Goal: Information Seeking & Learning: Learn about a topic

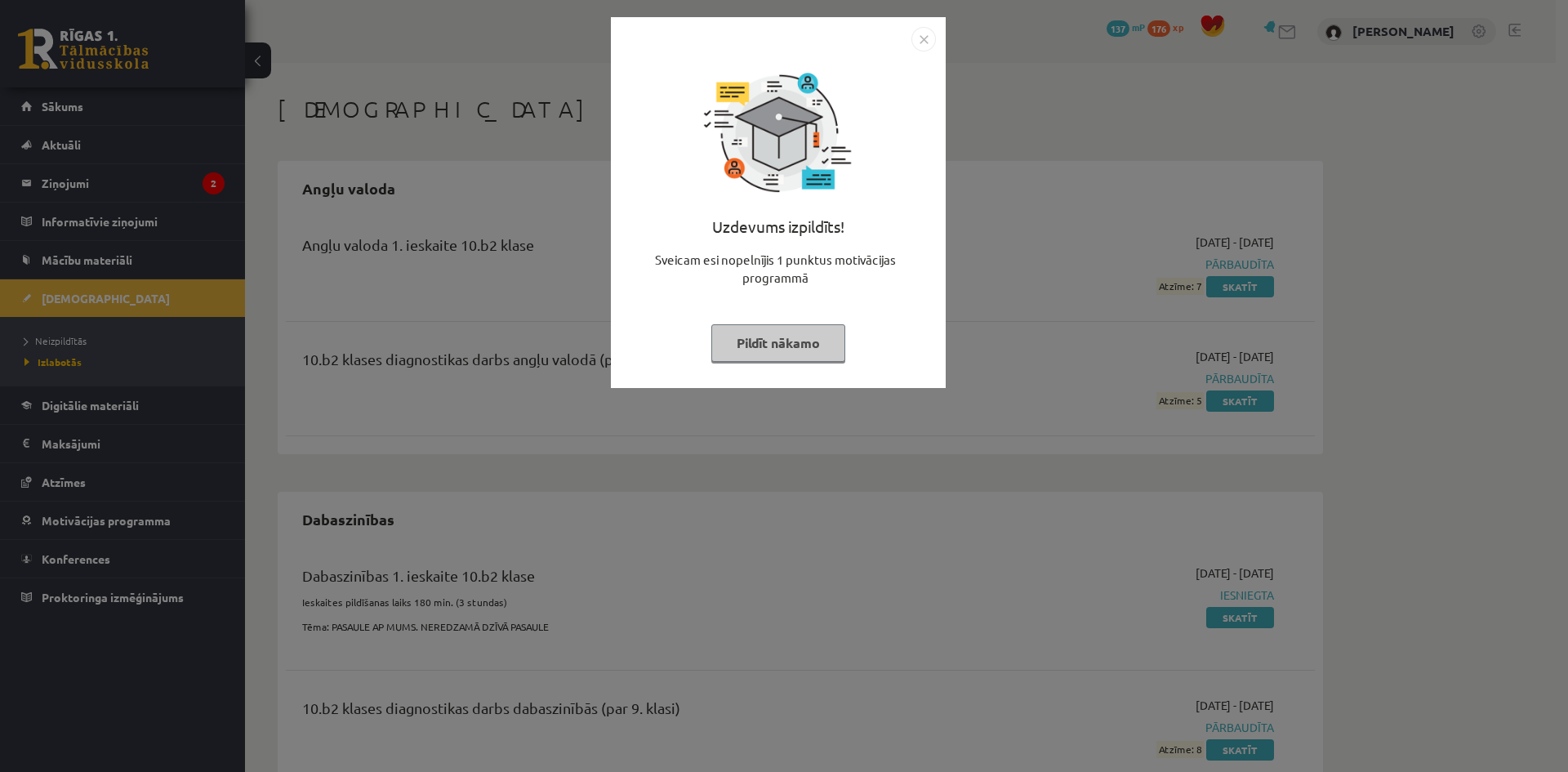
click at [823, 339] on button "Pildīt nākamo" at bounding box center [778, 343] width 134 height 38
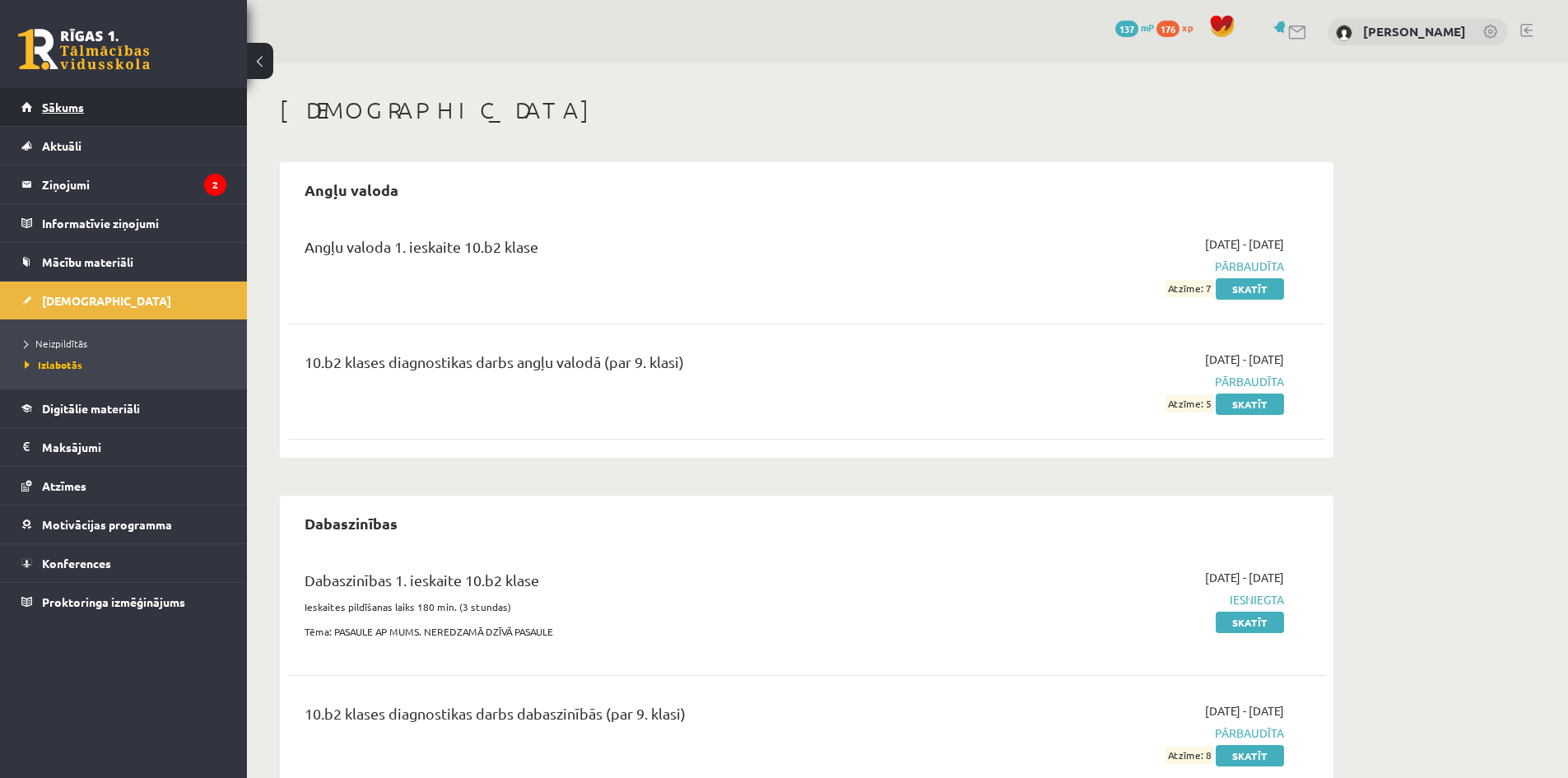
click at [135, 104] on link "Sākums" at bounding box center [124, 107] width 205 height 38
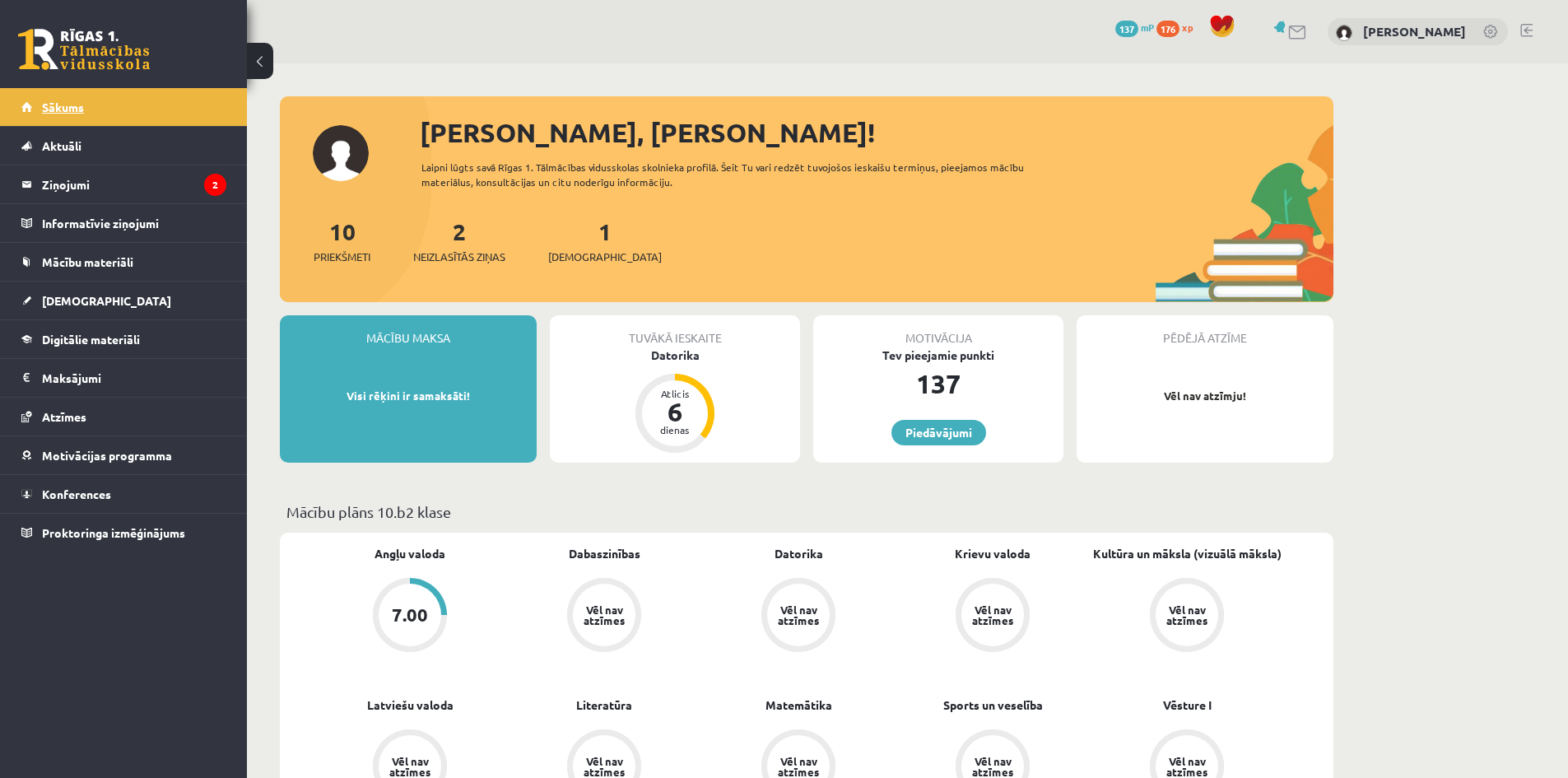
click at [99, 108] on link "Sākums" at bounding box center [124, 107] width 205 height 38
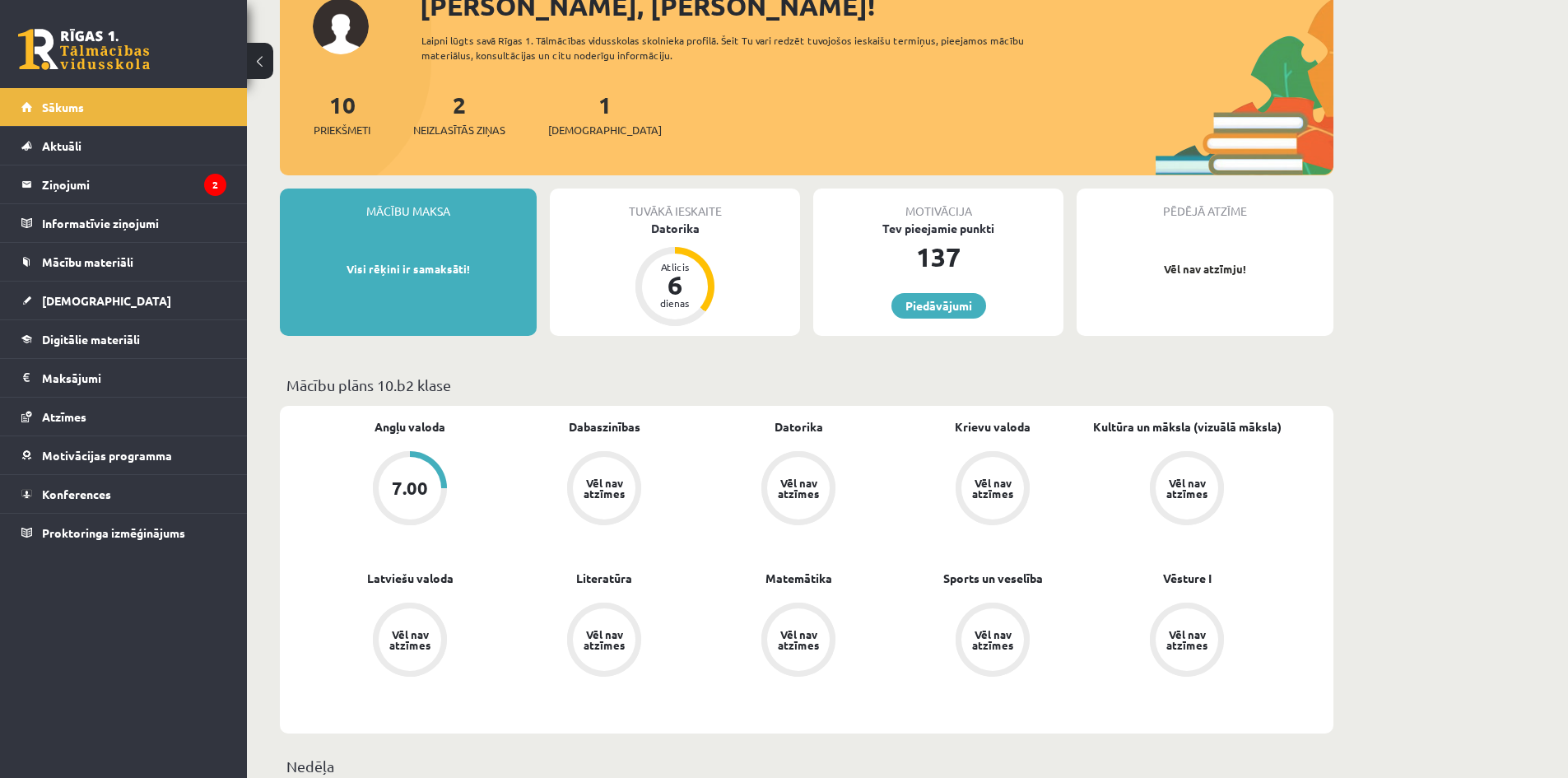
scroll to position [165, 0]
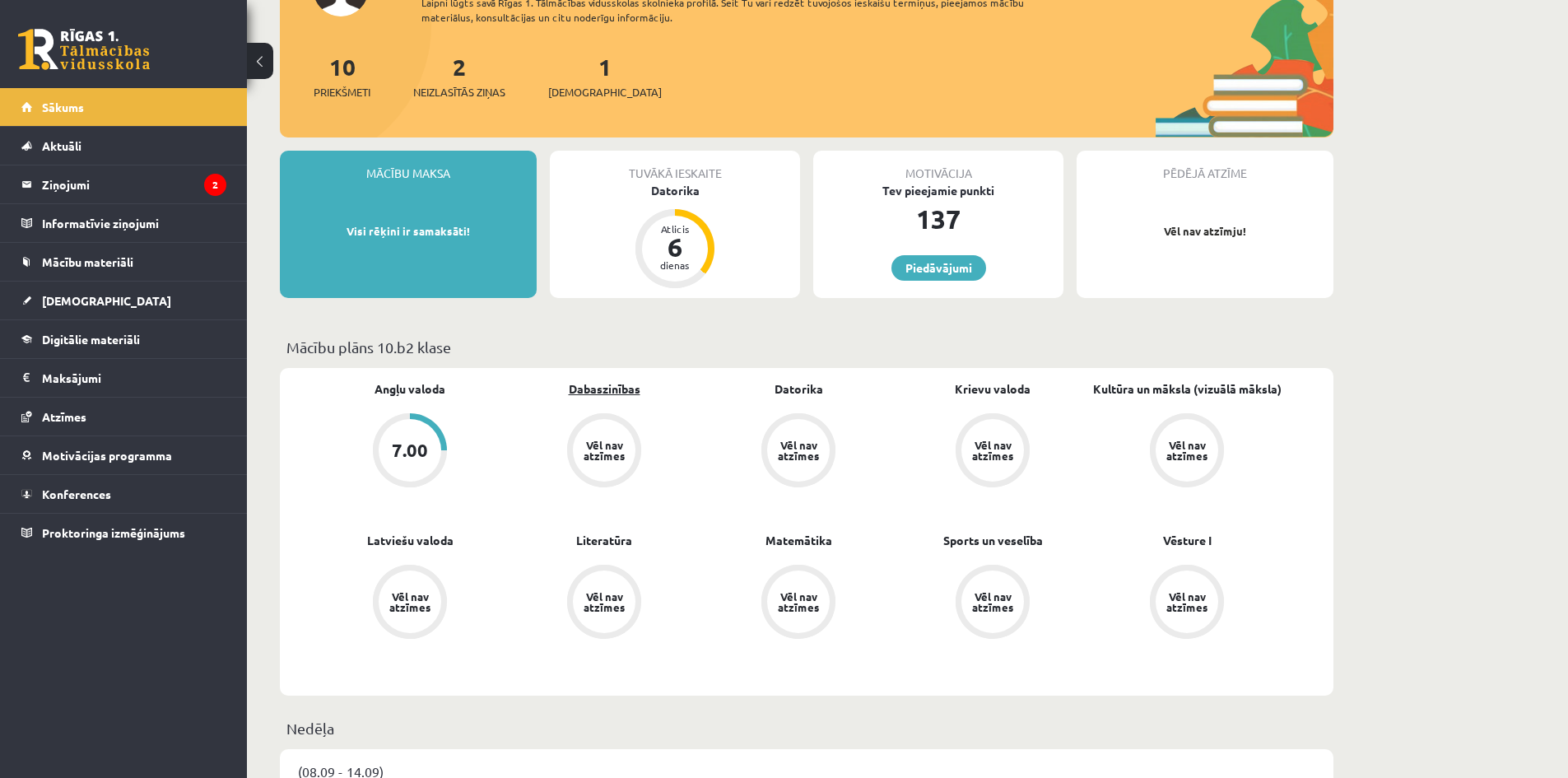
click at [609, 391] on link "Dabaszinības" at bounding box center [604, 389] width 72 height 18
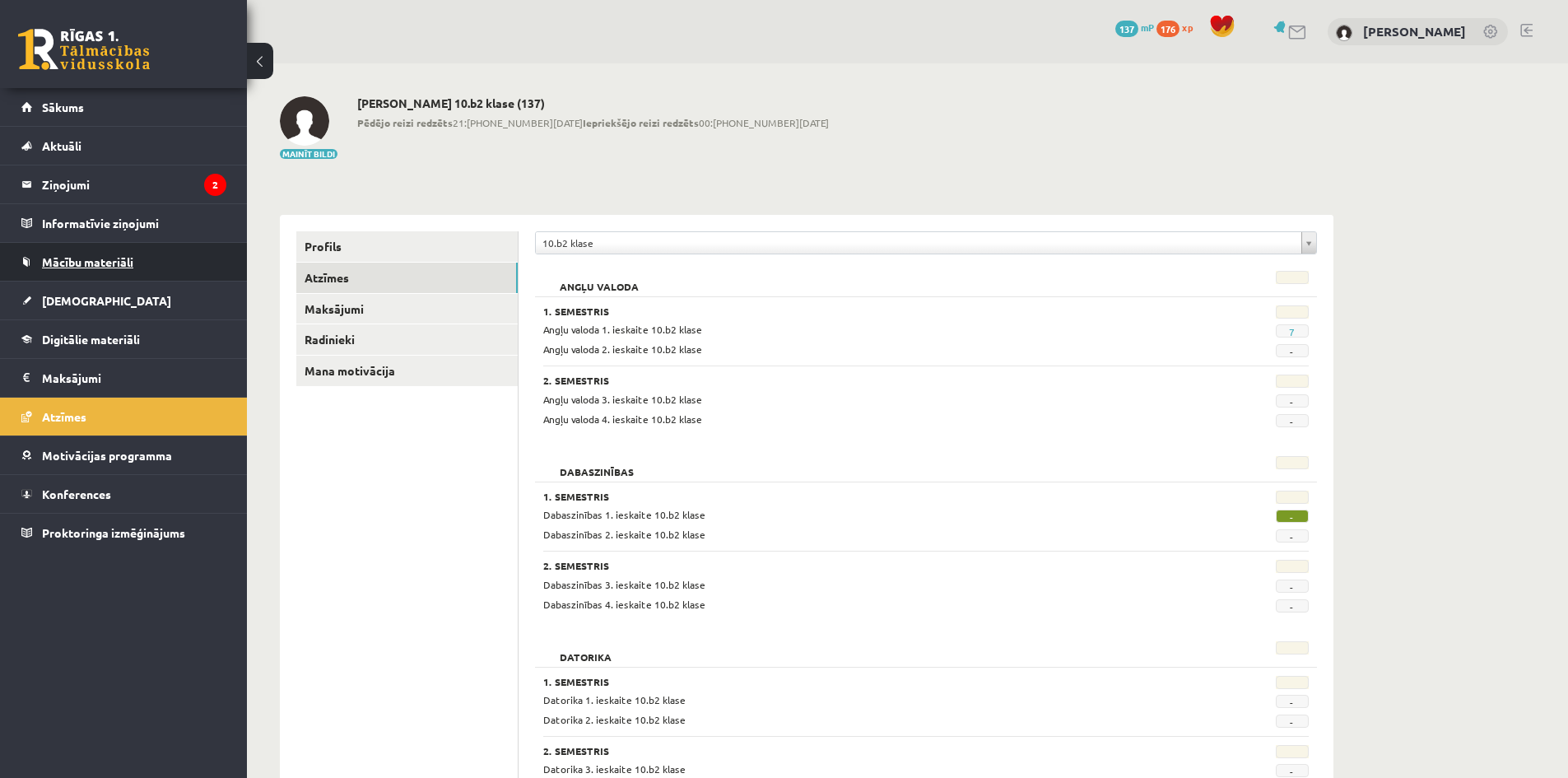
click at [109, 272] on link "Mācību materiāli" at bounding box center [124, 261] width 205 height 38
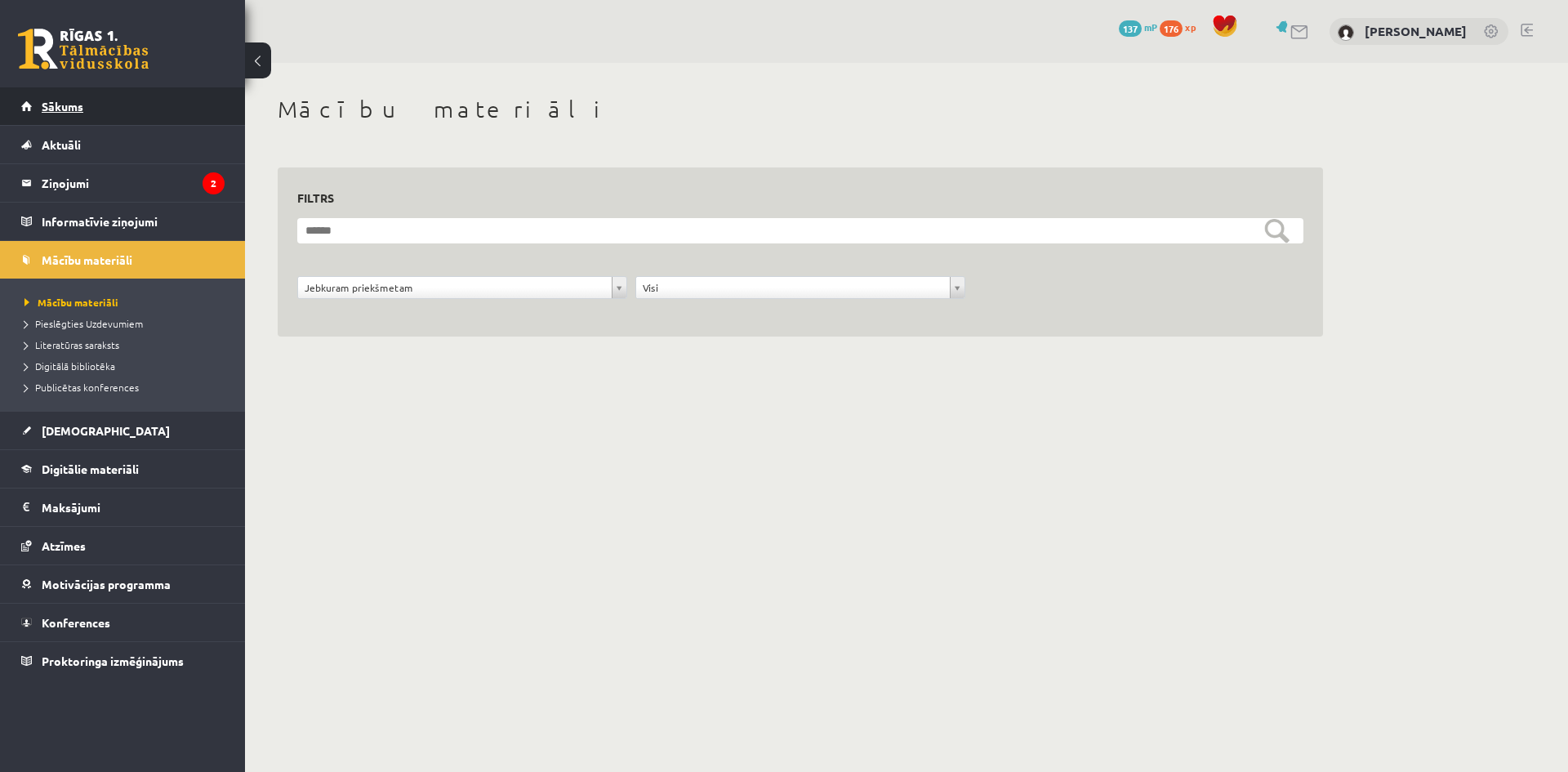
click at [94, 105] on link "Sākums" at bounding box center [123, 106] width 204 height 38
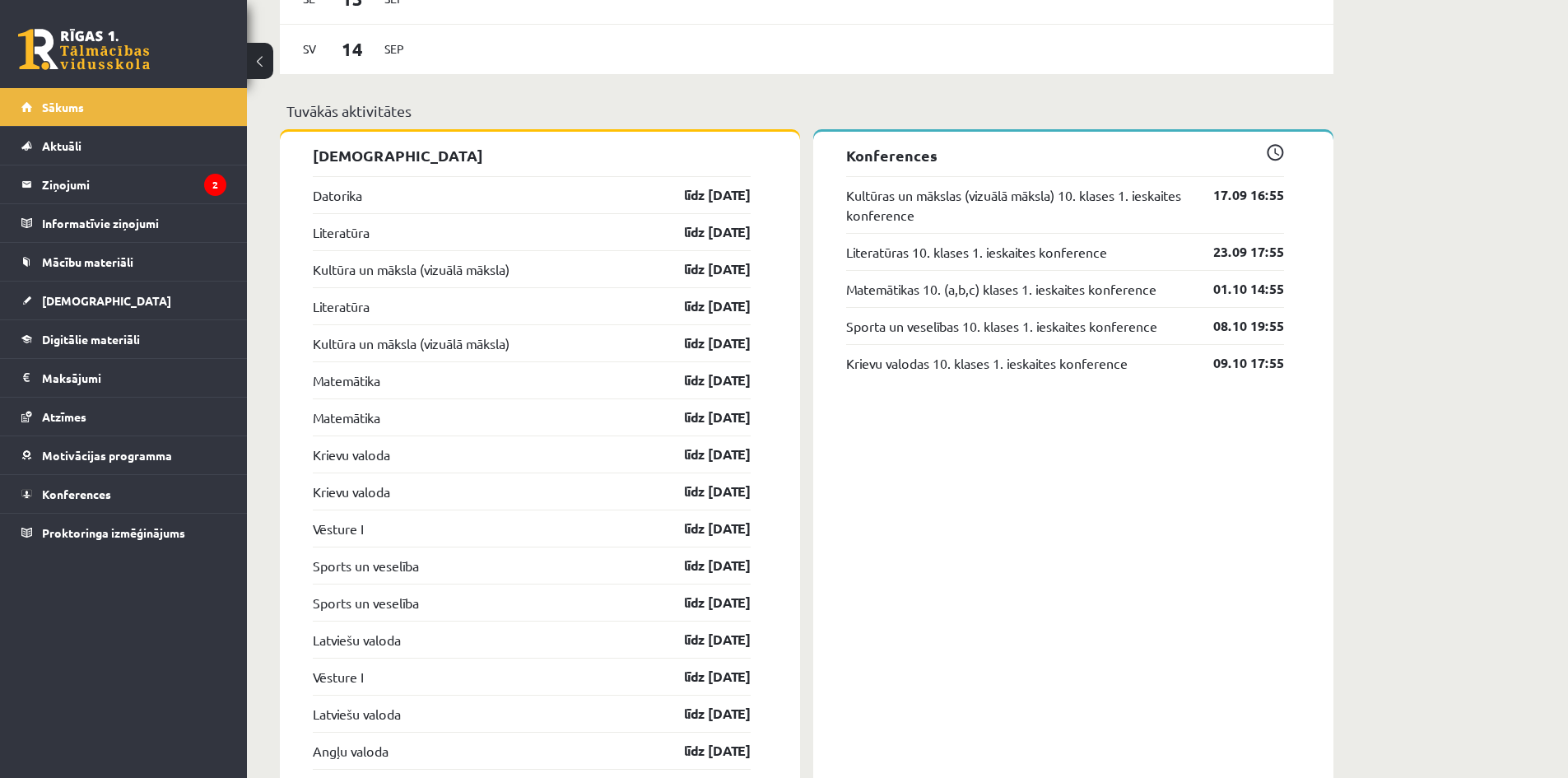
scroll to position [1153, 0]
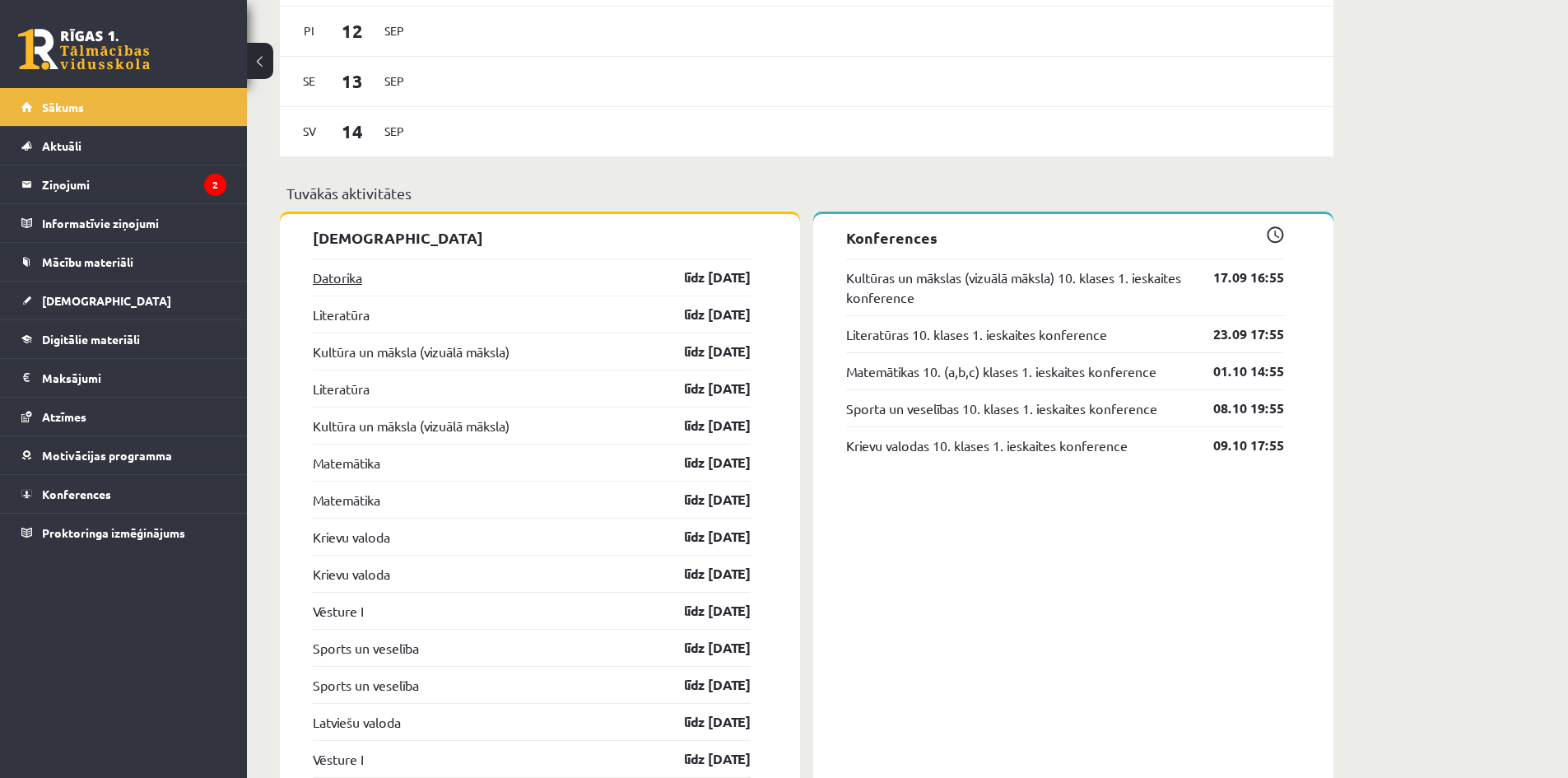
click at [340, 277] on link "Datorika" at bounding box center [338, 277] width 49 height 20
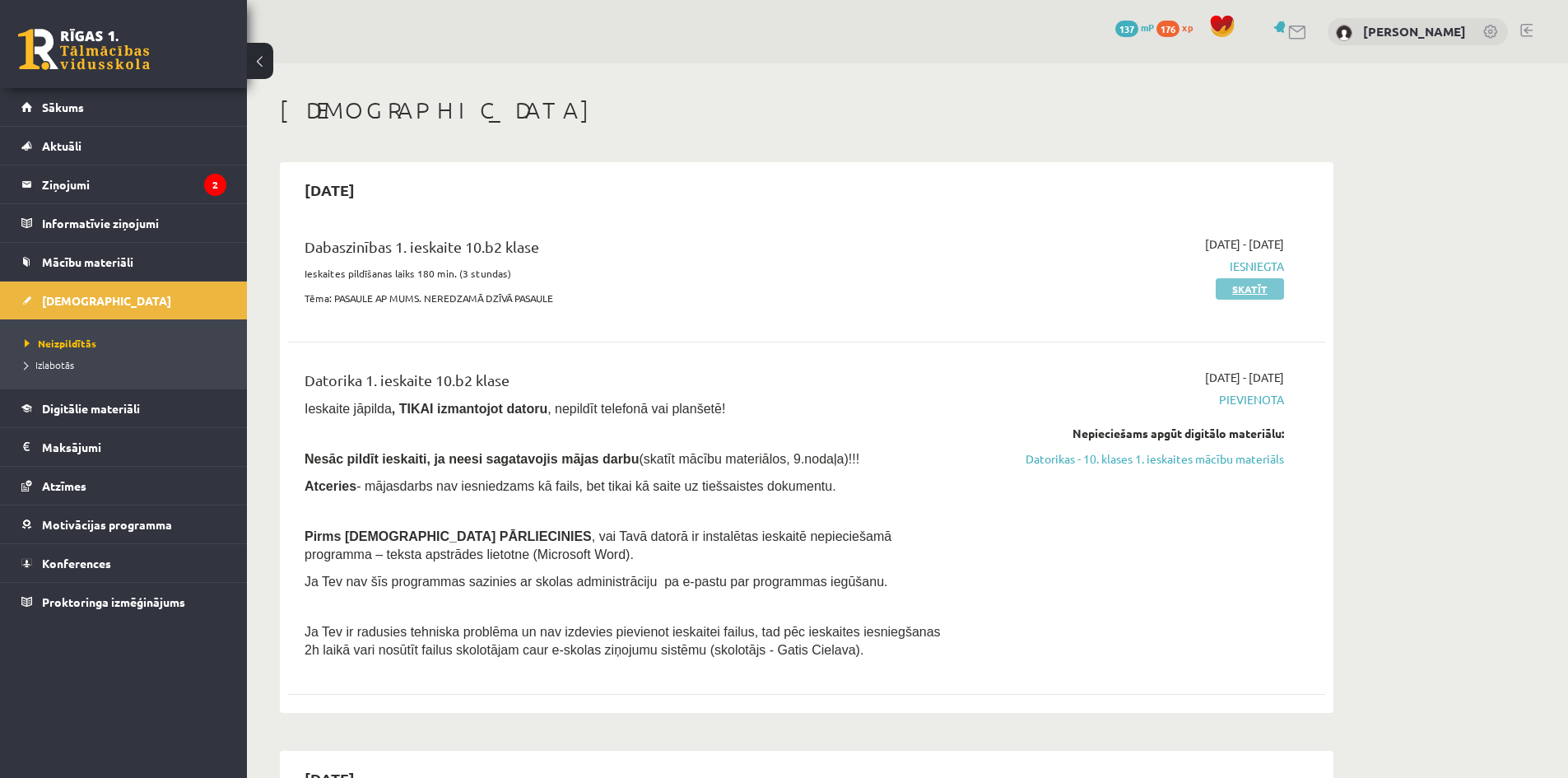
click at [1239, 289] on link "Skatīt" at bounding box center [1250, 289] width 69 height 22
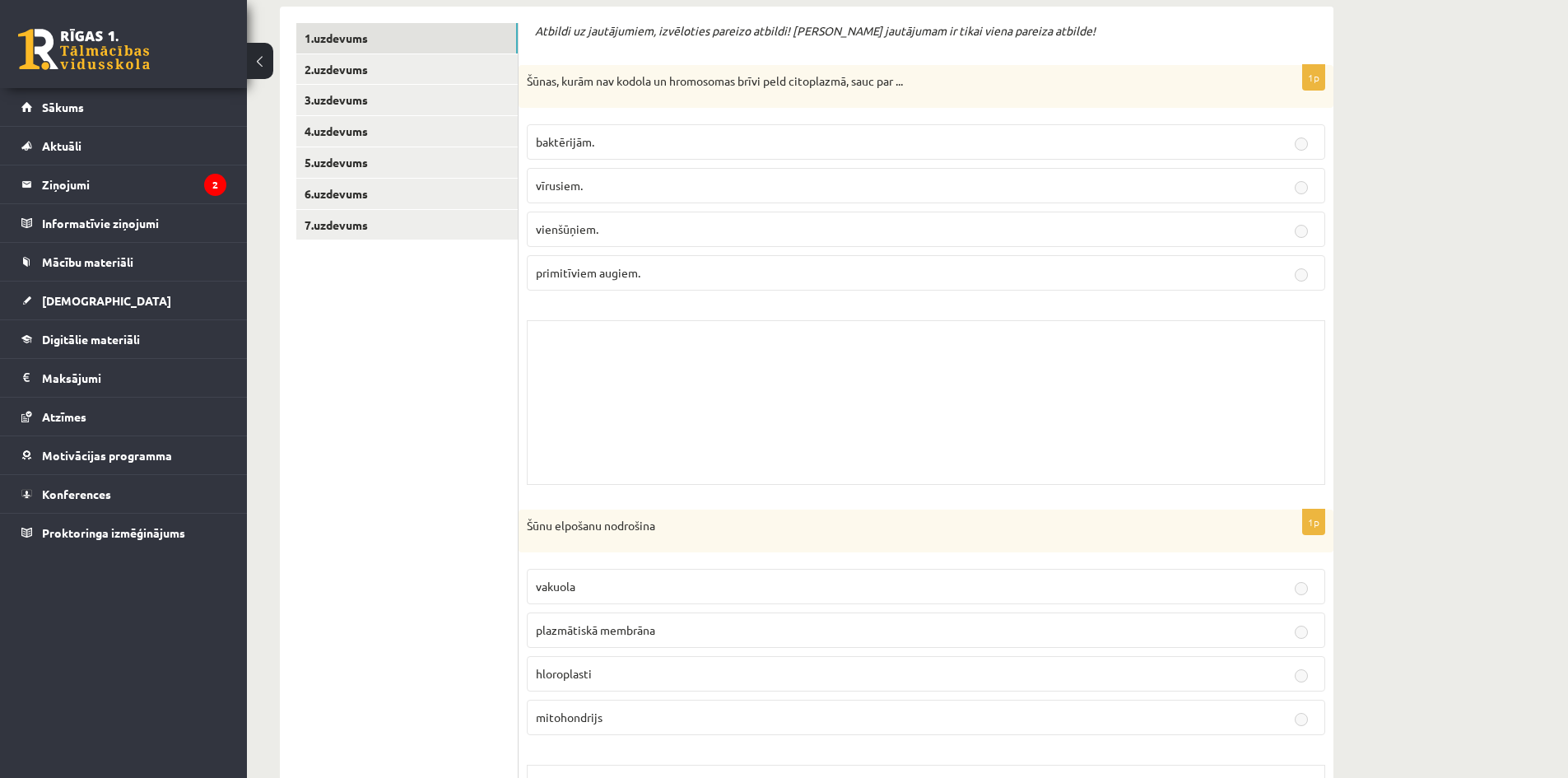
scroll to position [247, 0]
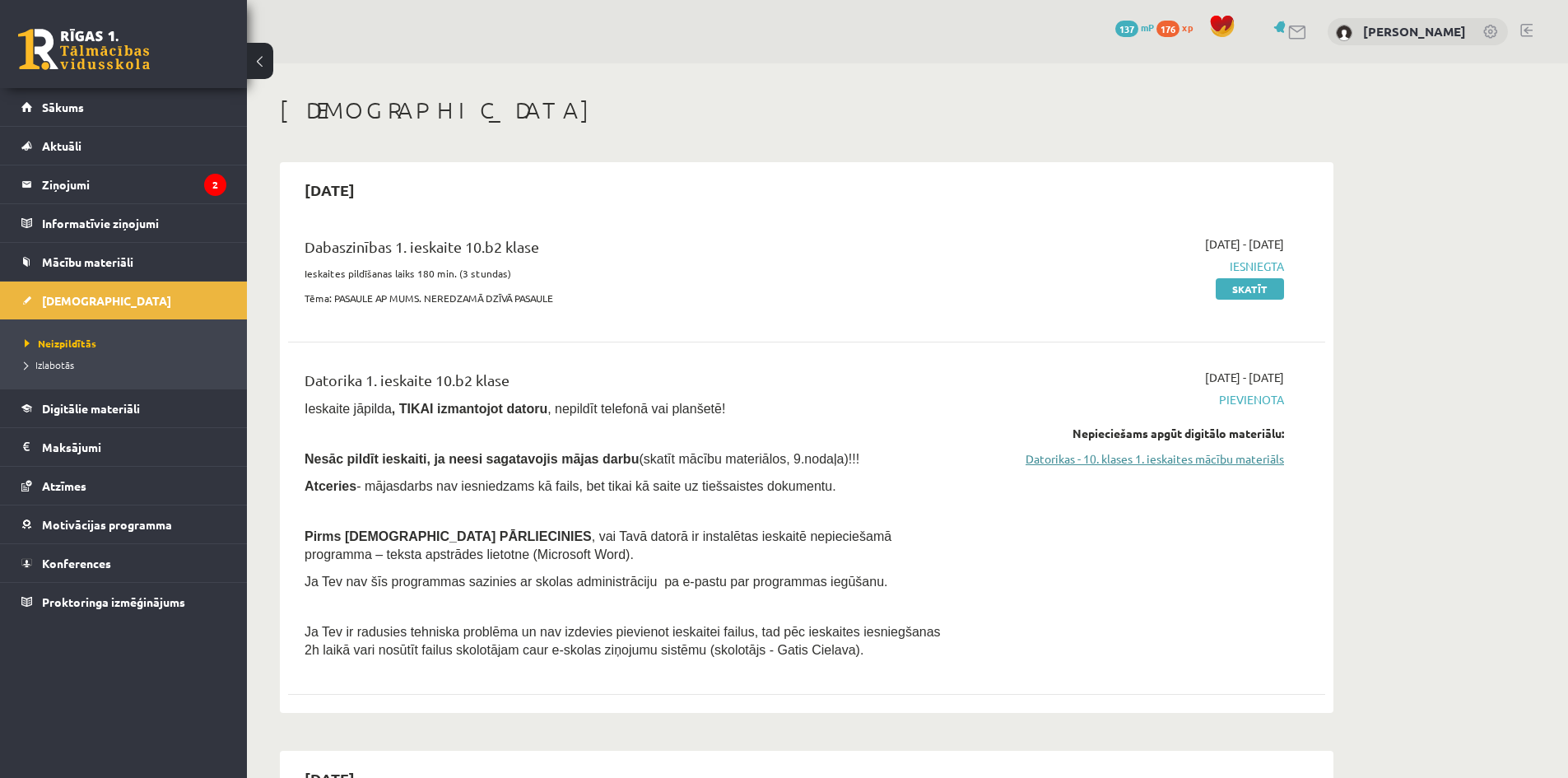
click at [1181, 451] on link "Datorikas - 10. klases 1. ieskaites mācību materiāls" at bounding box center [1129, 460] width 310 height 18
click at [1189, 451] on link "Datorikas - 10. klases 1. ieskaites mācību materiāls" at bounding box center [1129, 460] width 310 height 18
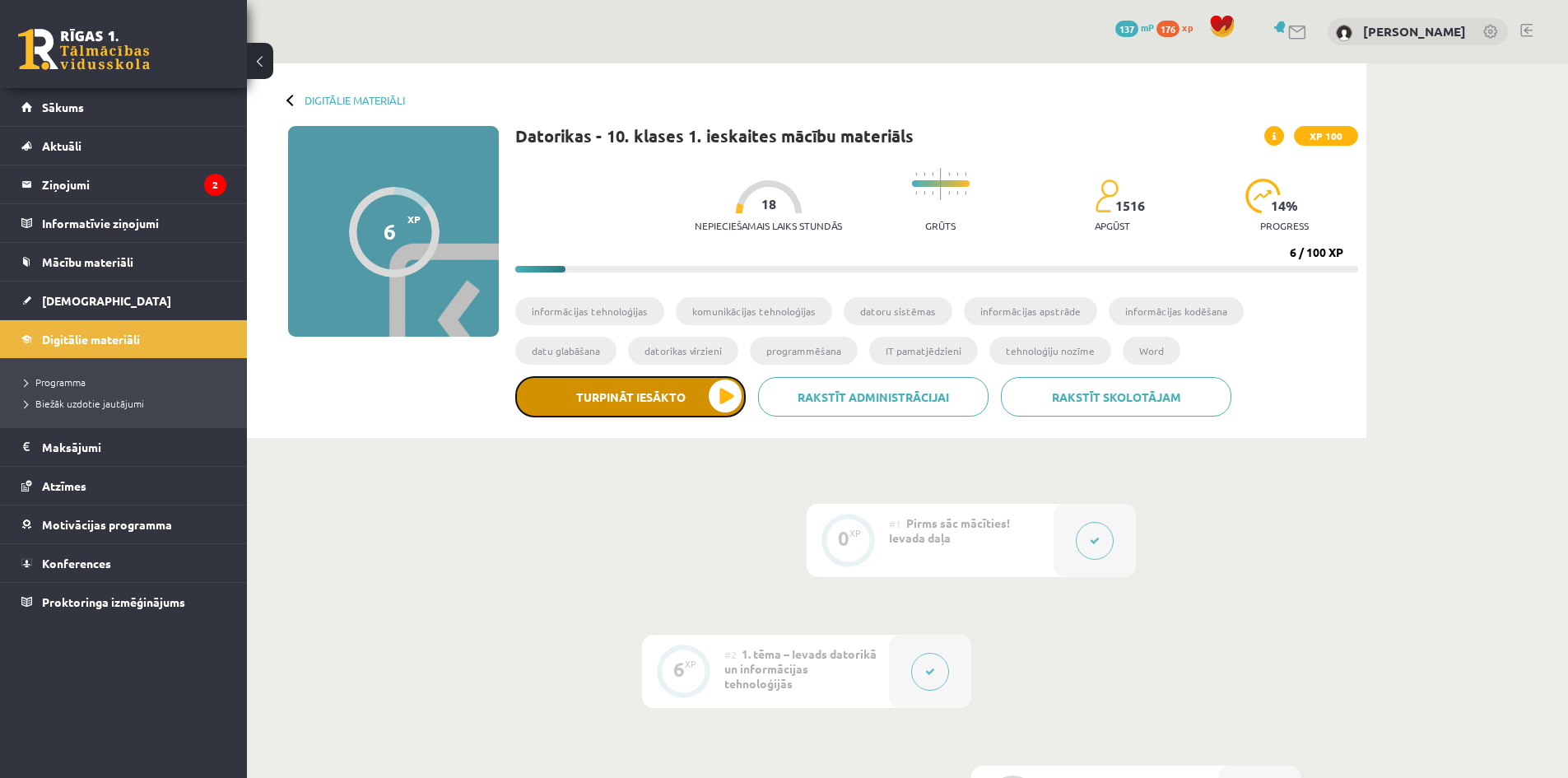
click at [669, 408] on button "Turpināt iesākto" at bounding box center [630, 397] width 231 height 41
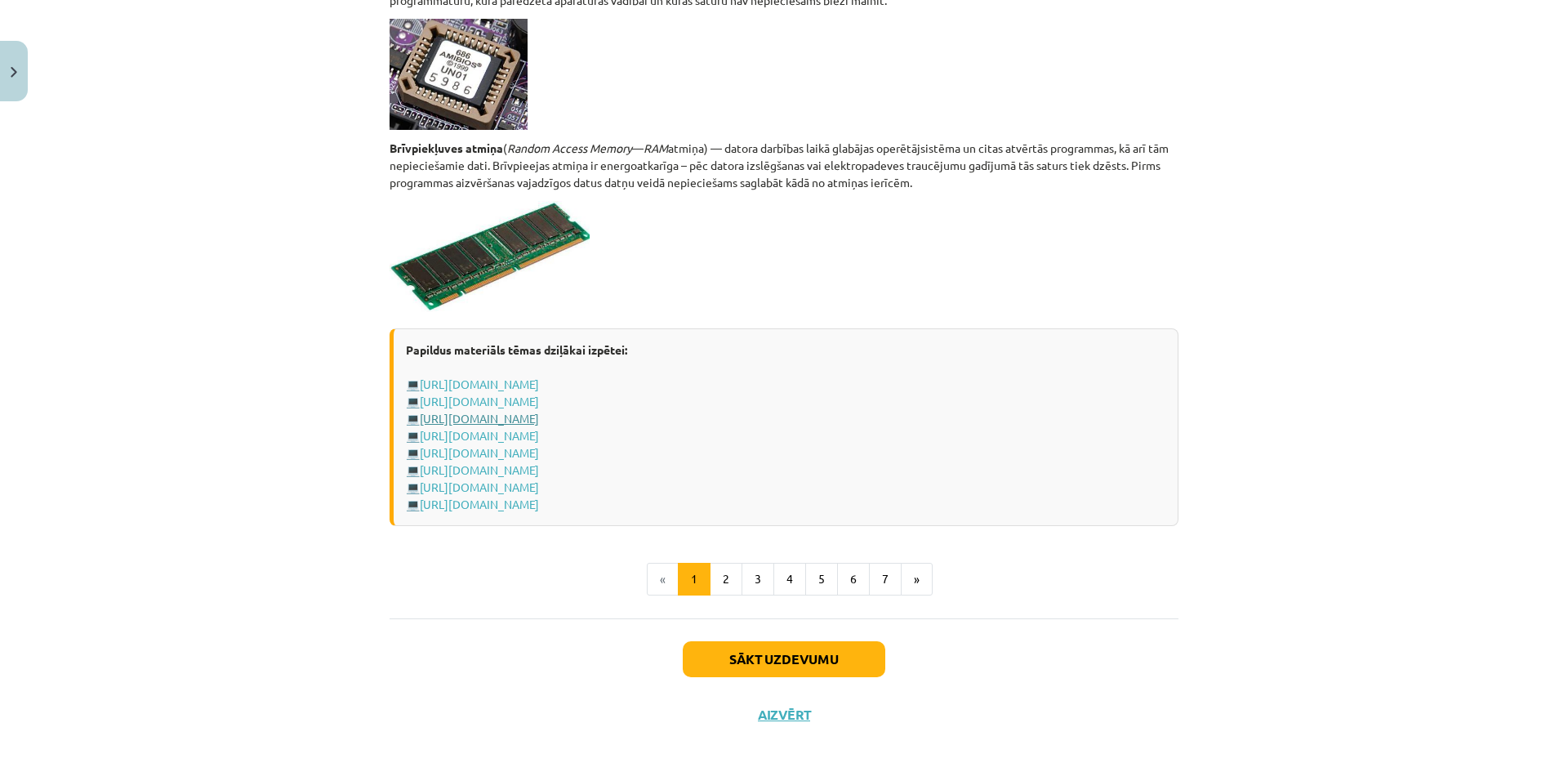
scroll to position [2727, 0]
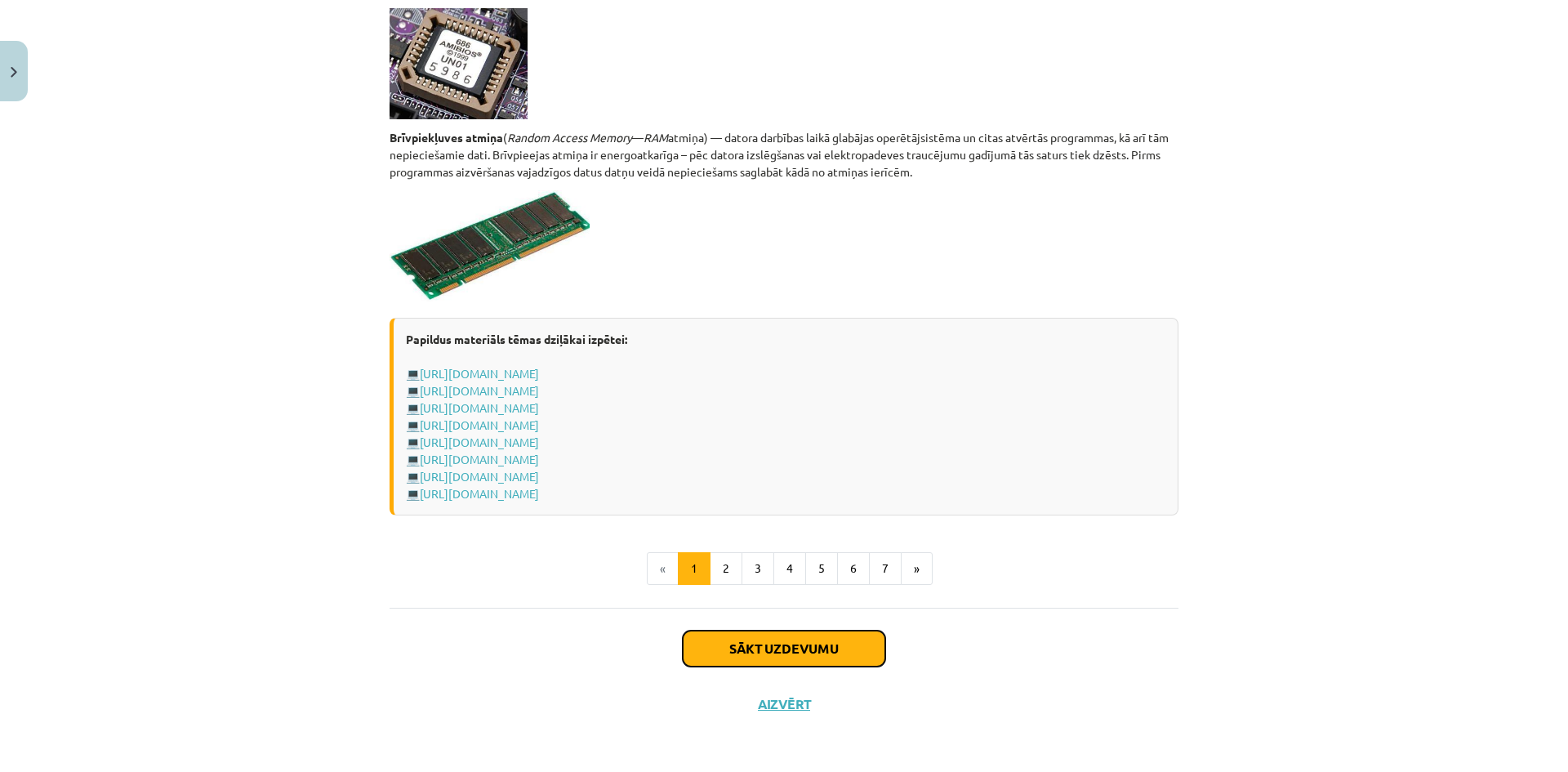
click at [736, 639] on button "Sākt uzdevumu" at bounding box center [784, 648] width 203 height 36
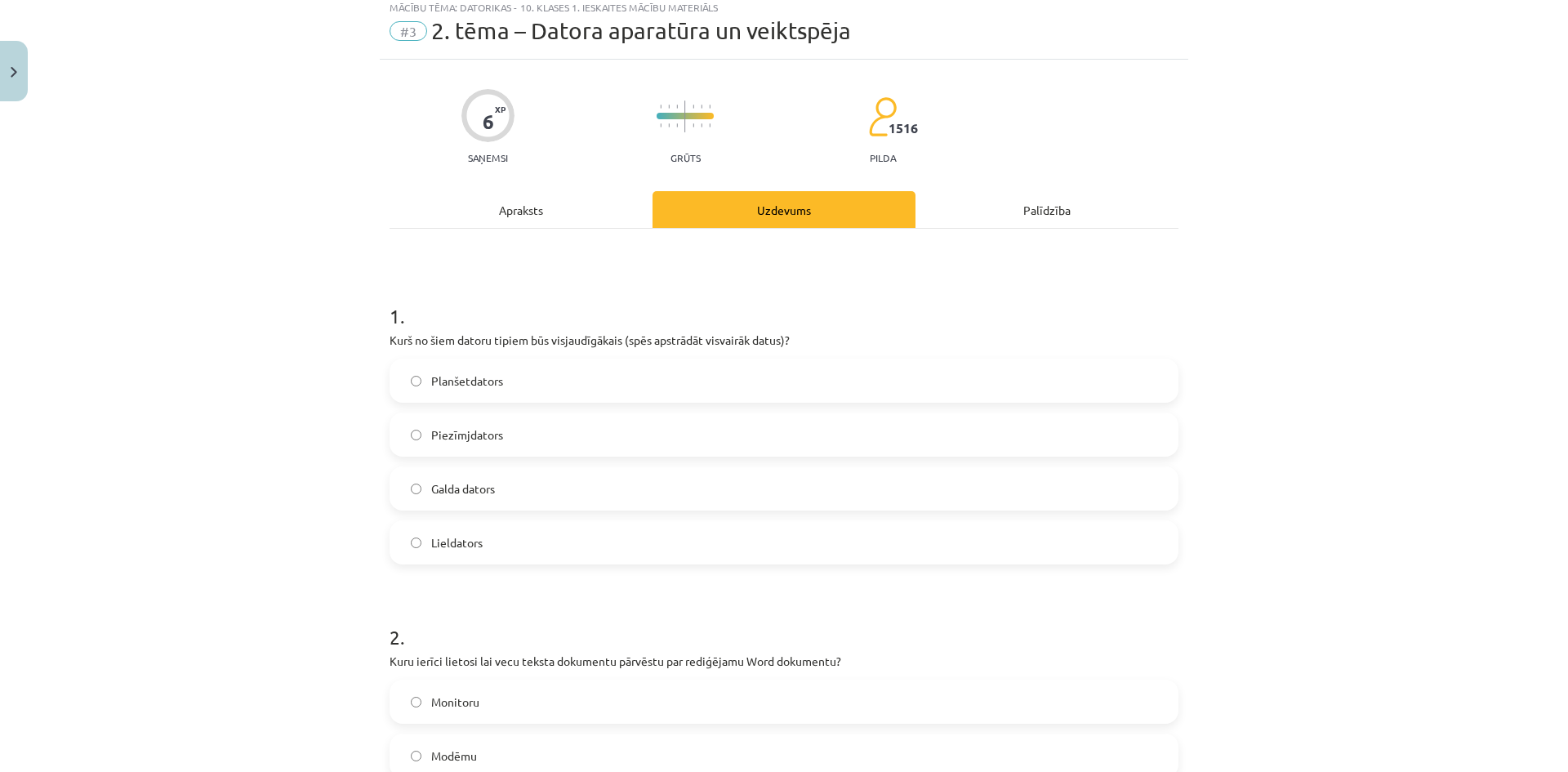
scroll to position [41, 0]
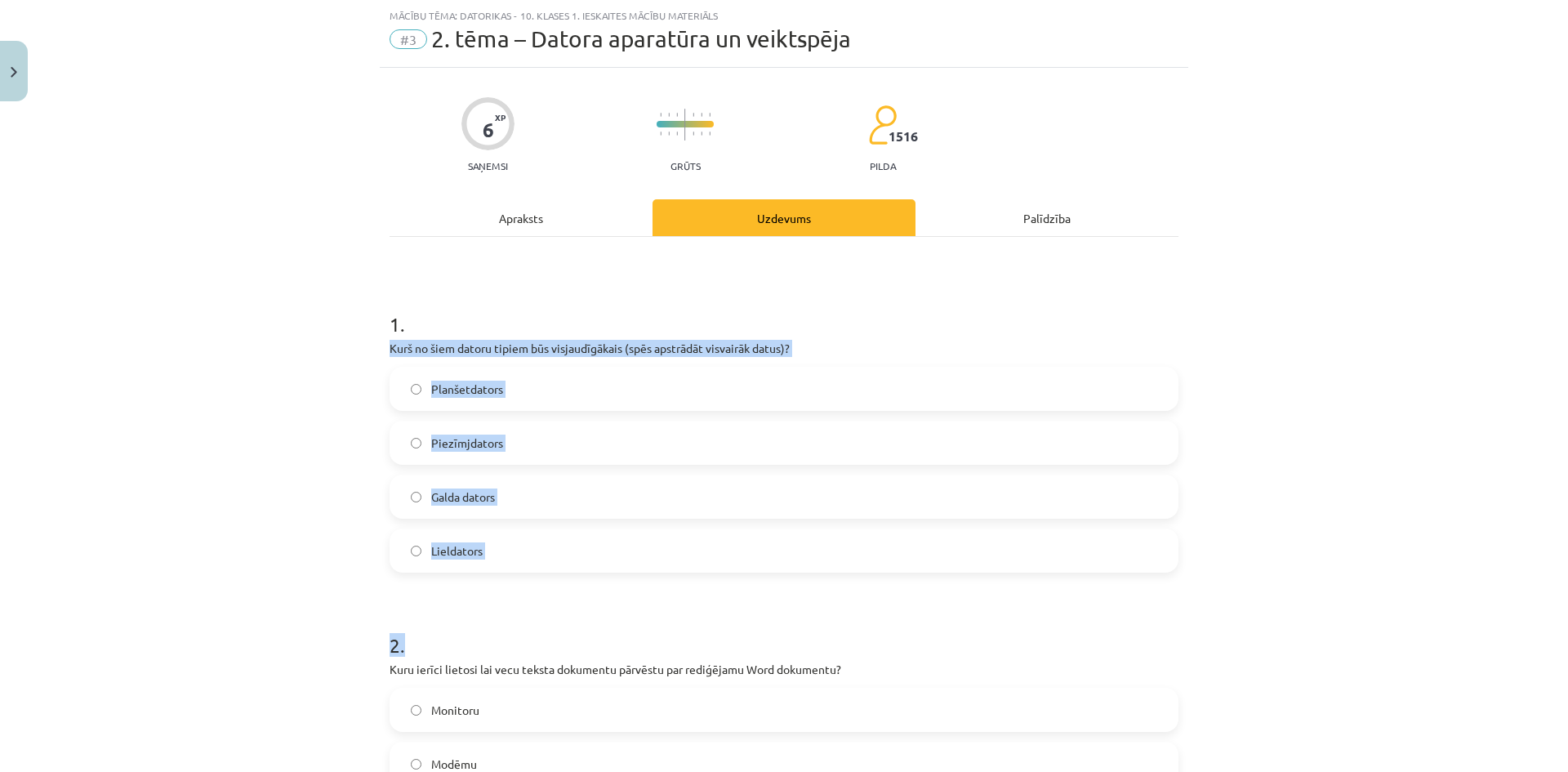
drag, startPoint x: 378, startPoint y: 343, endPoint x: 641, endPoint y: 591, distance: 361.5
copy form "Kurš no šiem datoru tipiem būs visjaudīgākais (spēs apstrādāt visvairāk datus)?…"
click at [265, 465] on div "Mācību tēma: Datorikas - 10. klases 1. ieskaites mācību materiāls #3 2. tēma – …" at bounding box center [784, 386] width 1568 height 772
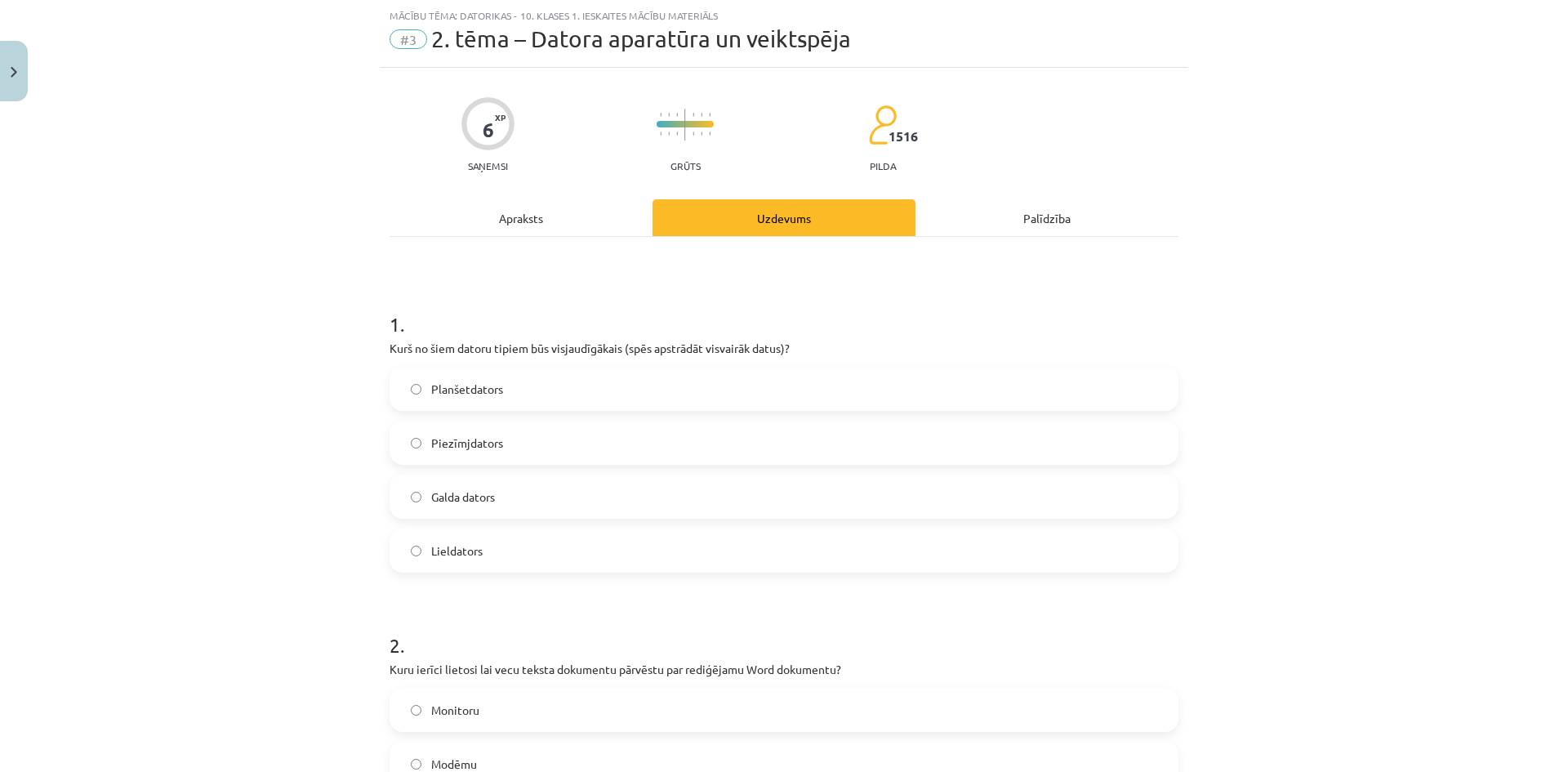
drag, startPoint x: 385, startPoint y: 346, endPoint x: 576, endPoint y: 572, distance: 295.9
click at [576, 572] on div "1 . Kurš no šiem datoru tipiem būs visjaudīgākais (spēs apstrādāt visvairāk dat…" at bounding box center [784, 429] width 789 height 289
copy div "Kurš no šiem datoru tipiem būs visjaudīgākais (spēs apstrādāt visvairāk datus)?…"
click at [492, 548] on label "Lieldators" at bounding box center [784, 551] width 785 height 41
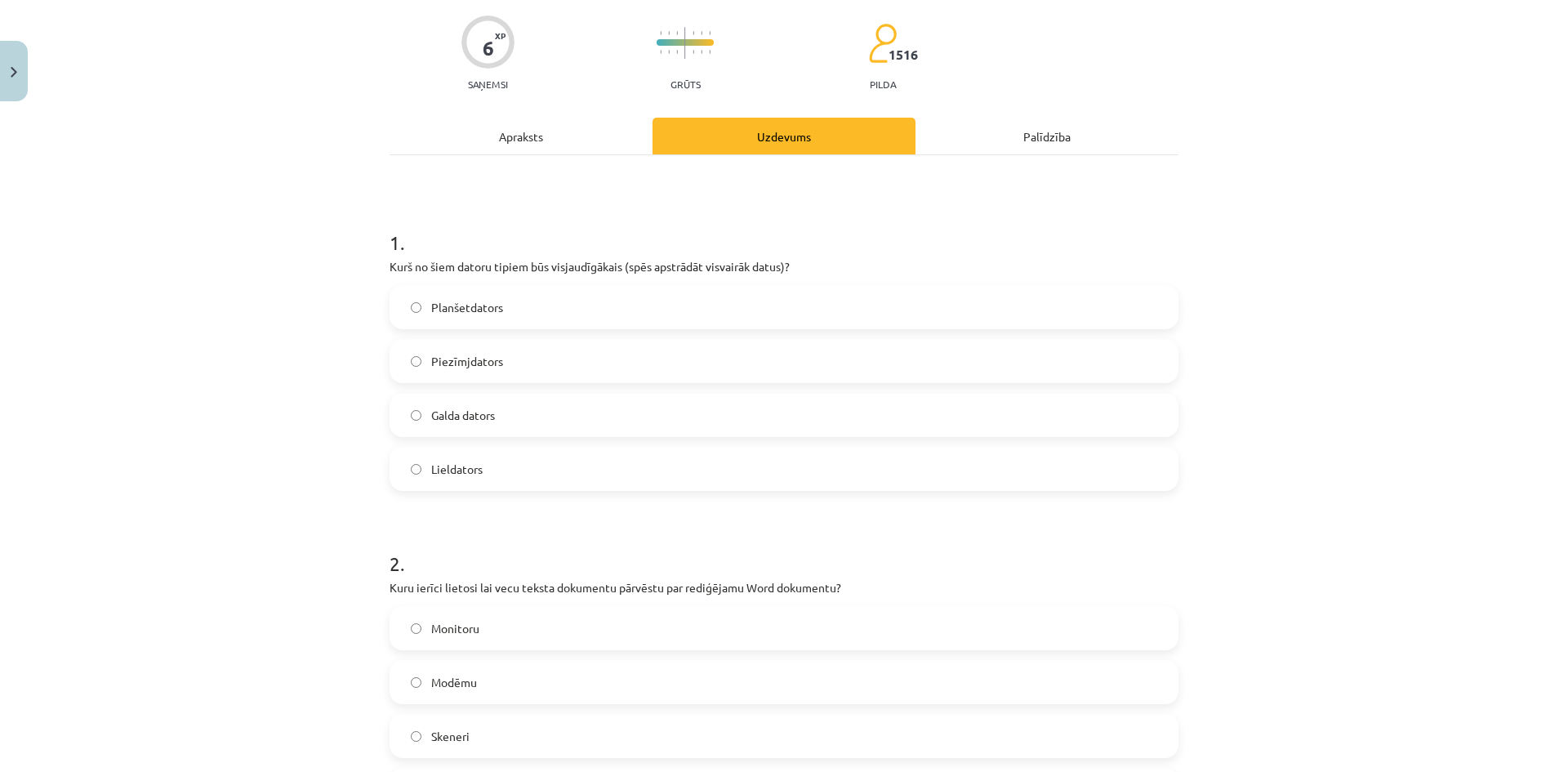
scroll to position [286, 0]
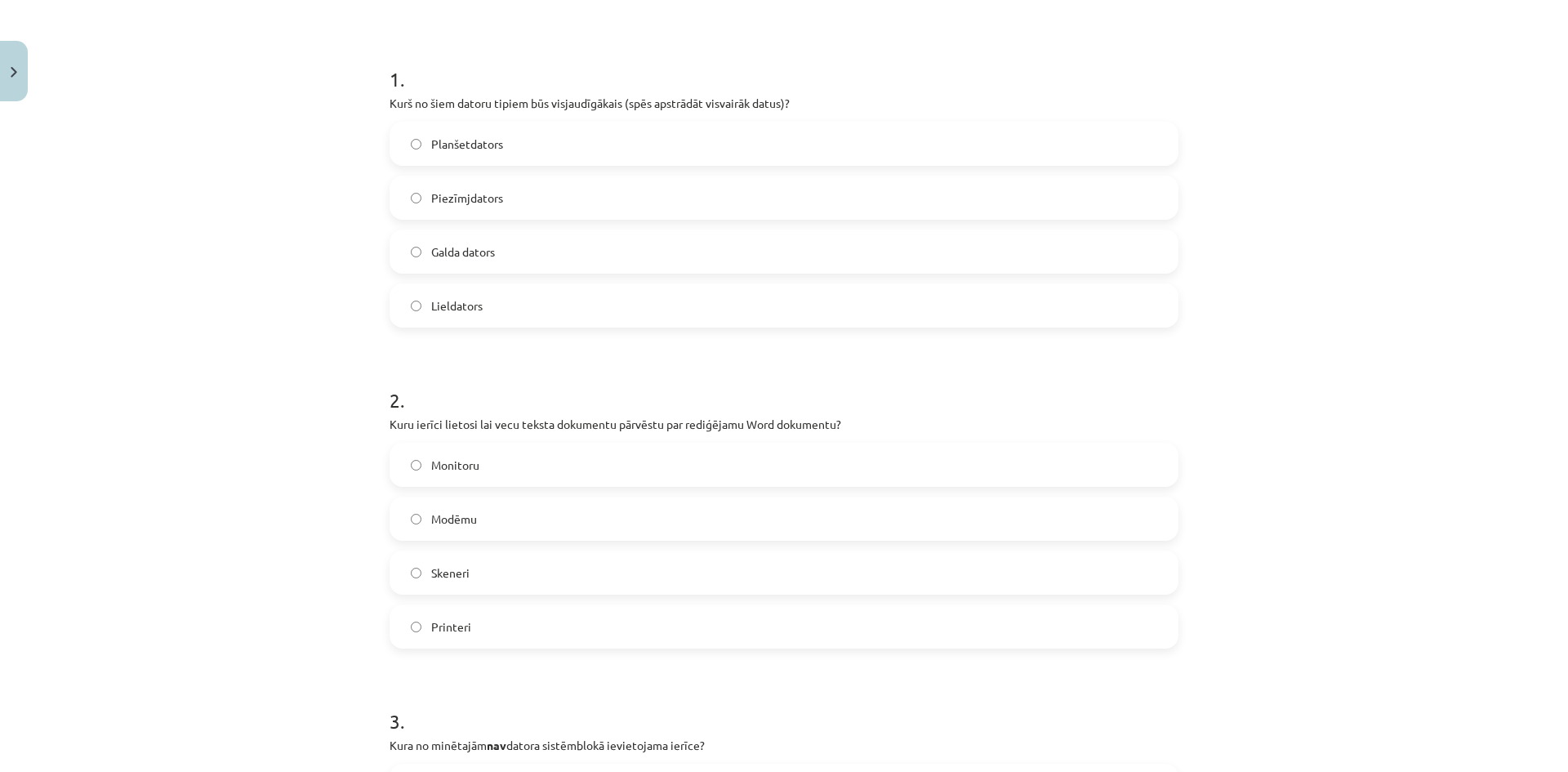
drag, startPoint x: 382, startPoint y: 417, endPoint x: 575, endPoint y: 589, distance: 258.5
copy div "Kuru ierīci lietosi lai vecu teksta dokumentu pārvēstu par rediģējamu Word doku…"
click at [499, 577] on label "Skeneri" at bounding box center [784, 573] width 785 height 41
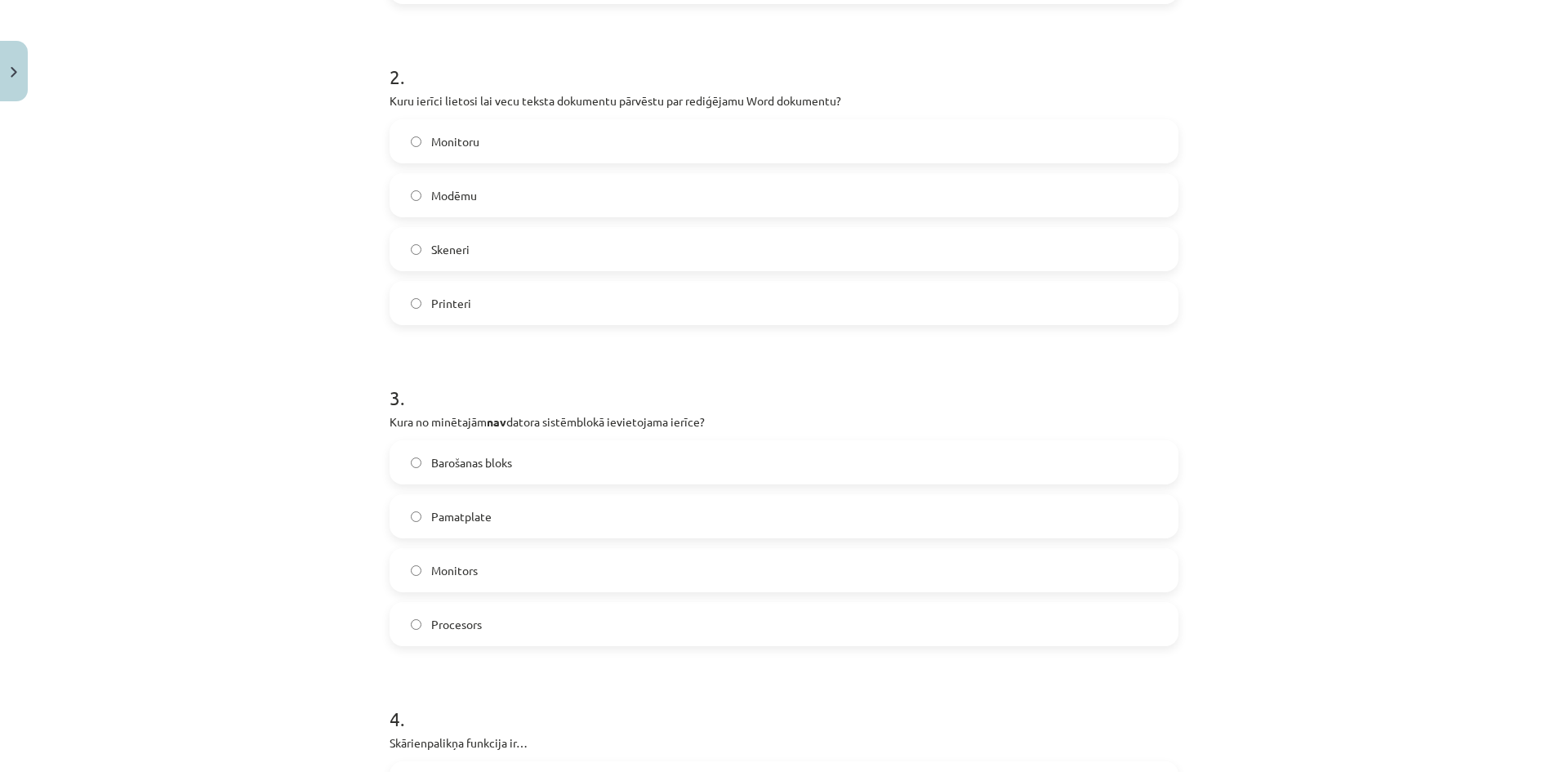
scroll to position [613, 0]
drag, startPoint x: 383, startPoint y: 412, endPoint x: 557, endPoint y: 636, distance: 283.6
click at [557, 636] on div "3 . Kura no minētajām nav datora sistēmblokā ievietojama ierīce? Barošanas blok…" at bounding box center [784, 499] width 789 height 289
copy div "Kura no minētajām nav datora sistēmblokā ievietojama ierīce? Barošanas bloks Pa…"
click at [517, 568] on label "Monitors" at bounding box center [784, 567] width 785 height 41
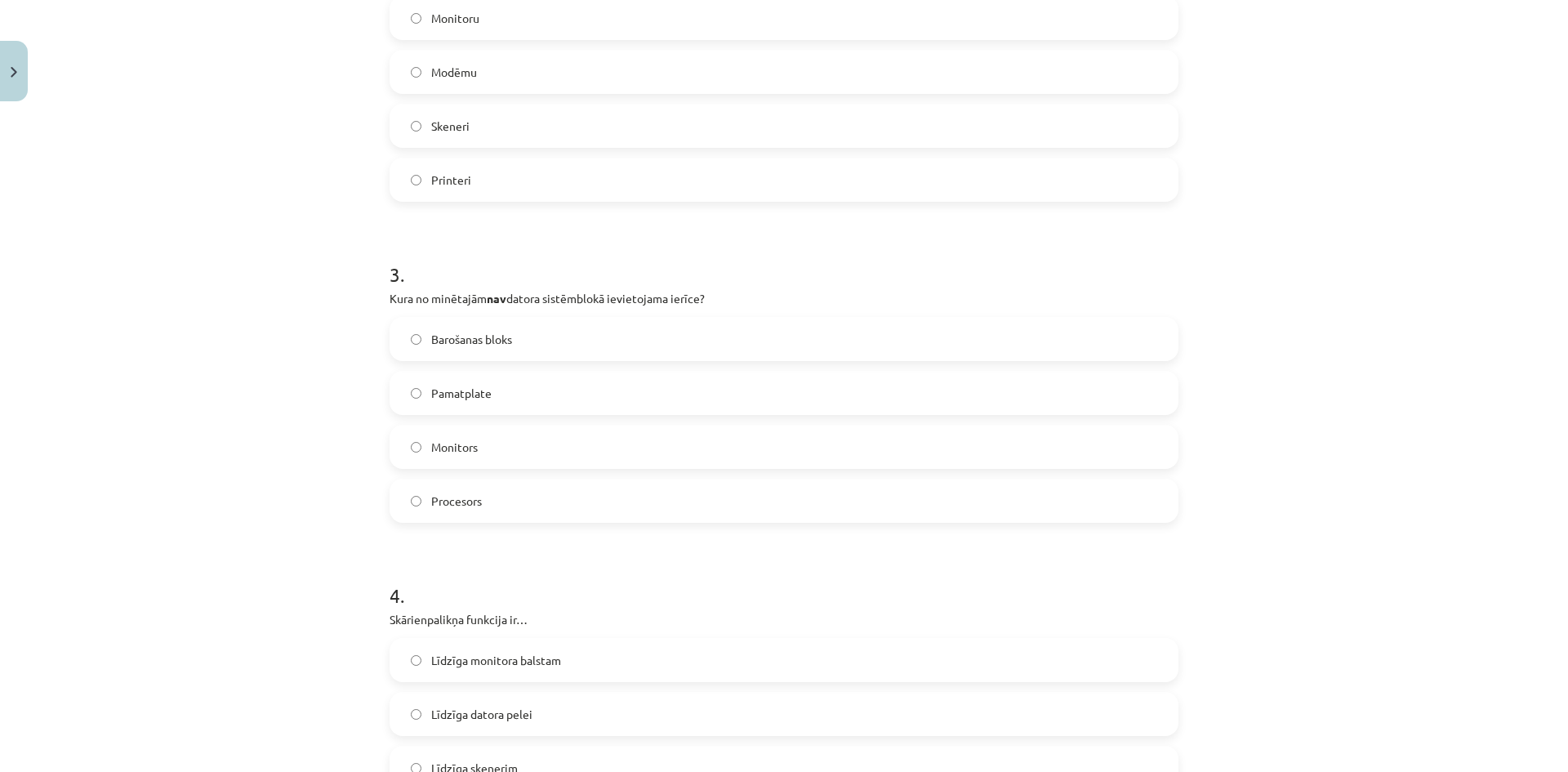
scroll to position [858, 0]
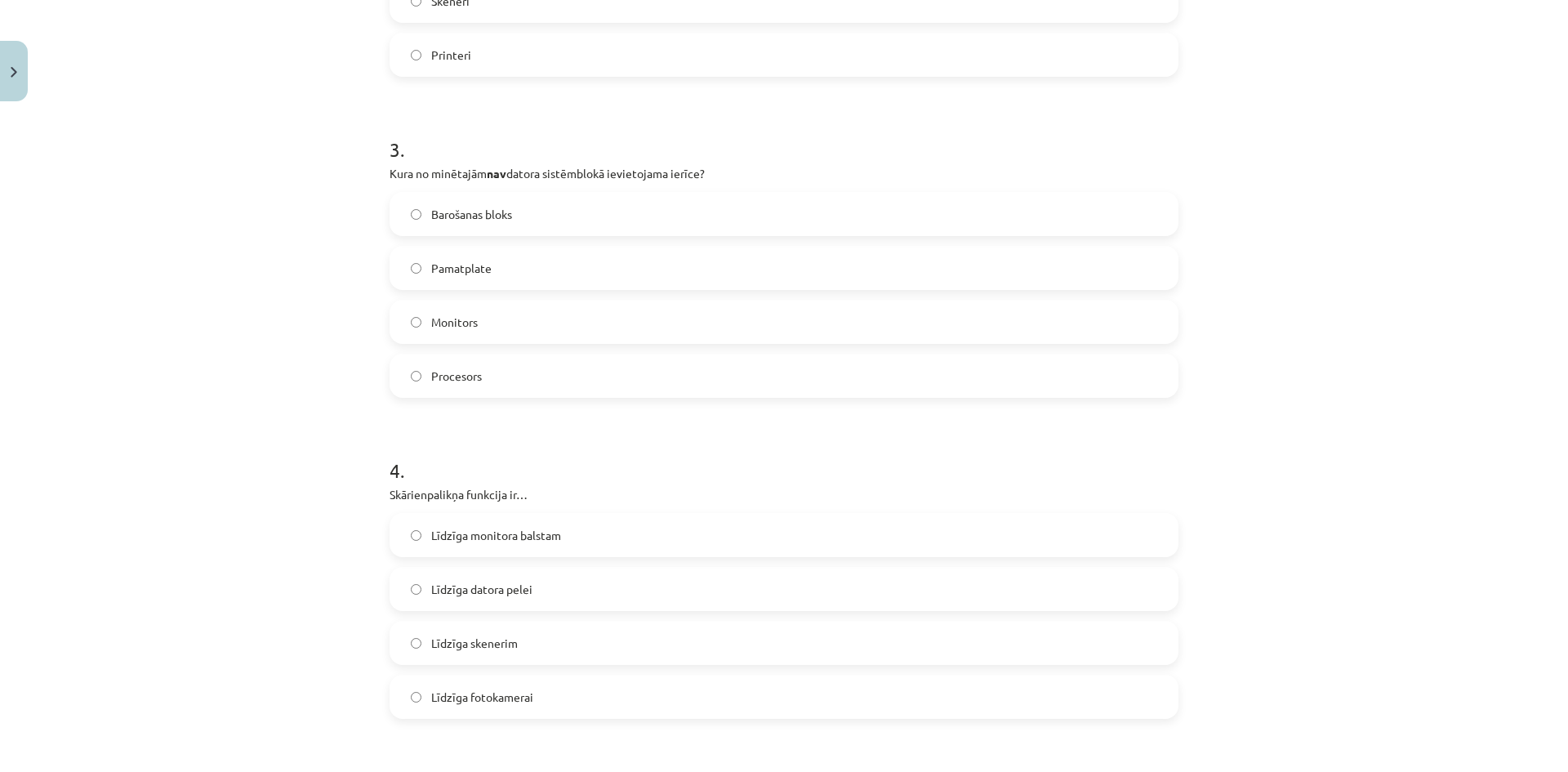
drag, startPoint x: 385, startPoint y: 491, endPoint x: 560, endPoint y: 689, distance: 264.3
click at [560, 689] on div "4 . Skārienpalikņa funkcija ir… Līdzīga monitora balstam Līdzīga datora pelei L…" at bounding box center [784, 575] width 789 height 289
copy div "Skārienpalikņa funkcija ir… Līdzīga monitora balstam Līdzīga datora pelei Līdzī…"
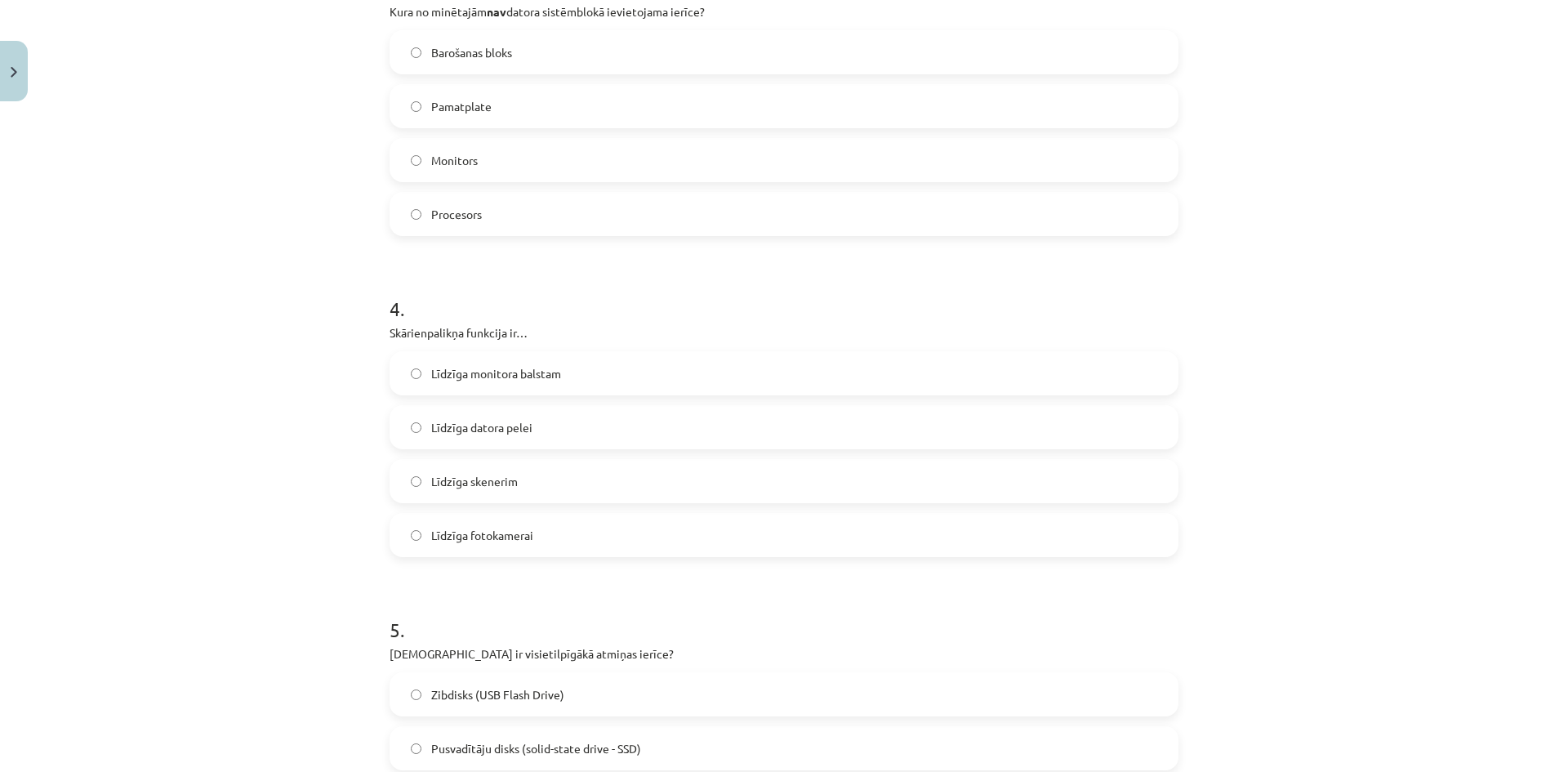
scroll to position [1022, 0]
click at [516, 419] on span "Līdzīga datora pelei" at bounding box center [482, 426] width 101 height 18
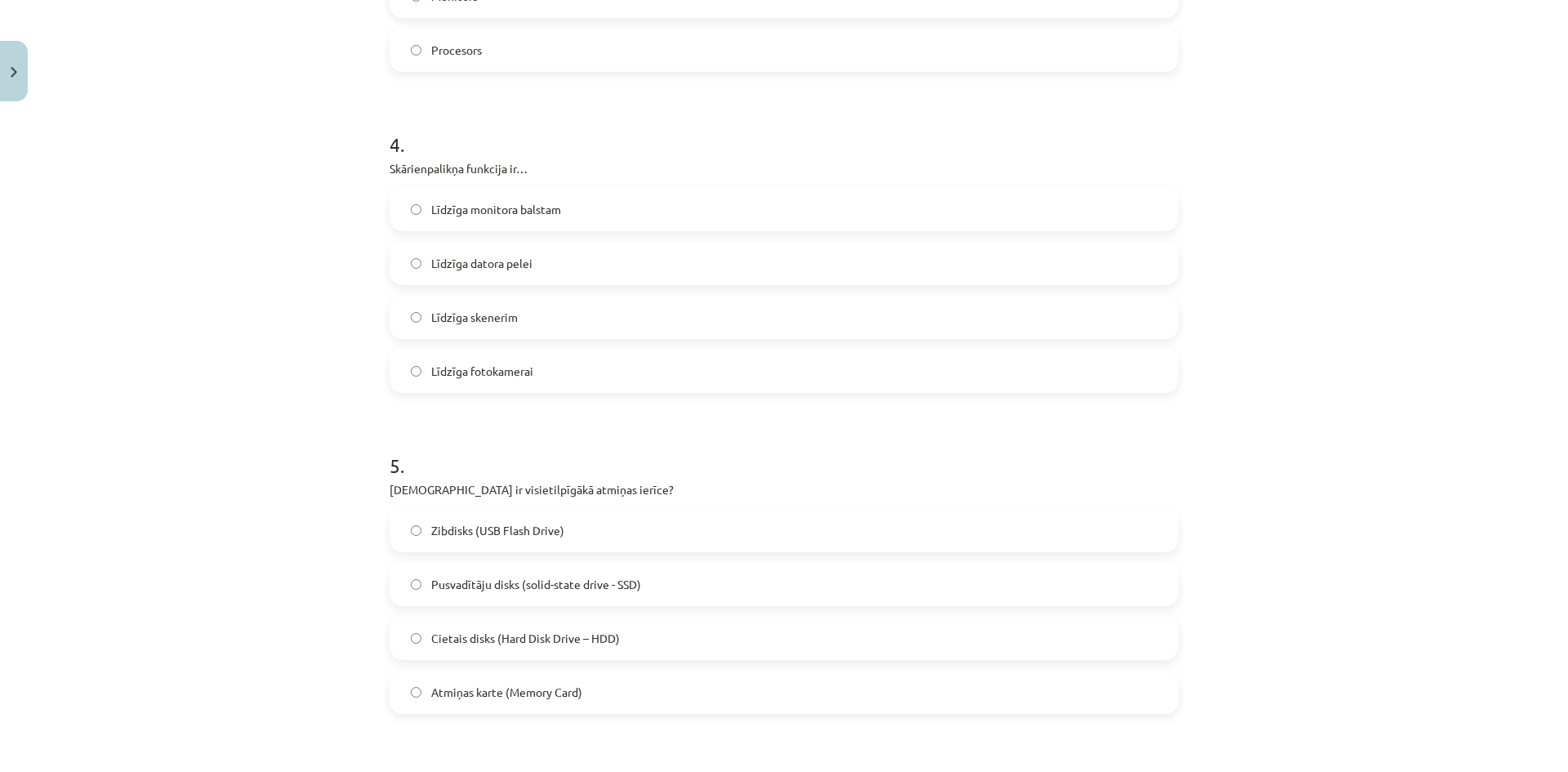
scroll to position [1184, 0]
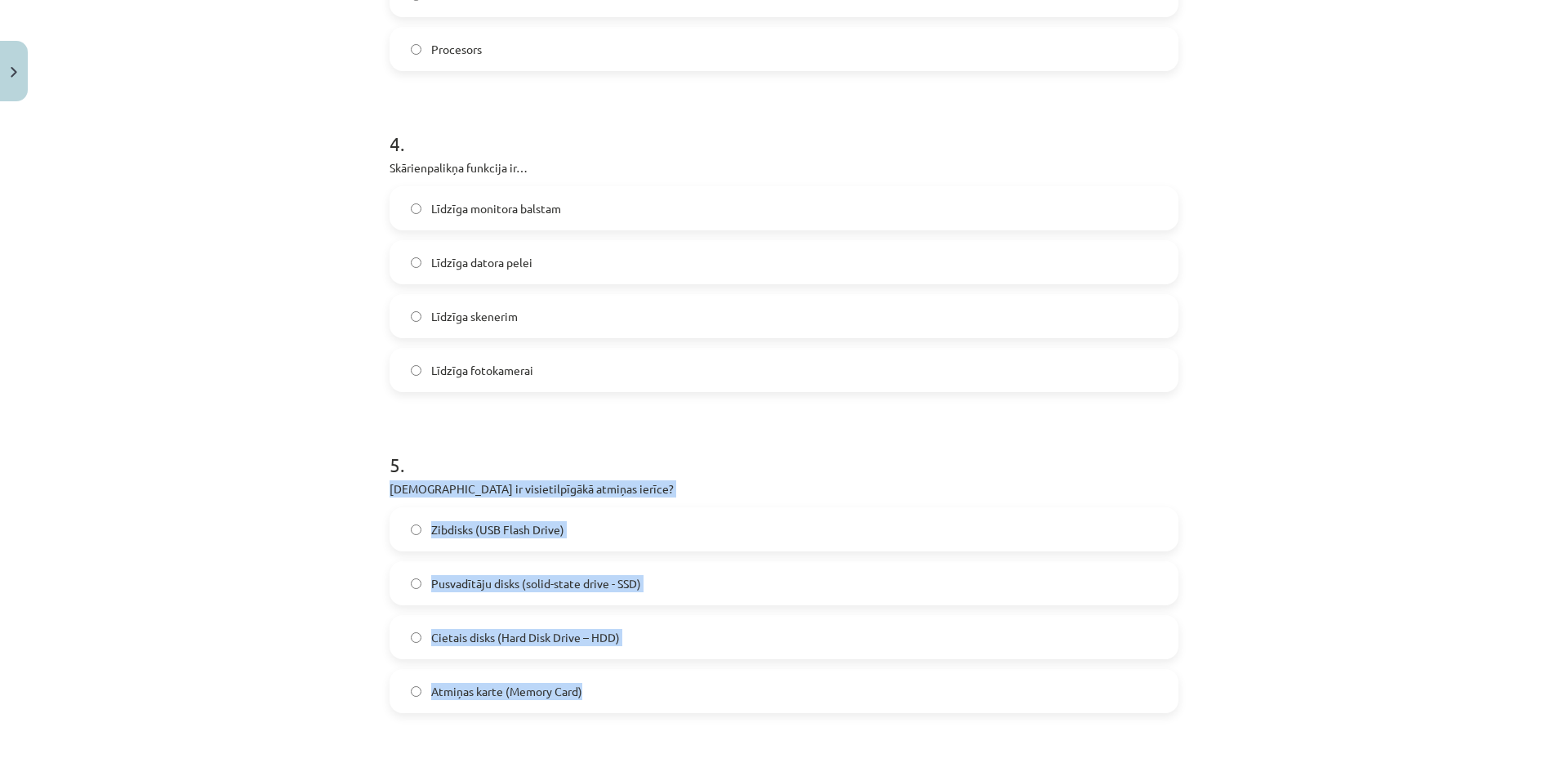
drag, startPoint x: 388, startPoint y: 486, endPoint x: 635, endPoint y: 685, distance: 317.2
click at [635, 685] on div "5 . Kura ir visietilpīgākā atmiņas ierīce? Zibdisks (USB Flash Drive) Pusvadītā…" at bounding box center [784, 569] width 789 height 289
click at [602, 636] on span "Cietais disks (Hard Disk Drive – HDD)" at bounding box center [526, 637] width 189 height 18
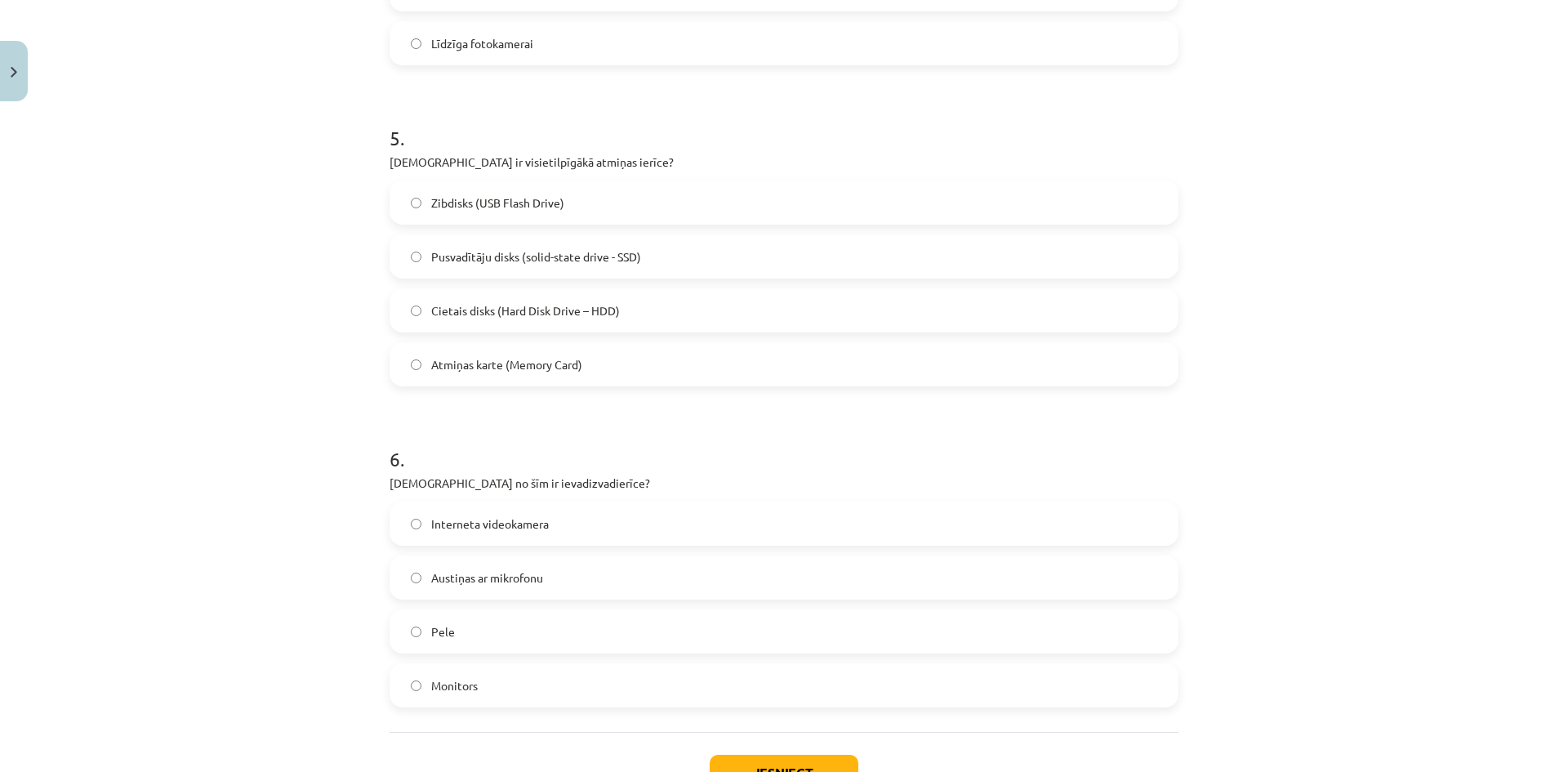
scroll to position [1594, 0]
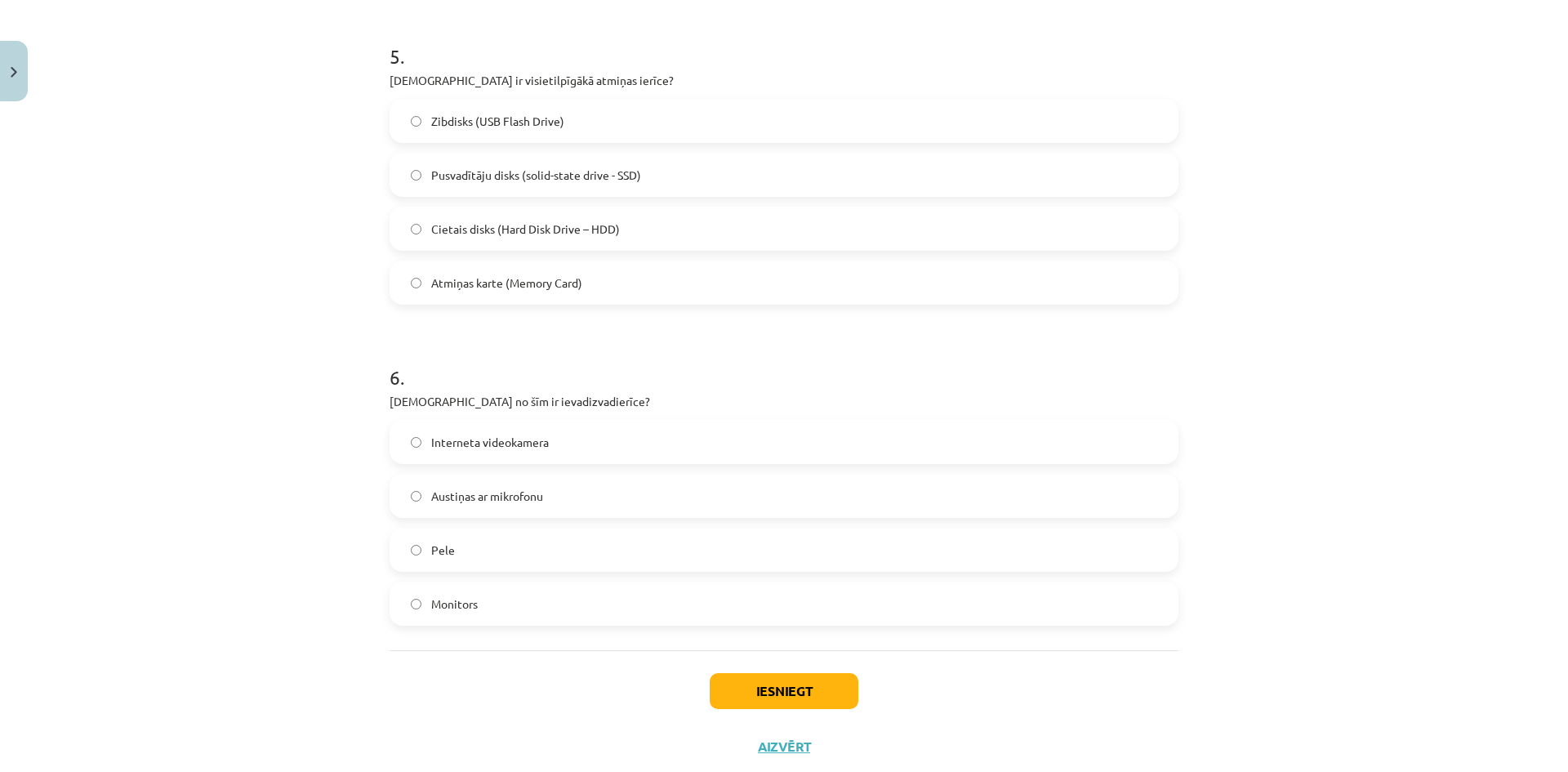
drag, startPoint x: 382, startPoint y: 400, endPoint x: 552, endPoint y: 617, distance: 275.7
copy div "Kura no šīm ir ievadizvadierīce? Interneta videokamera Austiņas ar mikrofonu Pe…"
click at [526, 498] on span "Austiņas ar mikrofonu" at bounding box center [487, 496] width 112 height 18
click at [790, 703] on button "Iesniegt" at bounding box center [784, 691] width 149 height 36
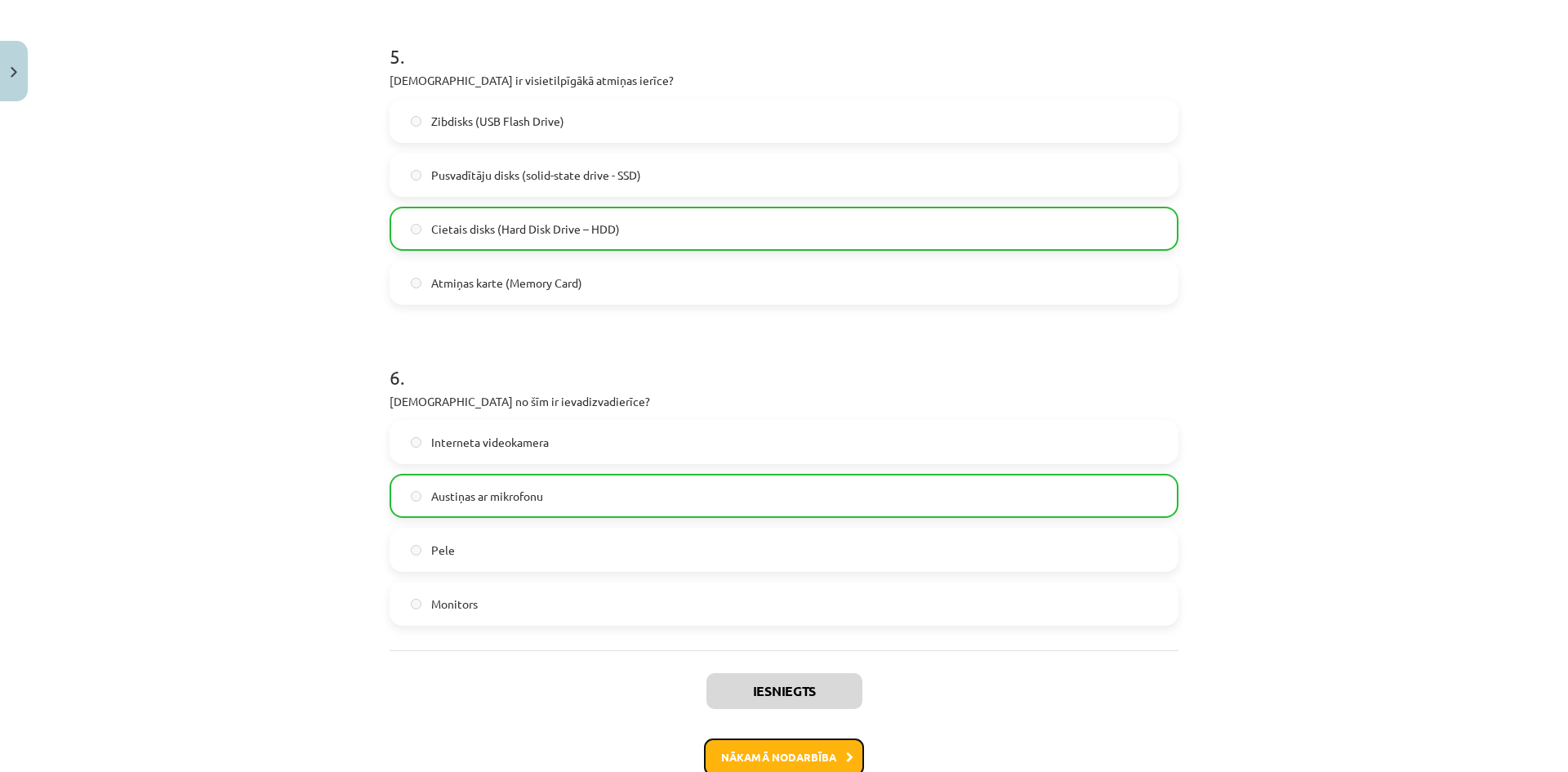
click at [738, 751] on button "Nākamā nodarbība" at bounding box center [784, 757] width 160 height 38
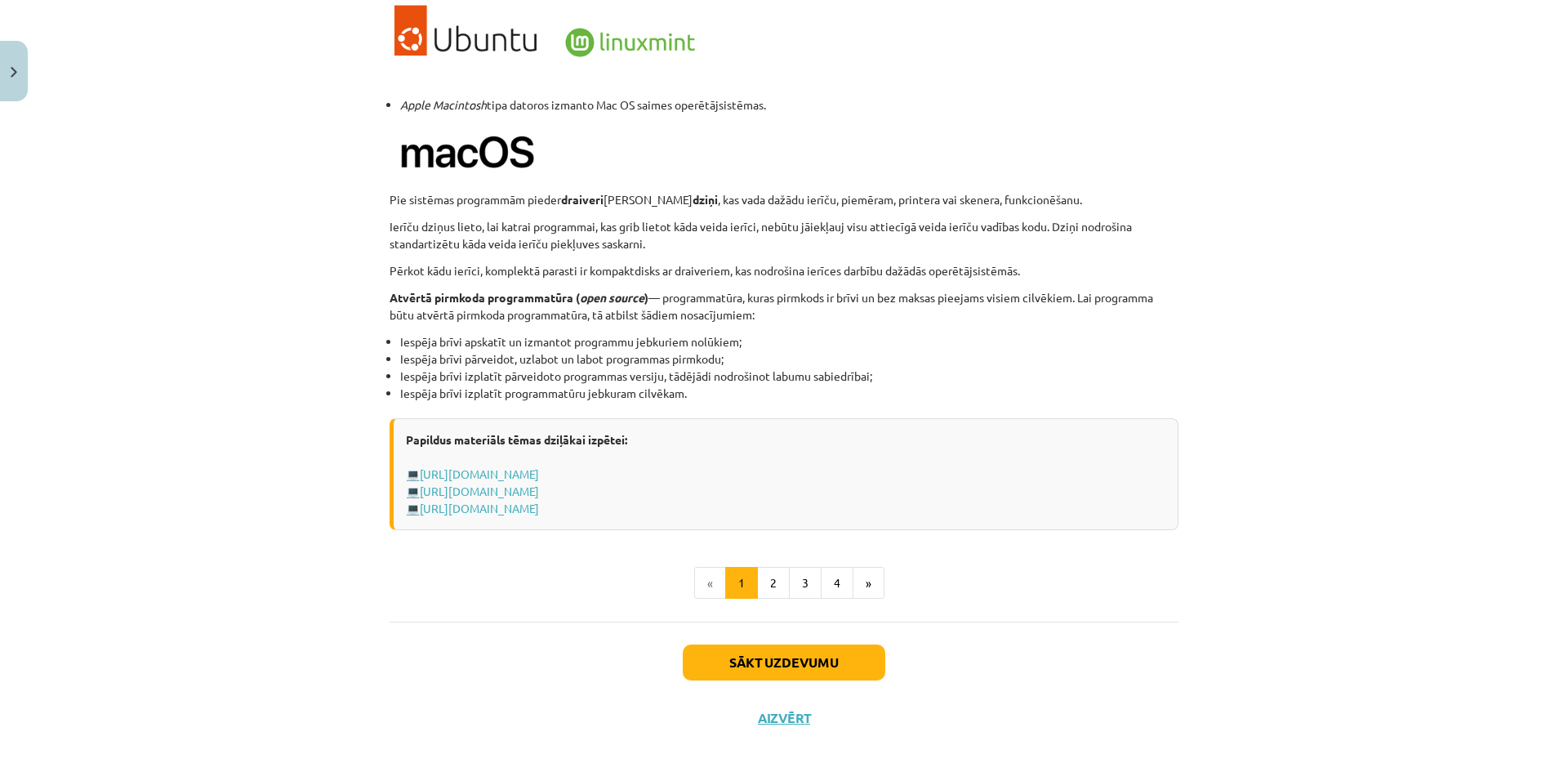
scroll to position [1542, 0]
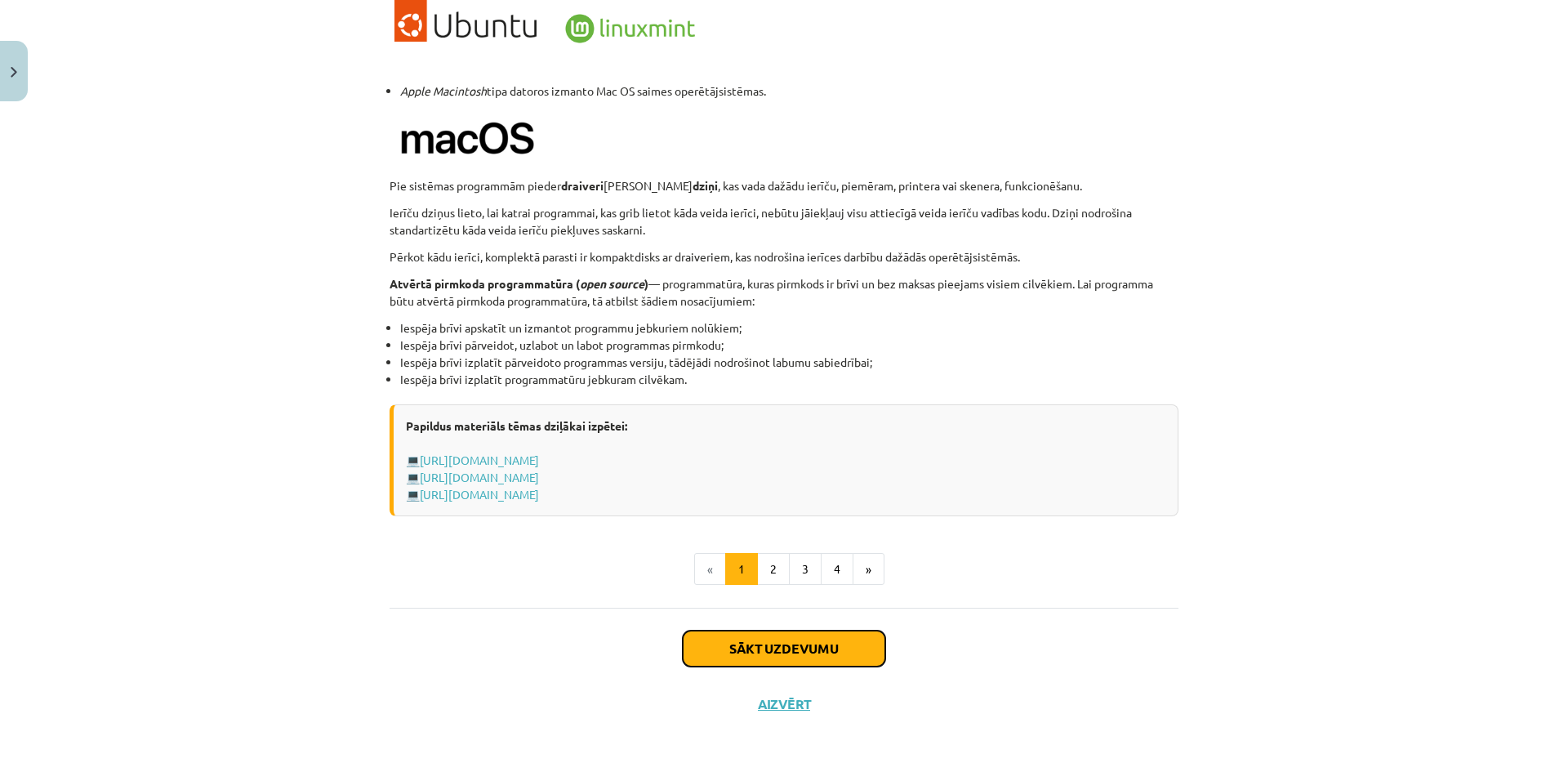
click at [779, 643] on button "Sākt uzdevumu" at bounding box center [784, 648] width 203 height 36
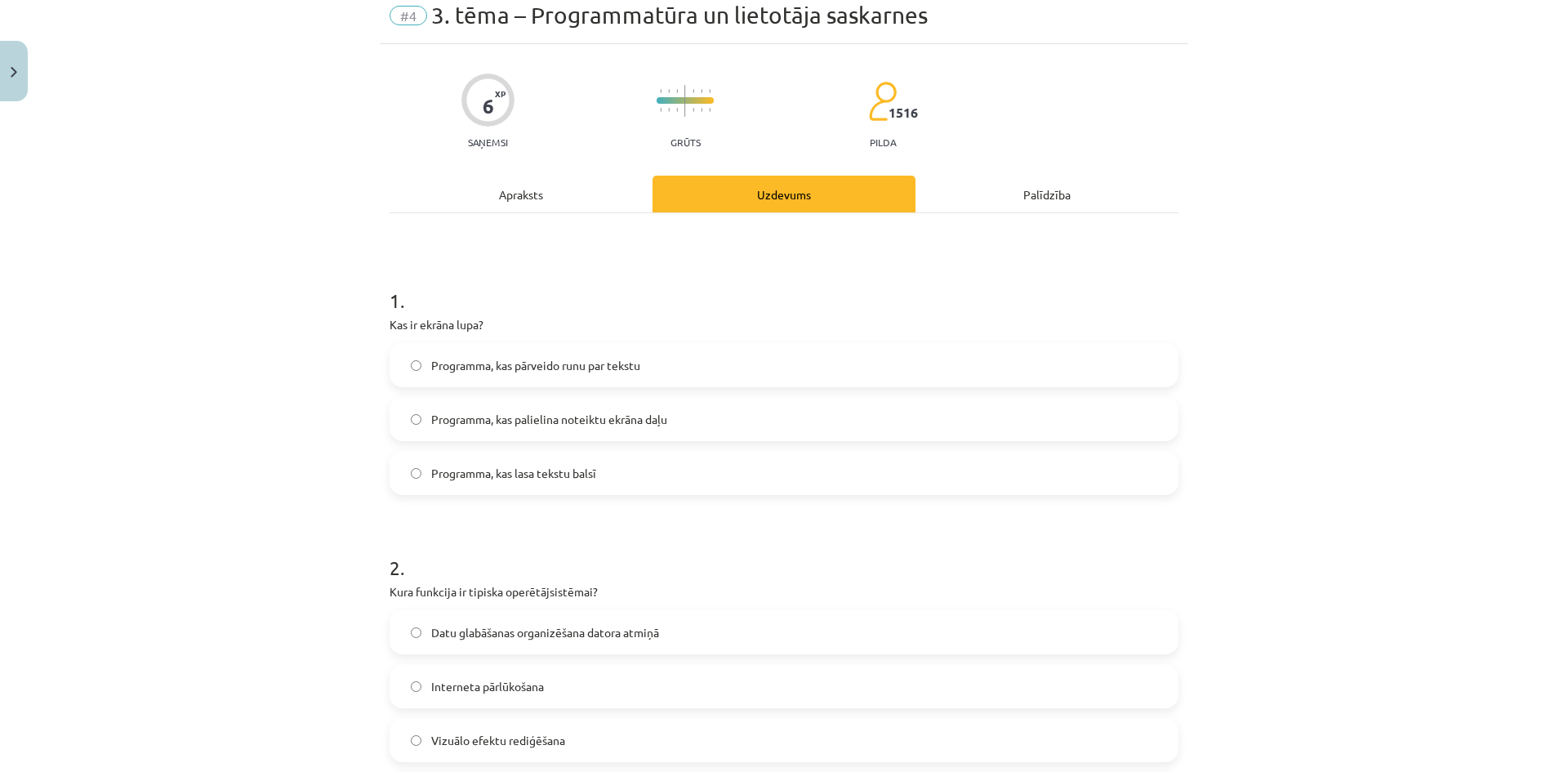
scroll to position [41, 0]
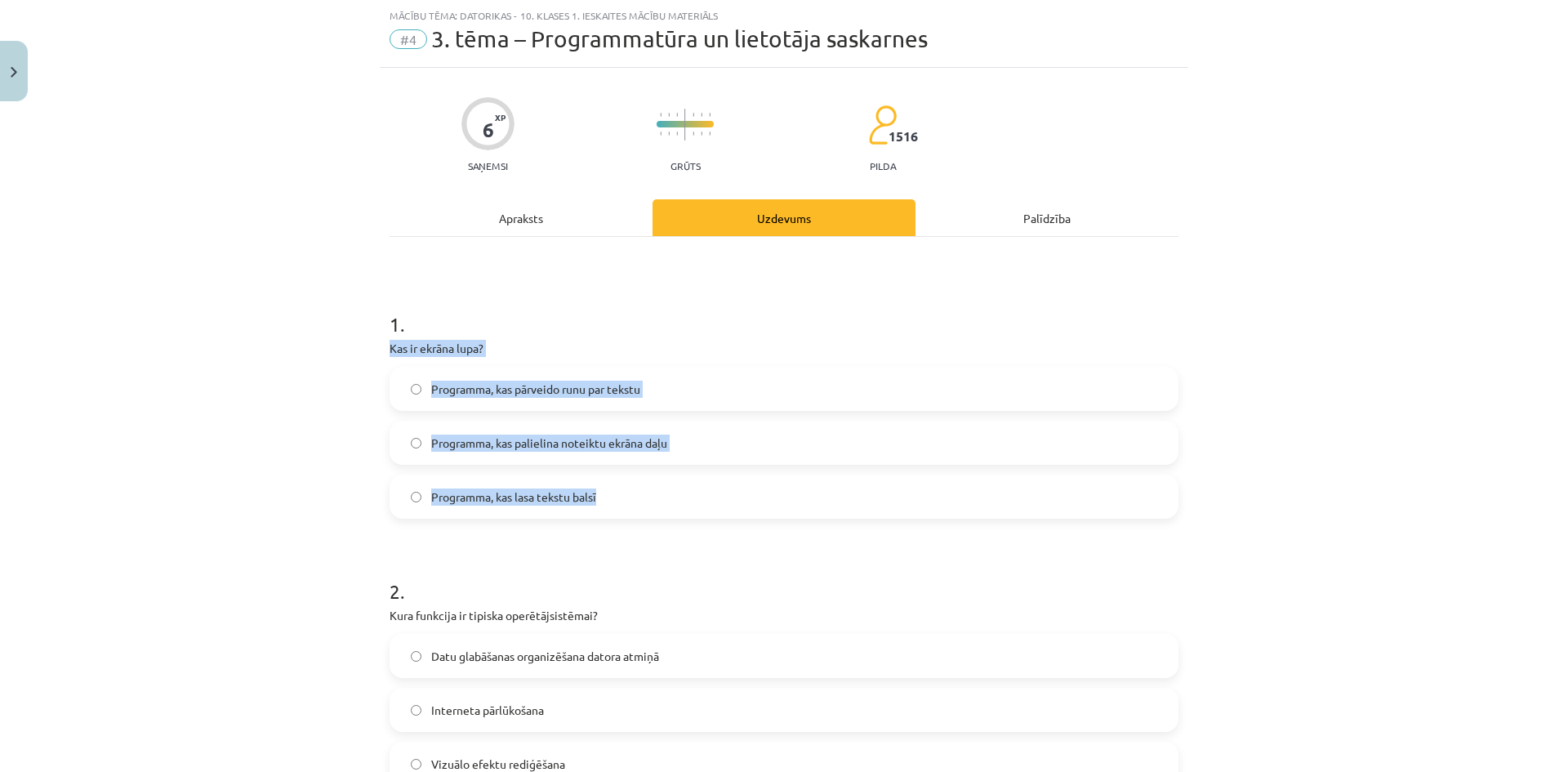
drag, startPoint x: 380, startPoint y: 347, endPoint x: 608, endPoint y: 505, distance: 277.4
copy div "Kas ir ekrāna lupa? Programma, kas pārveido runu par tekstu Programma, kas pali…"
click at [544, 451] on span "Programma, kas palielina noteiktu ekrāna daļu" at bounding box center [550, 444] width 236 height 18
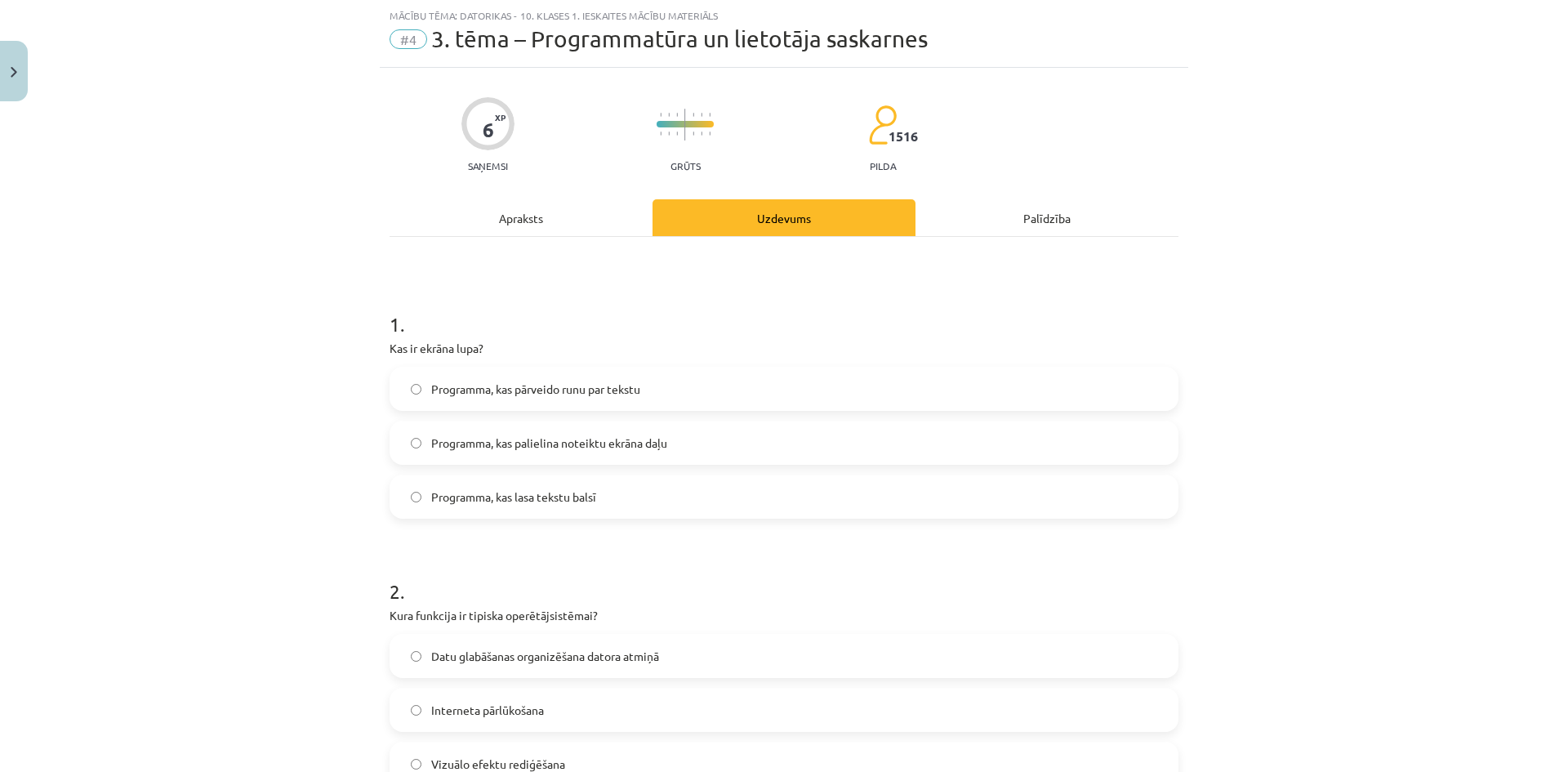
scroll to position [367, 0]
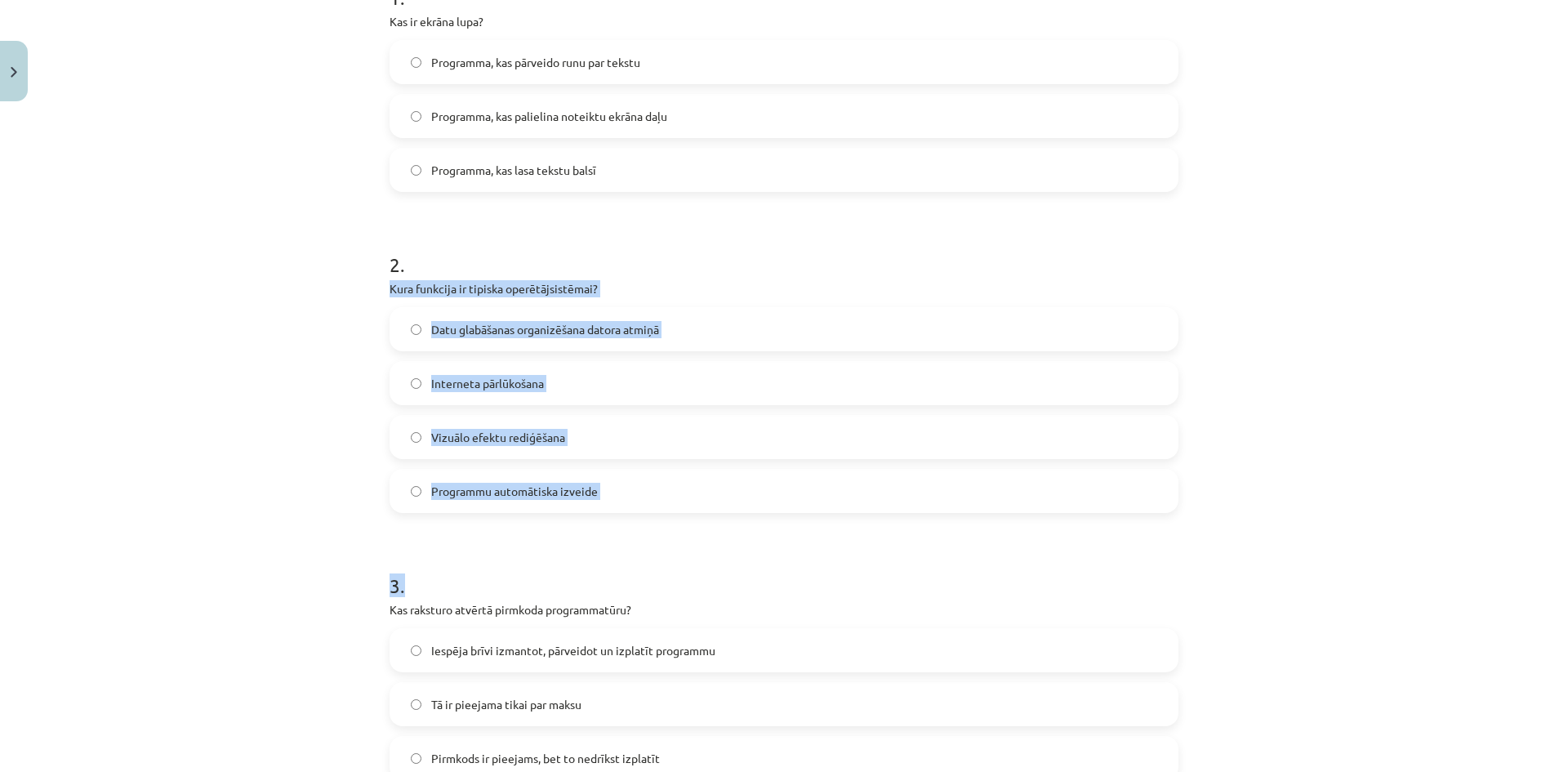
drag, startPoint x: 380, startPoint y: 275, endPoint x: 644, endPoint y: 518, distance: 358.8
copy form "Kura funkcija ir tipiska operētājsistēmai? Datu glabāšanas organizēšana datora …"
click at [511, 328] on span "Datu glabāšanas organizēšana datora atmiņā" at bounding box center [546, 329] width 228 height 18
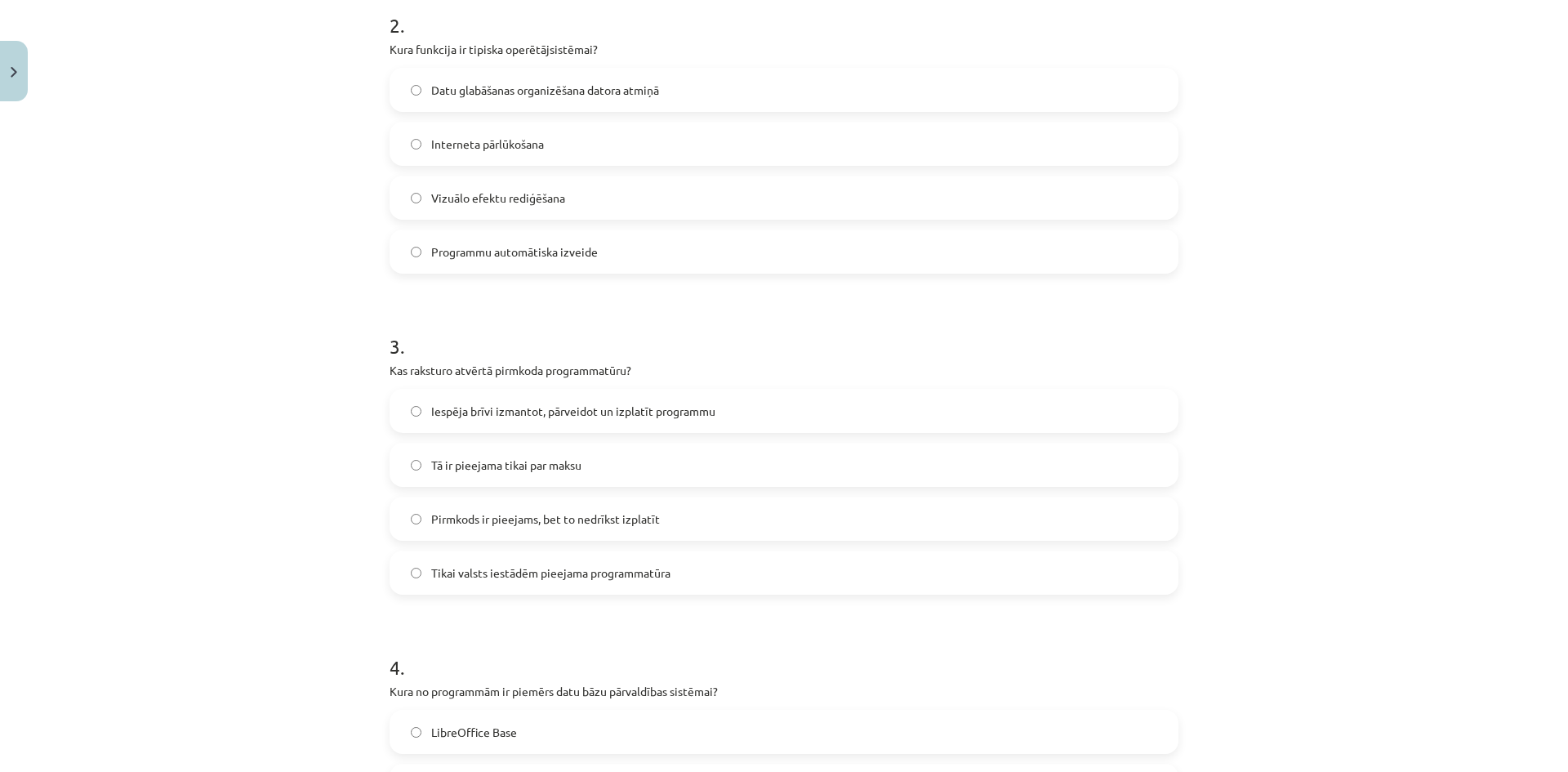
scroll to position [613, 0]
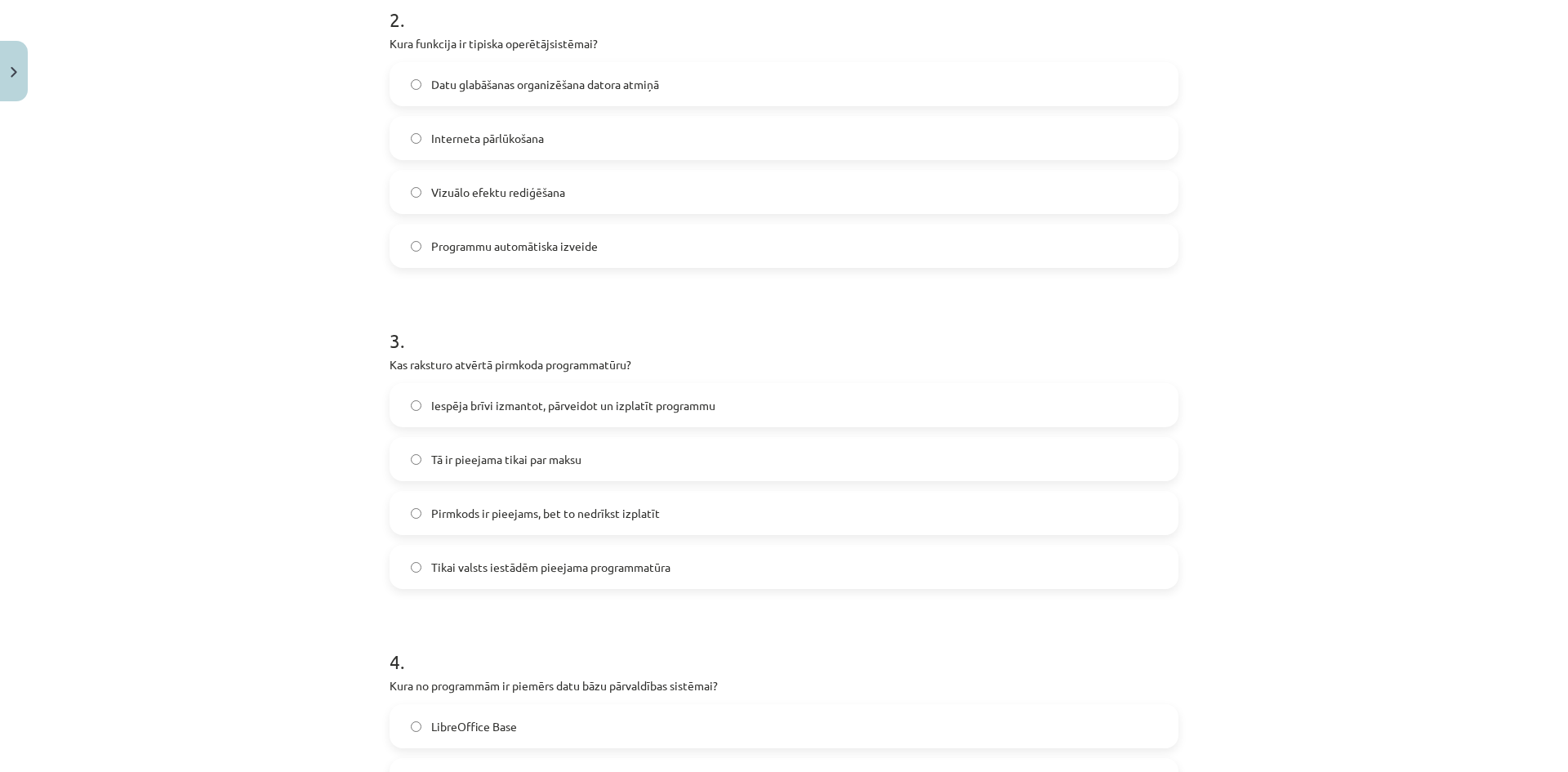
drag, startPoint x: 384, startPoint y: 367, endPoint x: 680, endPoint y: 563, distance: 355.0
click at [680, 563] on div "3 . Kas raksturo atvērtā pirmkoda programmatūru? Iespēja brīvi izmantot, pārvei…" at bounding box center [784, 444] width 789 height 289
copy div "Kas raksturo atvērtā pirmkoda programmatūru? Iespēja brīvi izmantot, pārveidot …"
click at [556, 406] on span "Iespēja brīvi izmantot, pārveidot un izplatīt programmu" at bounding box center [574, 405] width 285 height 18
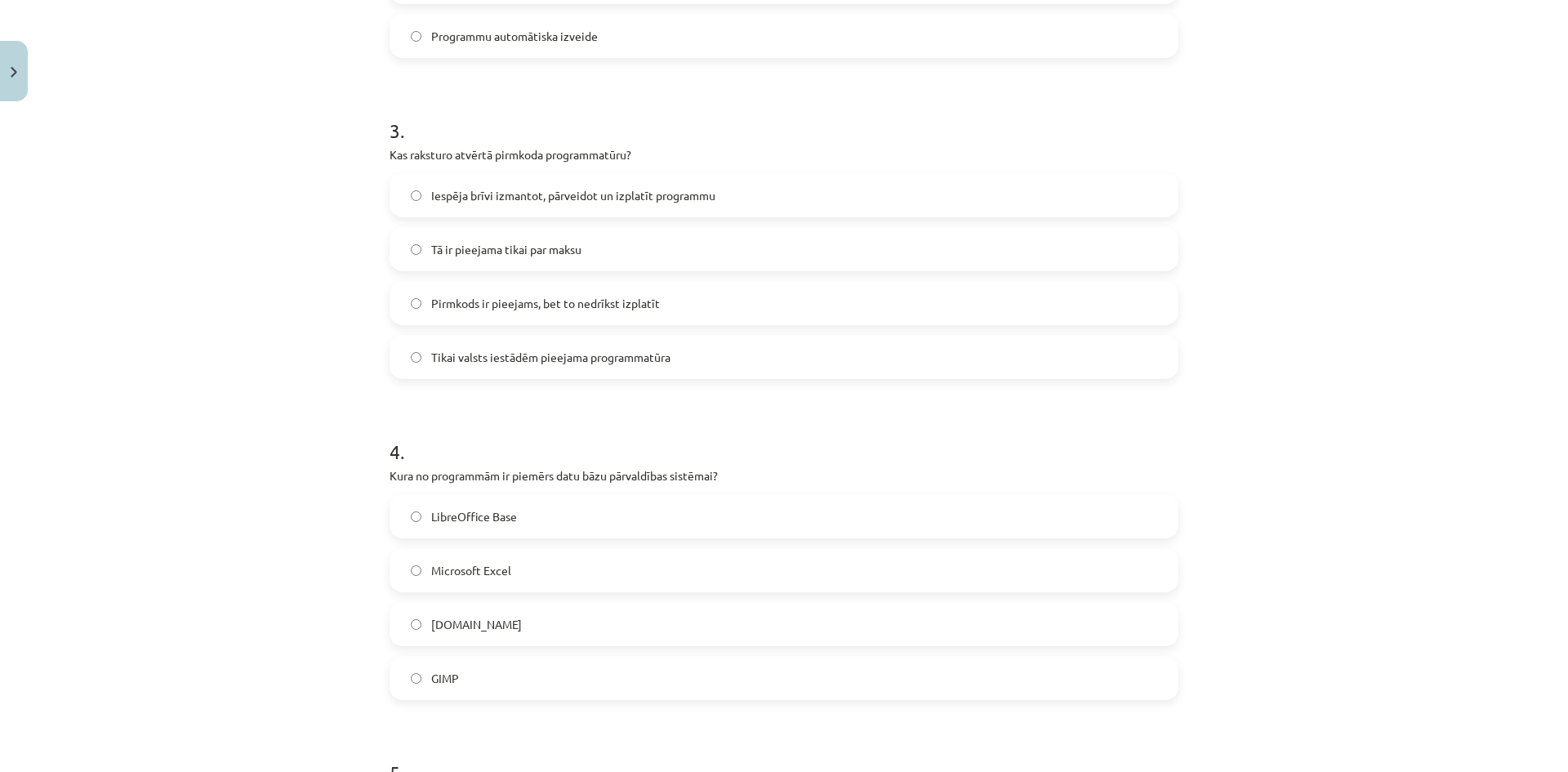
scroll to position [940, 0]
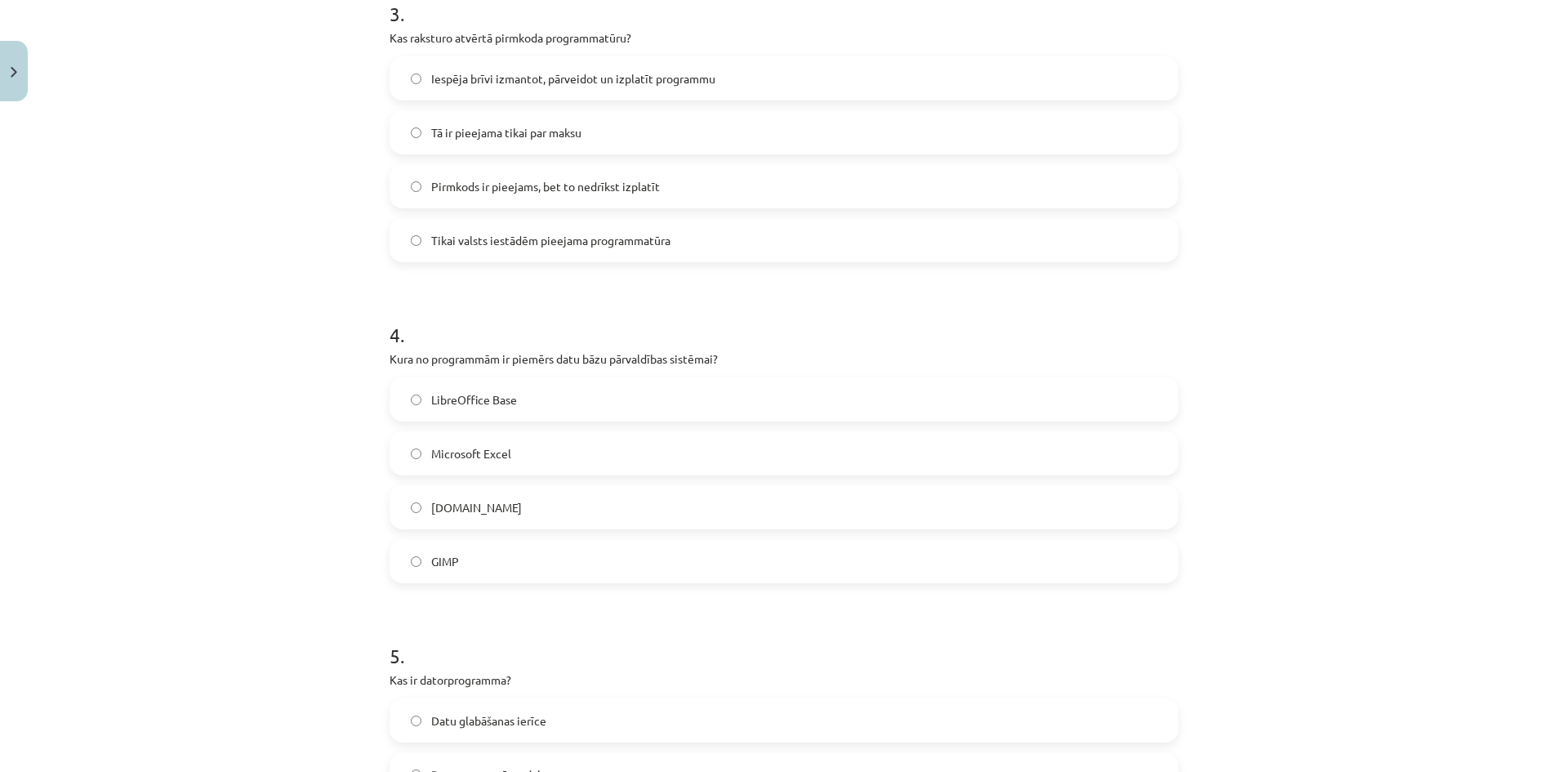
drag, startPoint x: 382, startPoint y: 359, endPoint x: 635, endPoint y: 568, distance: 328.2
click at [635, 568] on div "6 XP Saņemsi Grūts 1516 pilda Apraksts Uzdevums Palīdzība 1 . Kas ir ekrāna lup…" at bounding box center [784, 245] width 809 height 2151
click at [536, 411] on label "LibreOffice Base" at bounding box center [784, 400] width 785 height 41
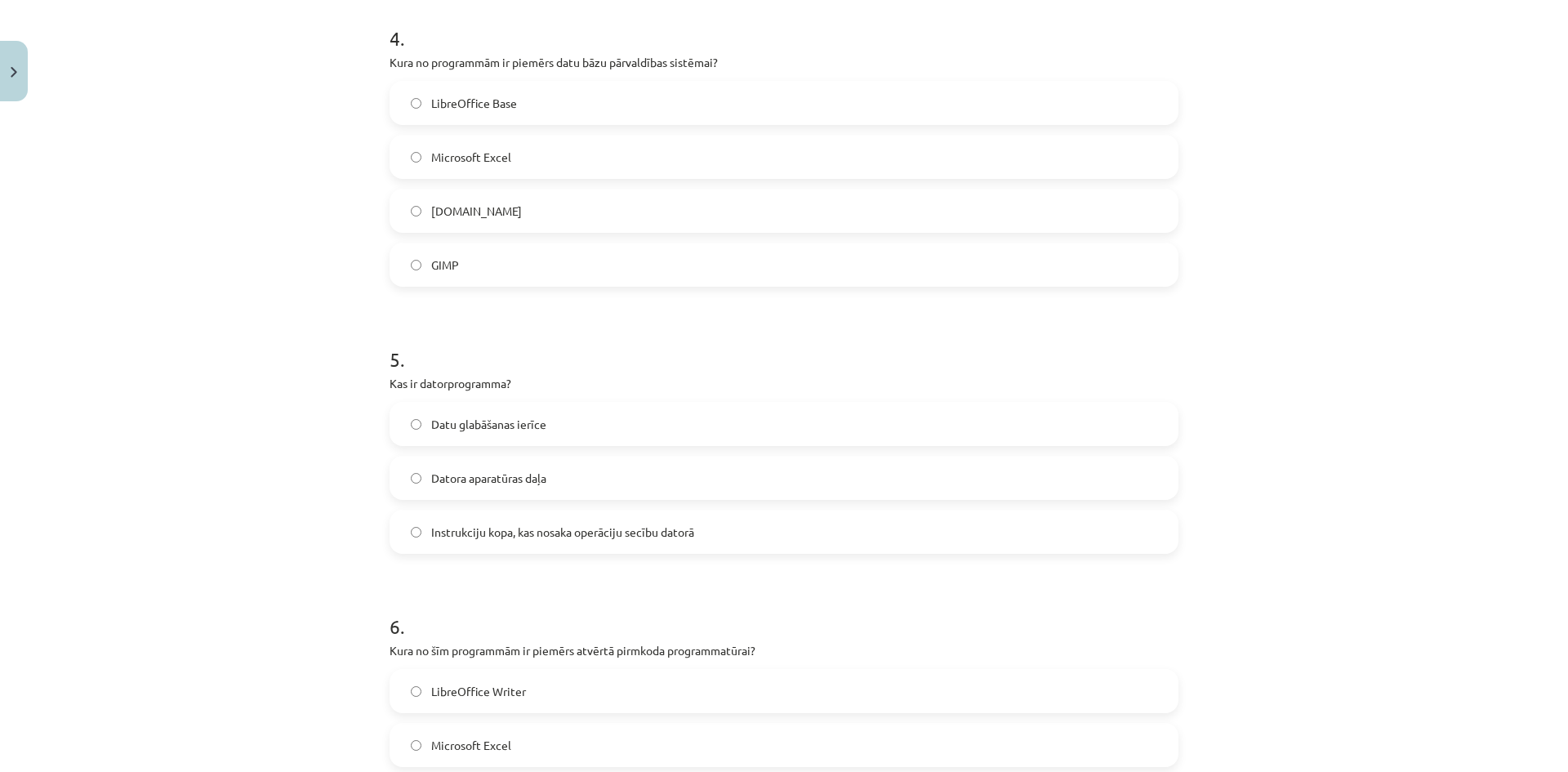
scroll to position [1266, 0]
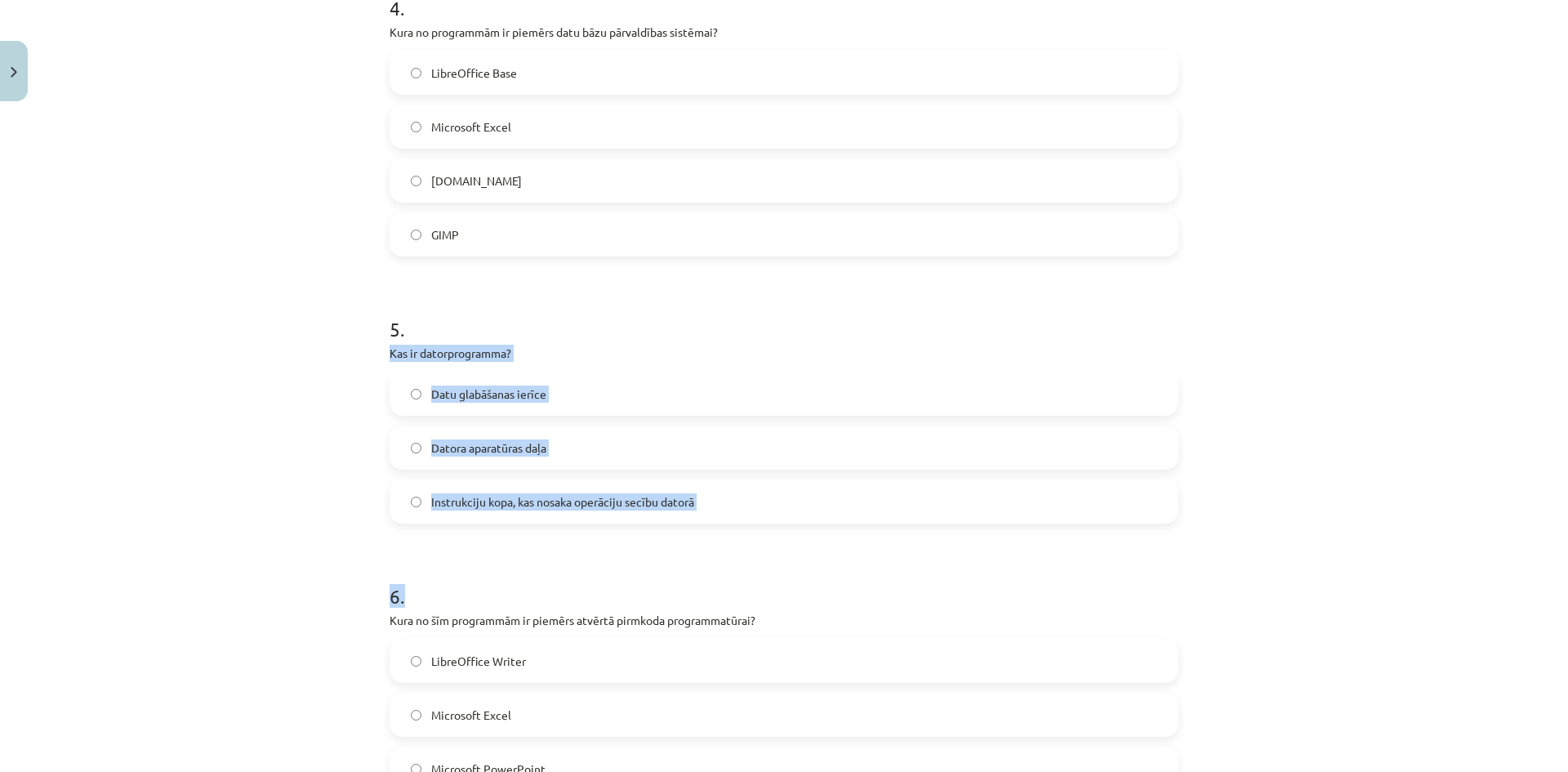
drag, startPoint x: 381, startPoint y: 347, endPoint x: 681, endPoint y: 512, distance: 342.4
click at [524, 497] on span "Instrukciju kopa, kas nosaka operāciju secību datorā" at bounding box center [563, 502] width 263 height 18
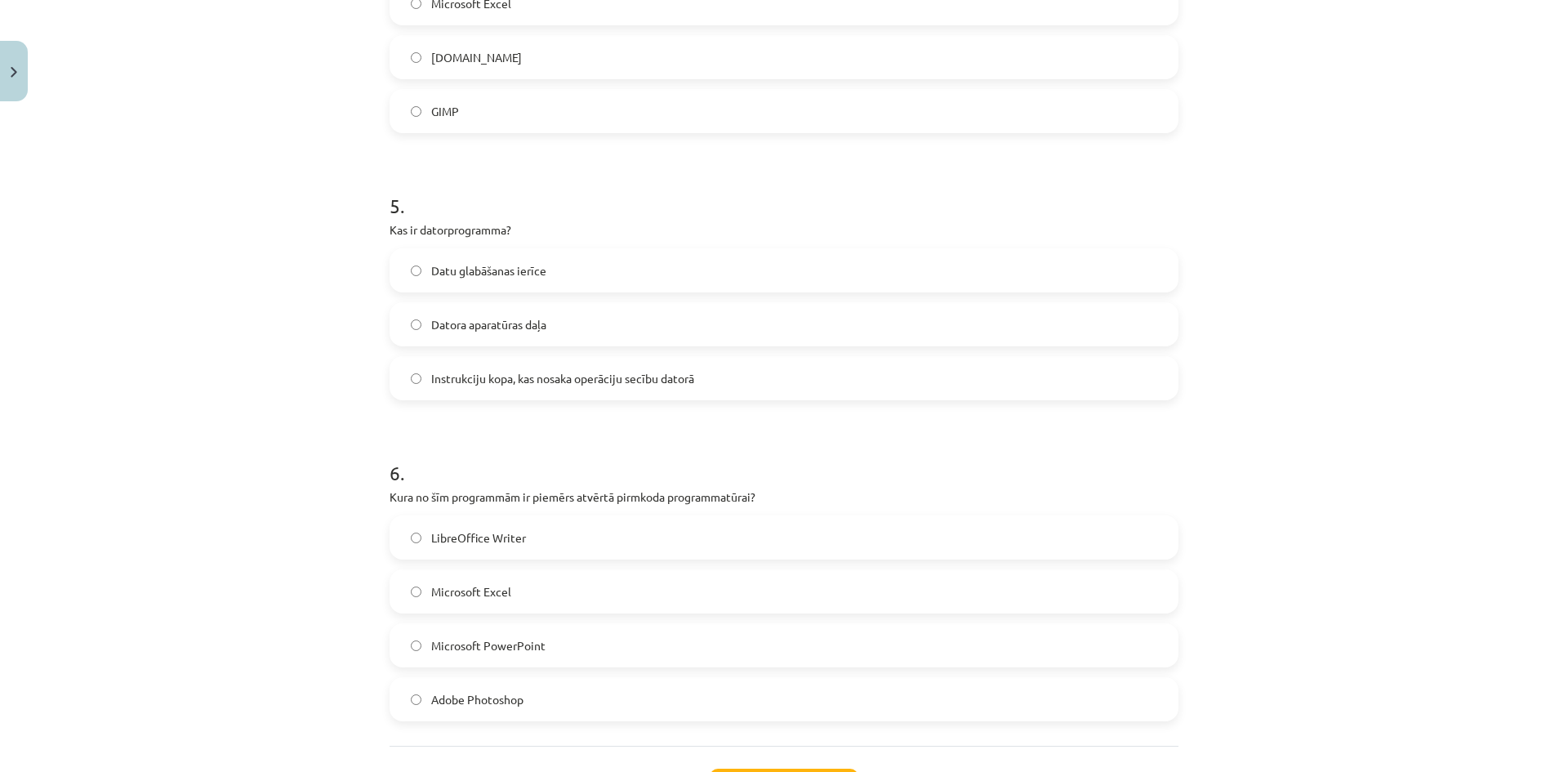
scroll to position [1512, 0]
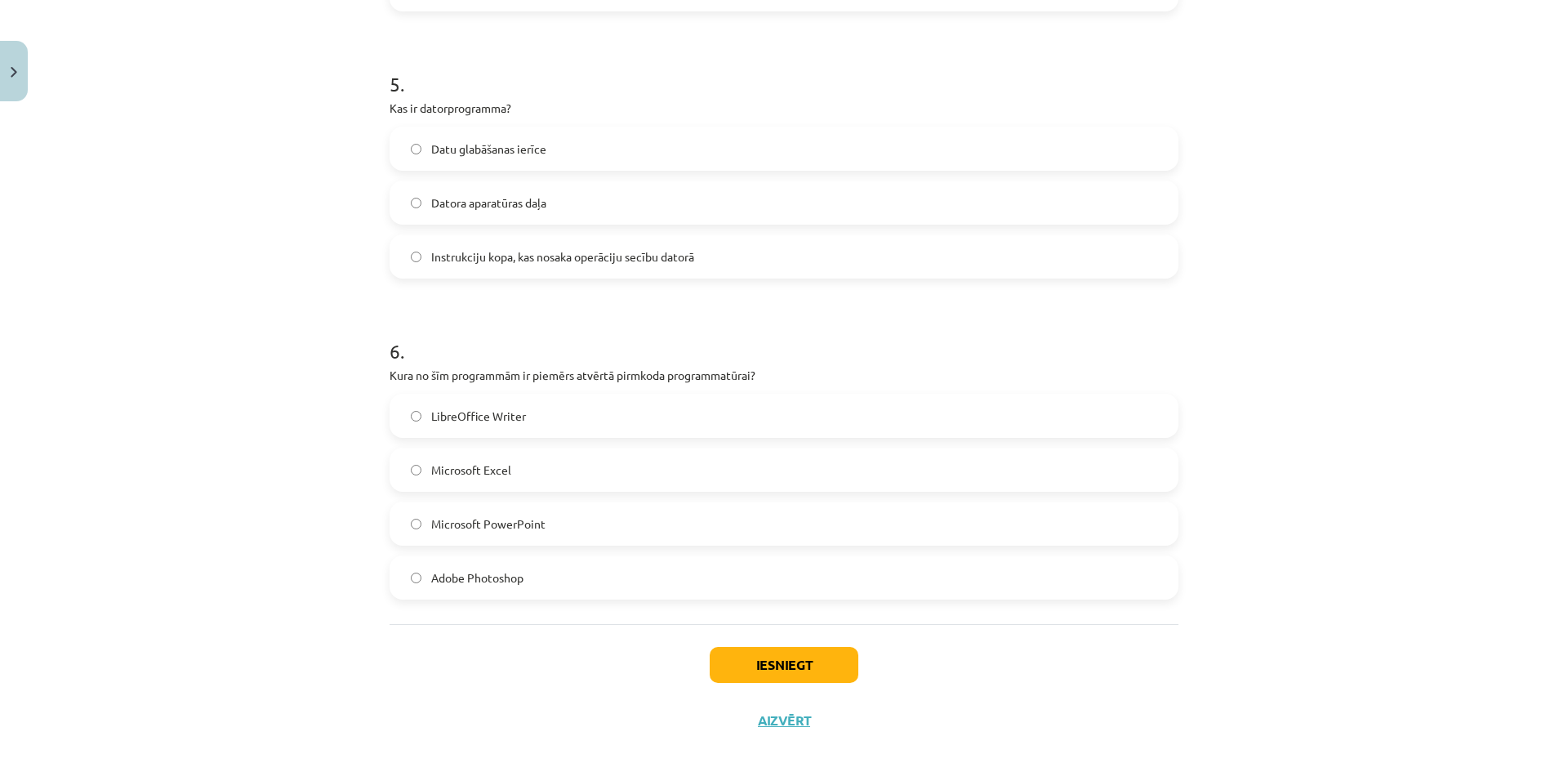
drag, startPoint x: 378, startPoint y: 373, endPoint x: 597, endPoint y: 581, distance: 302.0
click at [494, 414] on span "LibreOffice Writer" at bounding box center [478, 416] width 95 height 18
click at [821, 664] on button "Iesniegt" at bounding box center [784, 665] width 149 height 36
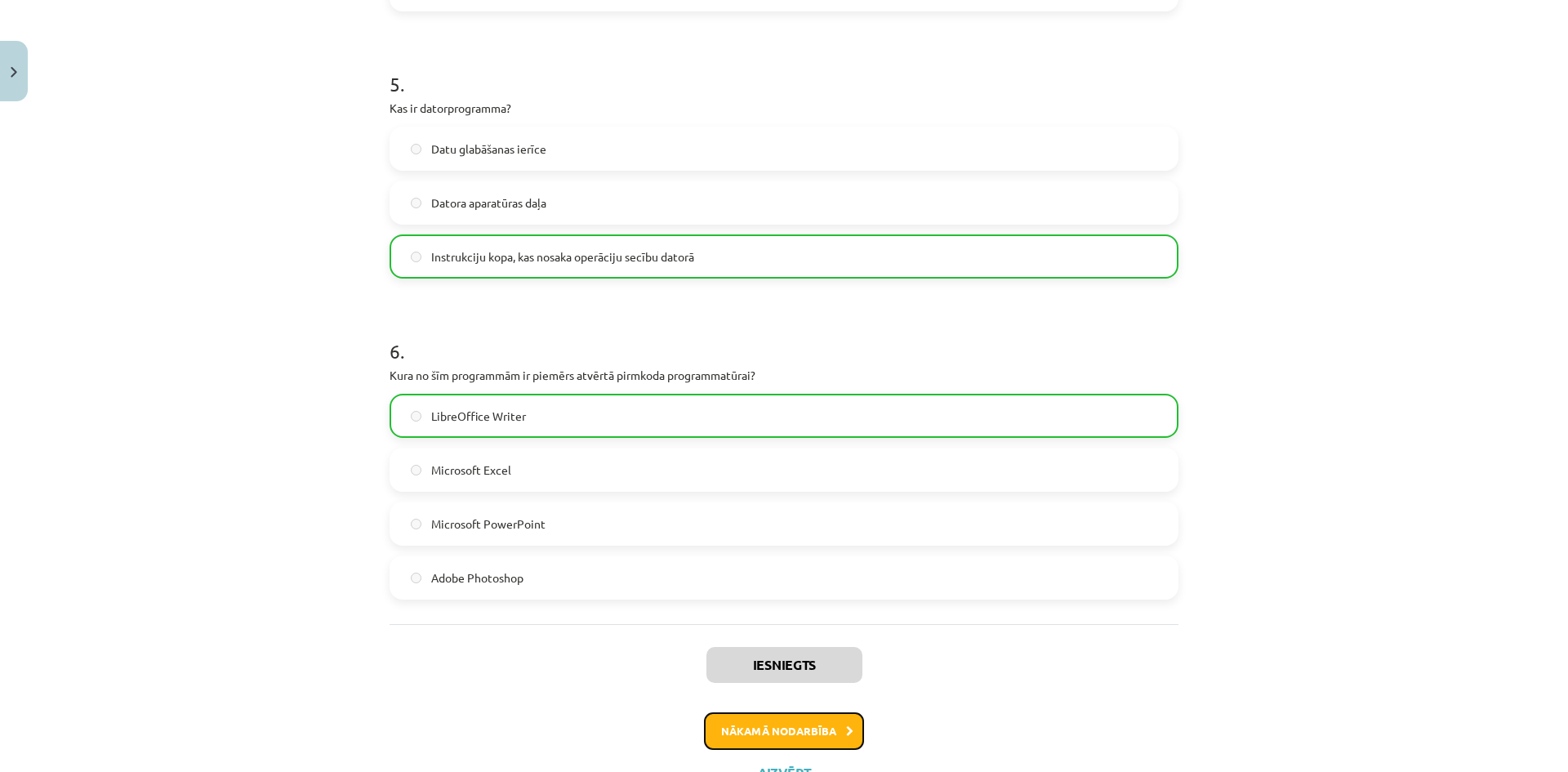
click at [766, 719] on button "Nākamā nodarbība" at bounding box center [784, 731] width 160 height 38
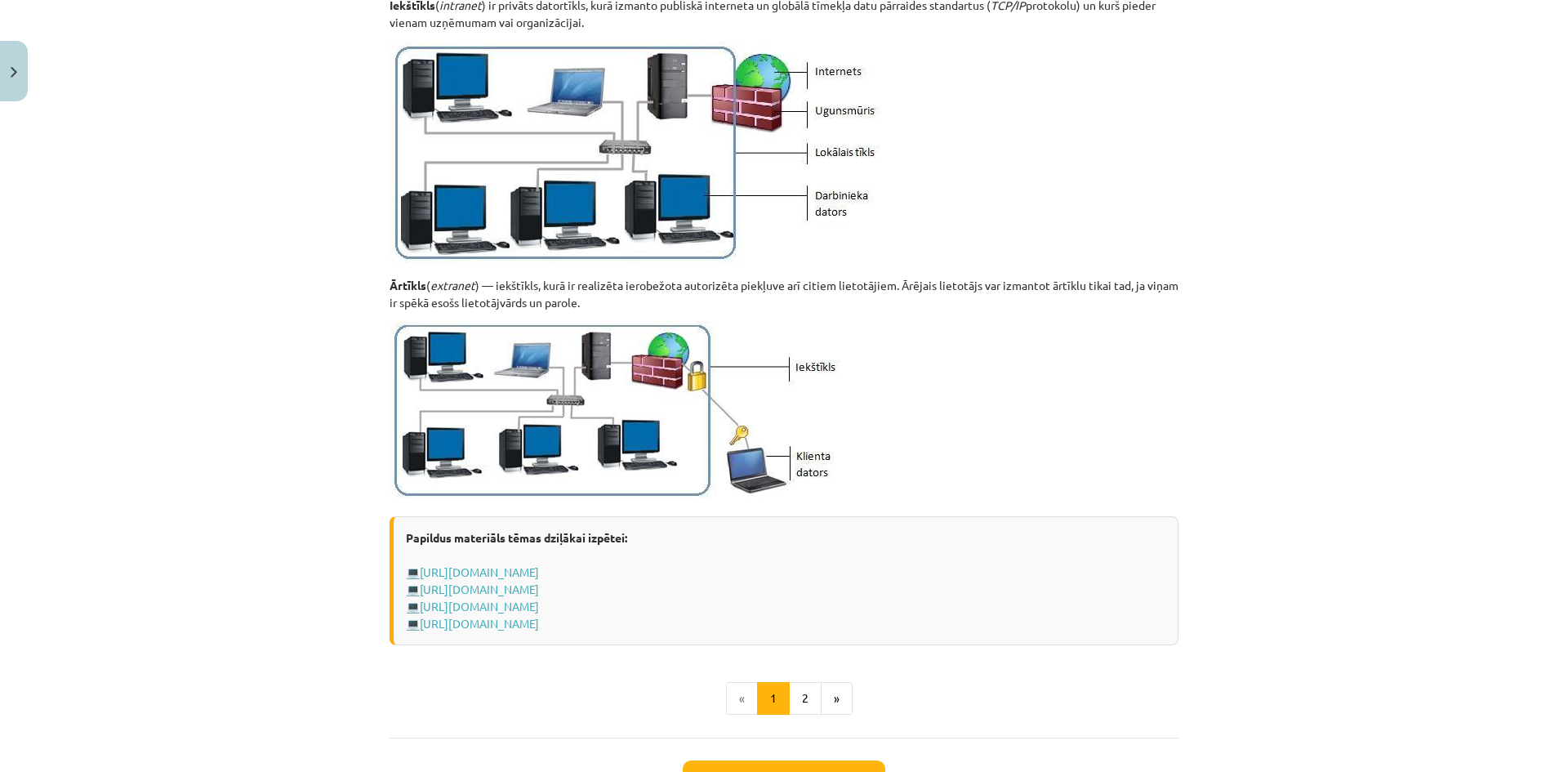
scroll to position [1824, 0]
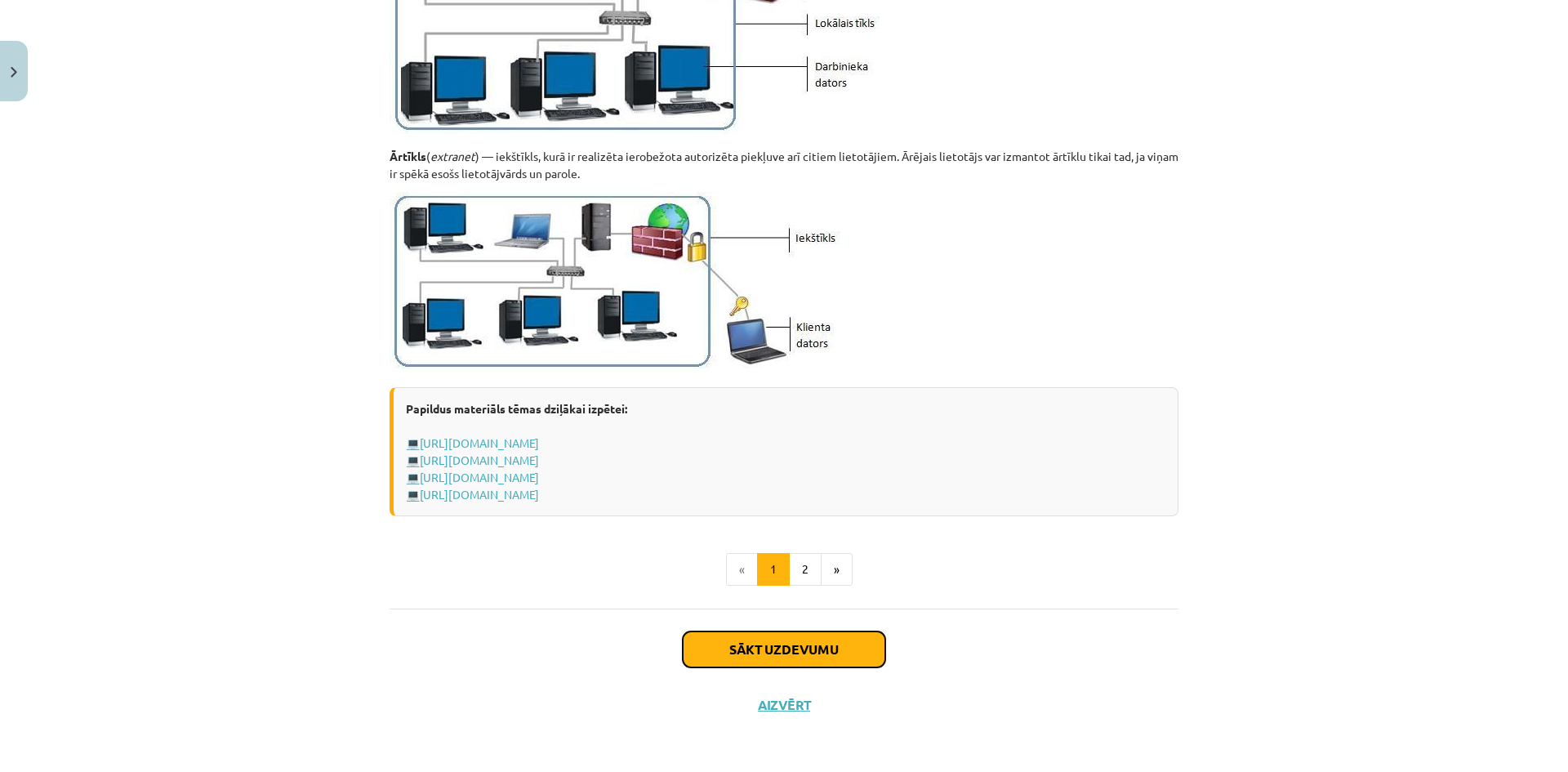
click at [765, 654] on button "Sākt uzdevumu" at bounding box center [784, 649] width 203 height 36
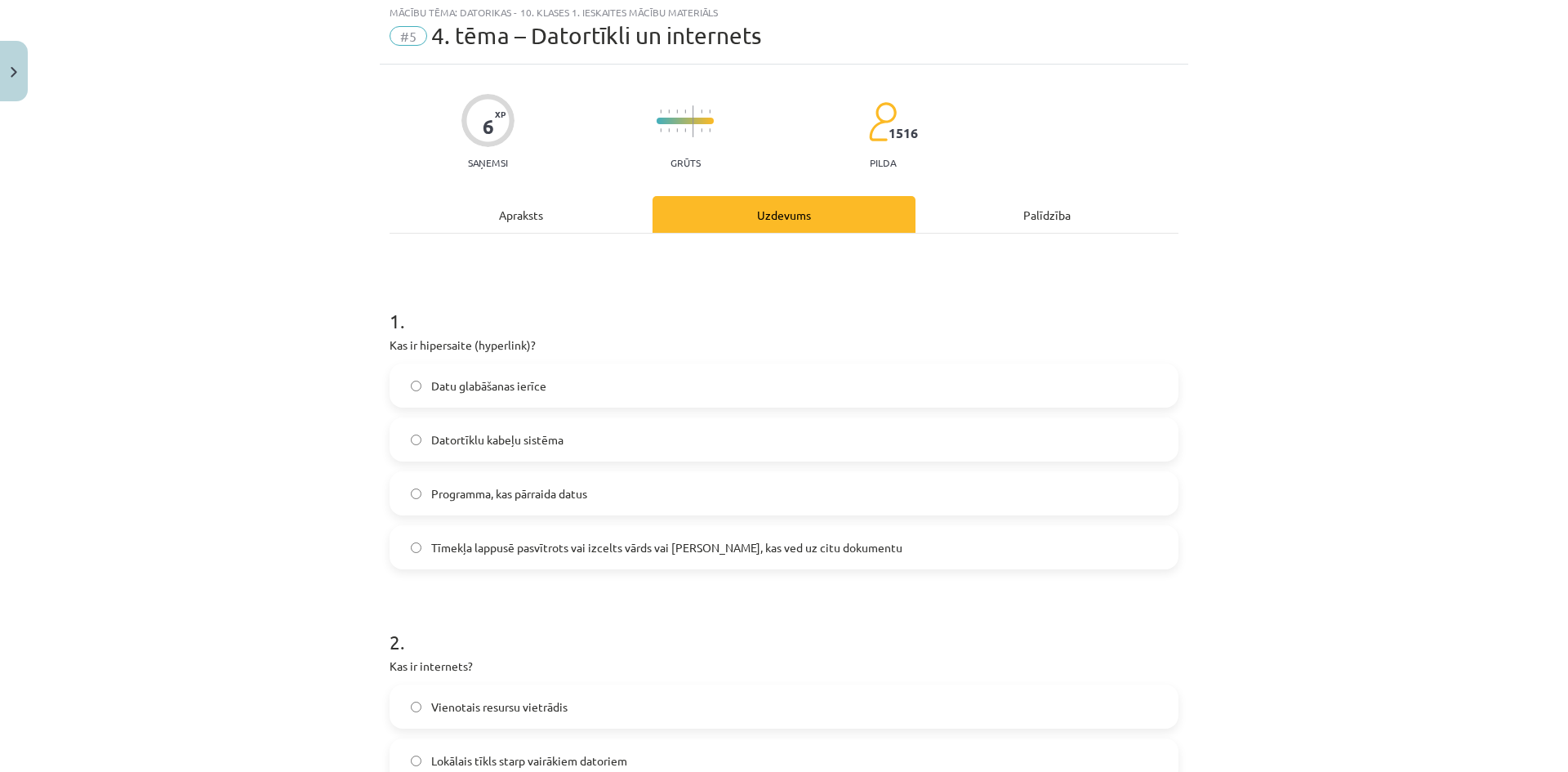
scroll to position [41, 0]
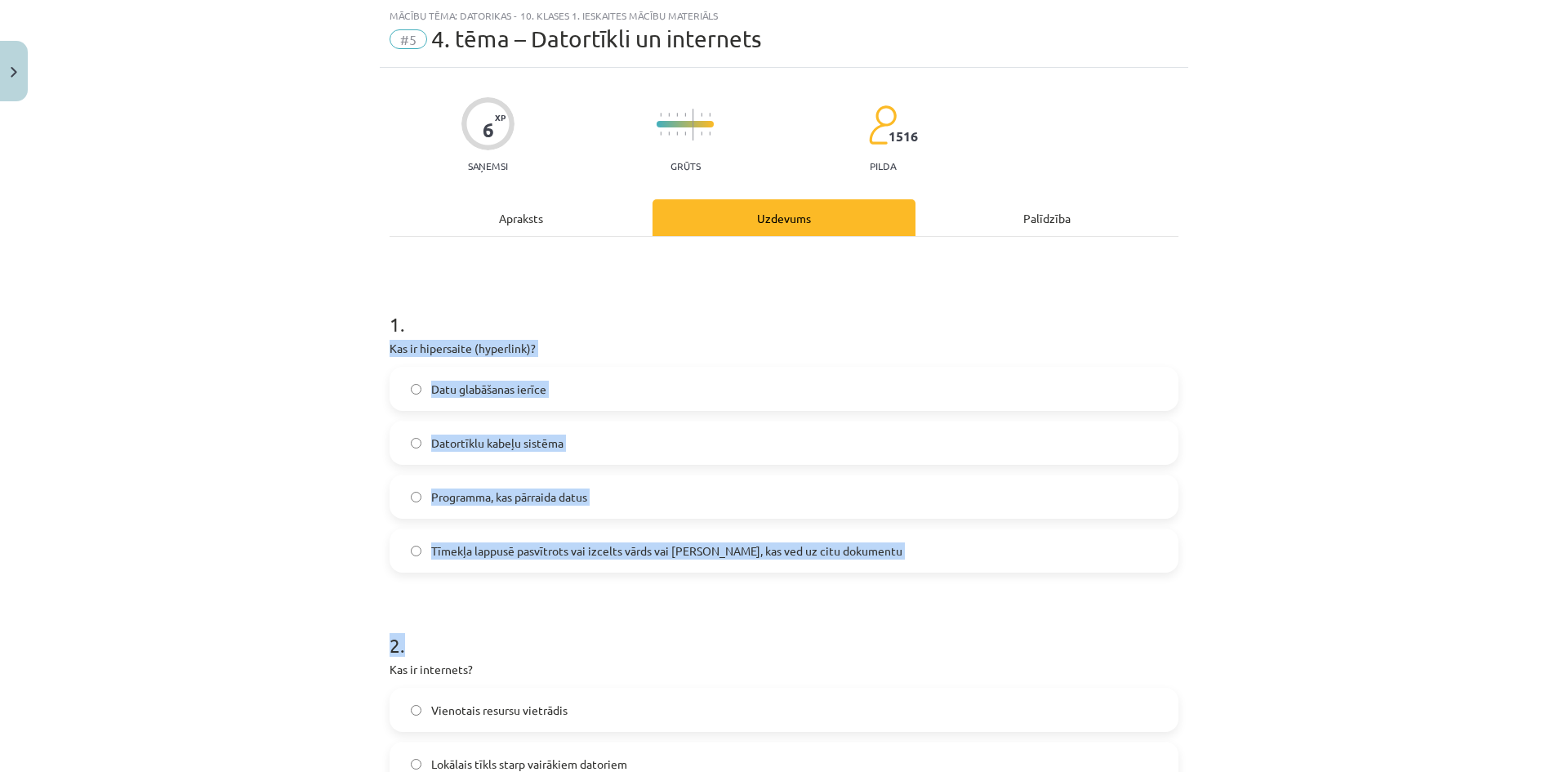
drag, startPoint x: 377, startPoint y: 346, endPoint x: 878, endPoint y: 578, distance: 552.1
click at [553, 548] on span "Tīmekļa lappusē pasvītrots vai izcelts vārds vai frāze, kas ved uz citu dokumen…" at bounding box center [668, 552] width 472 height 18
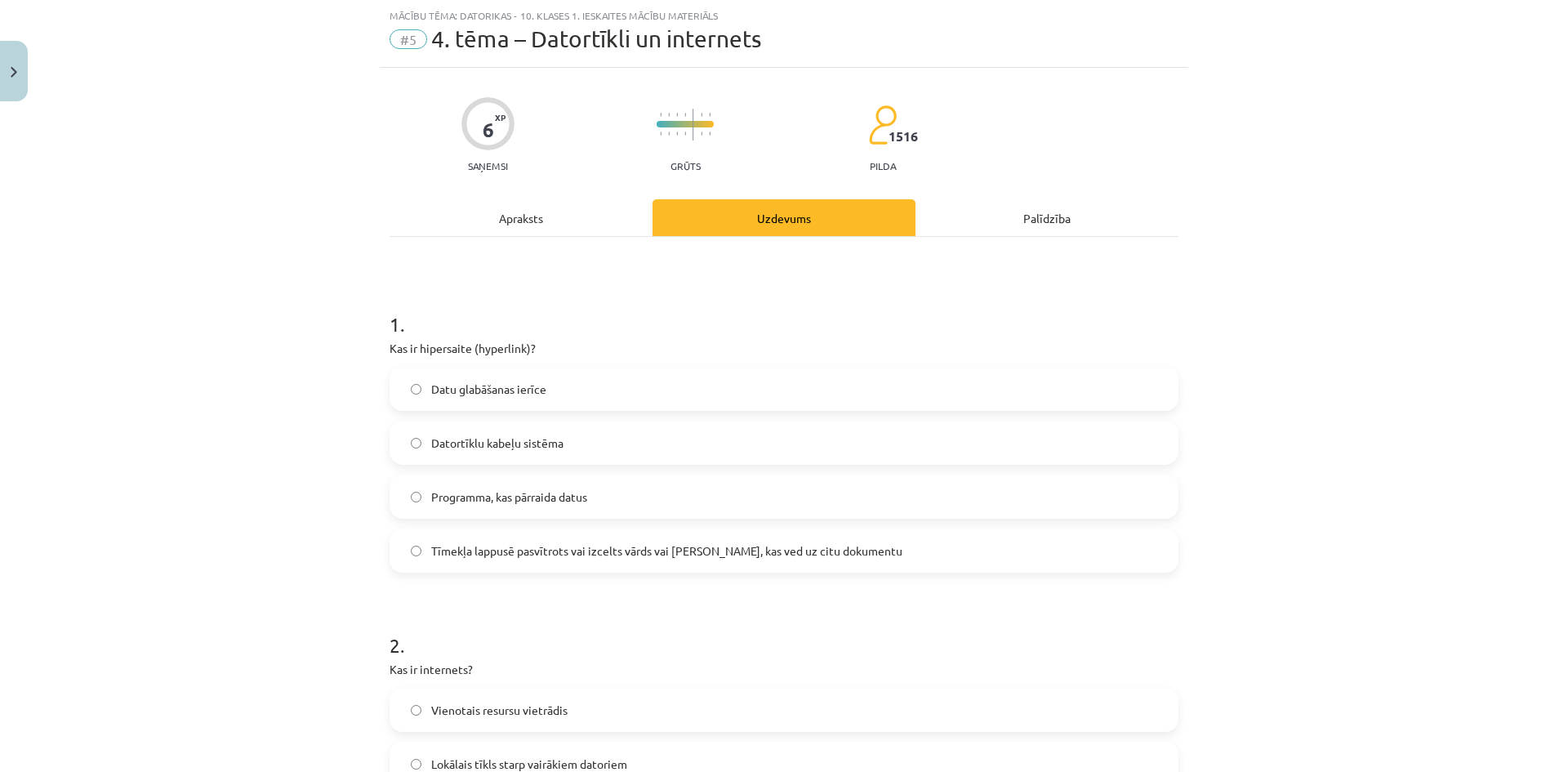
scroll to position [286, 0]
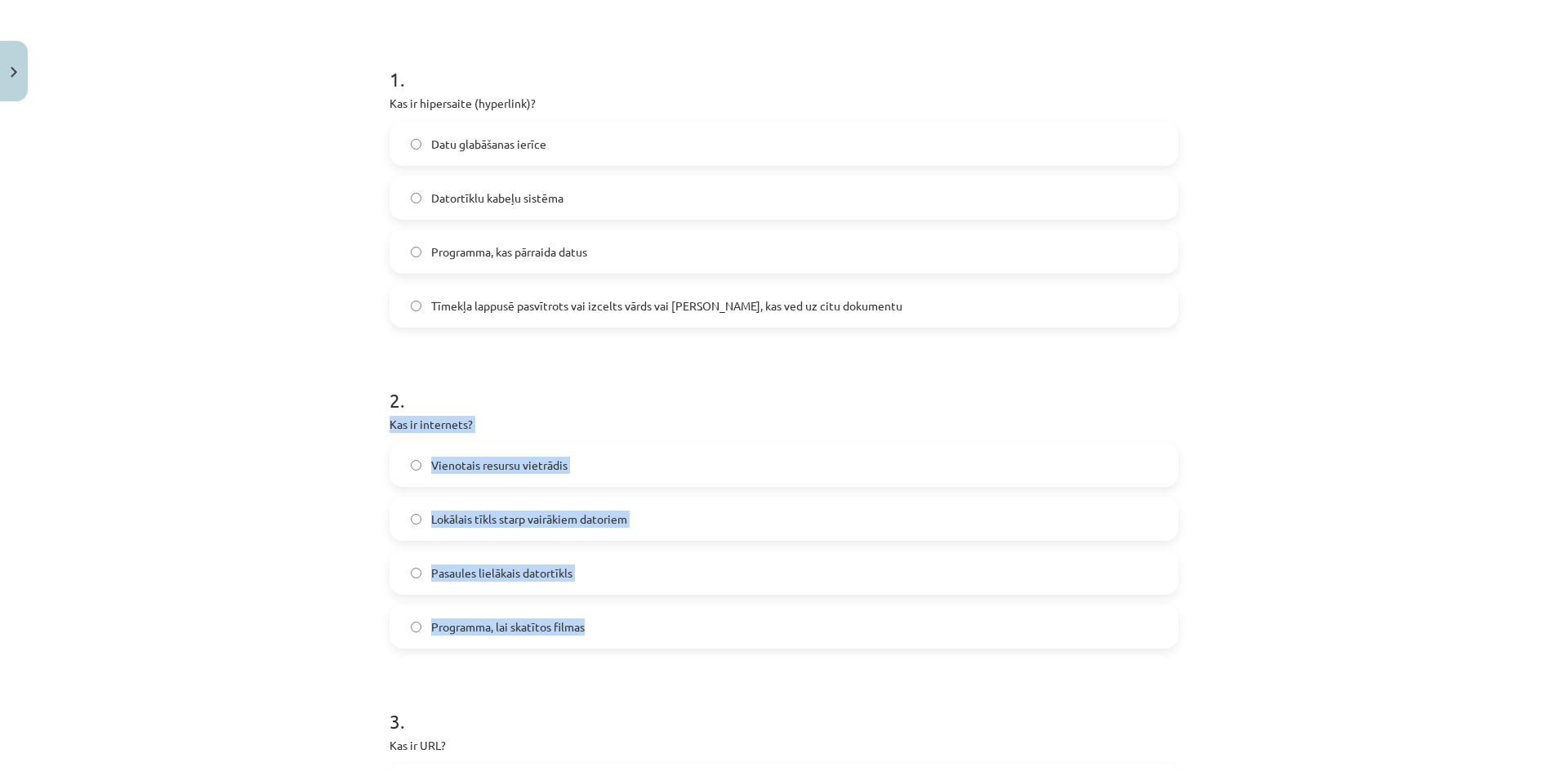
drag, startPoint x: 379, startPoint y: 427, endPoint x: 593, endPoint y: 620, distance: 288.2
click at [533, 575] on span "Pasaules lielākais datortīkls" at bounding box center [502, 573] width 141 height 18
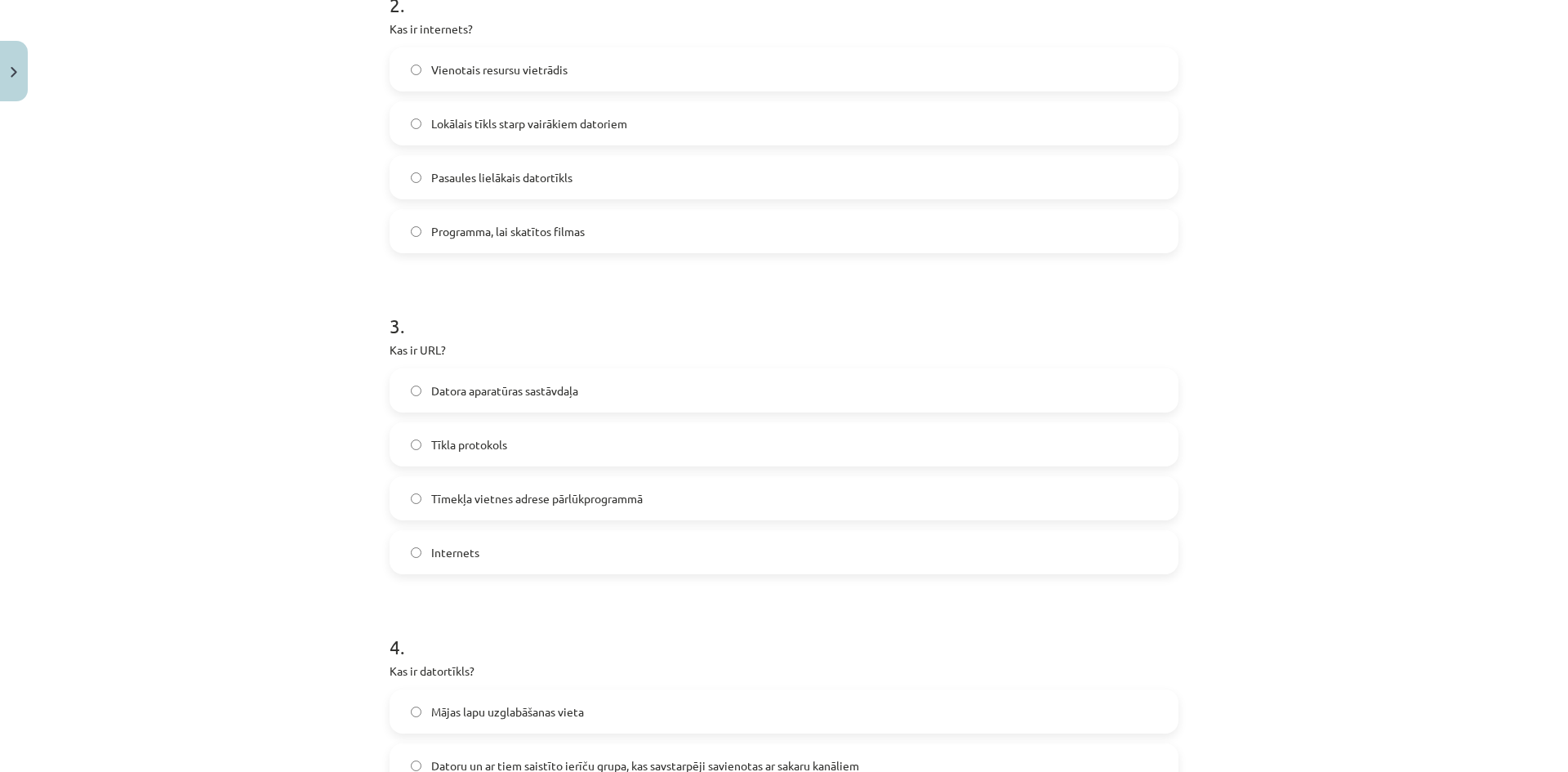
scroll to position [695, 0]
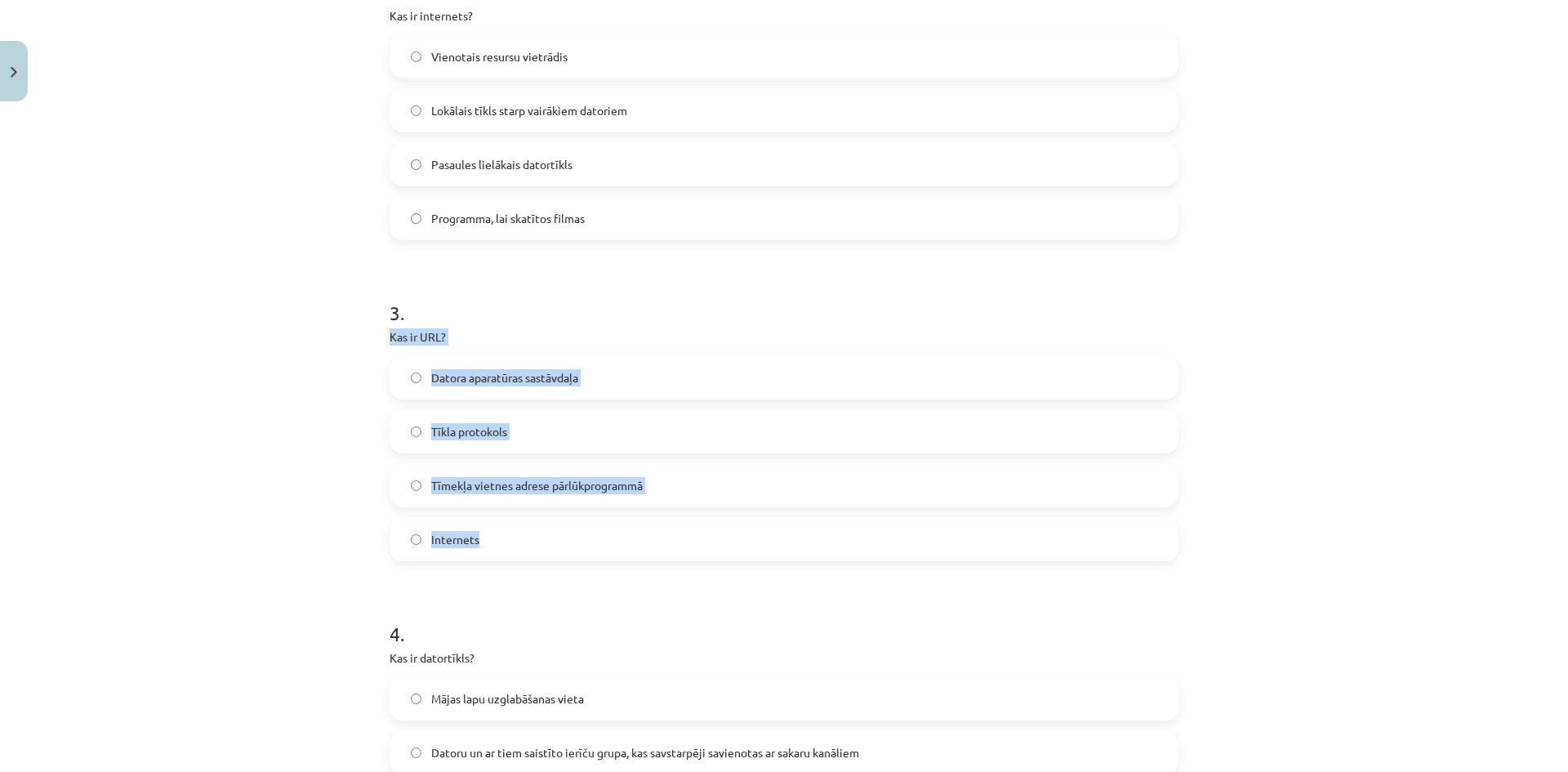
drag, startPoint x: 377, startPoint y: 336, endPoint x: 630, endPoint y: 546, distance: 328.8
click at [630, 546] on div "6 XP Saņemsi Grūts 1516 pilda Apraksts Uzdevums Palīdzība 1 . Kas ir hipersaite…" at bounding box center [784, 544] width 809 height 2259
click at [589, 487] on span "Tīmekļa vietnes adrese pārlūkprogrammā" at bounding box center [537, 486] width 211 height 18
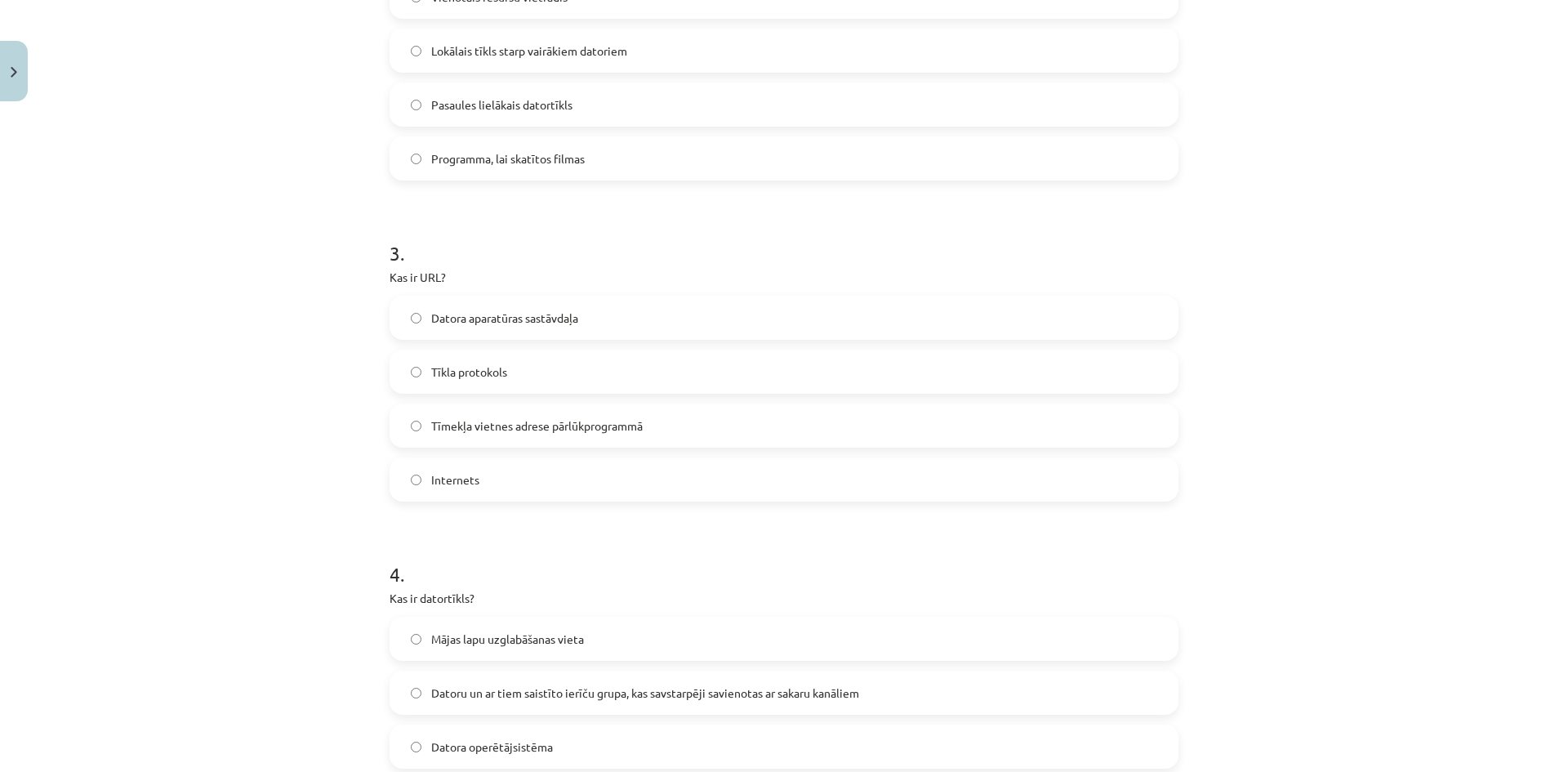
scroll to position [858, 0]
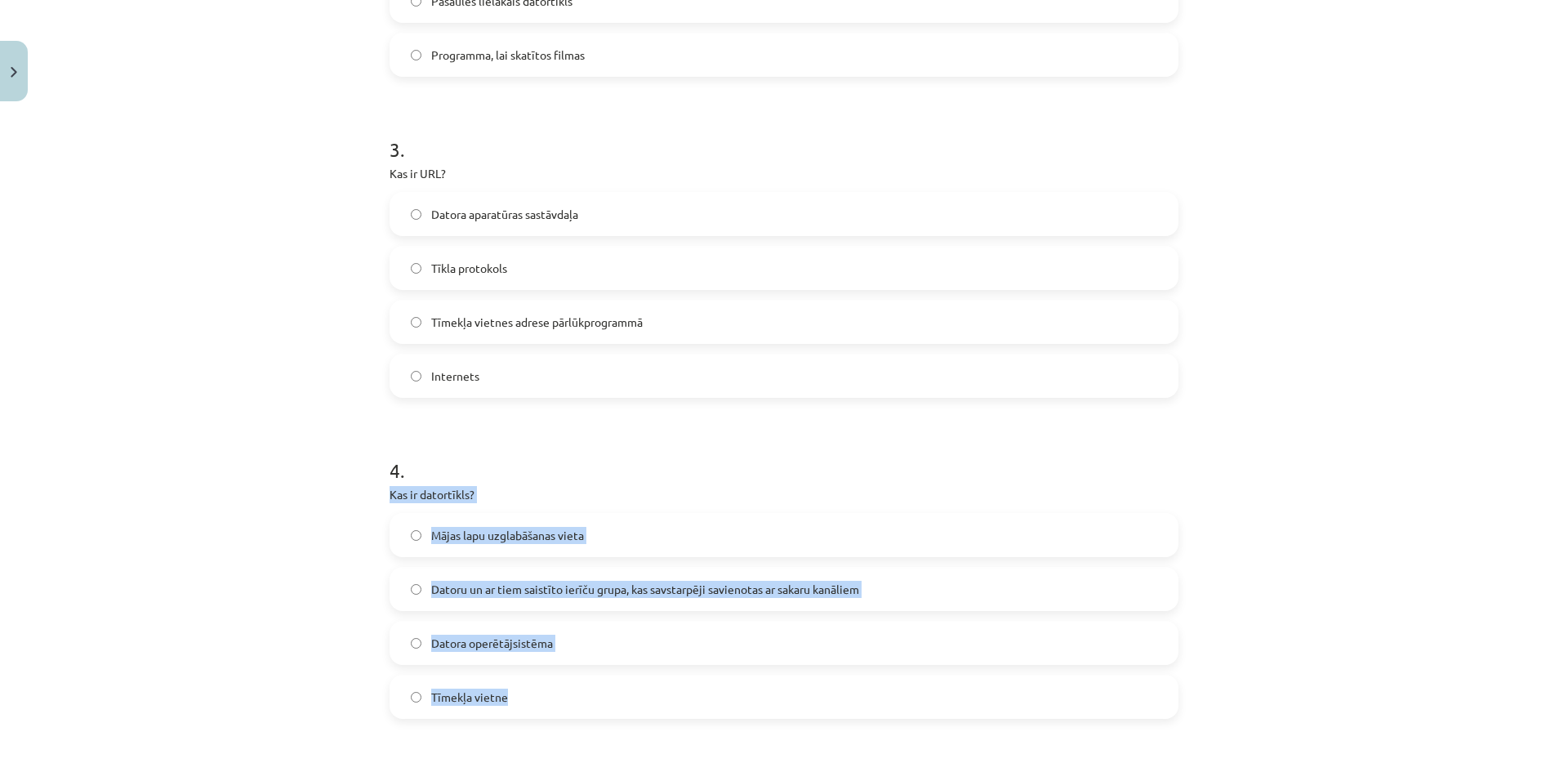
drag, startPoint x: 383, startPoint y: 492, endPoint x: 546, endPoint y: 697, distance: 261.9
click at [546, 697] on div "4 . Kas ir datortīkls? Mājas lapu uzglabāšanas vieta Datoru un ar tiem saistīto…" at bounding box center [784, 575] width 789 height 289
click at [510, 585] on span "Datoru un ar tiem saistīto ierīču grupa, kas savstarpēji savienotas ar sakaru k…" at bounding box center [645, 590] width 428 height 18
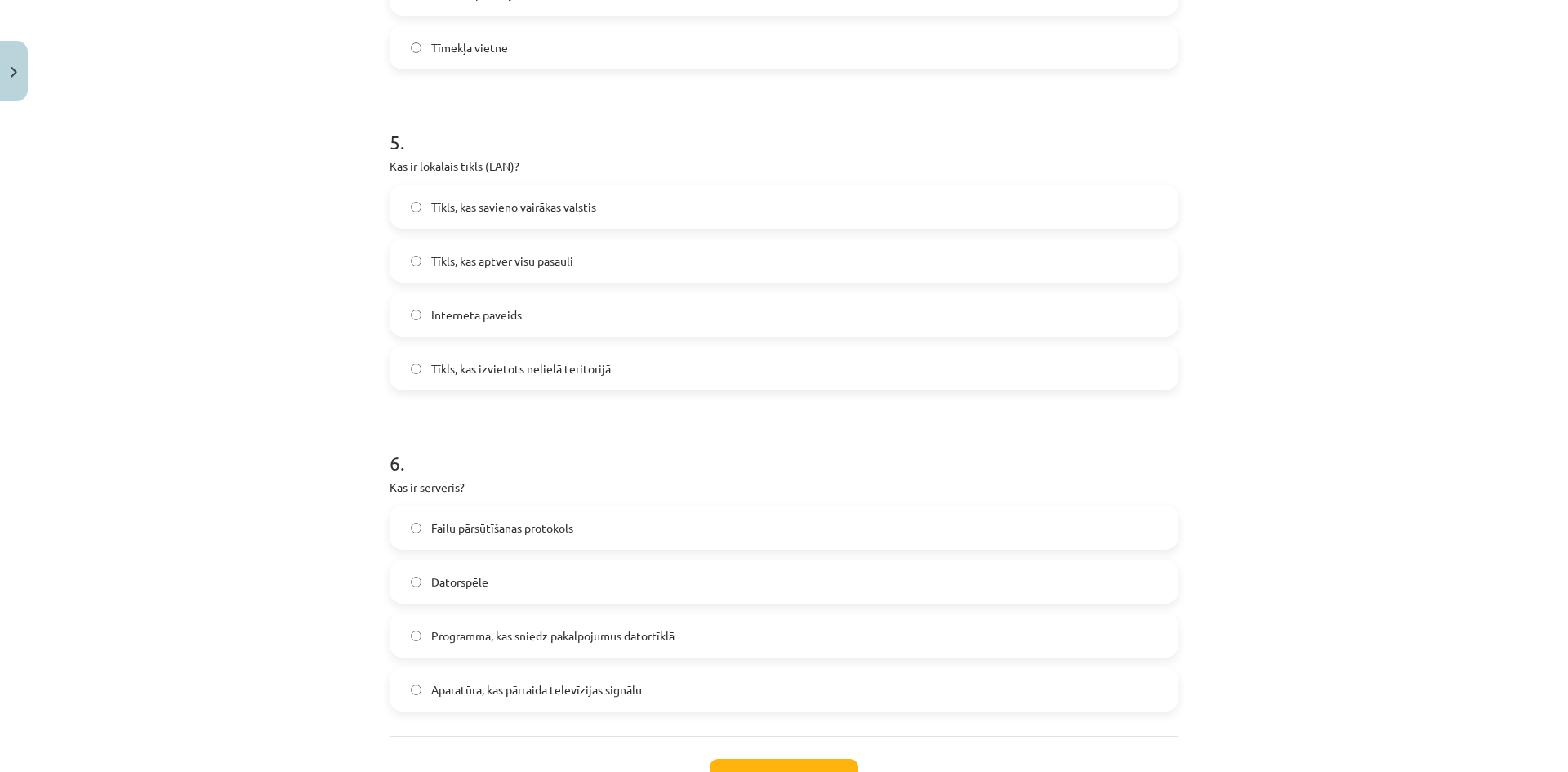
scroll to position [1512, 0]
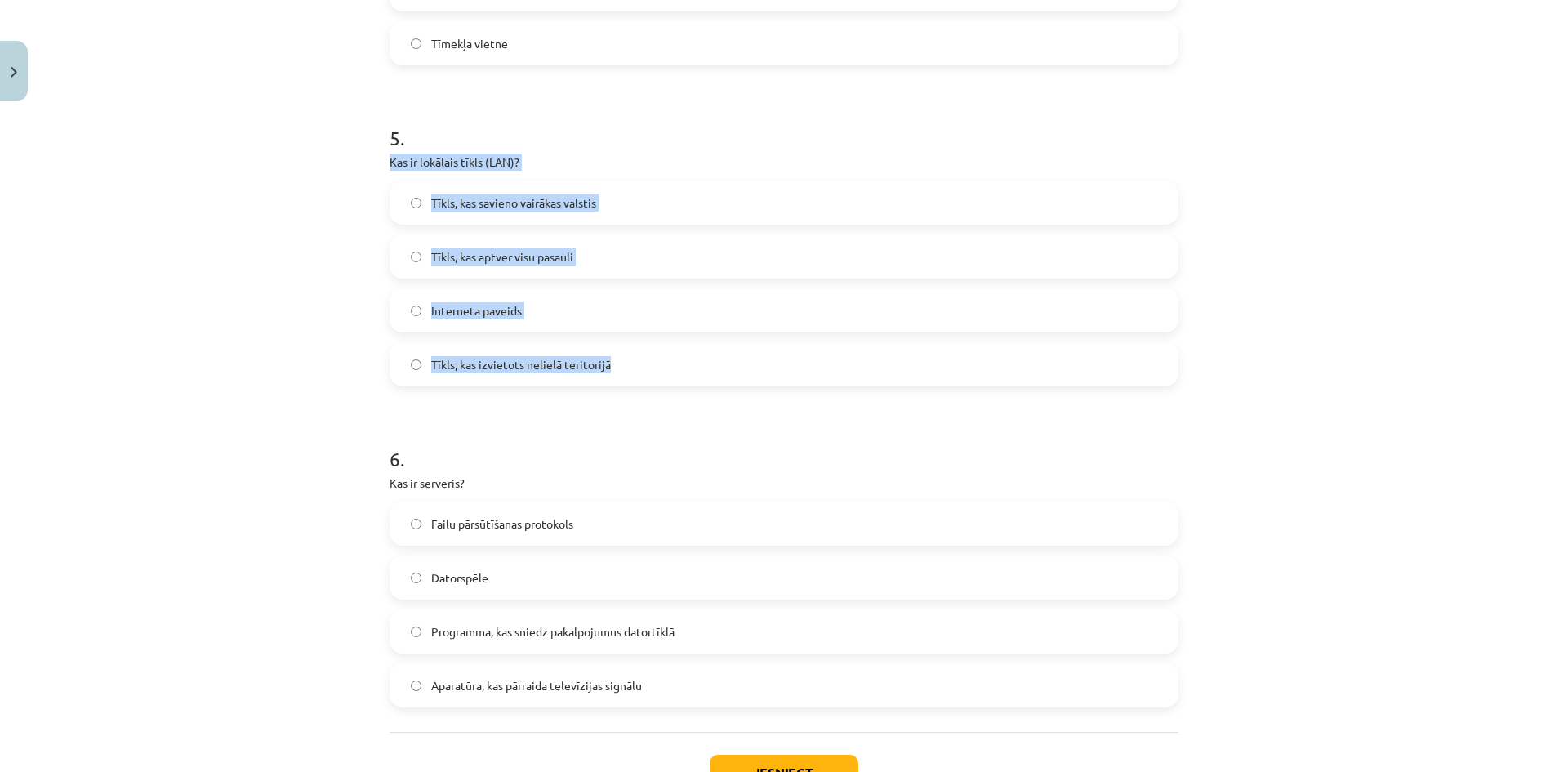
drag, startPoint x: 383, startPoint y: 164, endPoint x: 618, endPoint y: 367, distance: 310.5
click at [618, 367] on div "5 . Kas ir lokālais tīkls (LAN)? Tīkls, kas savieno vairākas valstis Tīkls, kas…" at bounding box center [784, 243] width 789 height 289
click at [469, 352] on label "Tīkls, kas izvietots nelielā teritorijā" at bounding box center [784, 365] width 785 height 41
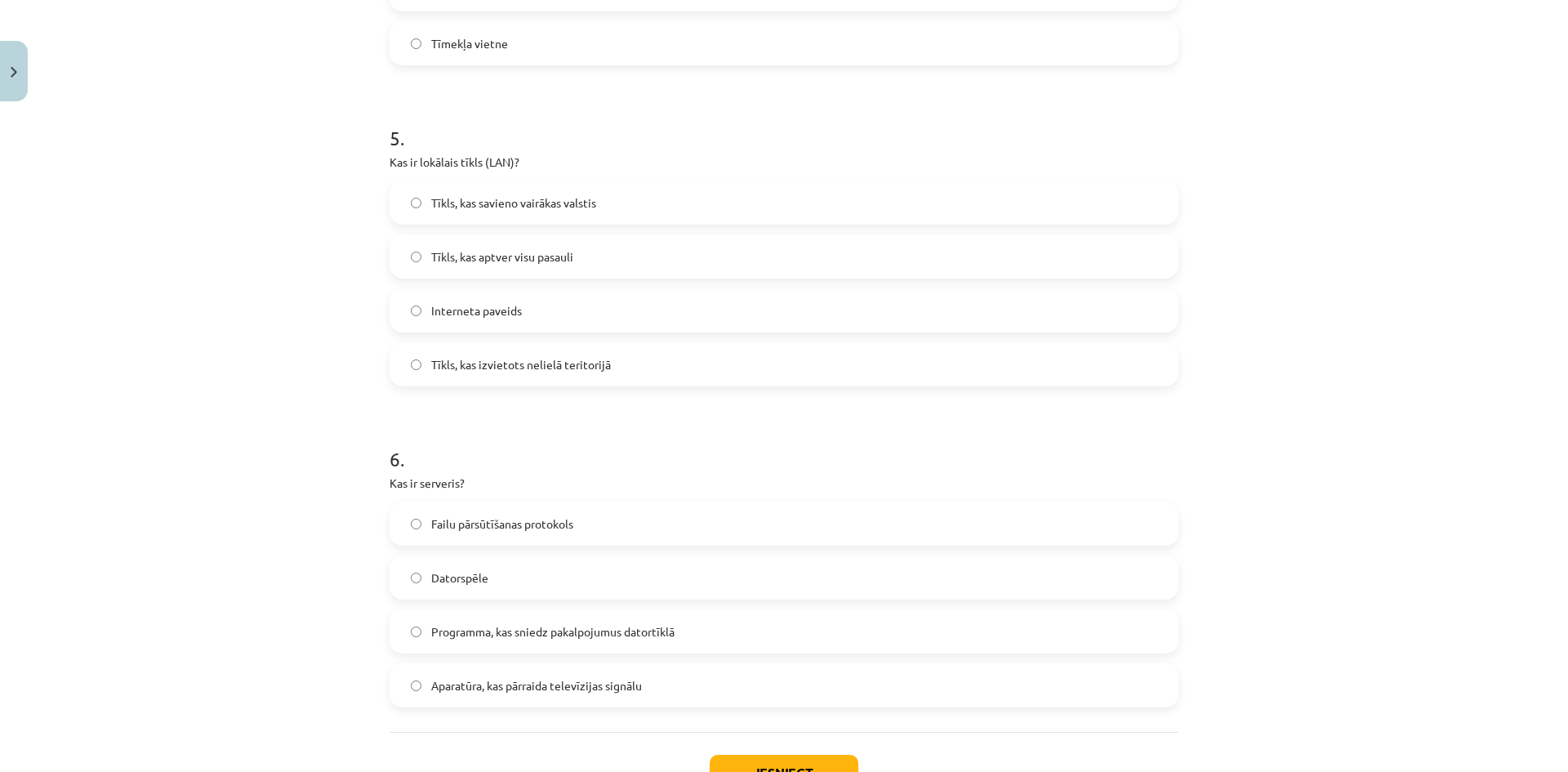
scroll to position [1637, 0]
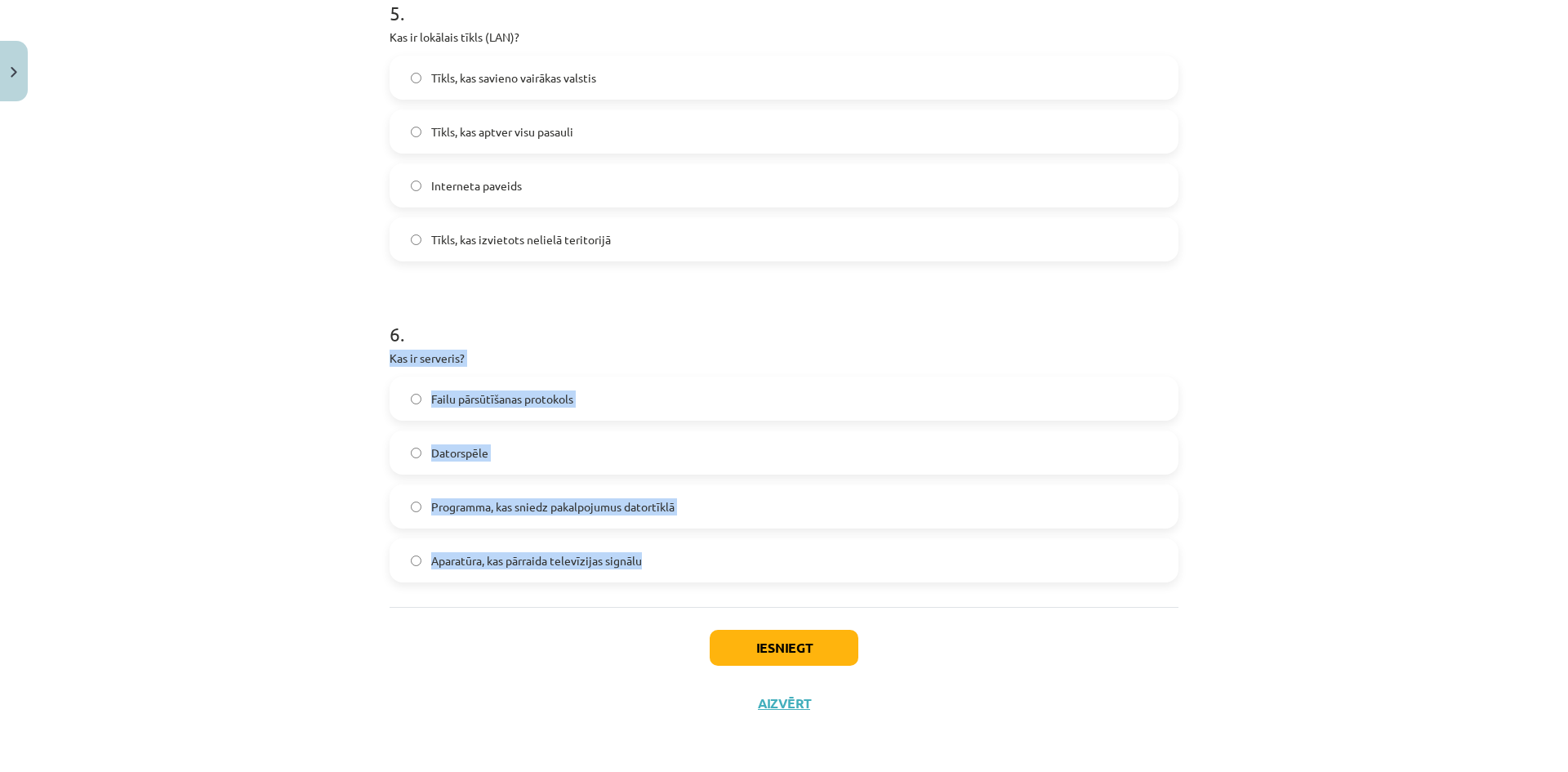
drag, startPoint x: 377, startPoint y: 357, endPoint x: 645, endPoint y: 564, distance: 338.6
click at [490, 499] on span "Programma, kas sniedz pakalpojumus datortīklā" at bounding box center [554, 507] width 244 height 18
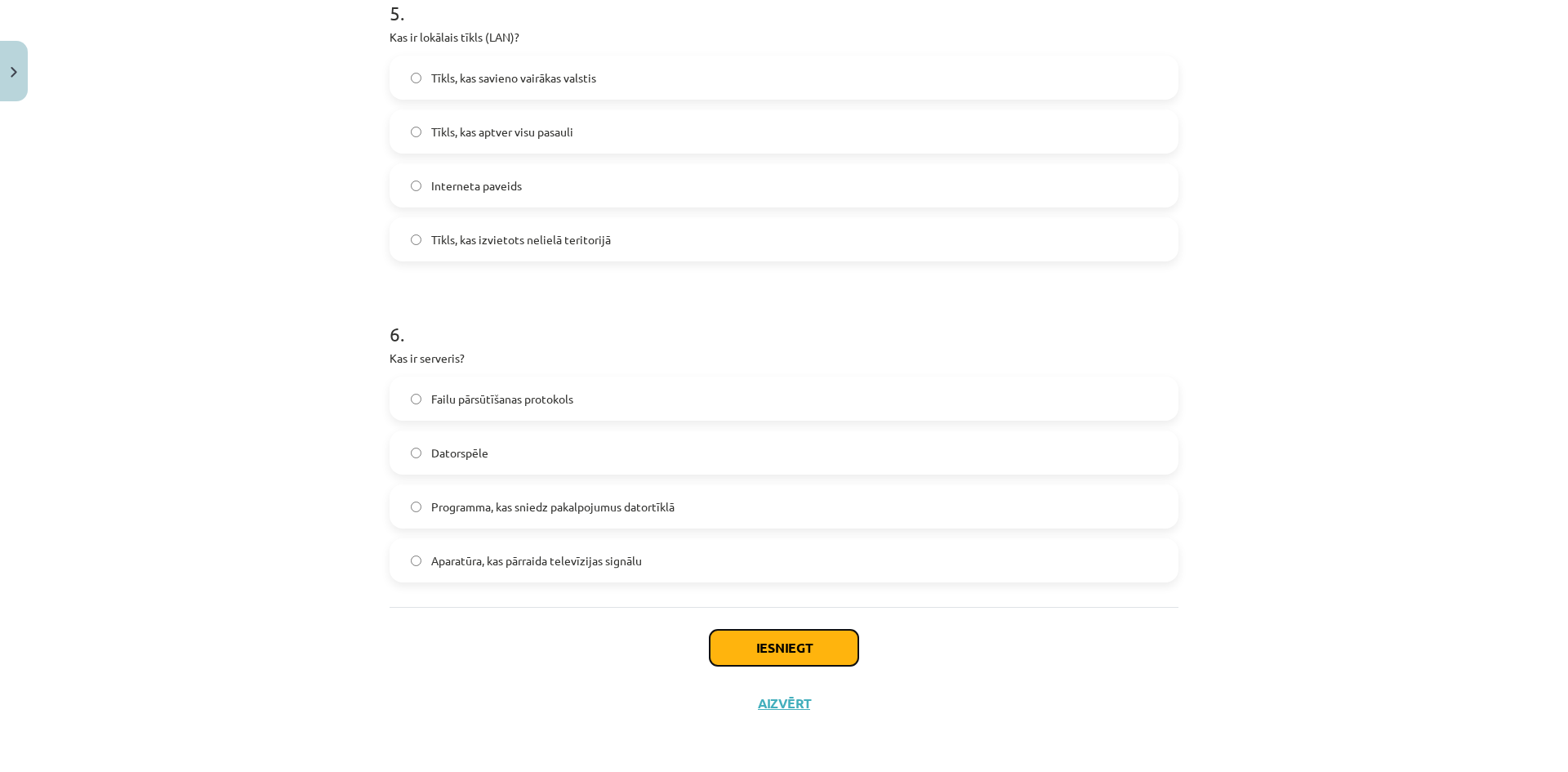
click at [765, 639] on button "Iesniegt" at bounding box center [784, 647] width 149 height 36
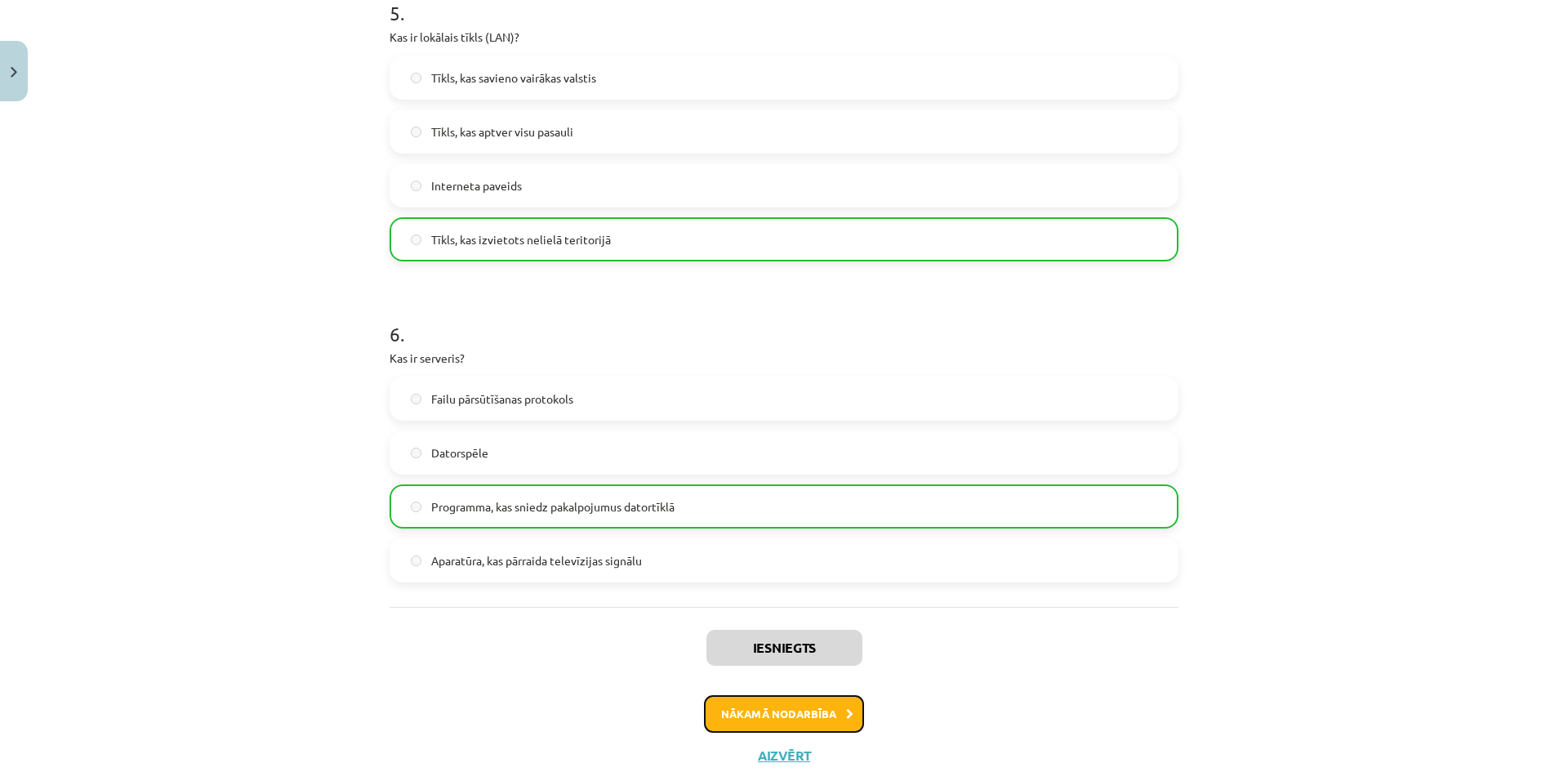
click at [760, 711] on button "Nākamā nodarbība" at bounding box center [784, 714] width 160 height 38
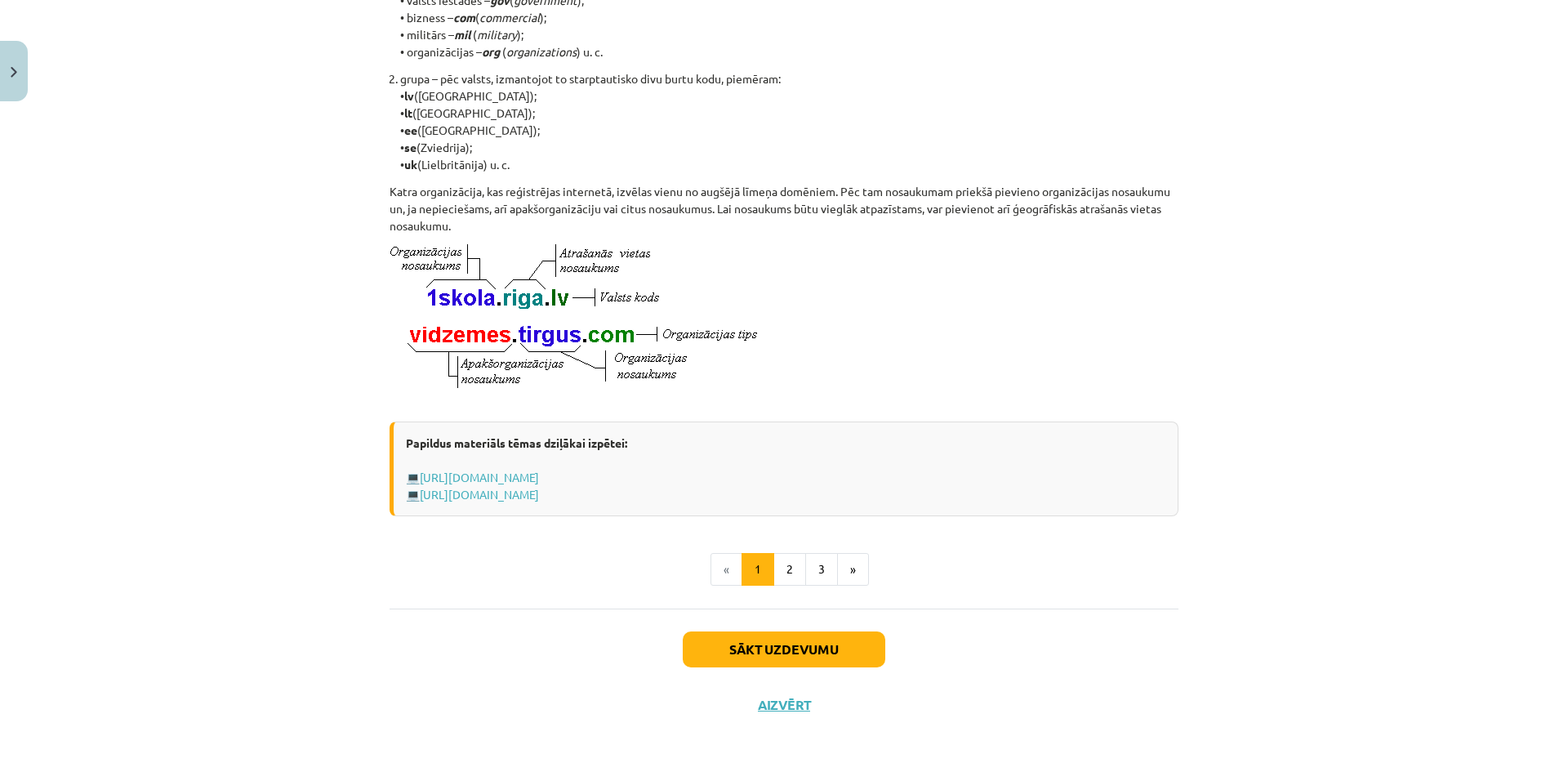
scroll to position [746, 0]
click at [761, 649] on button "Sākt uzdevumu" at bounding box center [784, 647] width 203 height 36
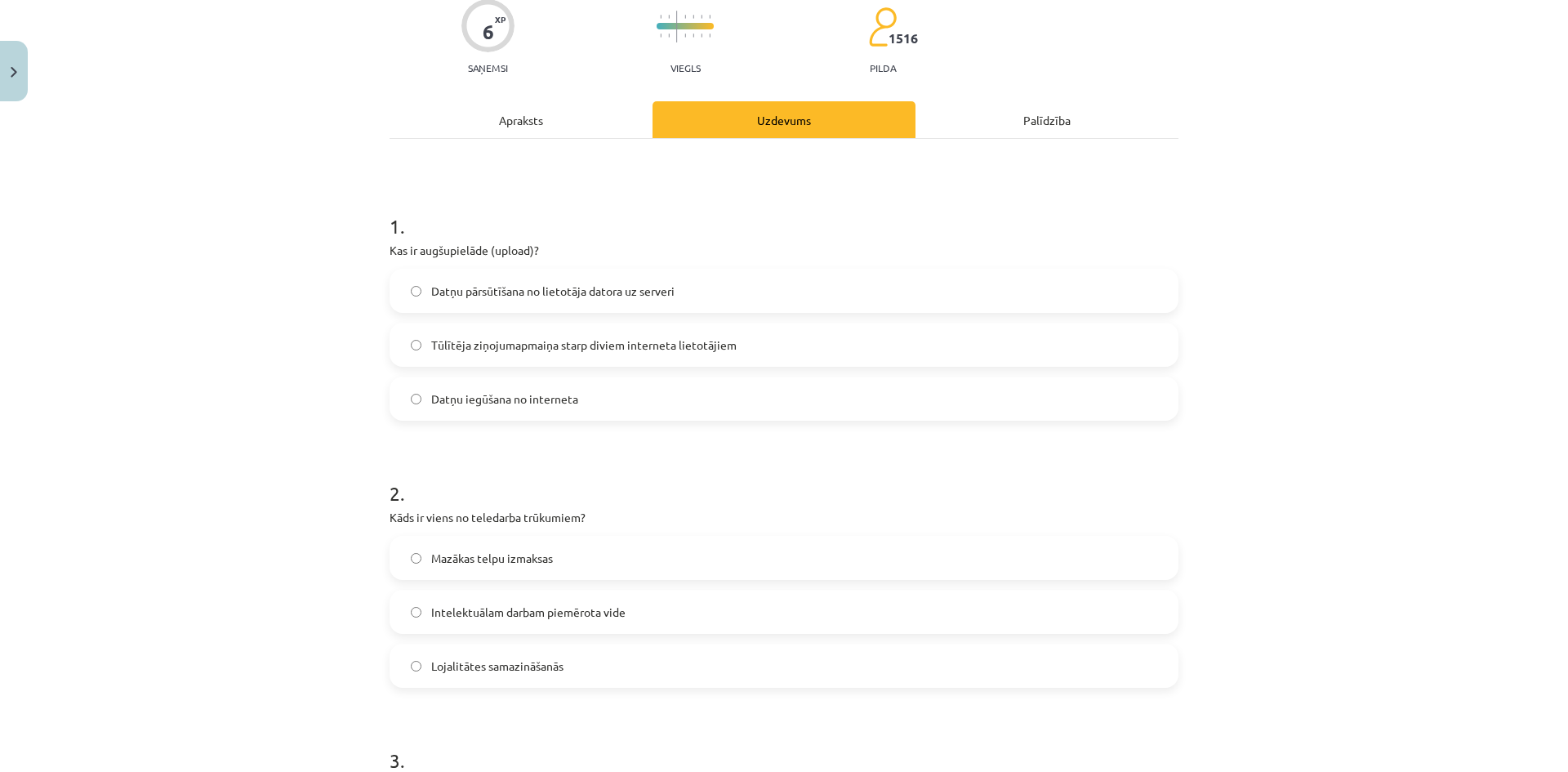
scroll to position [286, 0]
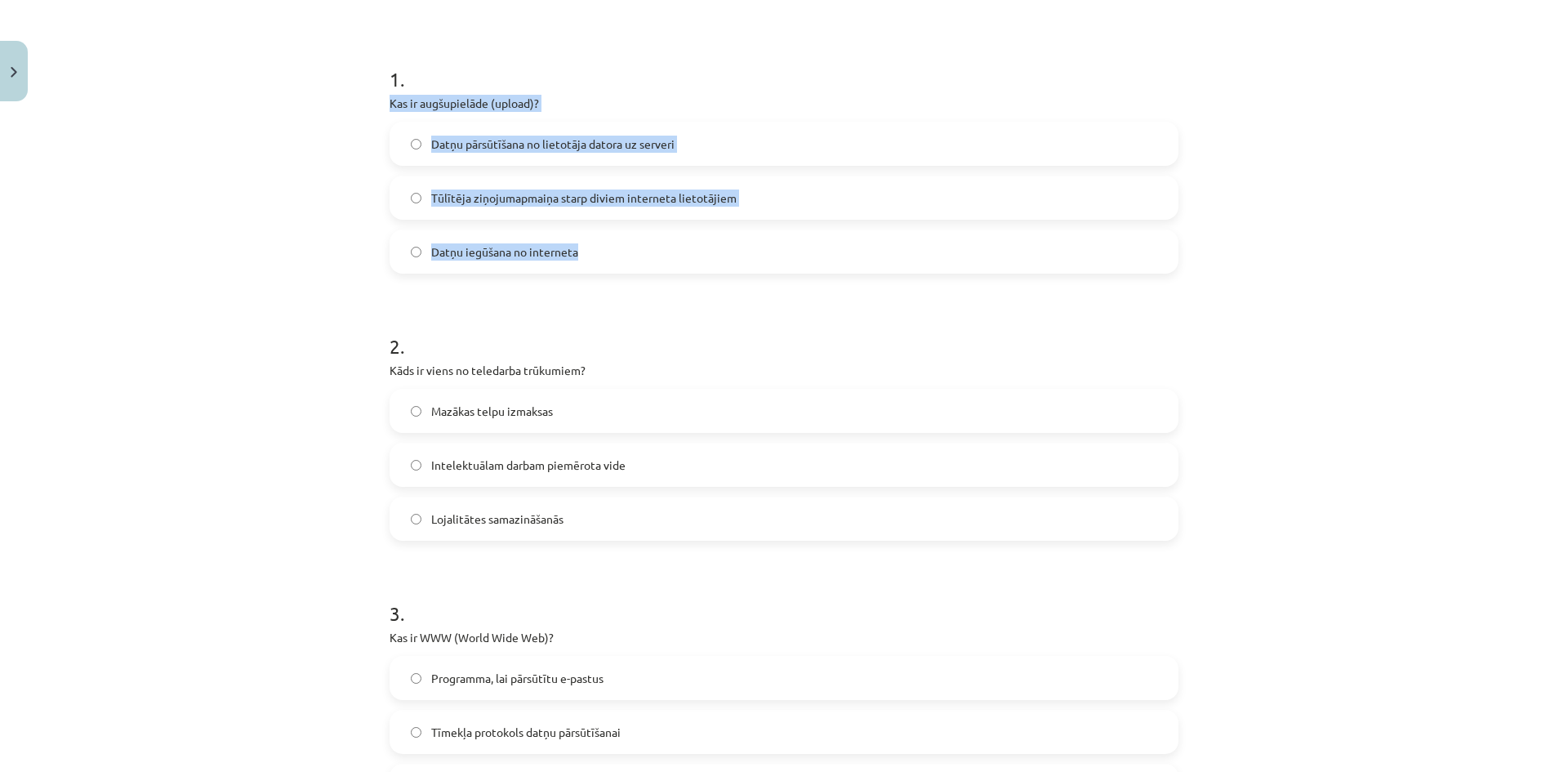
drag, startPoint x: 376, startPoint y: 97, endPoint x: 617, endPoint y: 241, distance: 280.7
click at [464, 143] on span "Datņu pārsūtīšana no lietotāja datora uz serveri" at bounding box center [554, 144] width 244 height 18
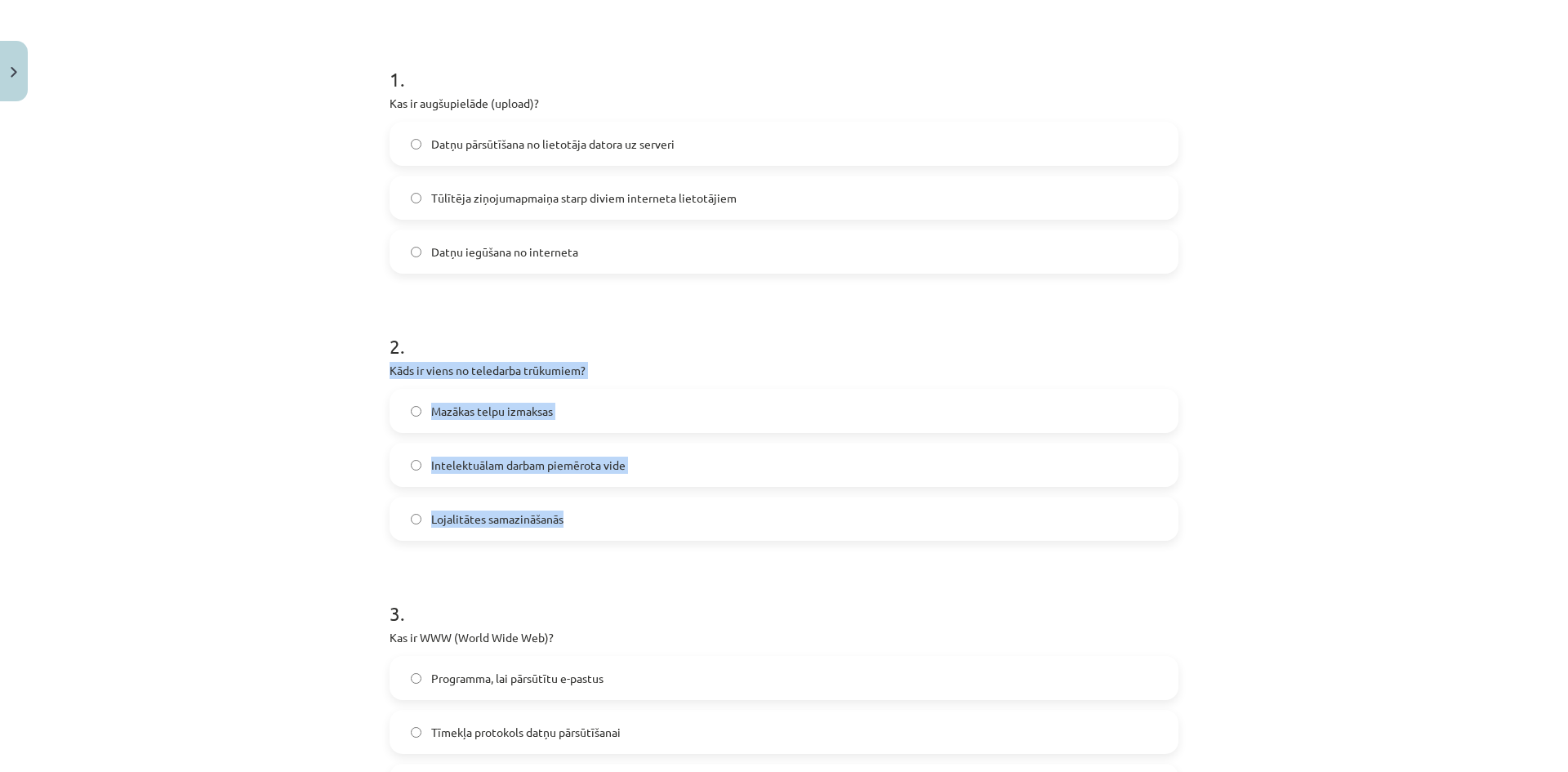
drag, startPoint x: 392, startPoint y: 371, endPoint x: 578, endPoint y: 513, distance: 234.0
click at [536, 518] on span "Lojalitātes samazināšanās" at bounding box center [498, 520] width 133 height 18
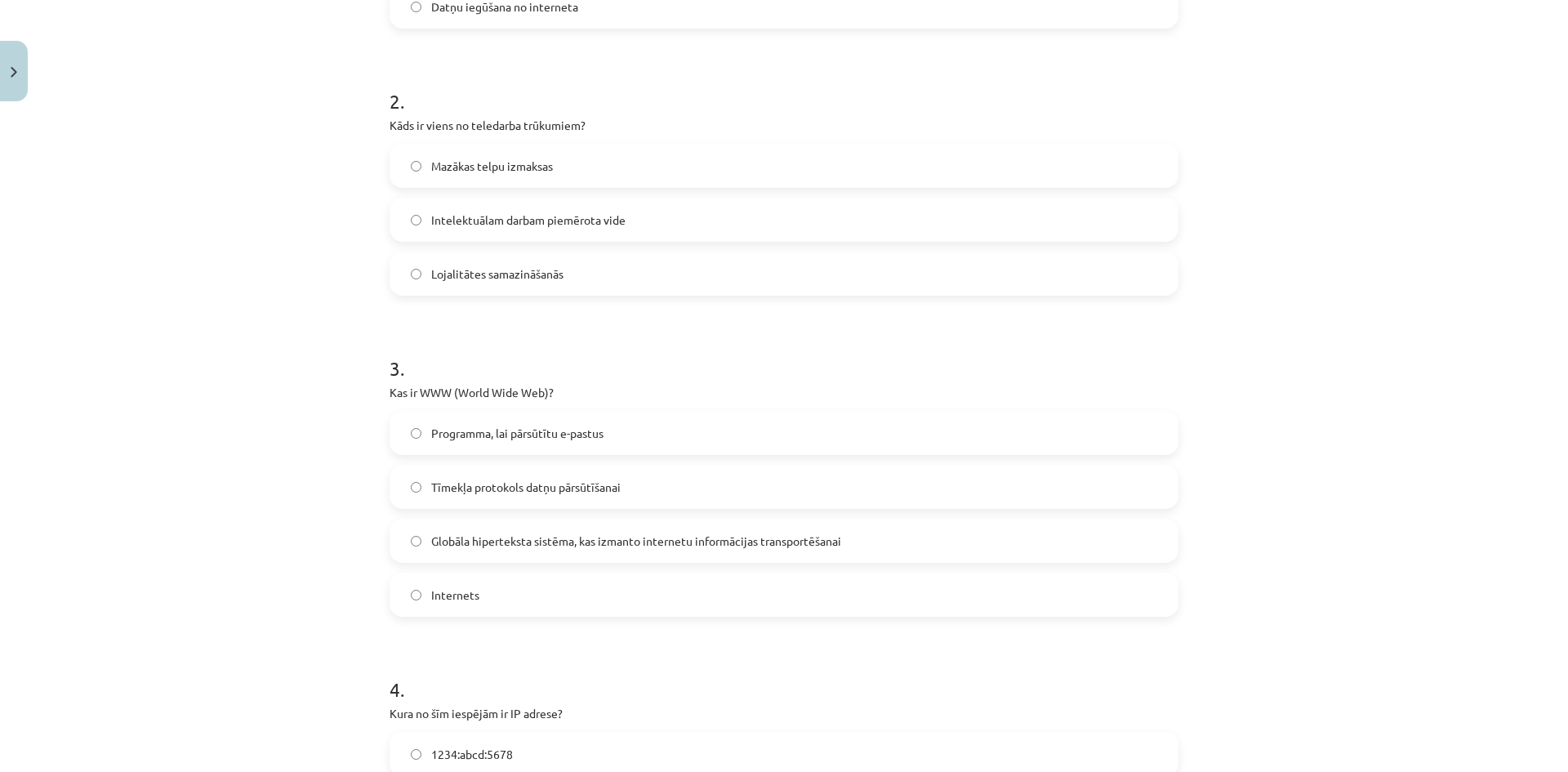
scroll to position [613, 0]
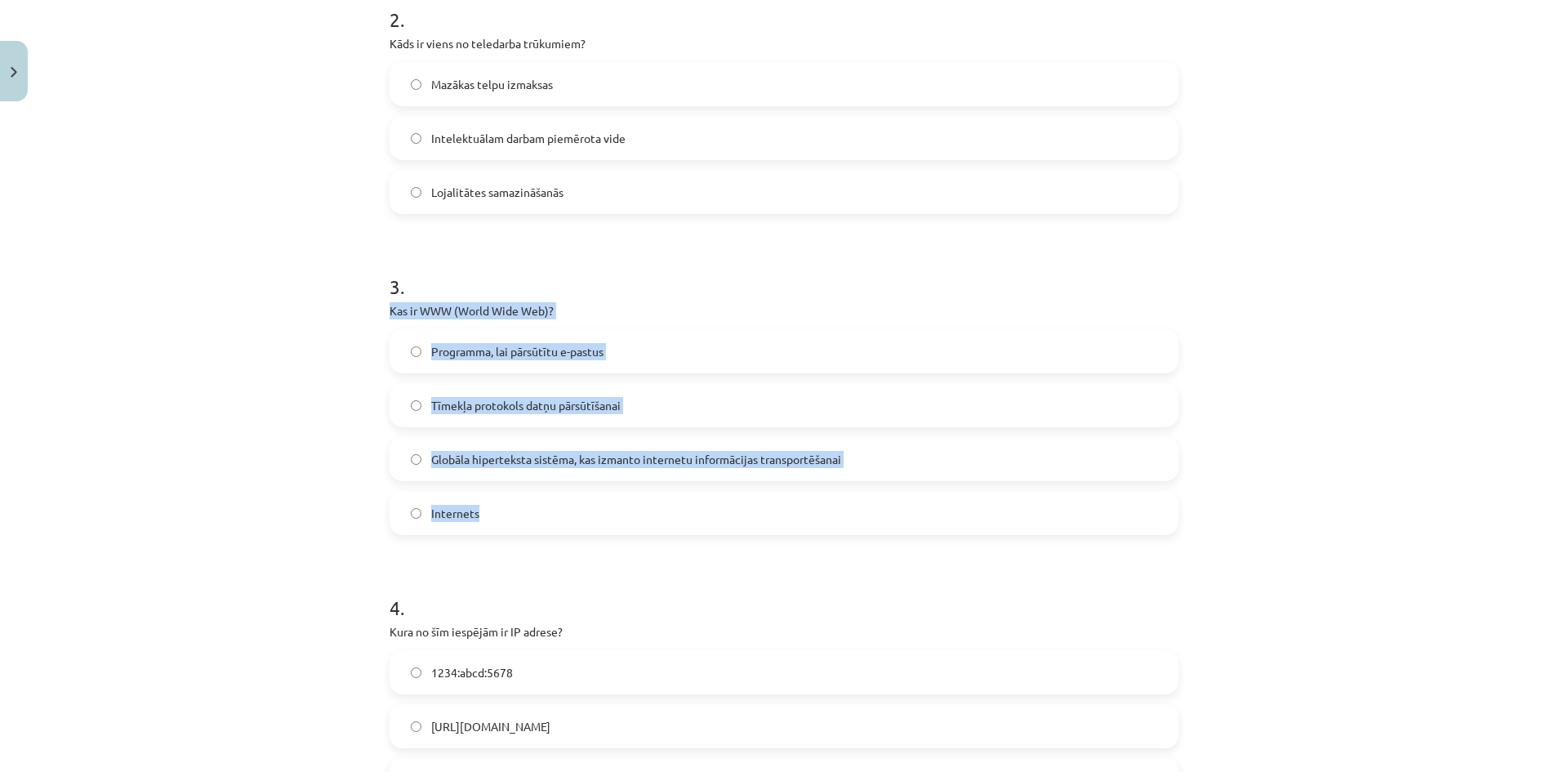
drag, startPoint x: 381, startPoint y: 308, endPoint x: 566, endPoint y: 510, distance: 273.9
click at [566, 510] on div "6 XP Saņemsi Viegls 1516 pilda Apraksts Uzdevums Palīdzība 1 . Kas ir augšupiel…" at bounding box center [784, 571] width 809 height 2151
click at [553, 448] on label "Globāla hiperteksta sistēma, kas izmanto internetu informācijas transportēšanai" at bounding box center [784, 459] width 785 height 41
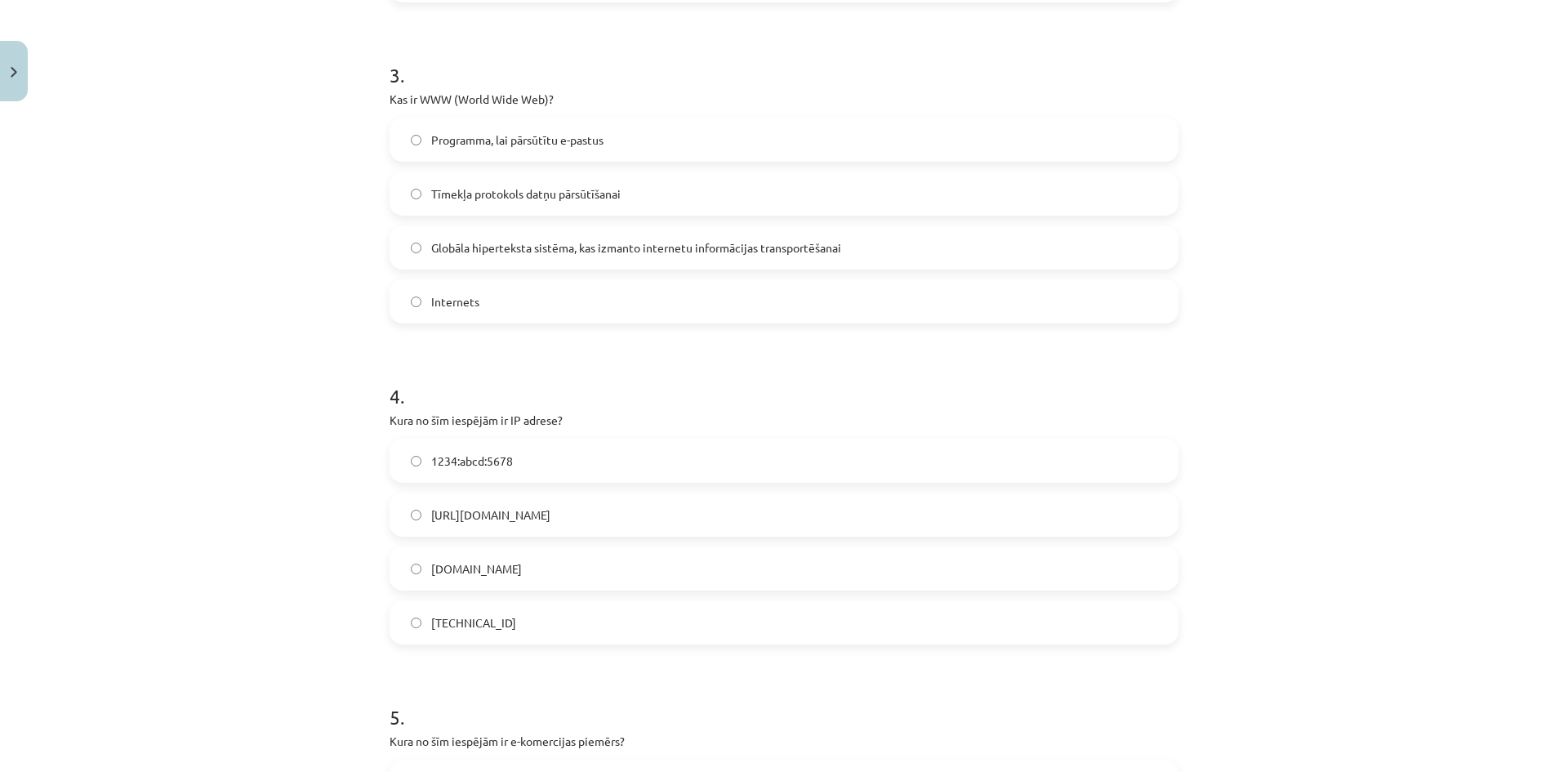
scroll to position [1022, 0]
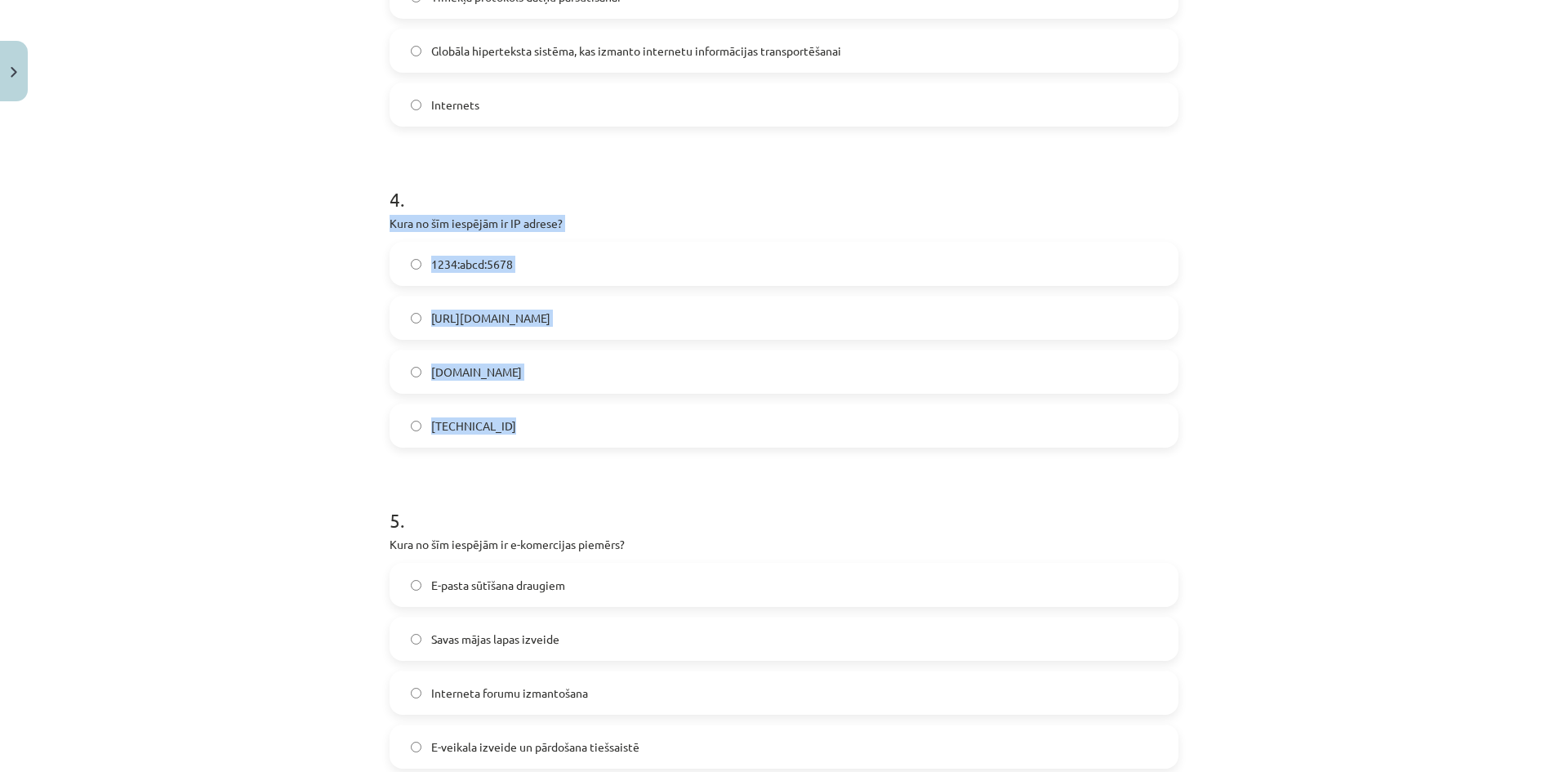
drag, startPoint x: 381, startPoint y: 219, endPoint x: 551, endPoint y: 429, distance: 270.2
click at [551, 429] on div "6 XP Saņemsi Viegls 1516 pilda Apraksts Uzdevums Palīdzība 1 . Kas ir augšupiel…" at bounding box center [784, 163] width 809 height 2151
click at [543, 428] on label "192.100.81.101" at bounding box center [784, 426] width 785 height 41
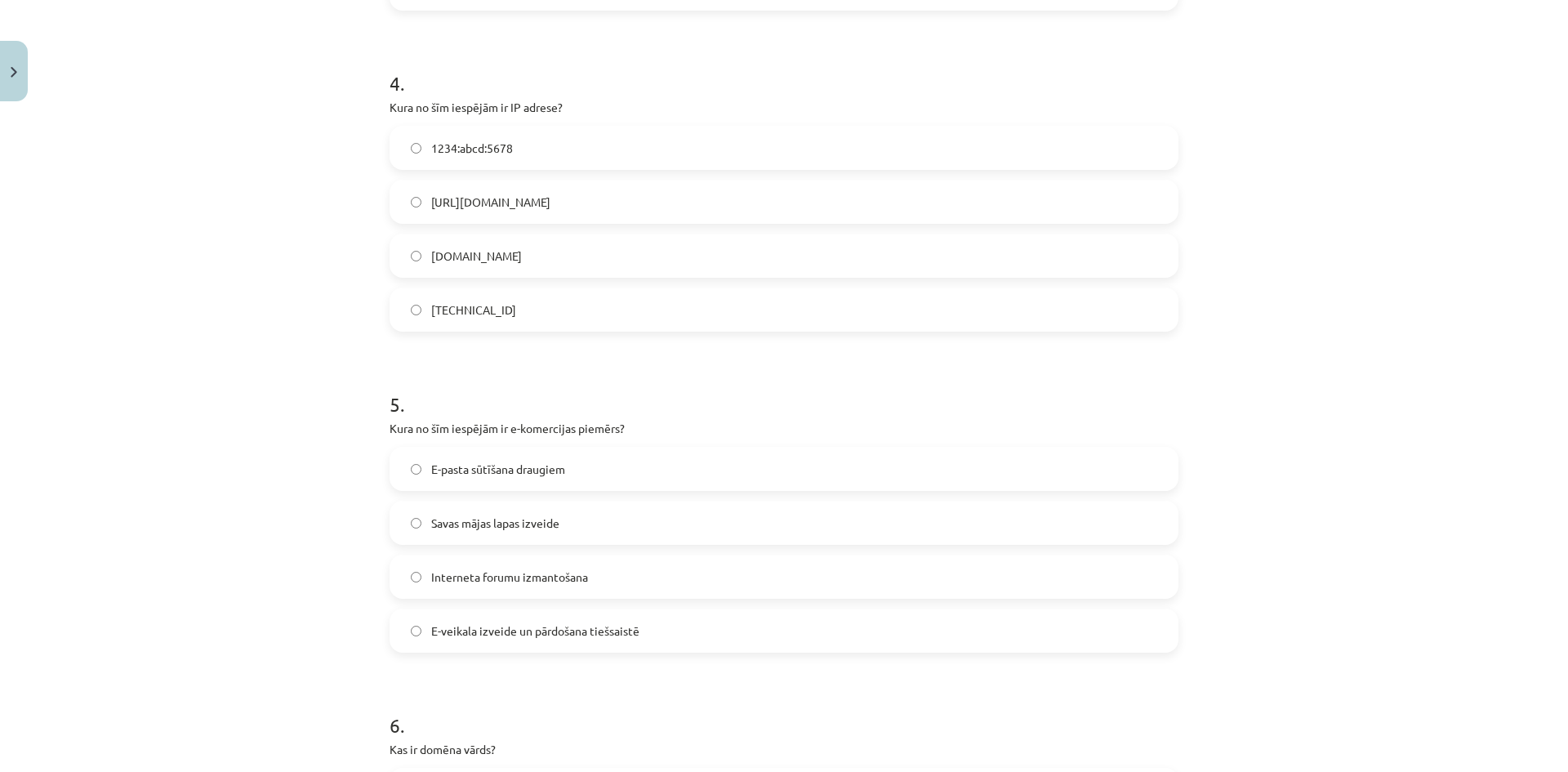
scroll to position [1348, 0]
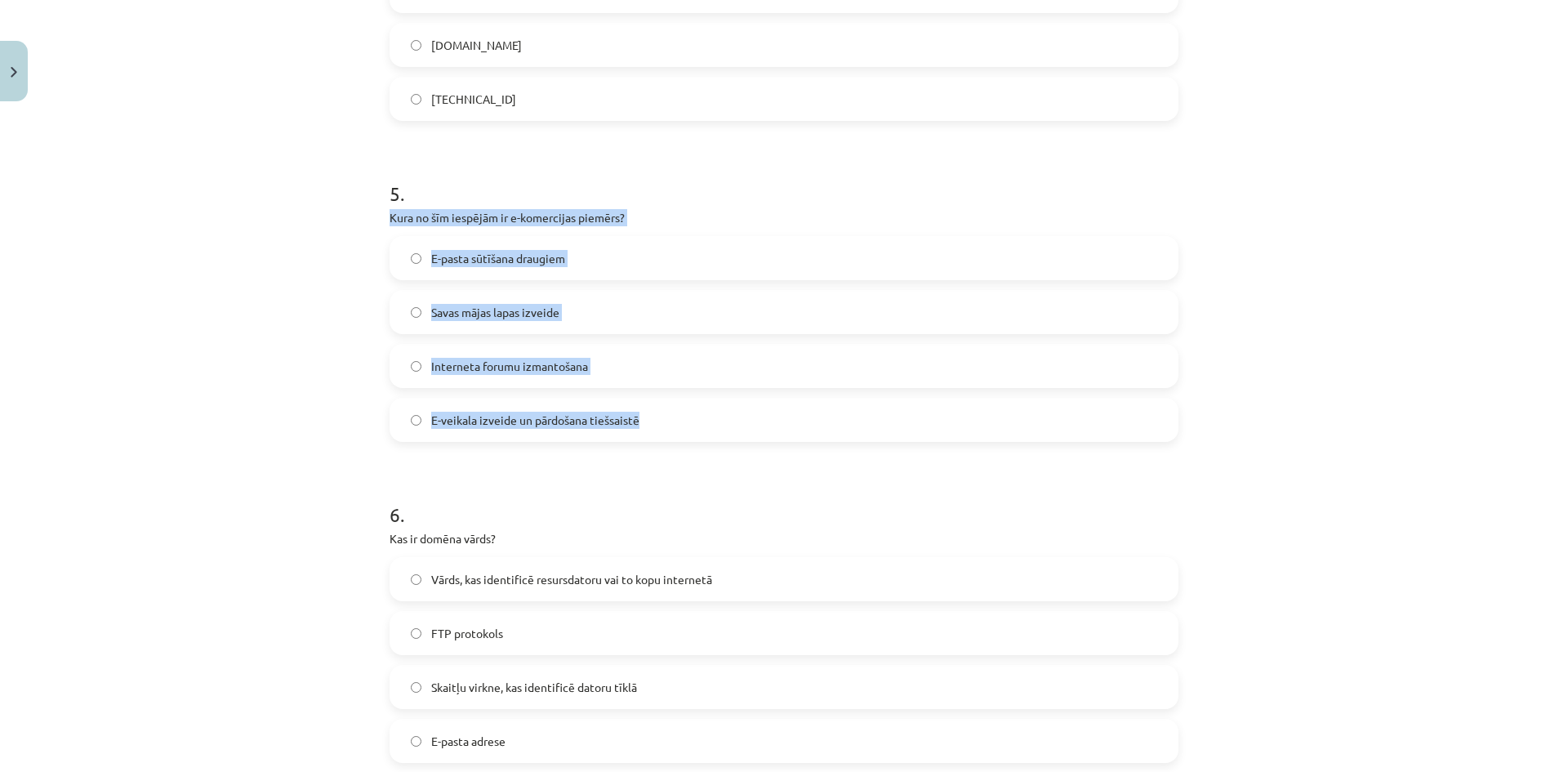
drag, startPoint x: 384, startPoint y: 219, endPoint x: 659, endPoint y: 432, distance: 347.8
click at [659, 432] on div "5 . Kura no šīm iespējām ir e-komercijas piemērs? E-pasta sūtīšana draugiem Sav…" at bounding box center [784, 298] width 789 height 289
click at [572, 412] on span "E-veikala izveide un pārdošana tiešsaistē" at bounding box center [536, 420] width 209 height 18
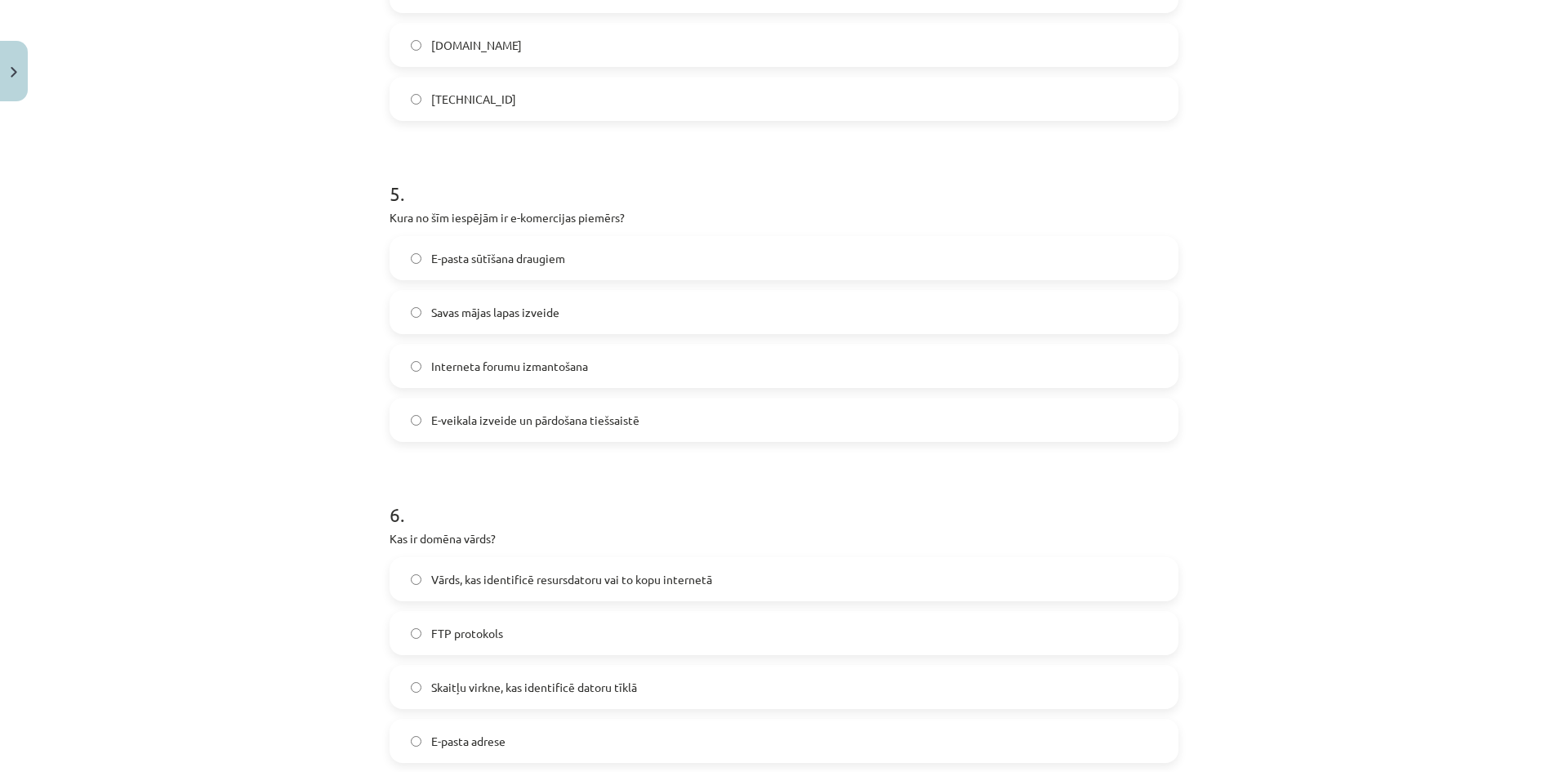
scroll to position [1528, 0]
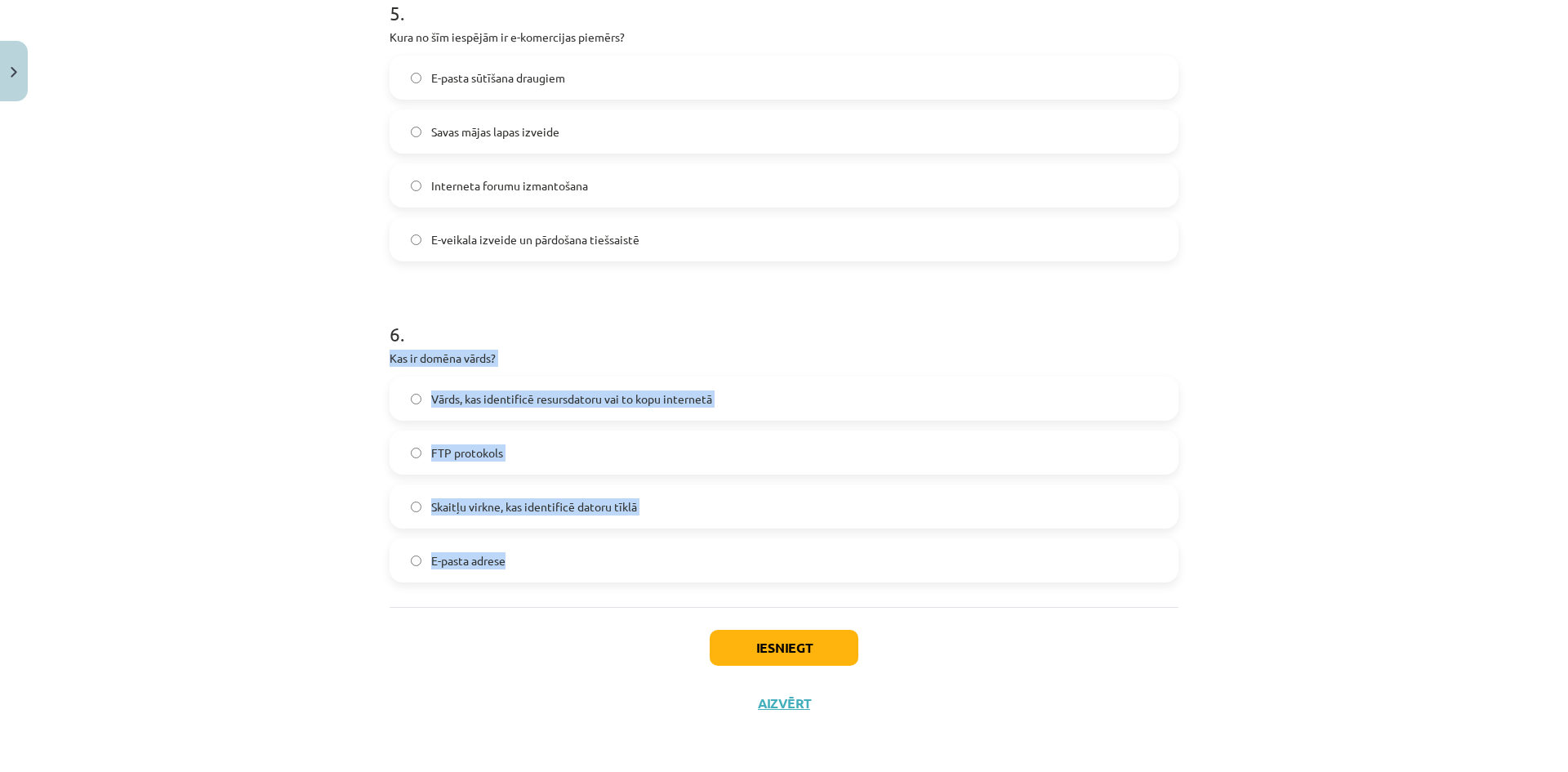
drag, startPoint x: 376, startPoint y: 354, endPoint x: 647, endPoint y: 543, distance: 330.4
click at [576, 389] on label "Vārds, kas identificē resursdatoru vai to kopu internetā" at bounding box center [784, 399] width 785 height 41
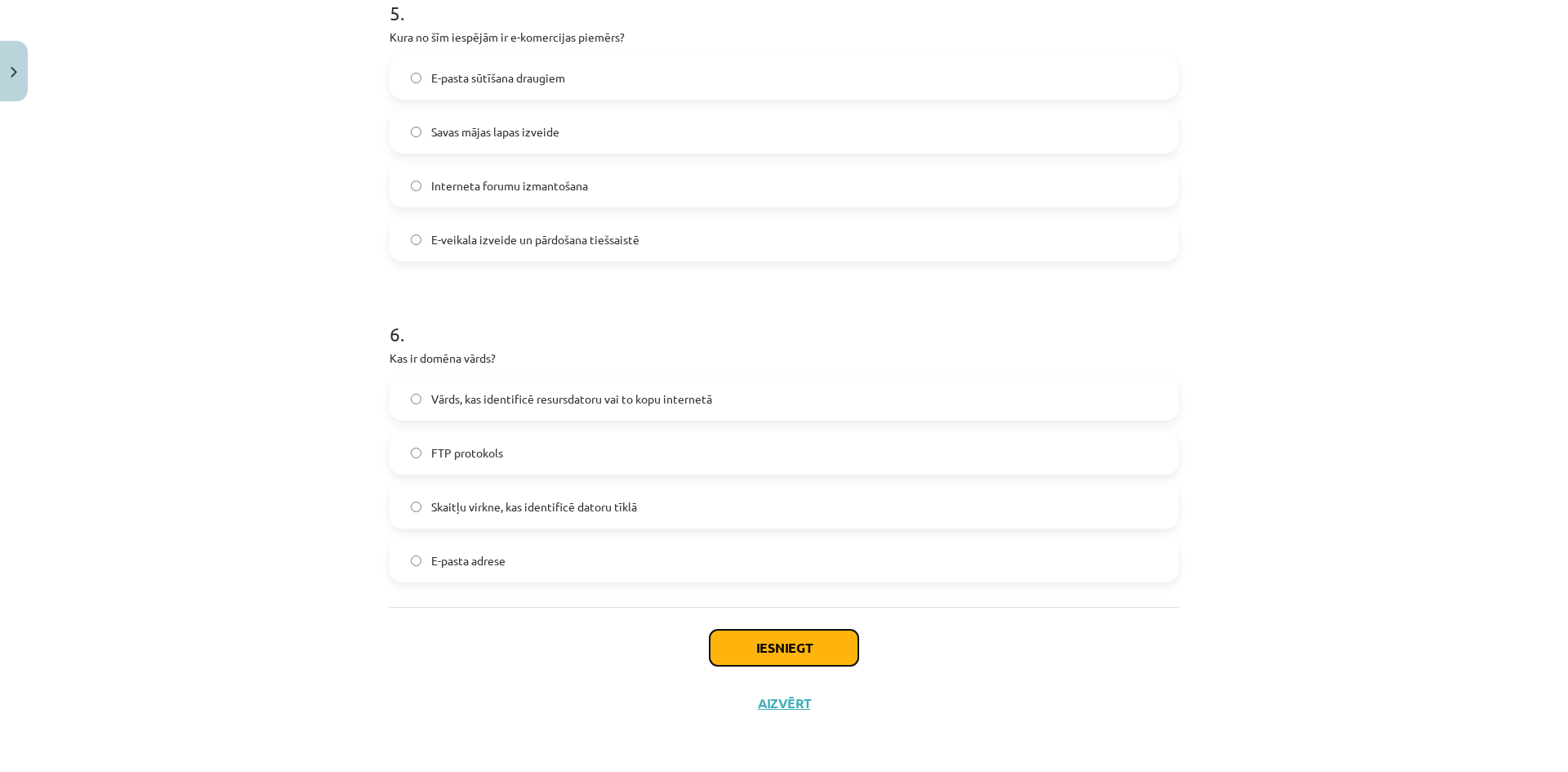
click at [812, 648] on button "Iesniegt" at bounding box center [784, 647] width 149 height 36
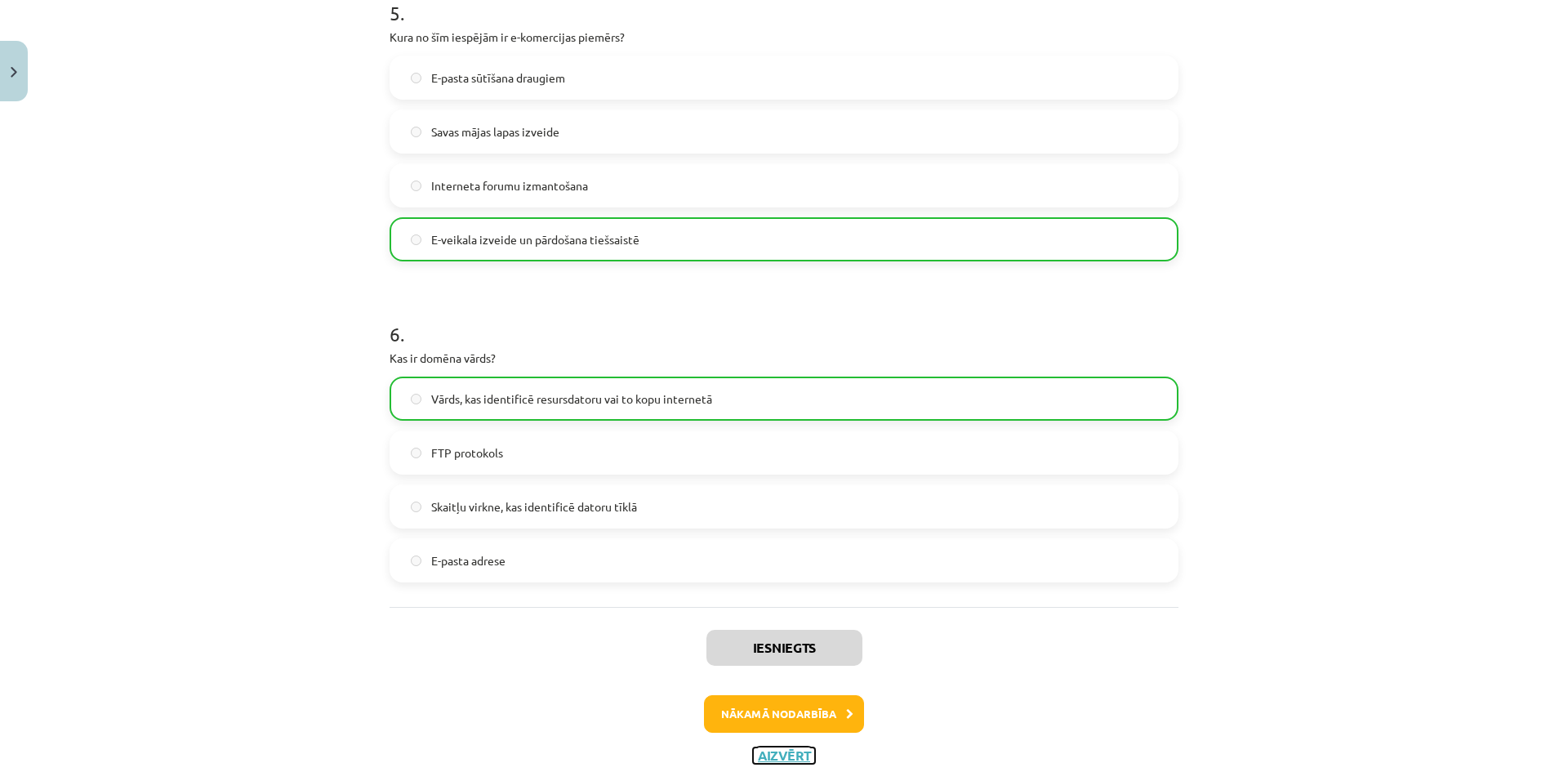
click at [788, 760] on button "Aizvērt" at bounding box center [784, 755] width 62 height 17
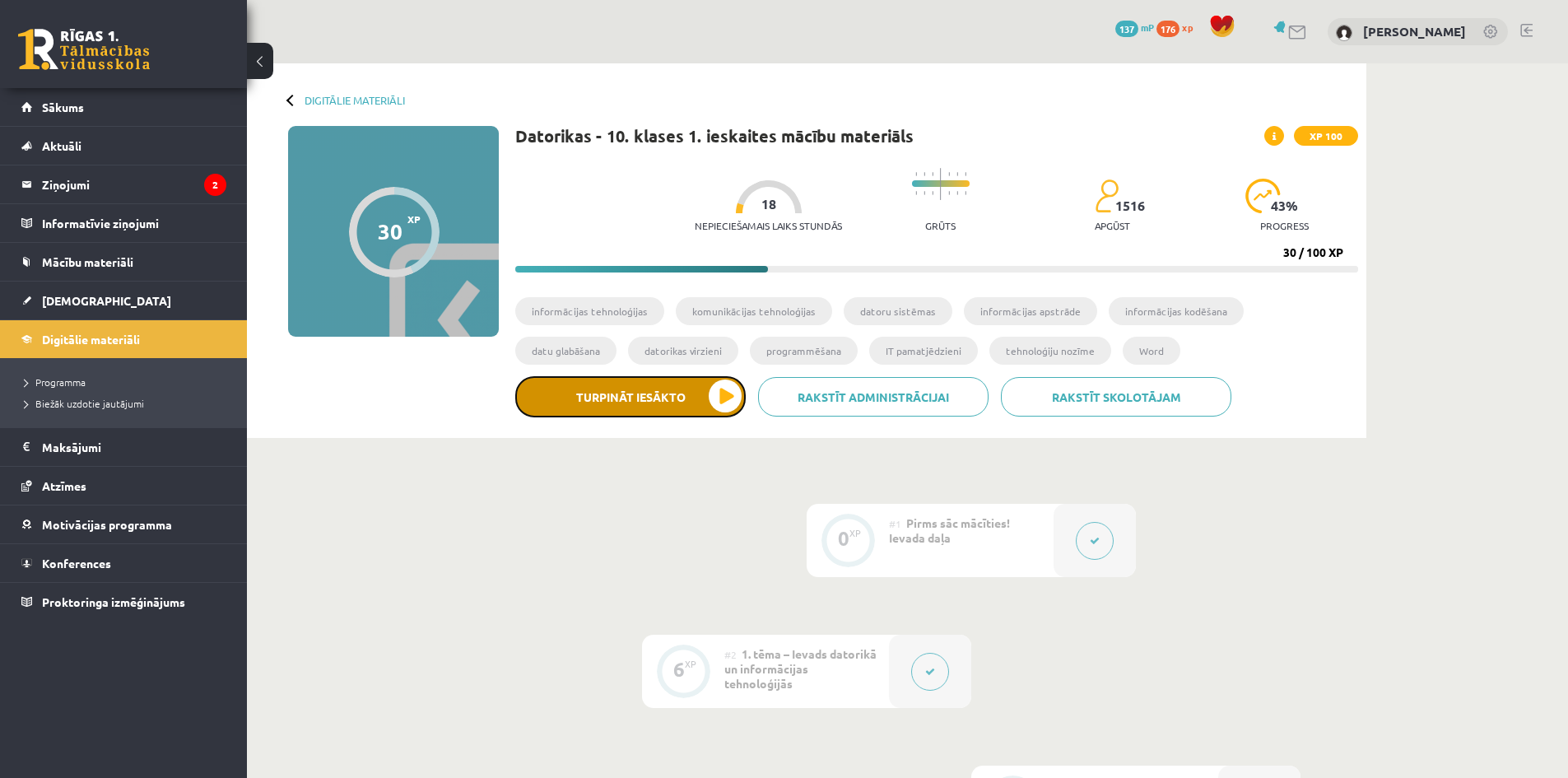
click at [666, 409] on button "Turpināt iesākto" at bounding box center [630, 397] width 231 height 41
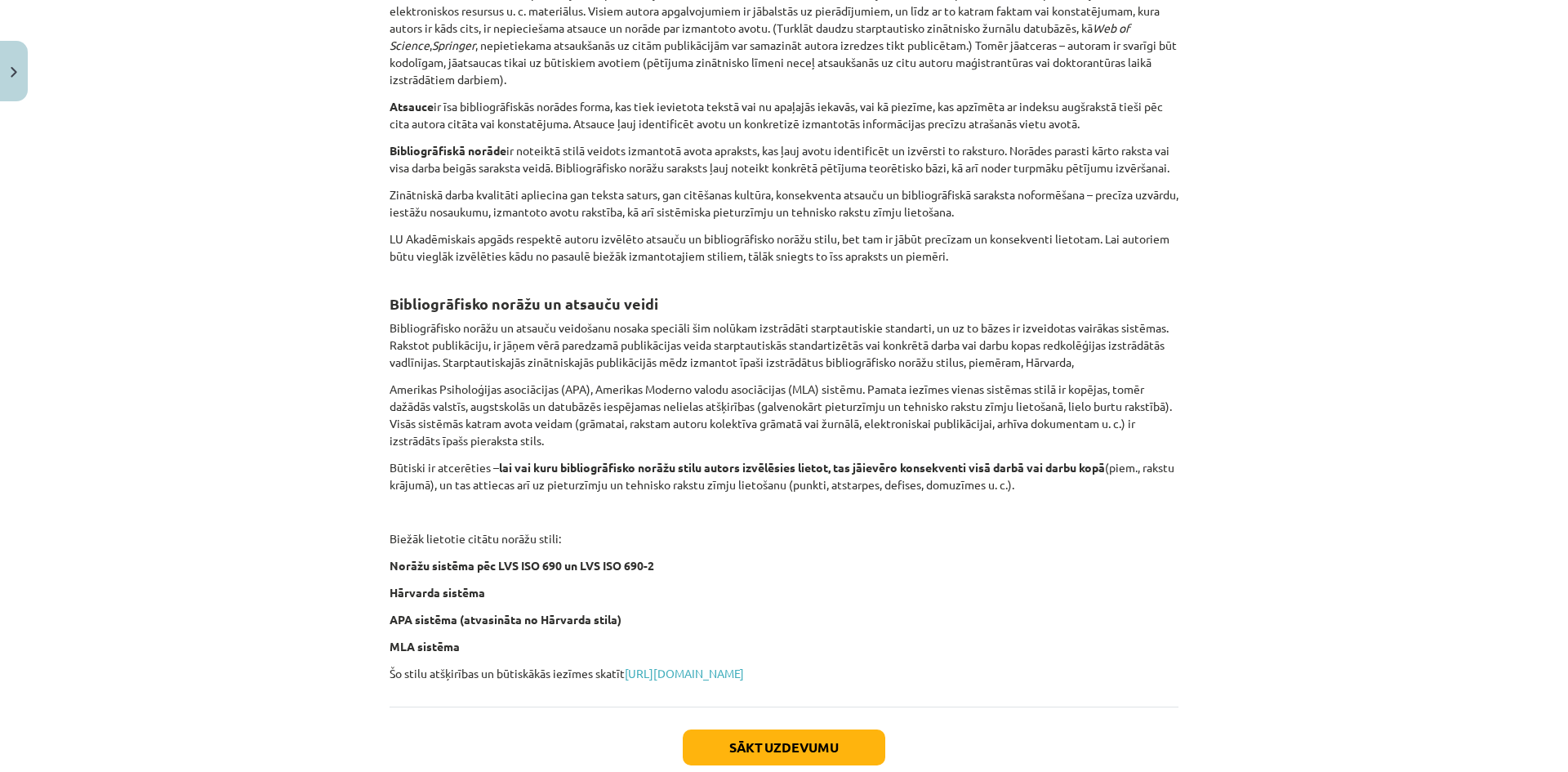
scroll to position [480, 0]
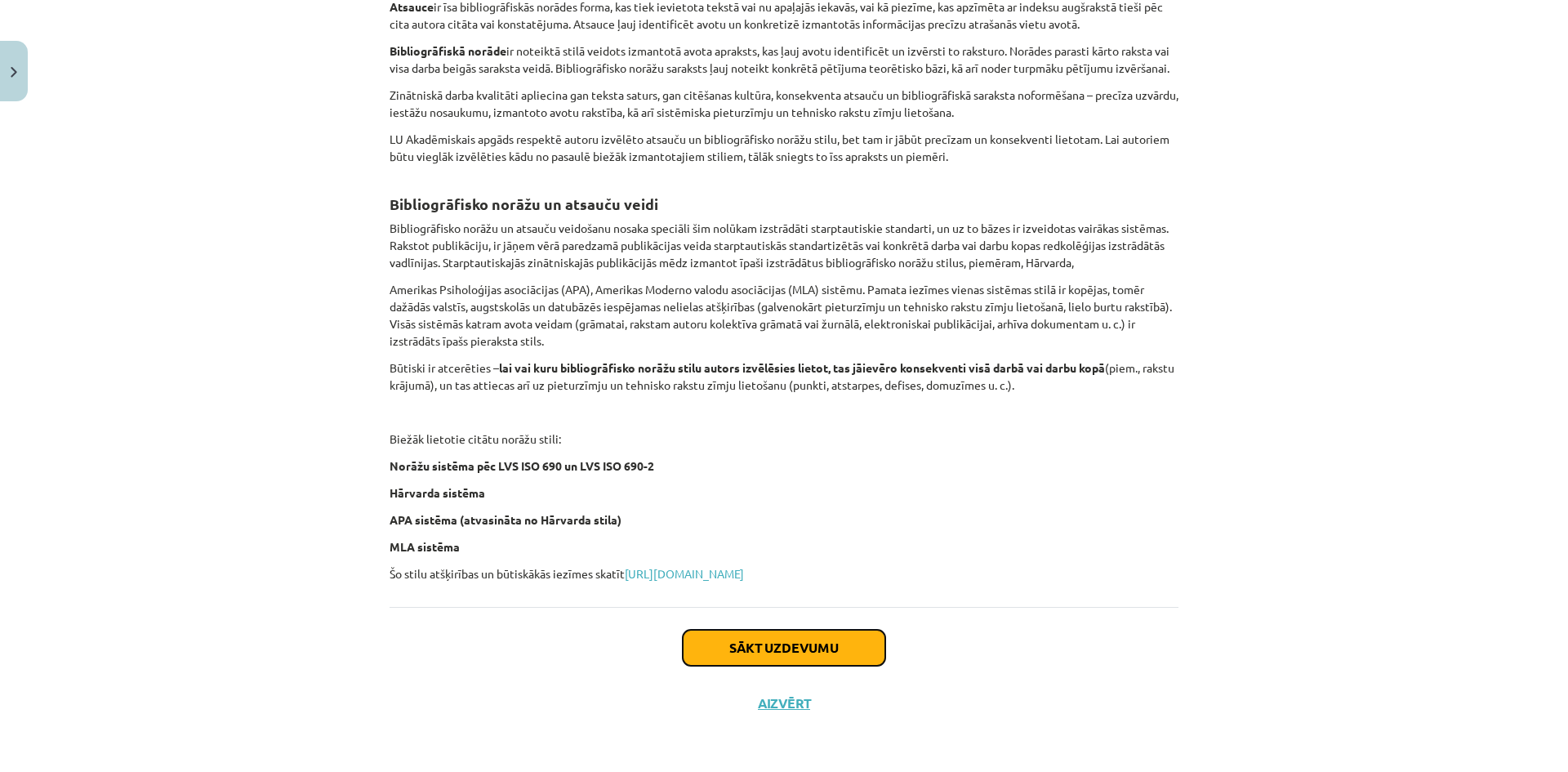
click at [725, 659] on button "Sākt uzdevumu" at bounding box center [784, 647] width 203 height 36
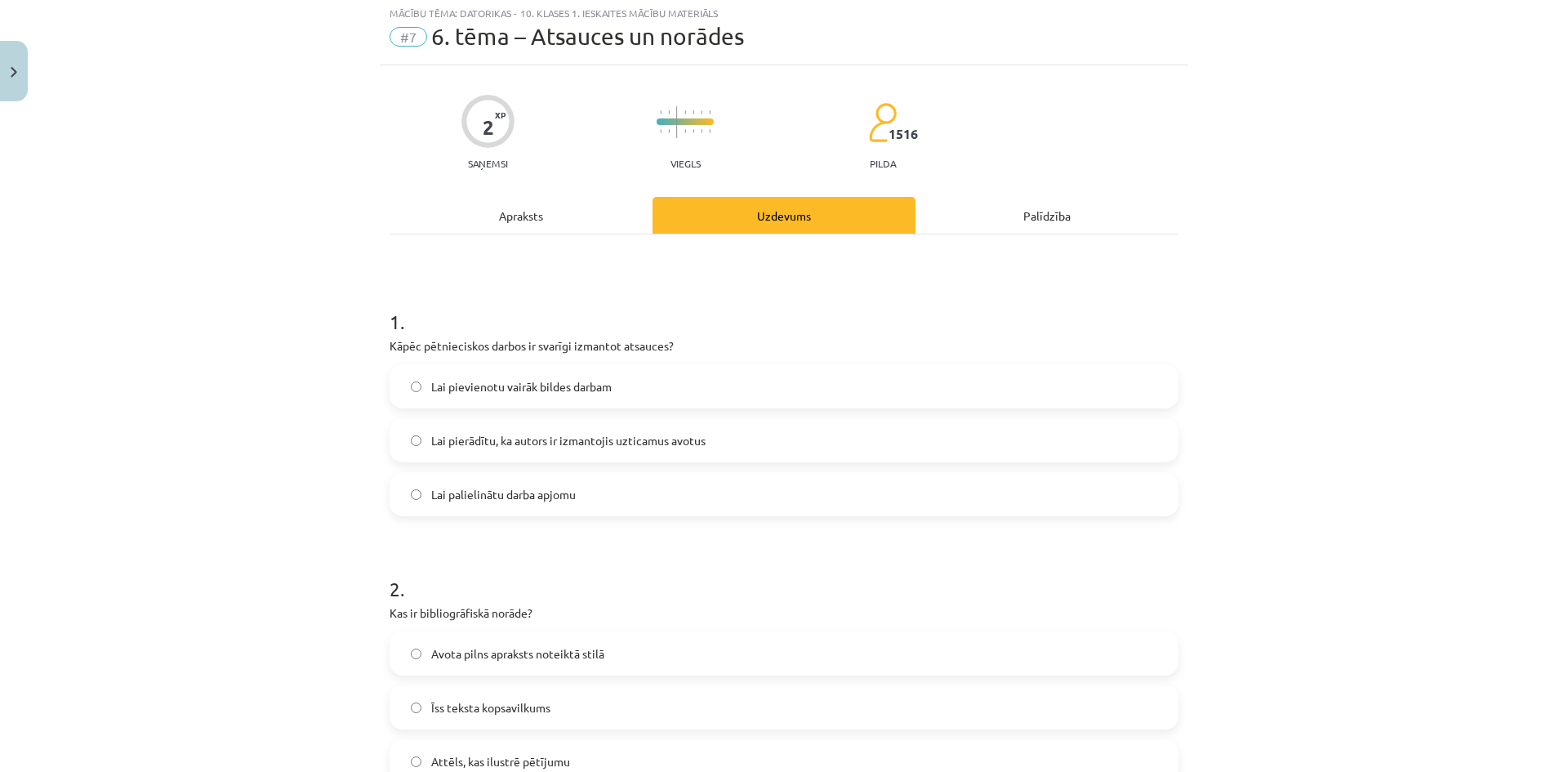
scroll to position [41, 0]
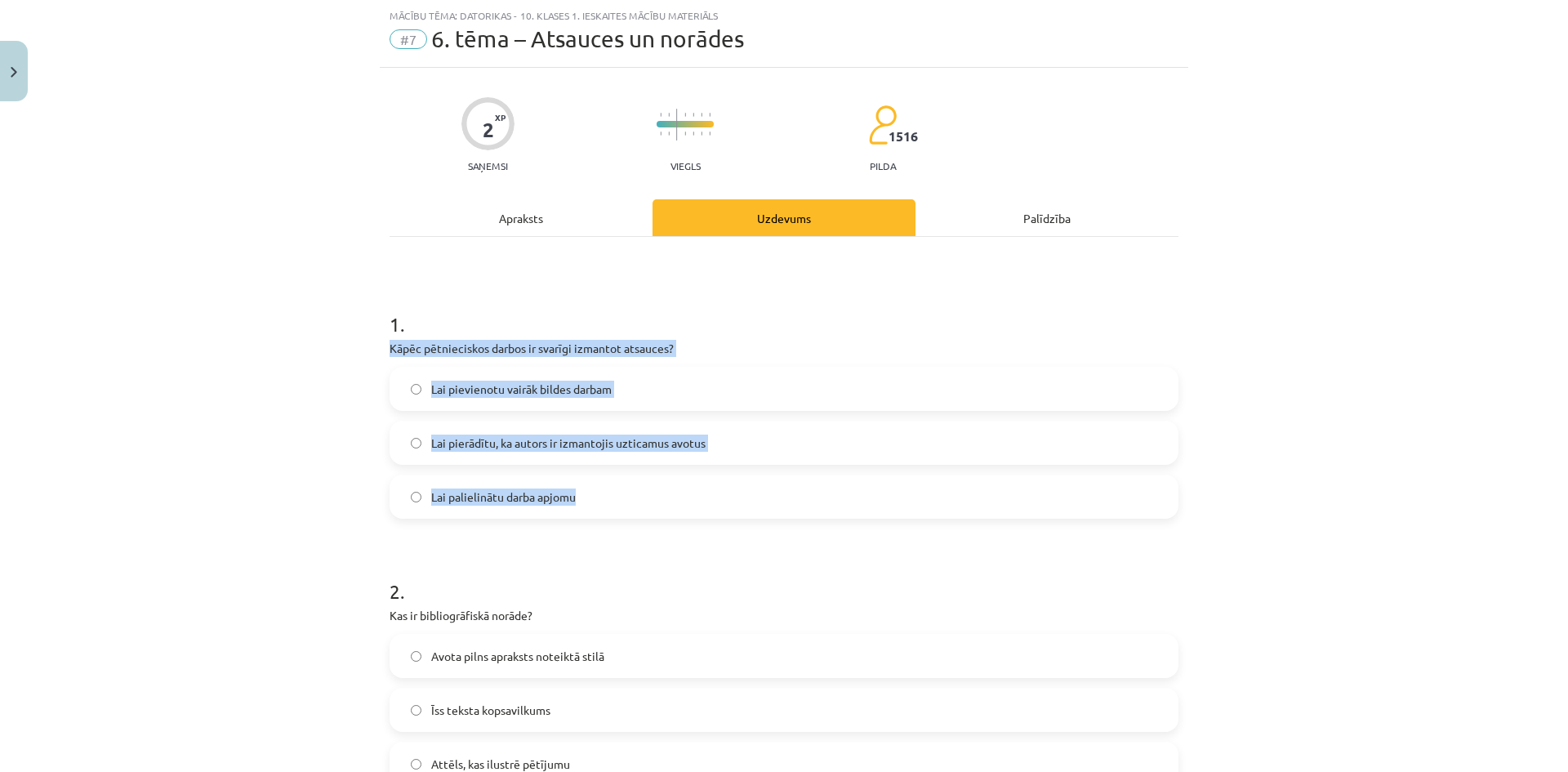
drag, startPoint x: 376, startPoint y: 346, endPoint x: 681, endPoint y: 484, distance: 334.8
click at [681, 484] on div "2 XP Saņemsi Viegls 1516 pilda Apraksts Uzdevums Palīdzība 1 . Kāpēc pētniecisk…" at bounding box center [784, 501] width 809 height 867
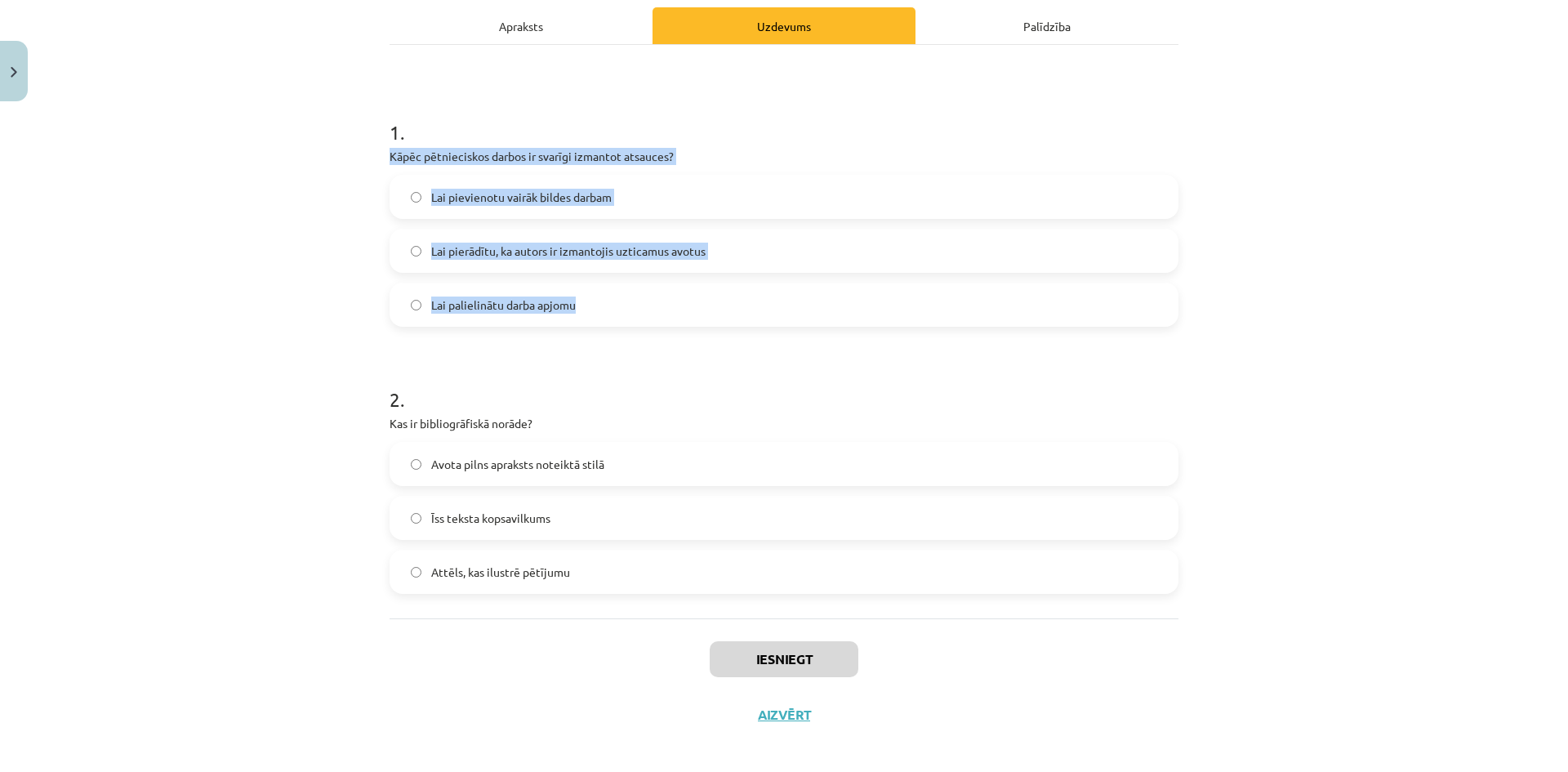
scroll to position [245, 0]
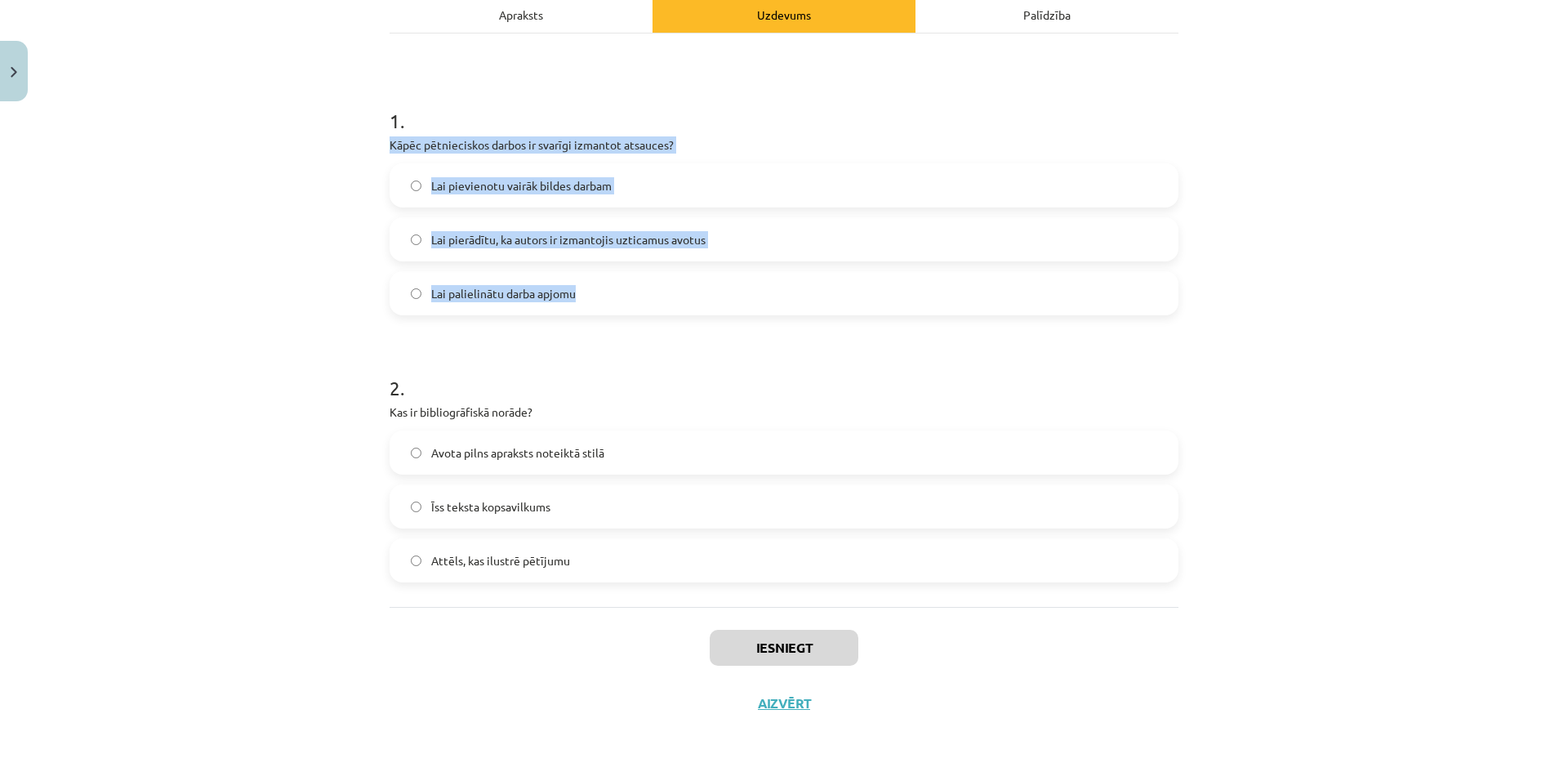
click at [563, 240] on span "Lai pierādītu, ka autors ir izmantojis uzticamus avotus" at bounding box center [569, 240] width 275 height 18
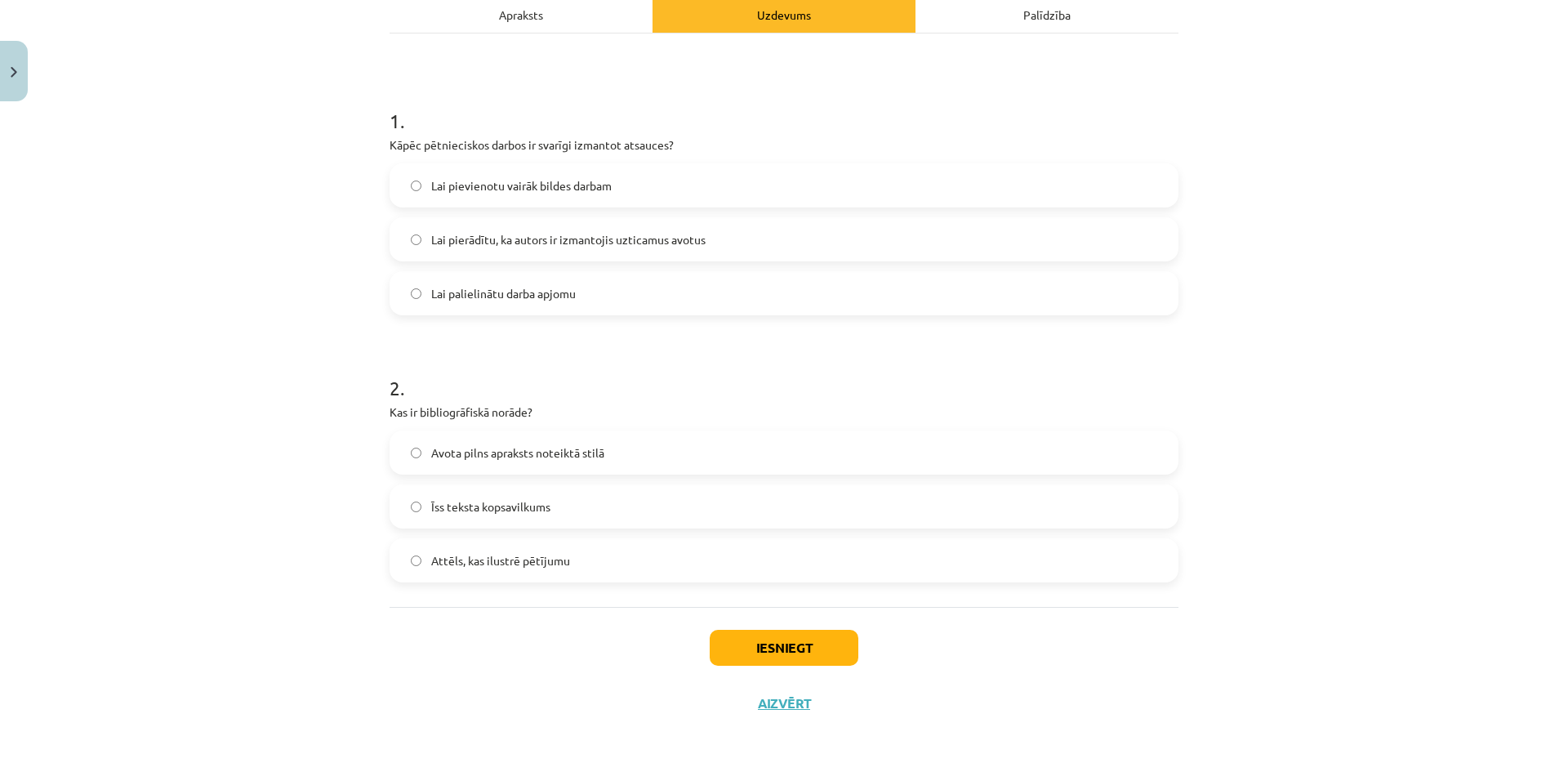
click at [516, 497] on label "Īss teksta kopsavilkums" at bounding box center [784, 507] width 785 height 41
click at [761, 656] on button "Iesniegt" at bounding box center [784, 647] width 149 height 36
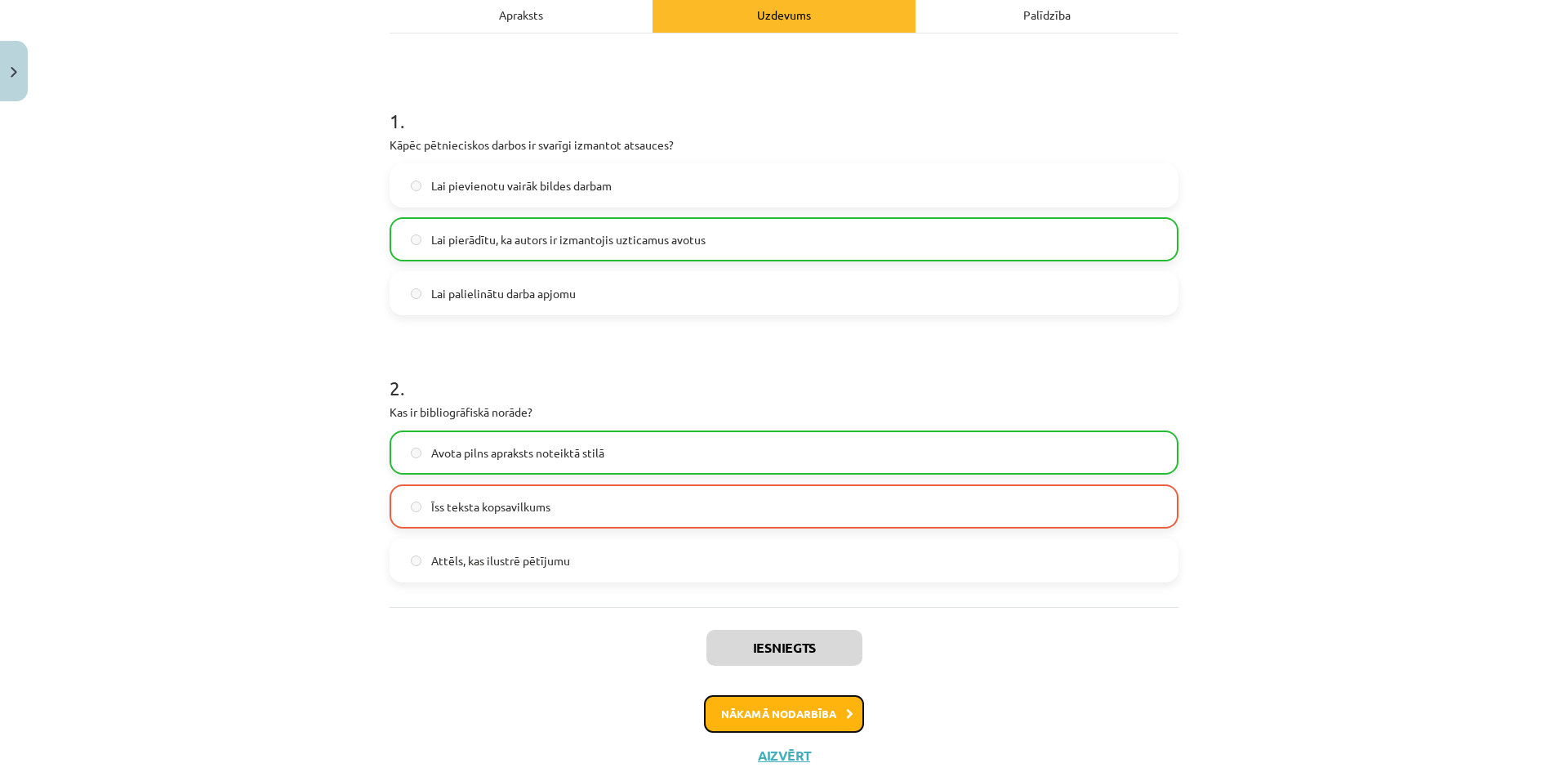
click at [774, 716] on button "Nākamā nodarbība" at bounding box center [784, 714] width 160 height 38
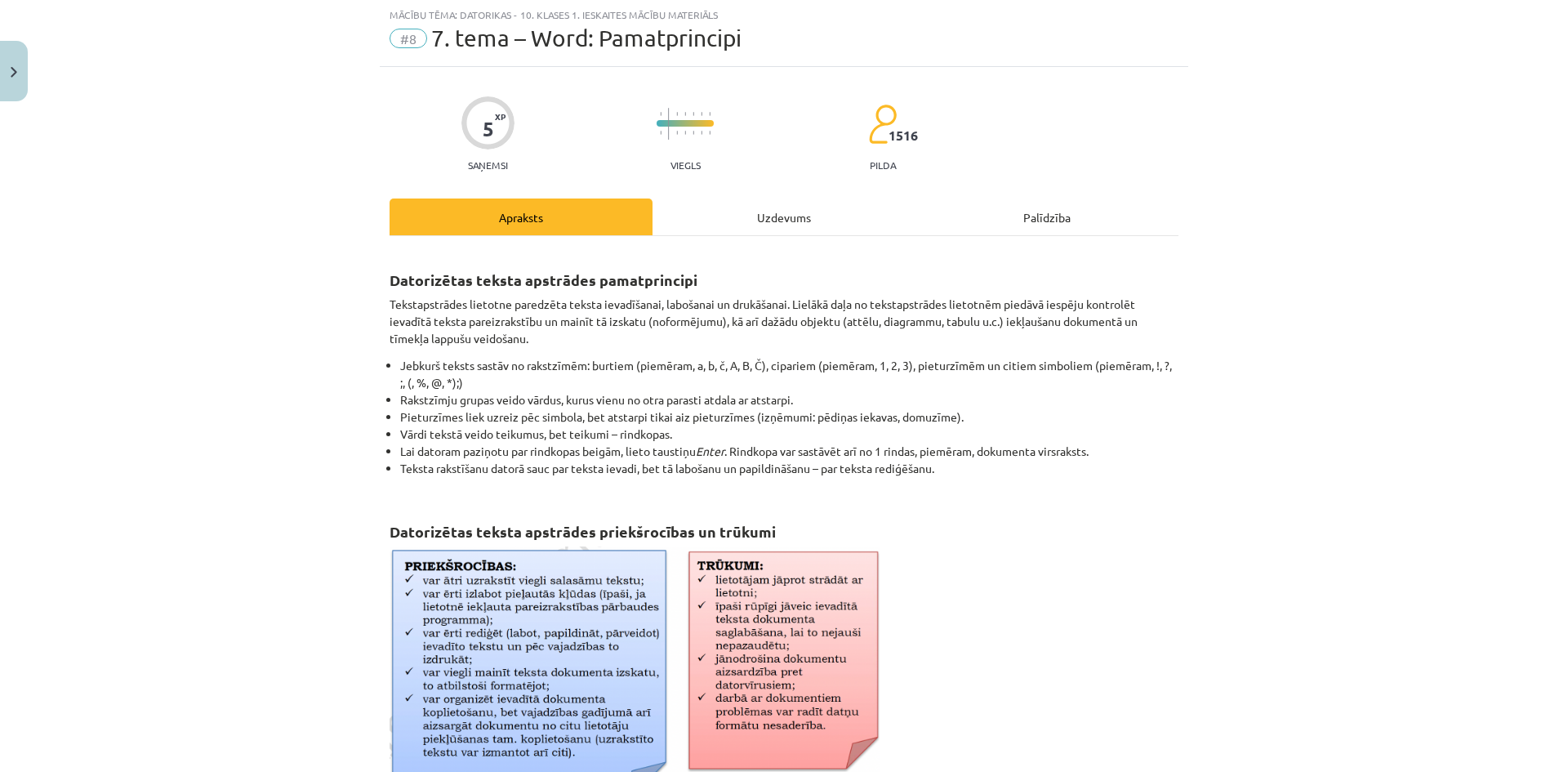
scroll to position [41, 0]
drag, startPoint x: 541, startPoint y: 213, endPoint x: 551, endPoint y: 219, distance: 11.7
click at [551, 219] on div "Apraksts" at bounding box center [521, 218] width 263 height 37
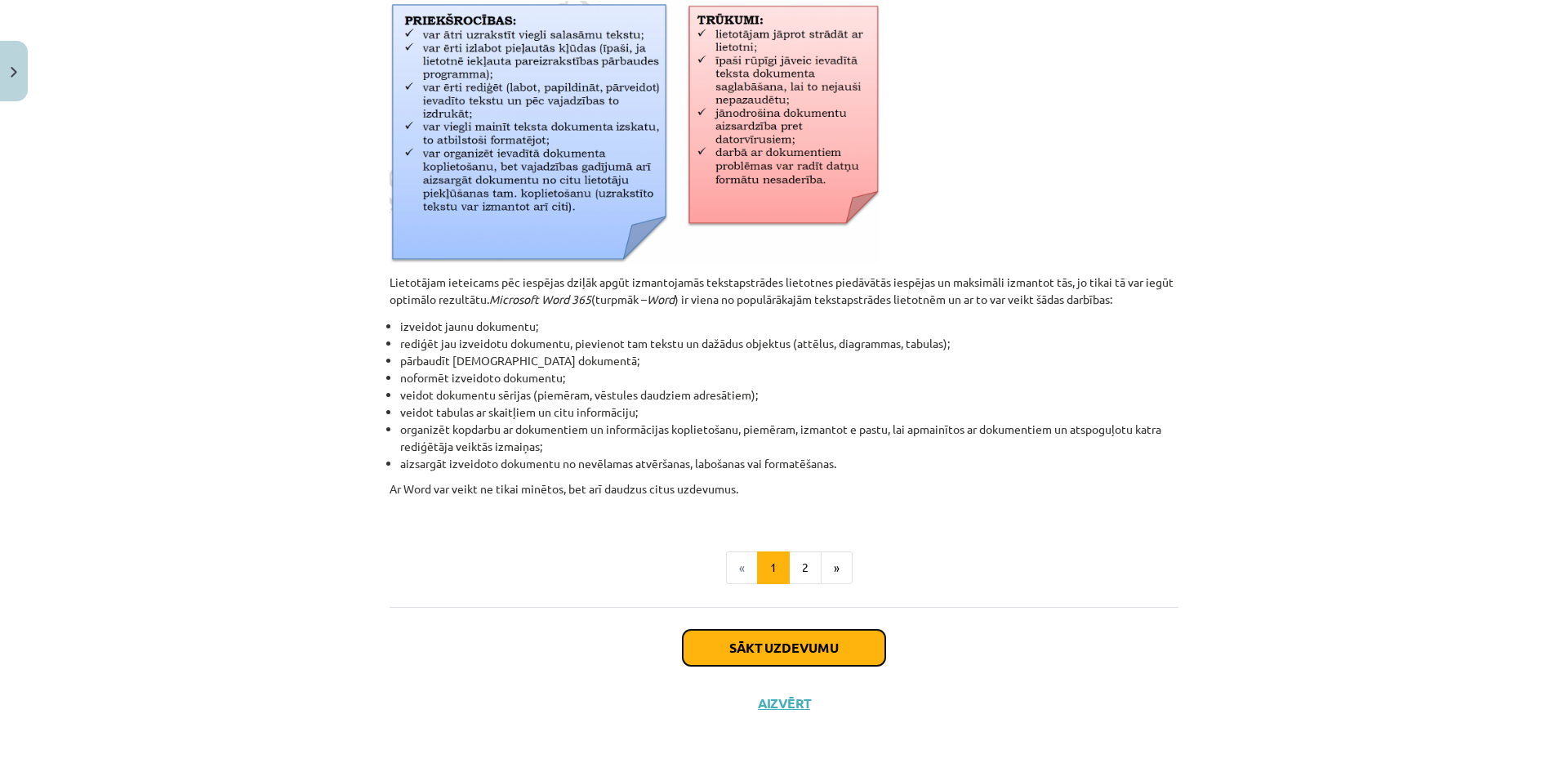
click at [782, 644] on button "Sākt uzdevumu" at bounding box center [784, 647] width 203 height 36
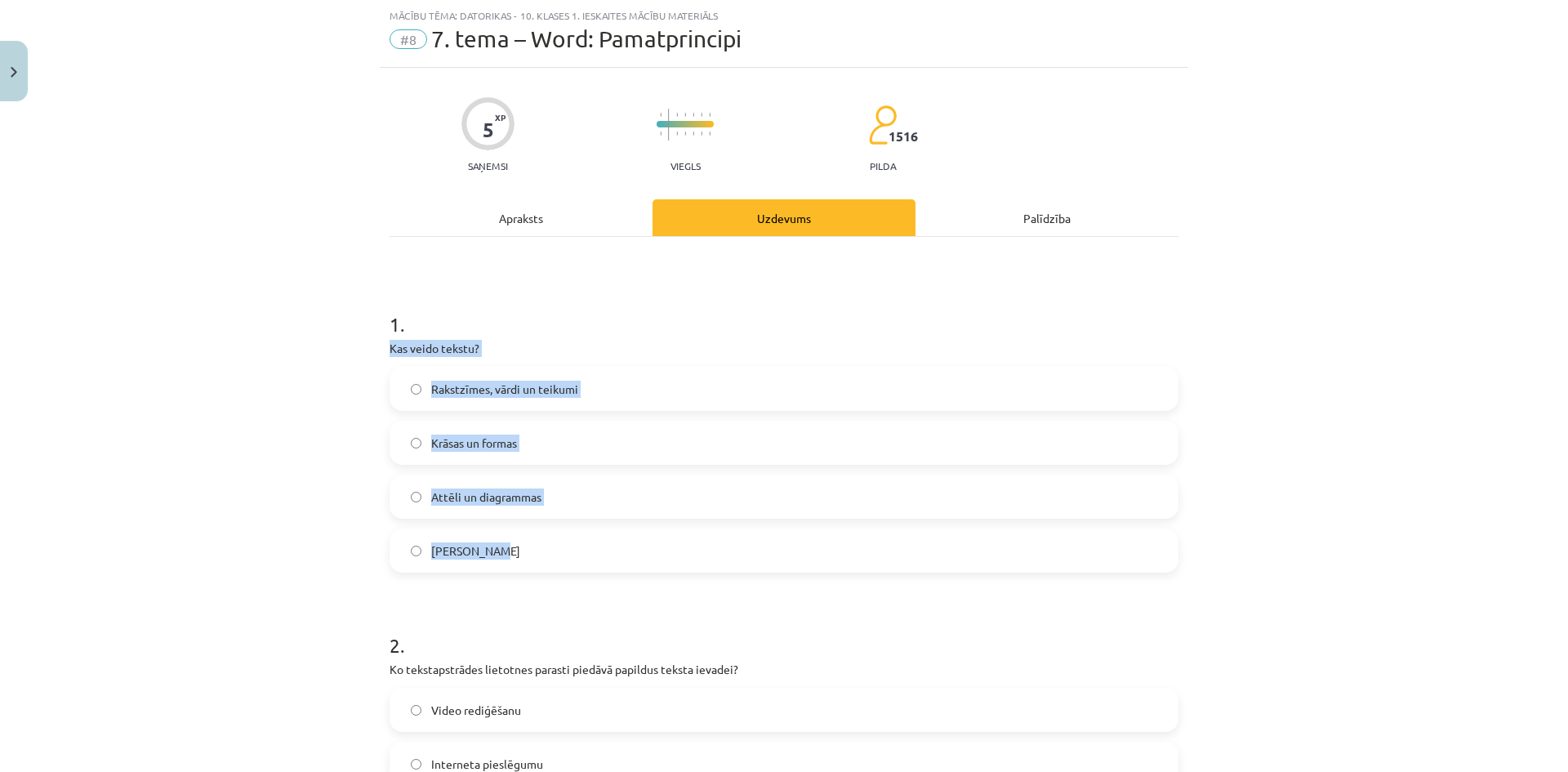
drag, startPoint x: 382, startPoint y: 351, endPoint x: 646, endPoint y: 551, distance: 331.2
click at [543, 389] on span "Rakstzīmes, vārdi un teikumi" at bounding box center [505, 390] width 147 height 18
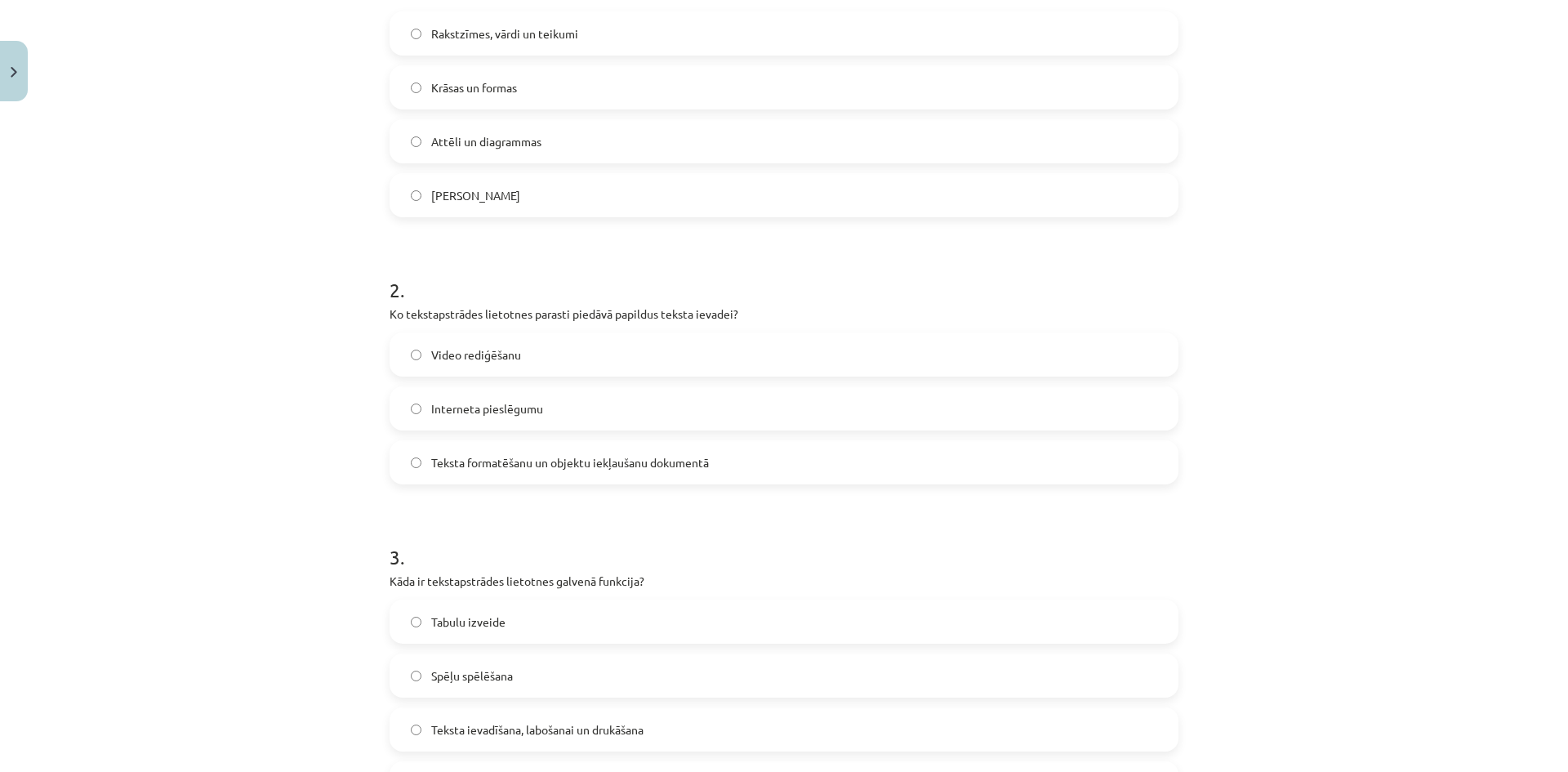
scroll to position [449, 0]
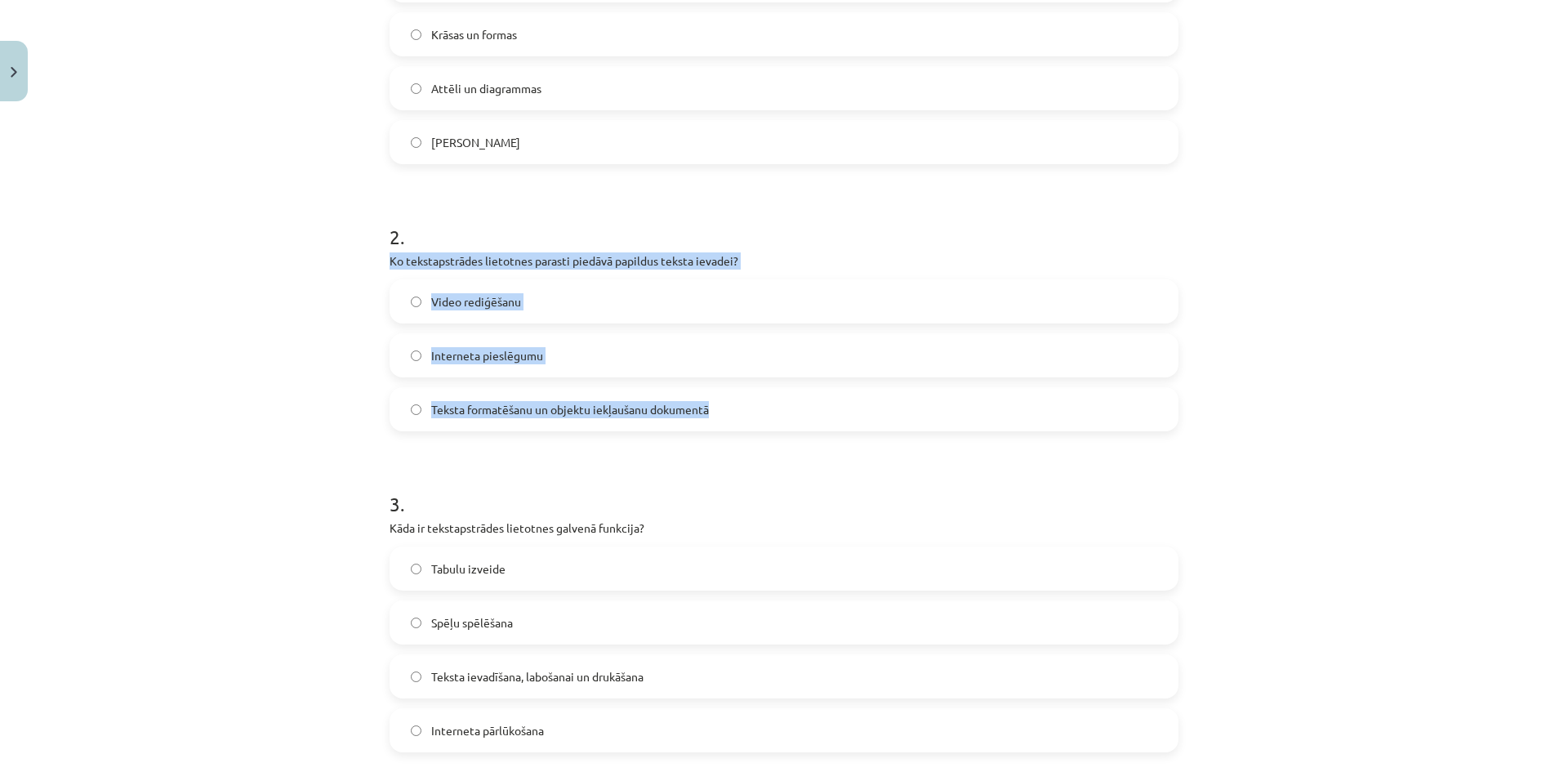
drag, startPoint x: 382, startPoint y: 261, endPoint x: 746, endPoint y: 423, distance: 398.4
click at [746, 423] on div "5 XP Saņemsi Viegls 1516 pilda Apraksts Uzdevums Palīdzība 1 . Kas veido tekstu…" at bounding box center [784, 600] width 809 height 1884
click at [582, 408] on span "Teksta formatēšanu un objektu iekļaušanu dokumentā" at bounding box center [570, 410] width 278 height 18
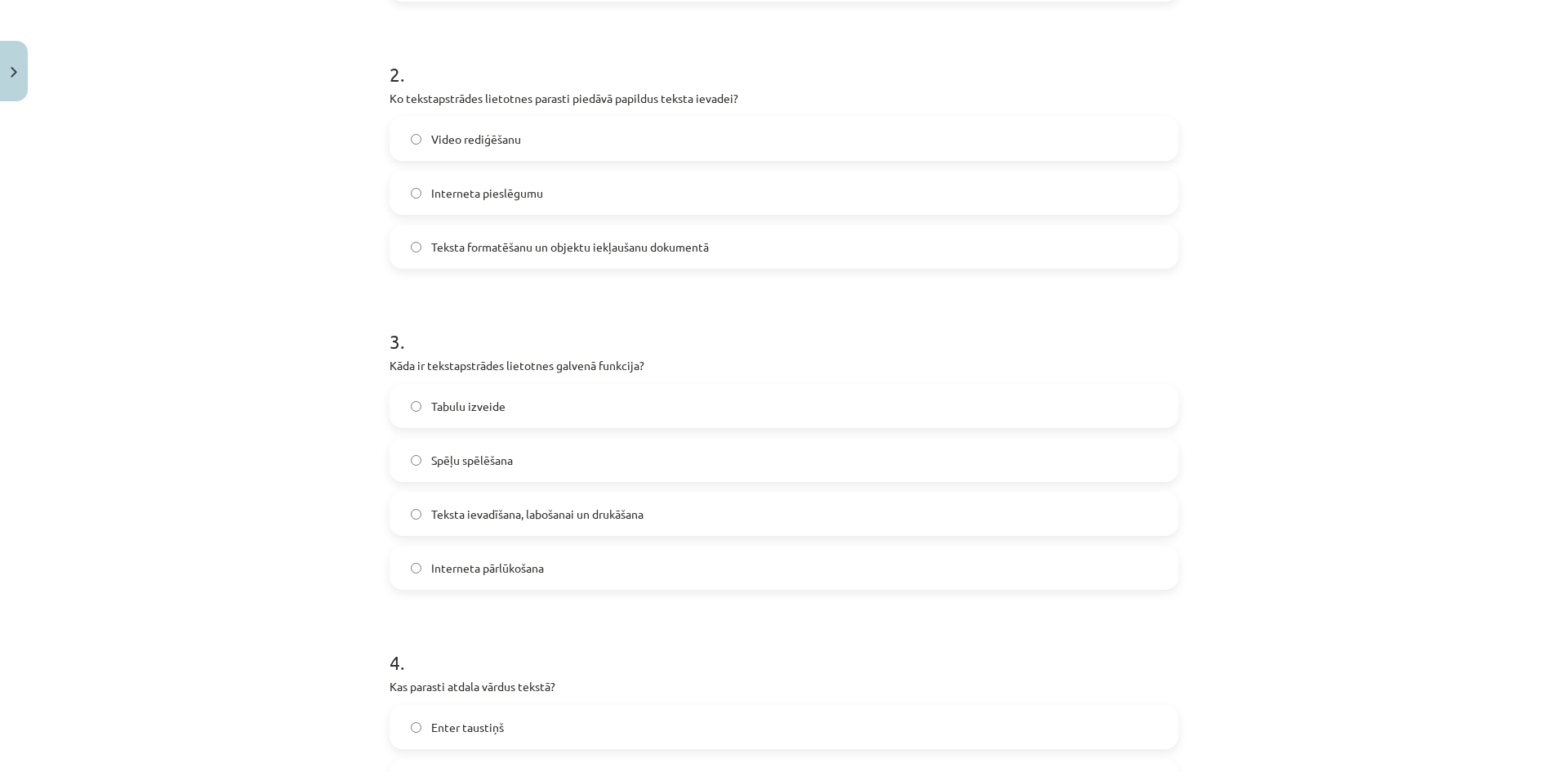
scroll to position [613, 0]
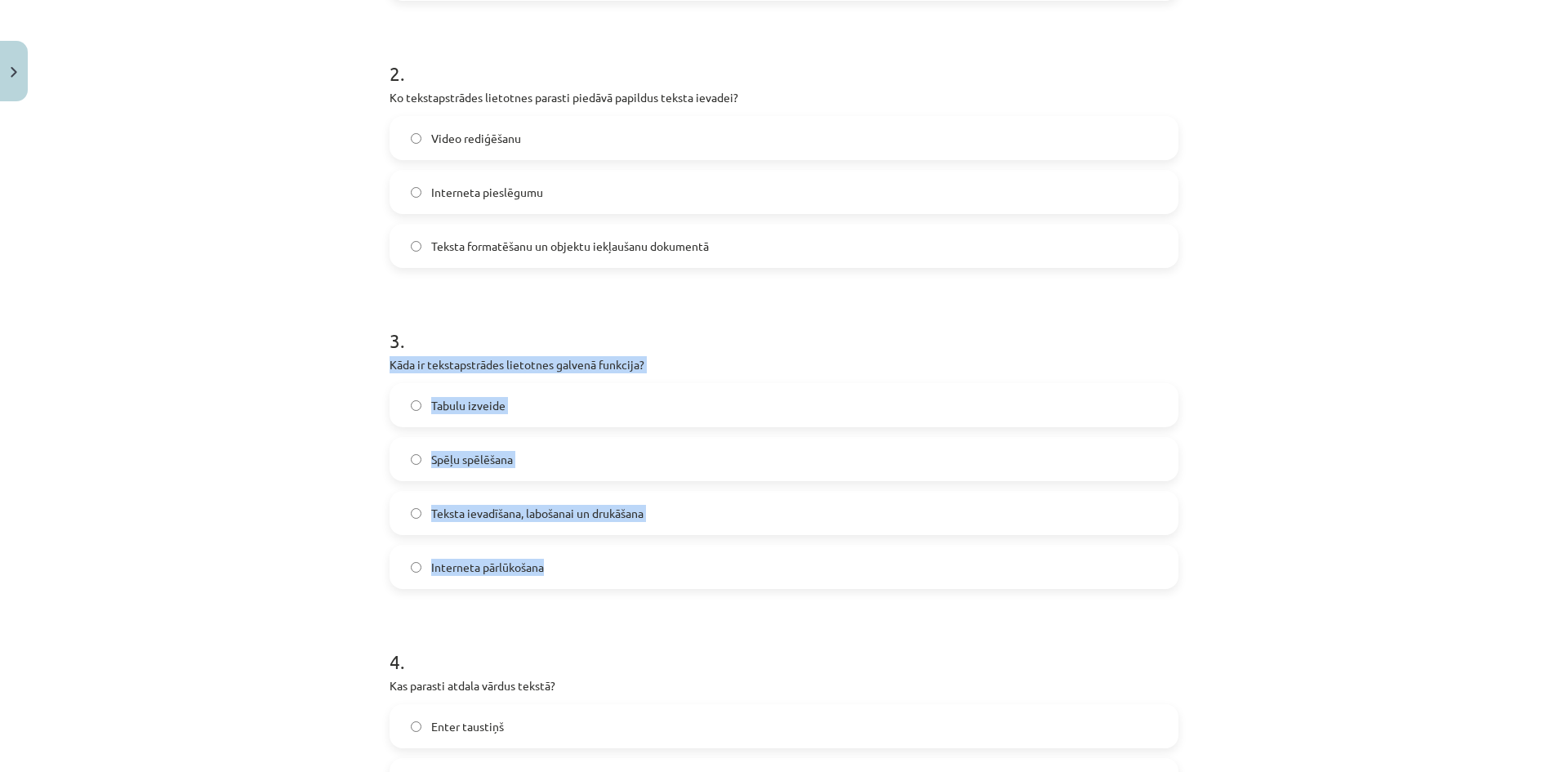
drag, startPoint x: 386, startPoint y: 362, endPoint x: 541, endPoint y: 489, distance: 200.4
click at [605, 583] on div "3 . Kāda ir tekstapstrādes lietotnes galvenā funkcija? Tabulu izveide Spēļu spē…" at bounding box center [784, 444] width 789 height 289
click at [541, 510] on span "Teksta ievadīšana, labošanai un drukāšana" at bounding box center [538, 514] width 212 height 18
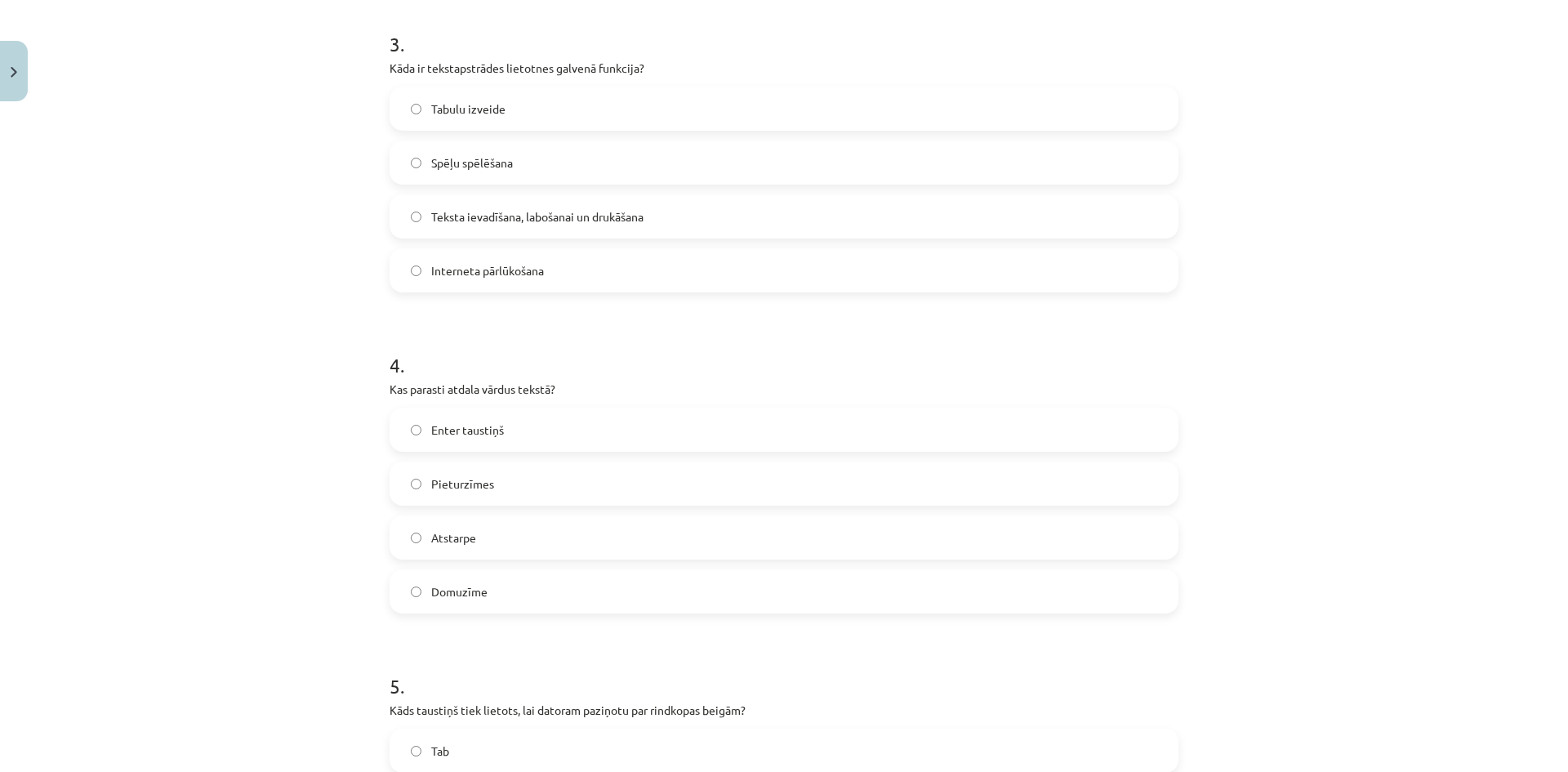
scroll to position [940, 0]
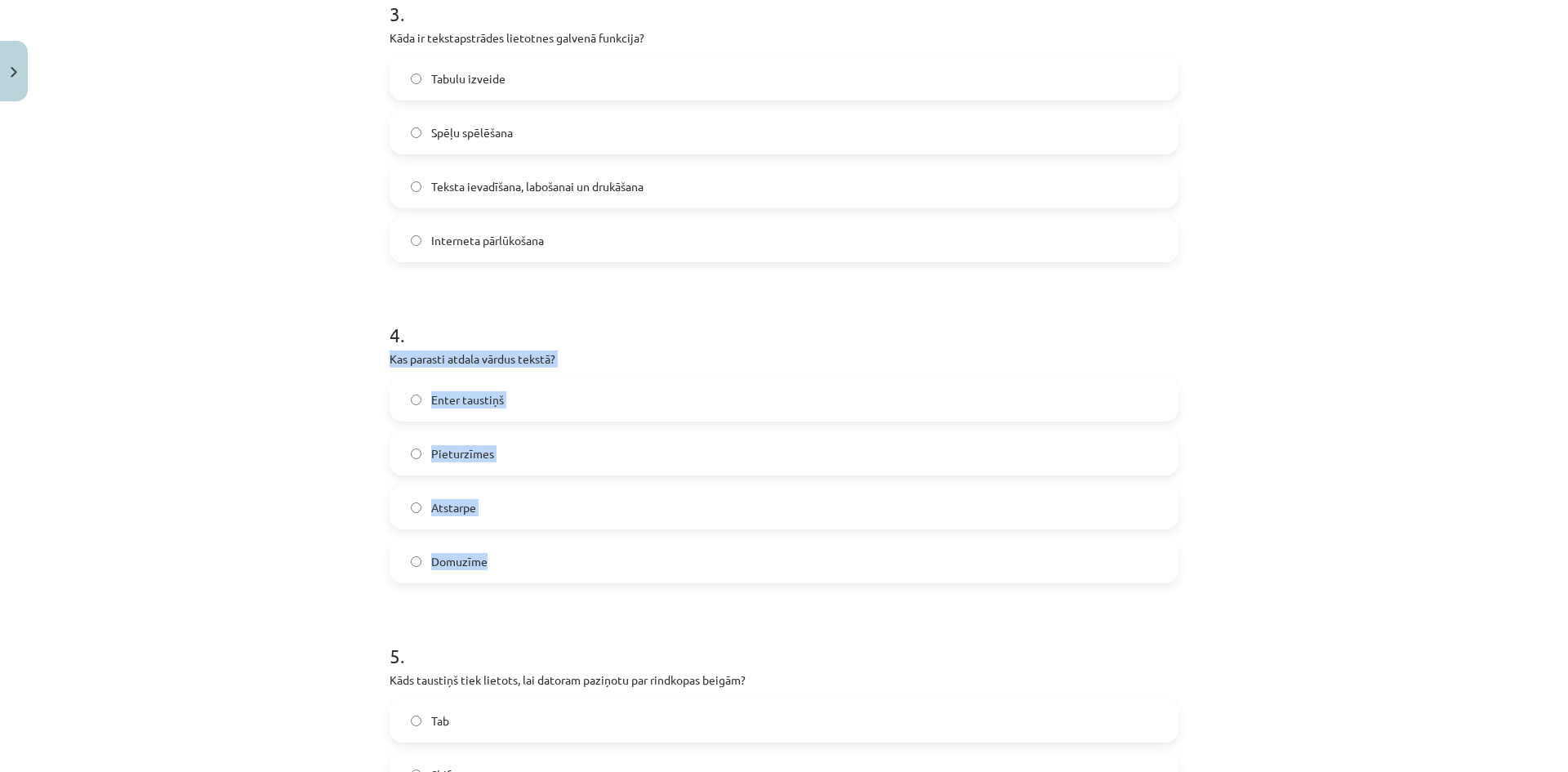
drag, startPoint x: 402, startPoint y: 367, endPoint x: 522, endPoint y: 555, distance: 223.0
click at [522, 555] on div "5 XP Saņemsi Viegls 1516 pilda Apraksts Uzdevums Palīdzība 1 . Kas veido tekstu…" at bounding box center [784, 111] width 809 height 1884
click at [488, 509] on label "Atstarpe" at bounding box center [784, 508] width 785 height 41
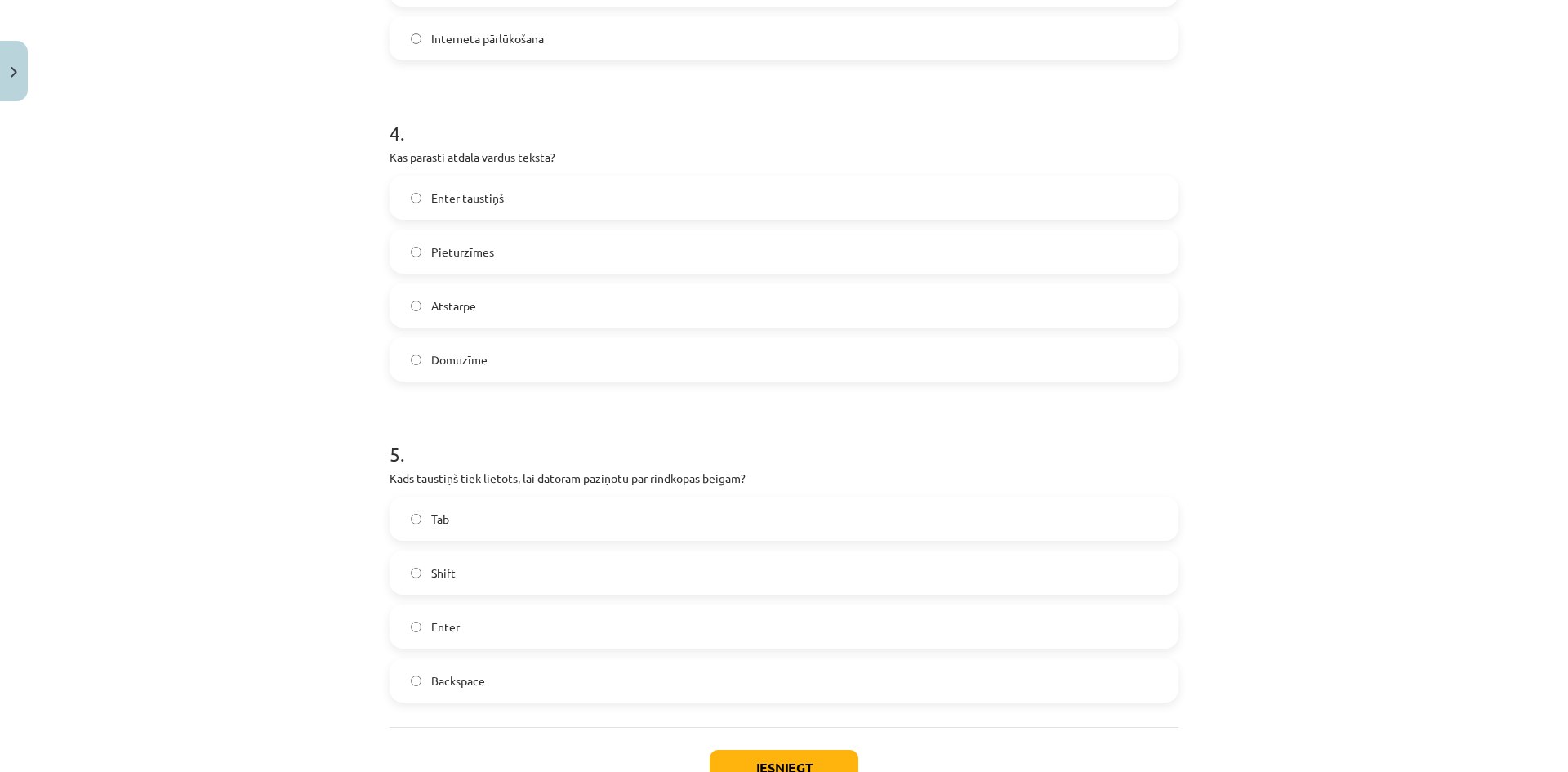
scroll to position [1261, 0]
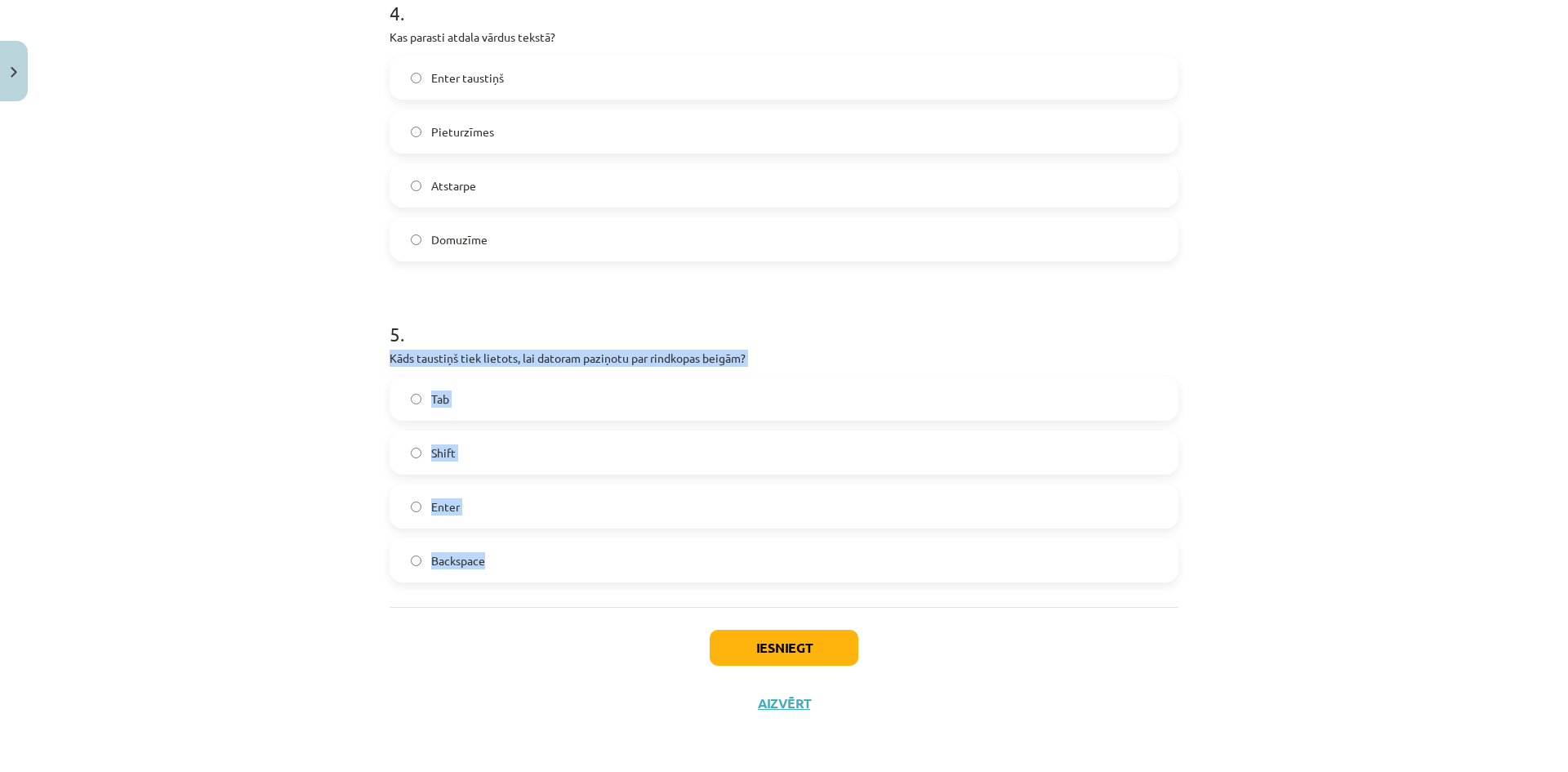
drag, startPoint x: 385, startPoint y: 352, endPoint x: 660, endPoint y: 560, distance: 344.8
click at [660, 560] on div "5 . Kāds taustiņš tiek lietots, lai datoram paziņotu par rindkopas beigām? Tab …" at bounding box center [784, 439] width 789 height 289
click at [548, 515] on label "Enter" at bounding box center [784, 507] width 785 height 41
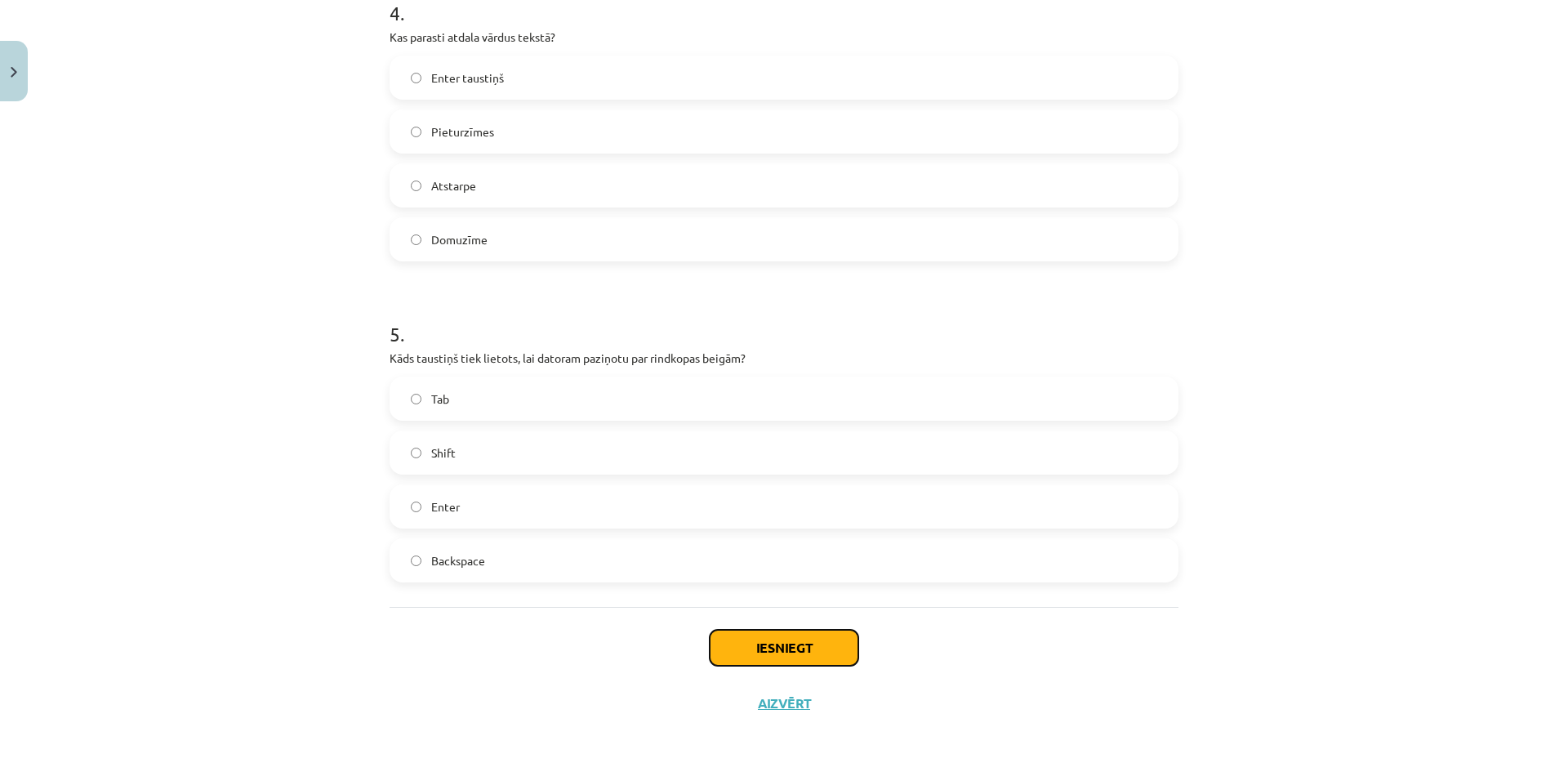
click at [829, 655] on button "Iesniegt" at bounding box center [784, 647] width 149 height 36
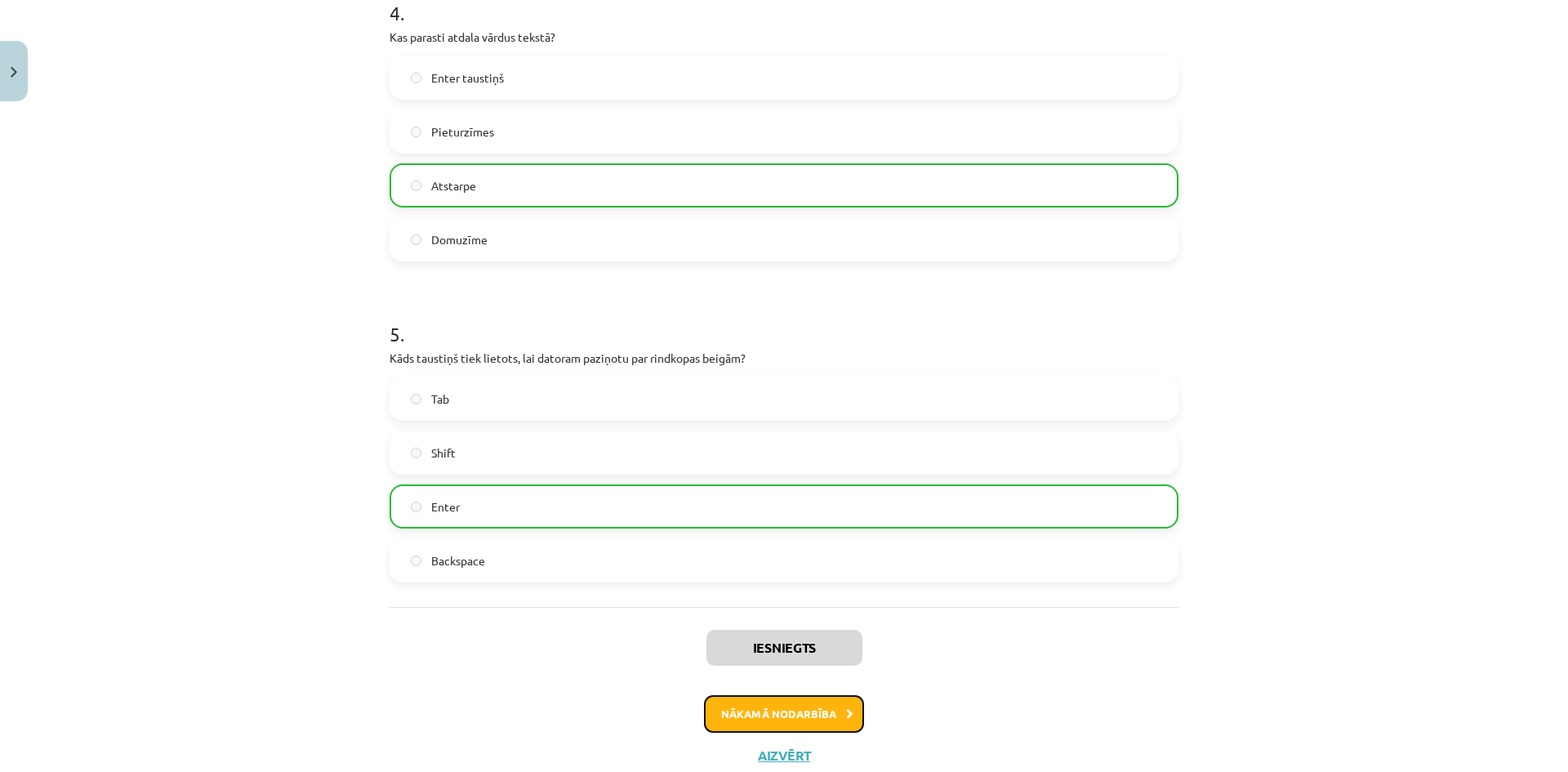
click at [800, 714] on button "Nākamā nodarbība" at bounding box center [784, 714] width 160 height 38
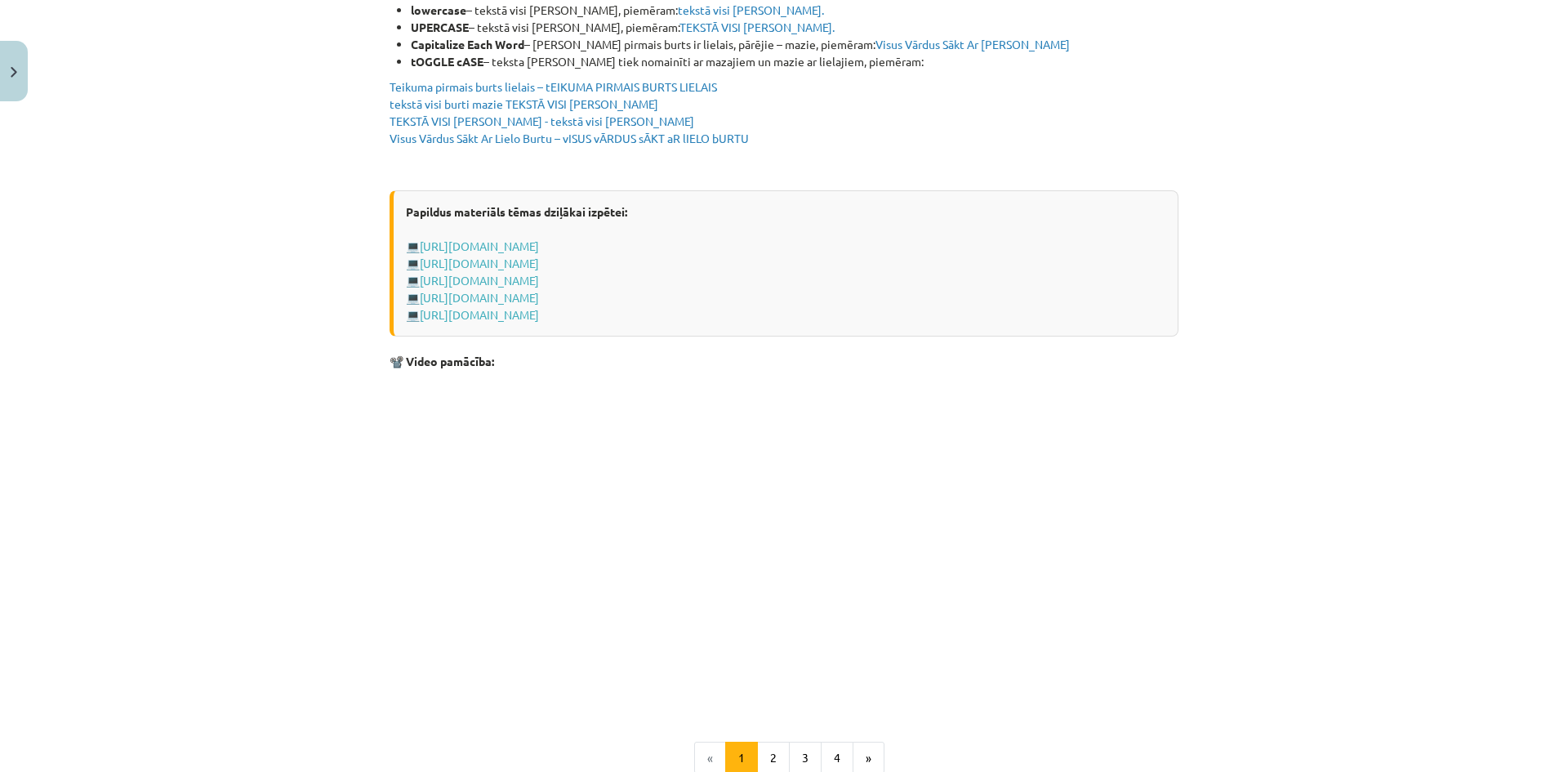
scroll to position [3099, 0]
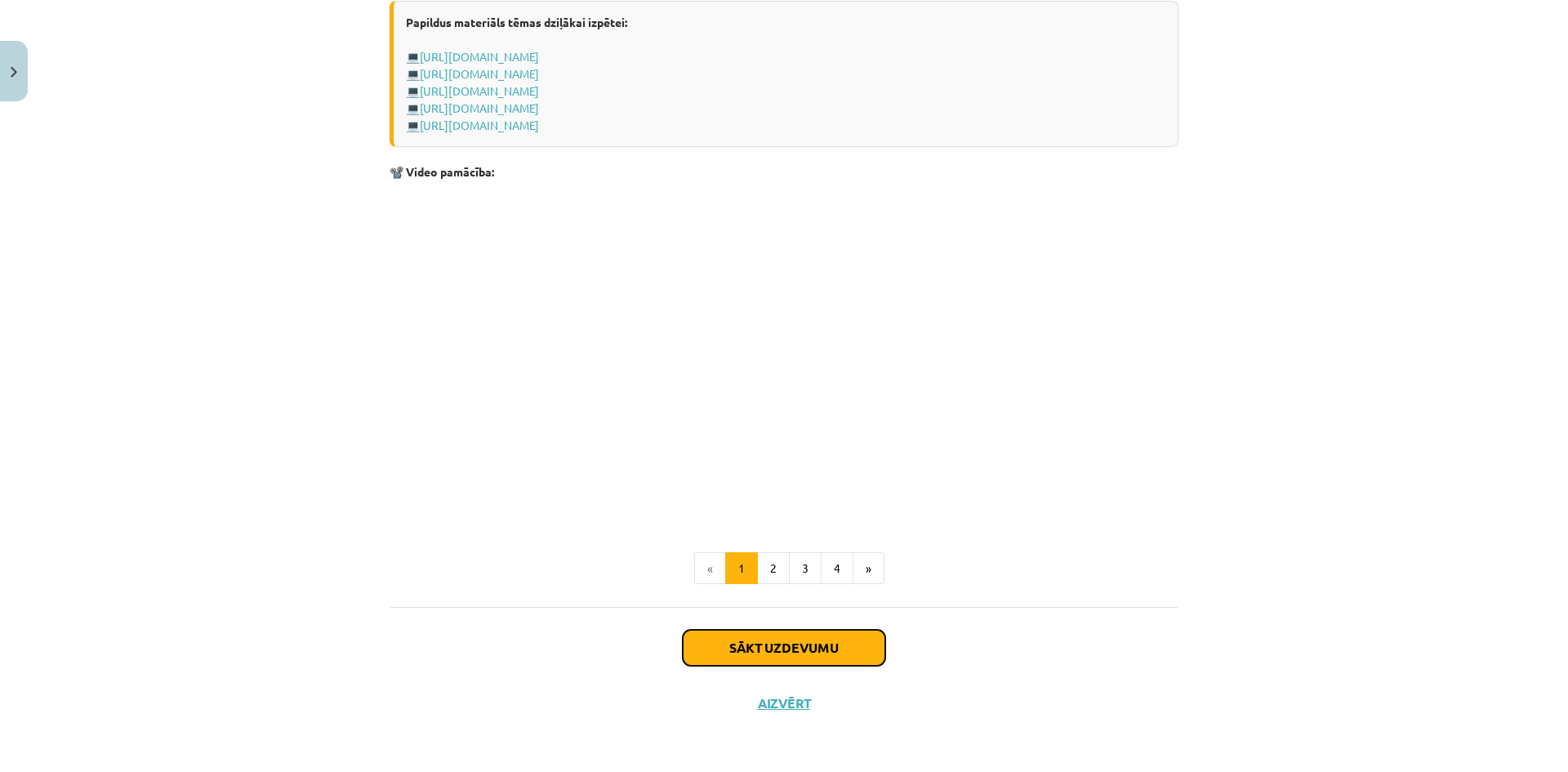
click at [733, 647] on button "Sākt uzdevumu" at bounding box center [784, 647] width 203 height 36
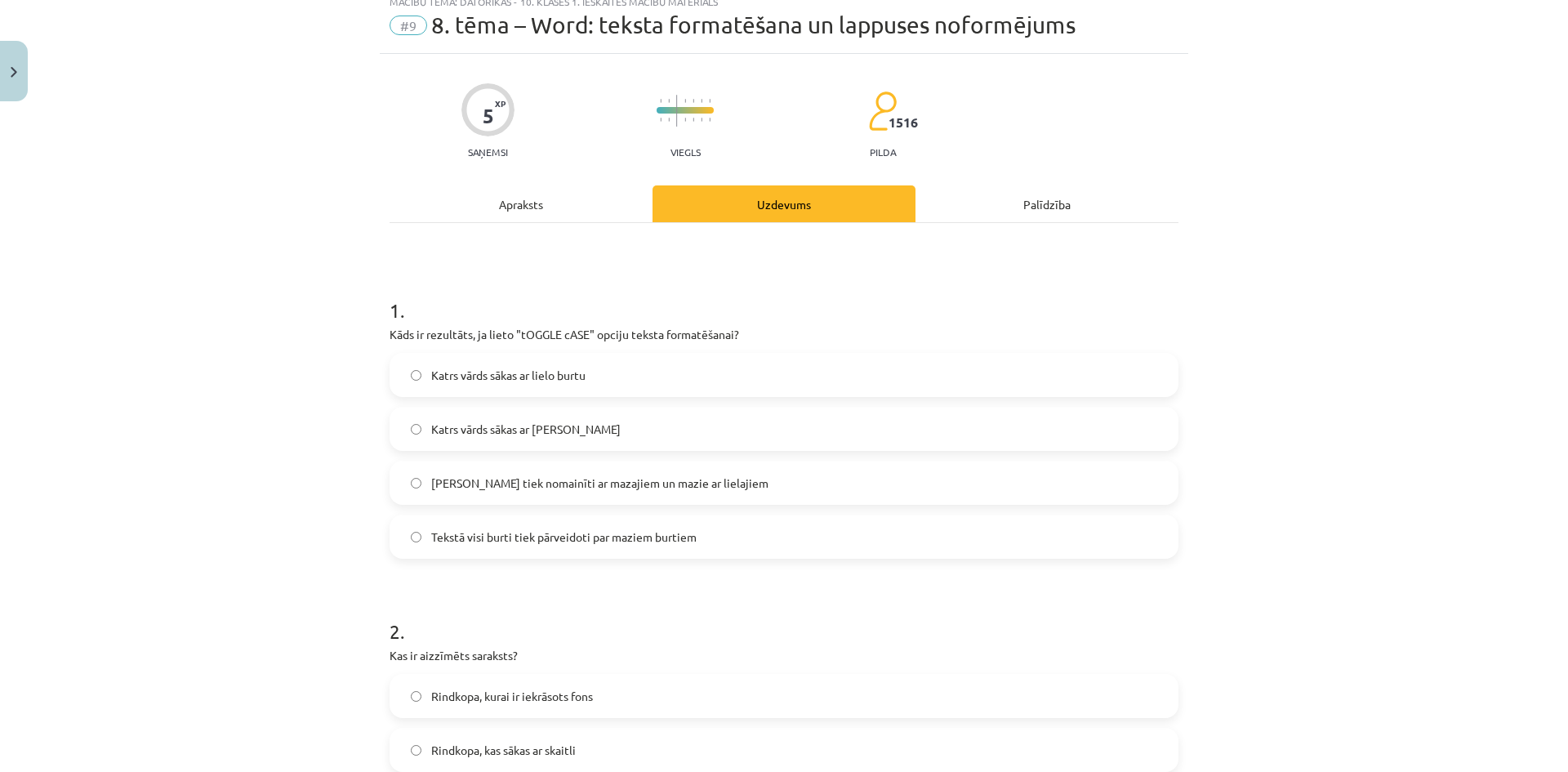
scroll to position [41, 0]
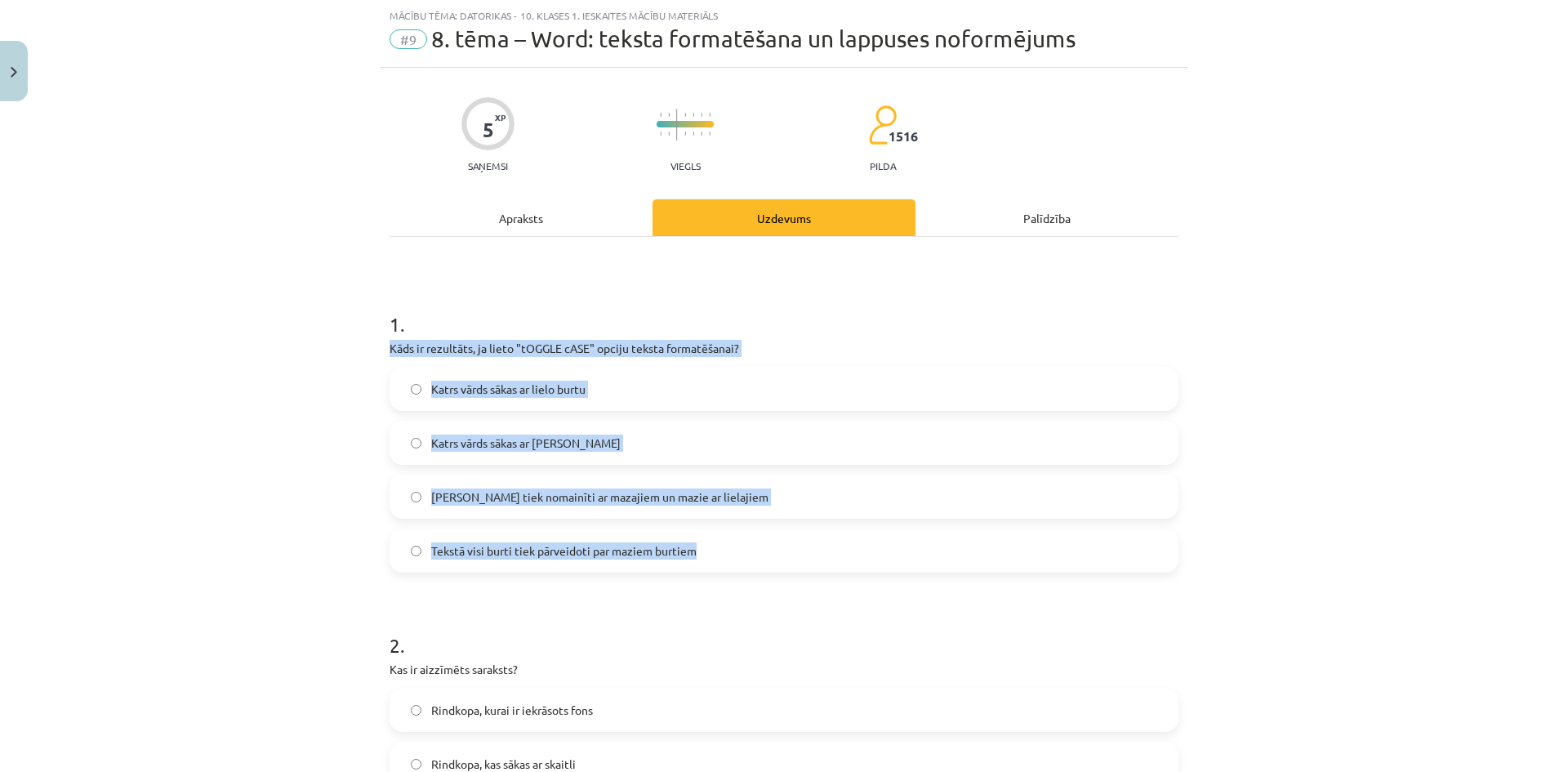
drag, startPoint x: 381, startPoint y: 343, endPoint x: 706, endPoint y: 543, distance: 381.6
click at [545, 498] on span "Lielie burti tiek nomainīti ar mazajiem un mazie ar lielajiem" at bounding box center [600, 497] width 337 height 18
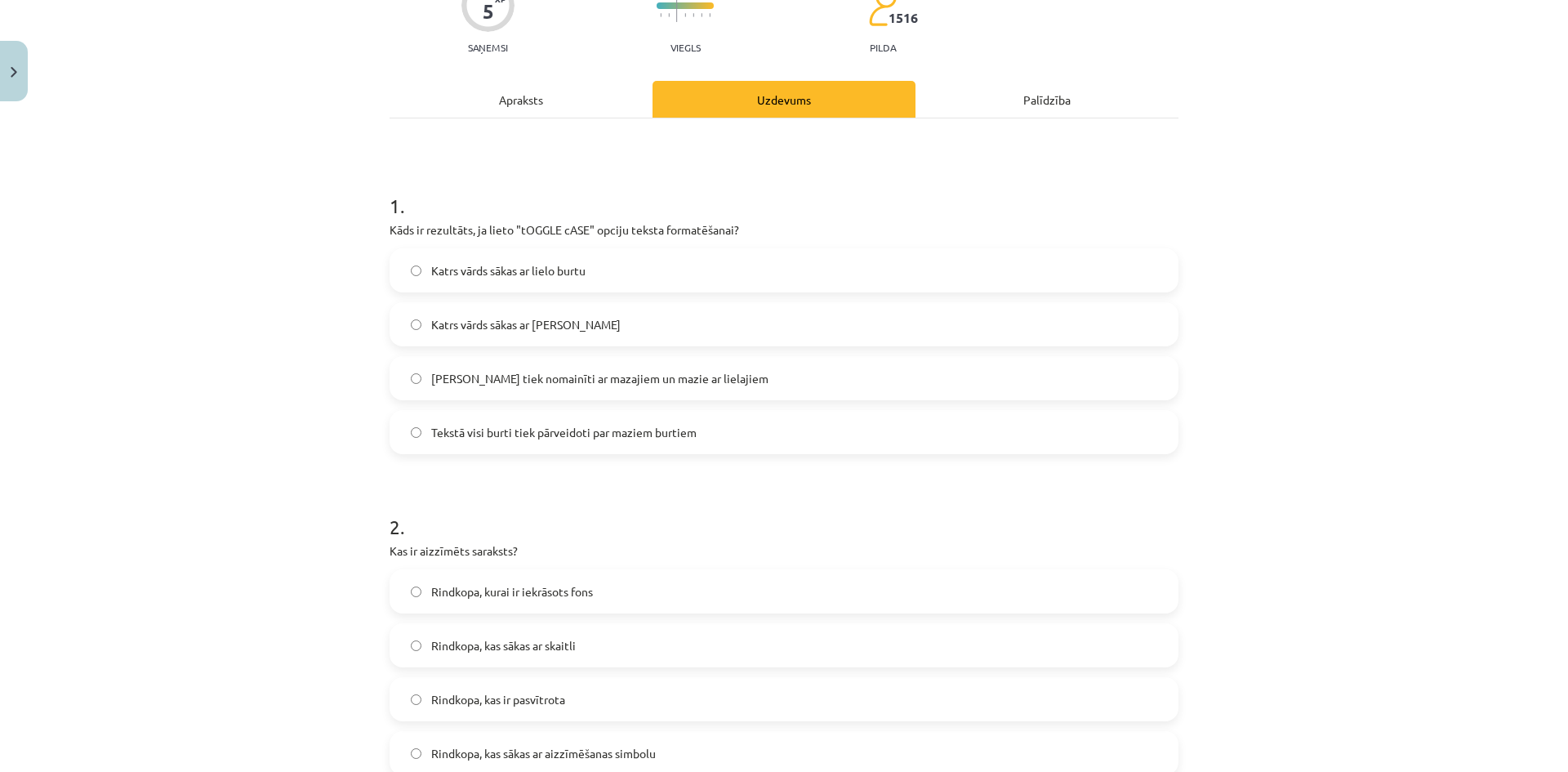
scroll to position [286, 0]
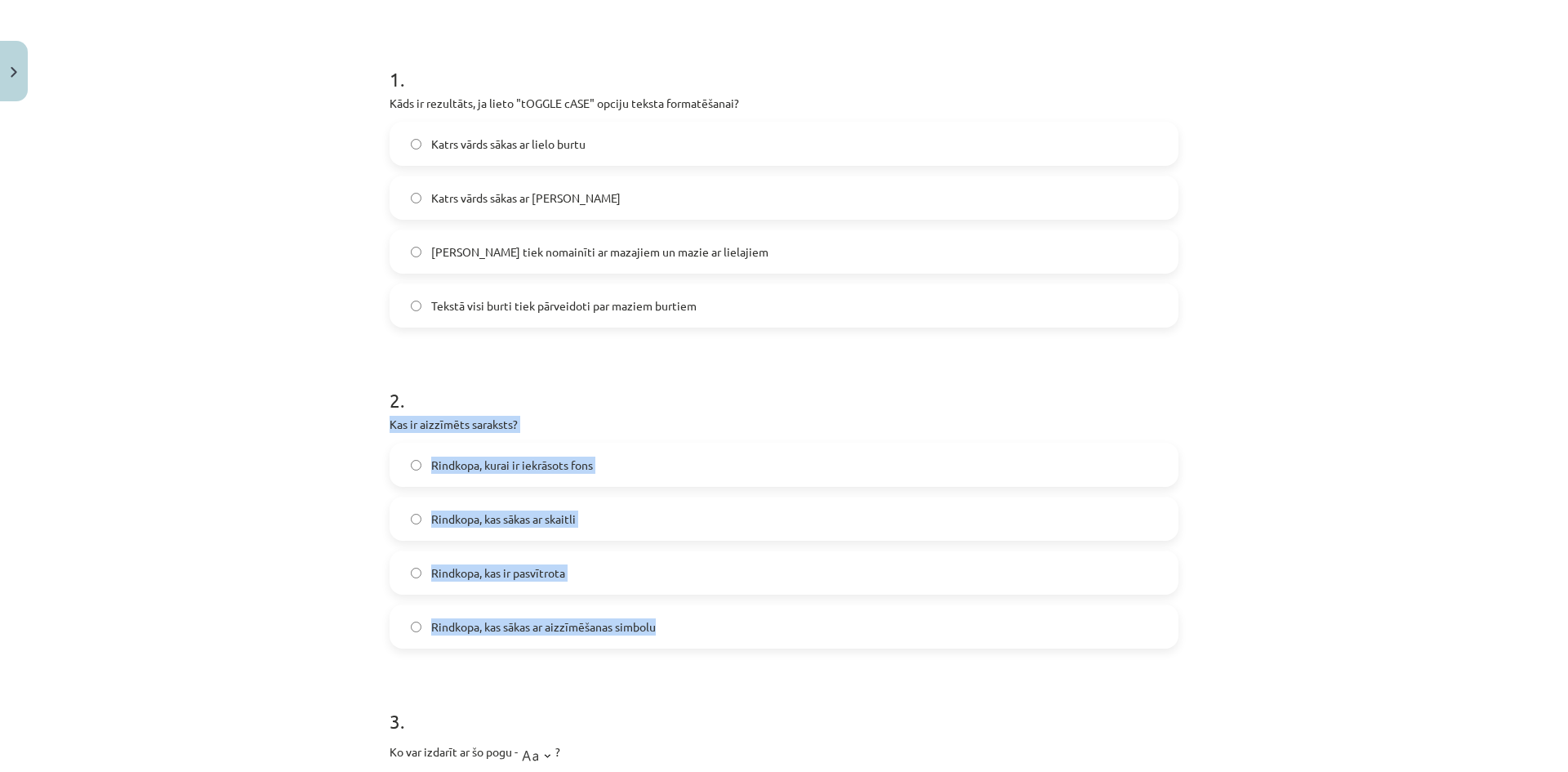
drag, startPoint x: 380, startPoint y: 413, endPoint x: 654, endPoint y: 635, distance: 352.6
click at [580, 636] on label "Rindkopa, kas sākas ar aizzīmēšanas simbolu" at bounding box center [784, 627] width 785 height 41
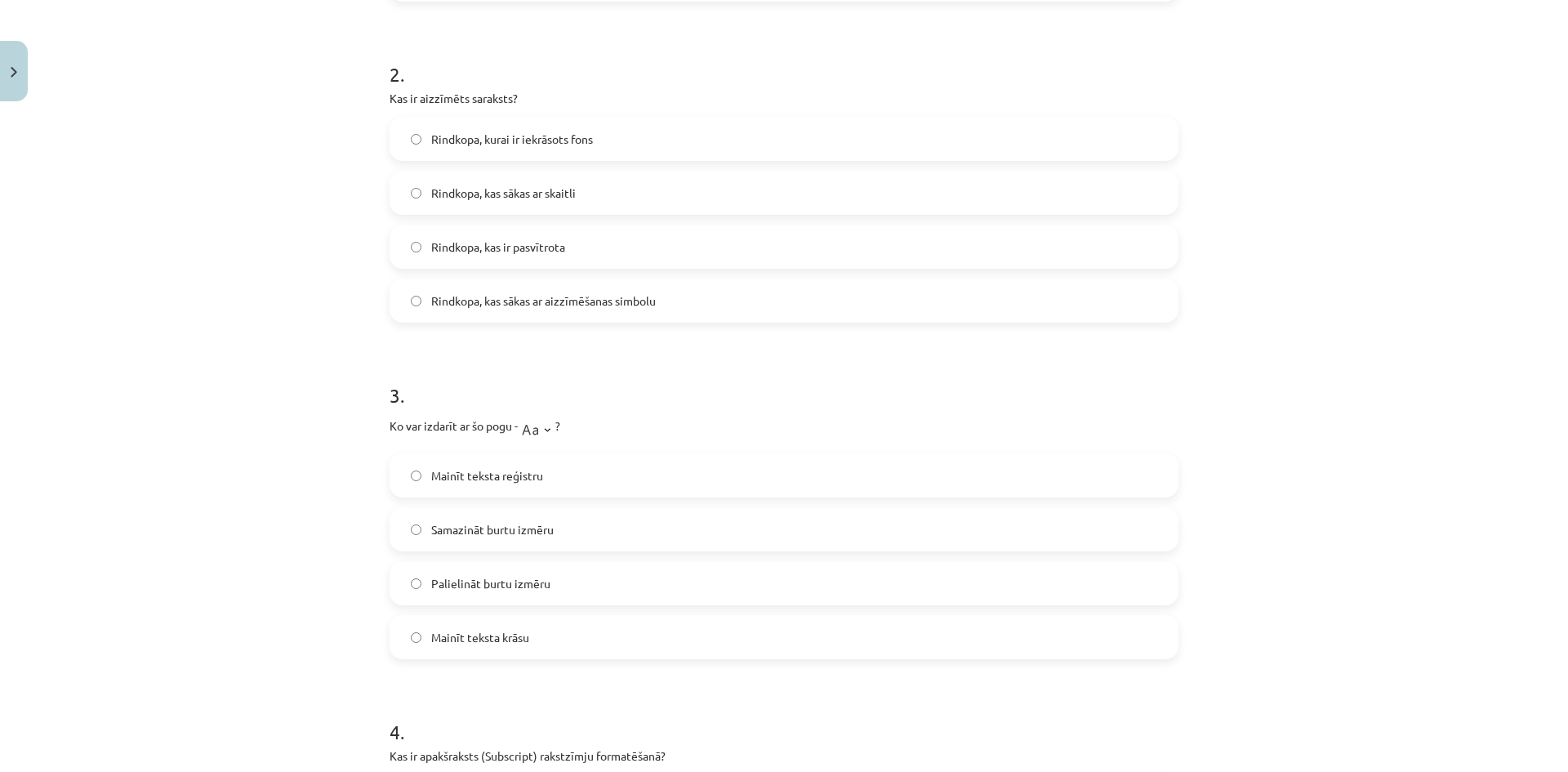
scroll to position [613, 0]
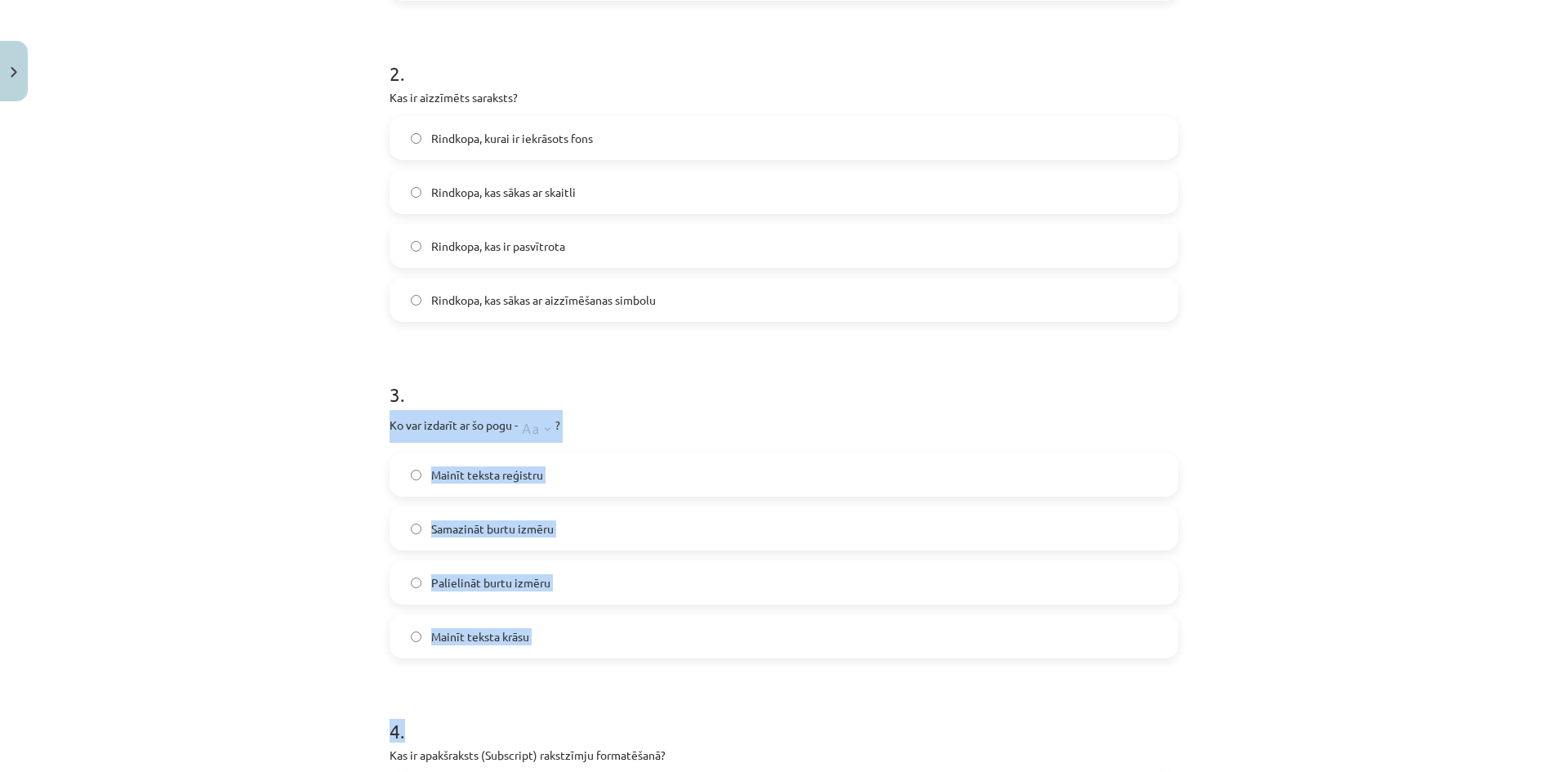
drag, startPoint x: 381, startPoint y: 428, endPoint x: 643, endPoint y: 670, distance: 356.7
click at [643, 670] on div "5 XP Saņemsi Viegls 1516 pilda Apraksts Uzdevums Palīdzība 1 . Kāds ir rezultāt…" at bounding box center [784, 473] width 809 height 1953
drag, startPoint x: 544, startPoint y: 432, endPoint x: 386, endPoint y: 433, distance: 158.0
click at [390, 433] on p "Ko var izdarīt ar šo pogu - ?" at bounding box center [784, 427] width 789 height 33
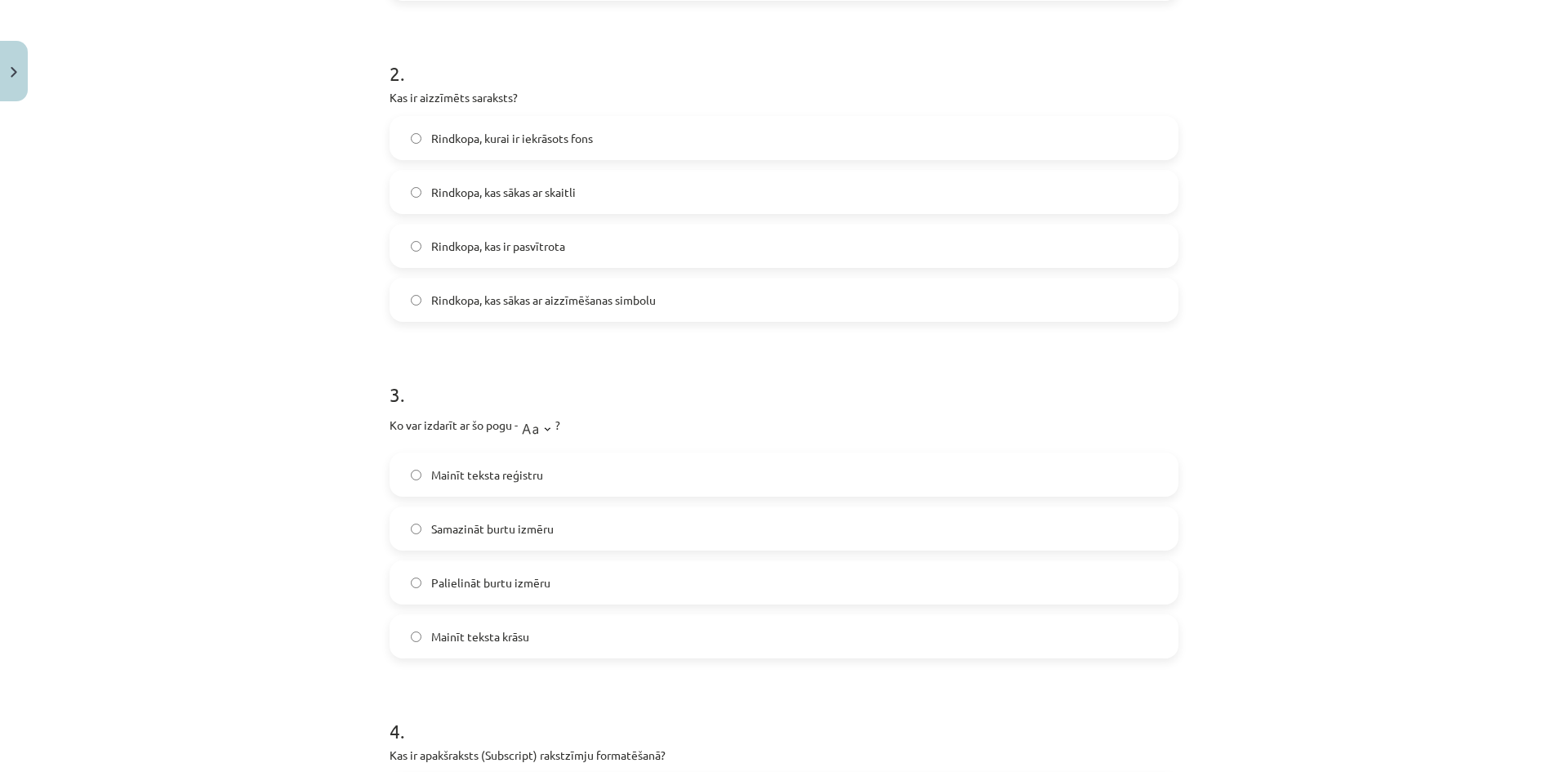
drag, startPoint x: 388, startPoint y: 420, endPoint x: 557, endPoint y: 517, distance: 194.9
click at [557, 517] on div "3 . Ko var izdarīt ar šo pogu - ? Mainīt teksta reģistru Samazināt burtu izmēru…" at bounding box center [784, 507] width 789 height 304
click at [351, 409] on div "Mācību tēma: Datorikas - 10. klases 1. ieskaites mācību materiāls #9 8. tēma – …" at bounding box center [784, 386] width 1568 height 772
drag, startPoint x: 392, startPoint y: 432, endPoint x: 550, endPoint y: 629, distance: 252.5
click at [550, 629] on div "5 XP Saņemsi Viegls 1516 pilda Apraksts Uzdevums Palīdzība 1 . Kāds ir rezultāt…" at bounding box center [784, 473] width 809 height 1953
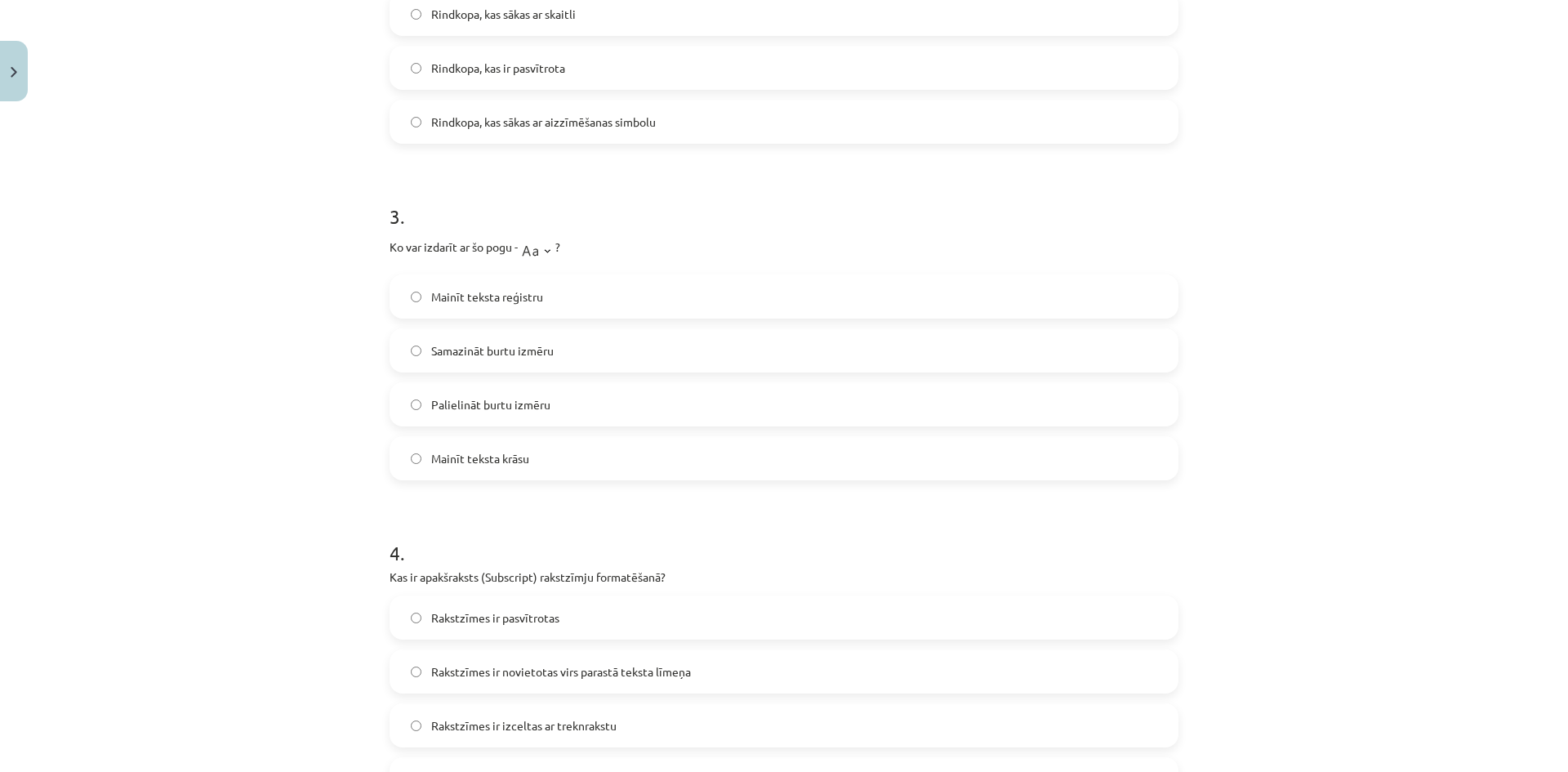
scroll to position [940, 0]
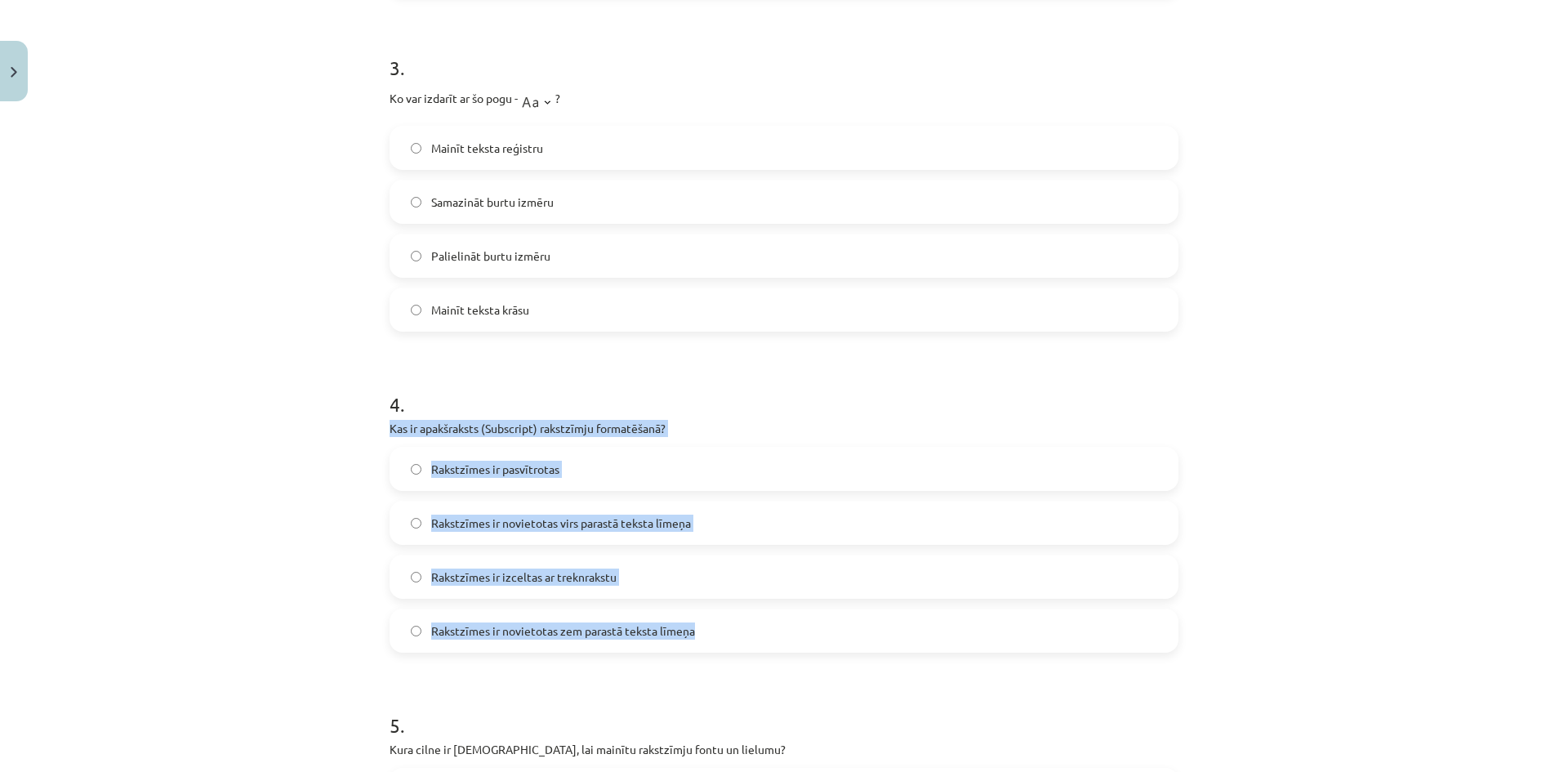
drag, startPoint x: 403, startPoint y: 427, endPoint x: 697, endPoint y: 620, distance: 351.7
click at [697, 620] on div "5 XP Saņemsi Viegls 1516 pilda Apraksts Uzdevums Palīdzība 1 . Kāds ir rezultāt…" at bounding box center [784, 146] width 809 height 1953
click at [454, 623] on span "Rakstzīmes ir novietotas zem parastā teksta līmeņa" at bounding box center [563, 632] width 264 height 18
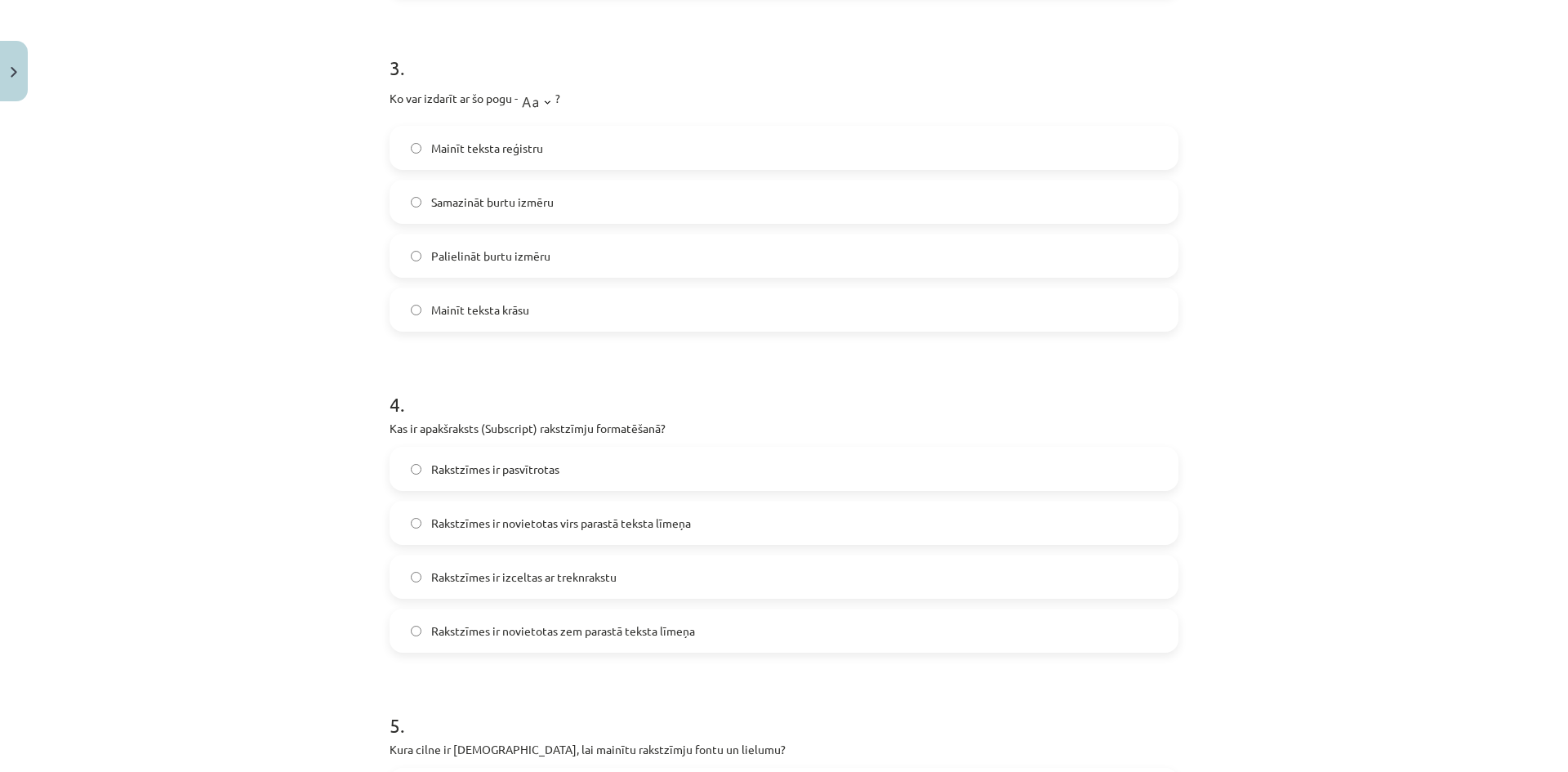
scroll to position [1331, 0]
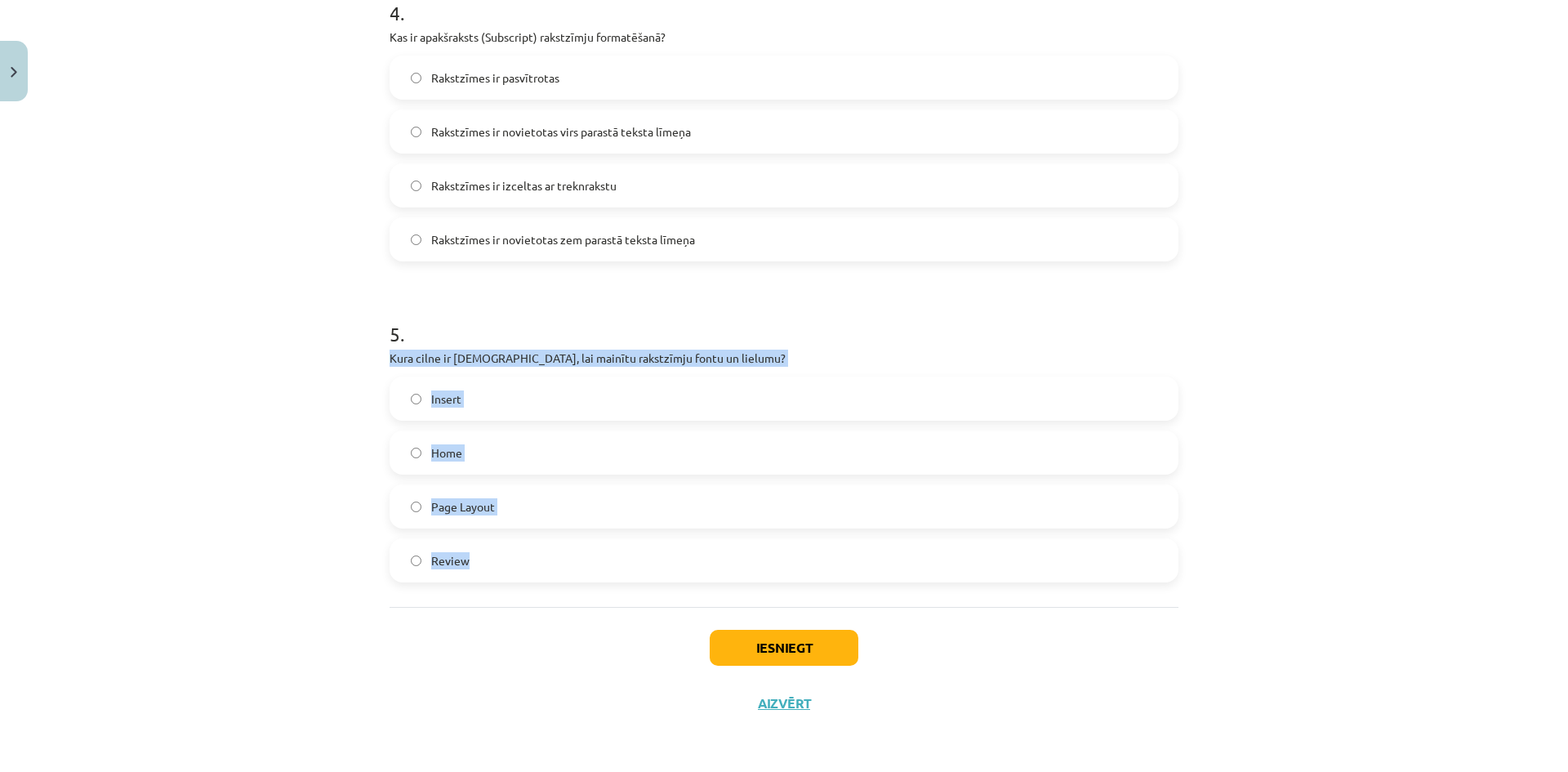
drag, startPoint x: 383, startPoint y: 356, endPoint x: 591, endPoint y: 585, distance: 309.4
click at [473, 455] on label "Home" at bounding box center [784, 452] width 785 height 41
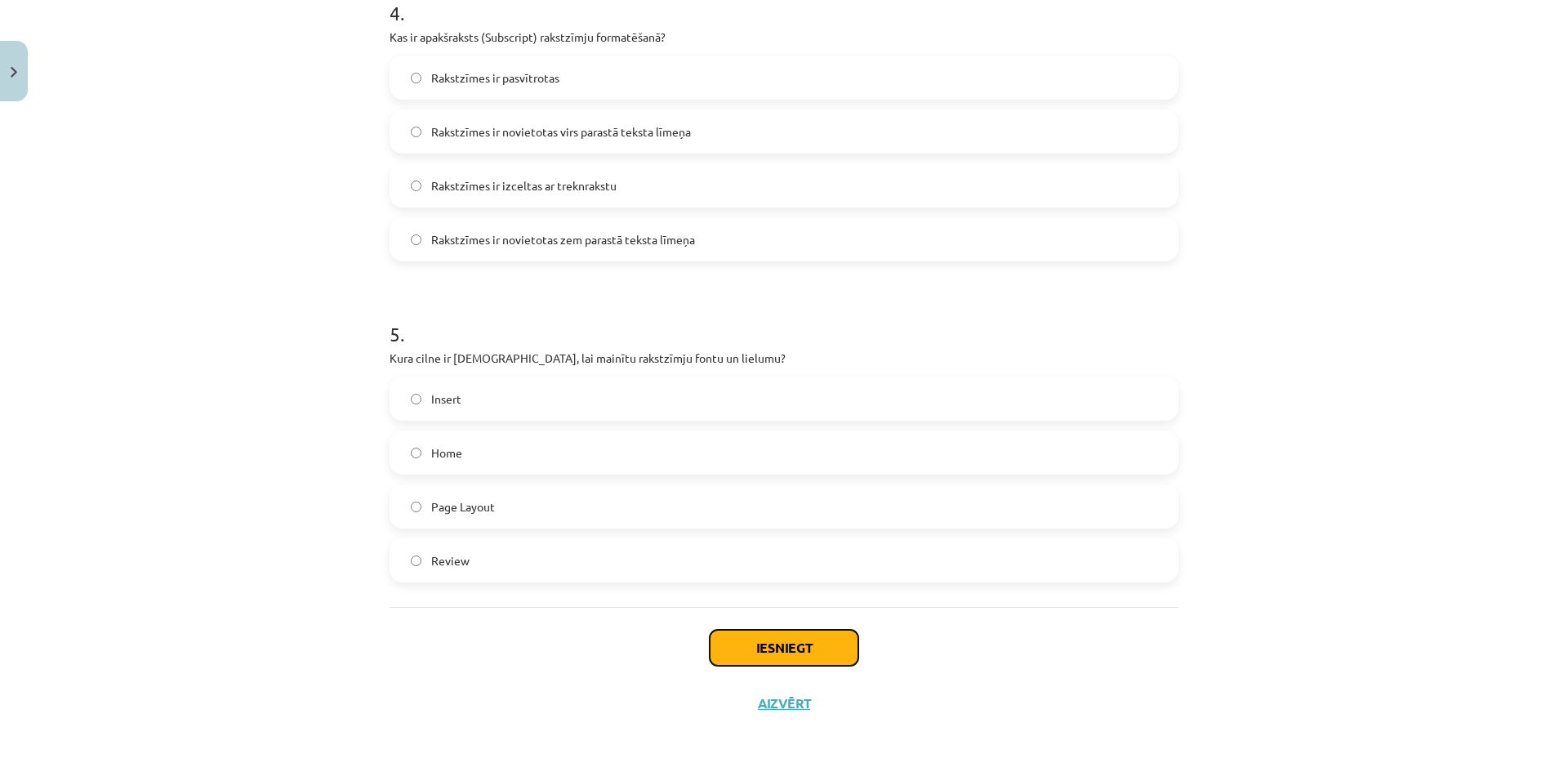
click at [820, 647] on button "Iesniegt" at bounding box center [784, 647] width 149 height 36
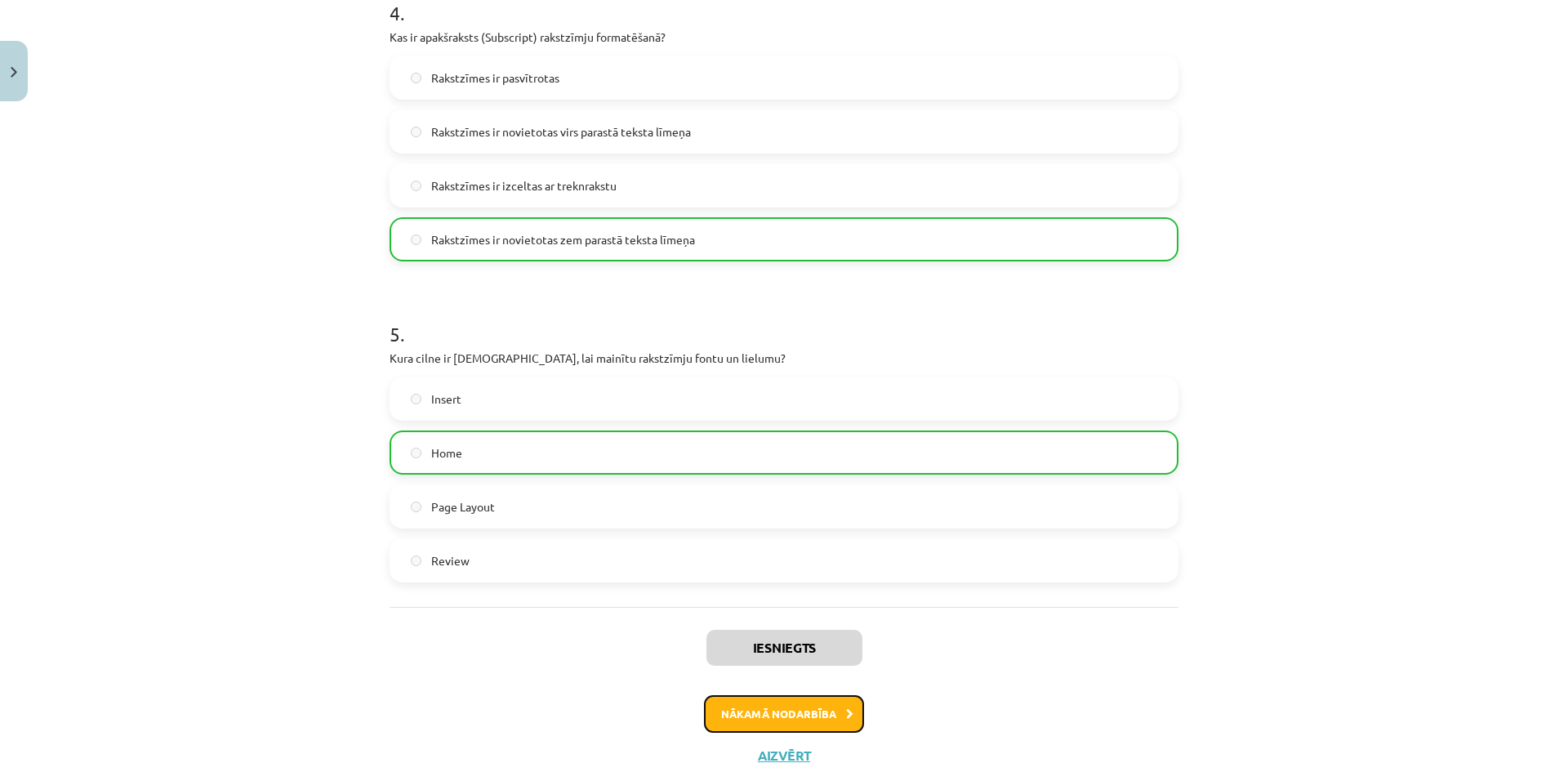
click at [775, 715] on button "Nākamā nodarbība" at bounding box center [784, 714] width 160 height 38
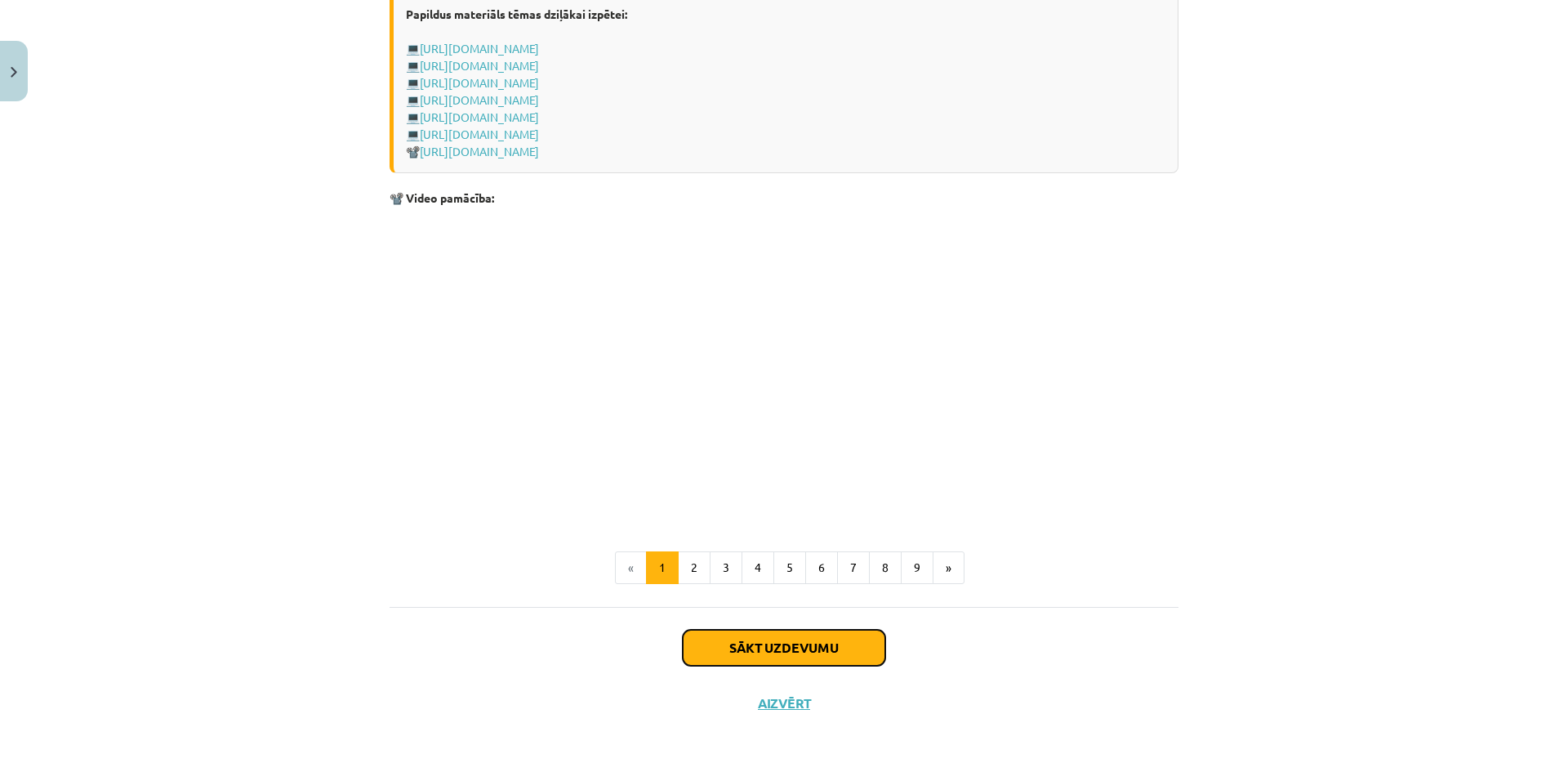
click at [762, 646] on button "Sākt uzdevumu" at bounding box center [784, 647] width 203 height 36
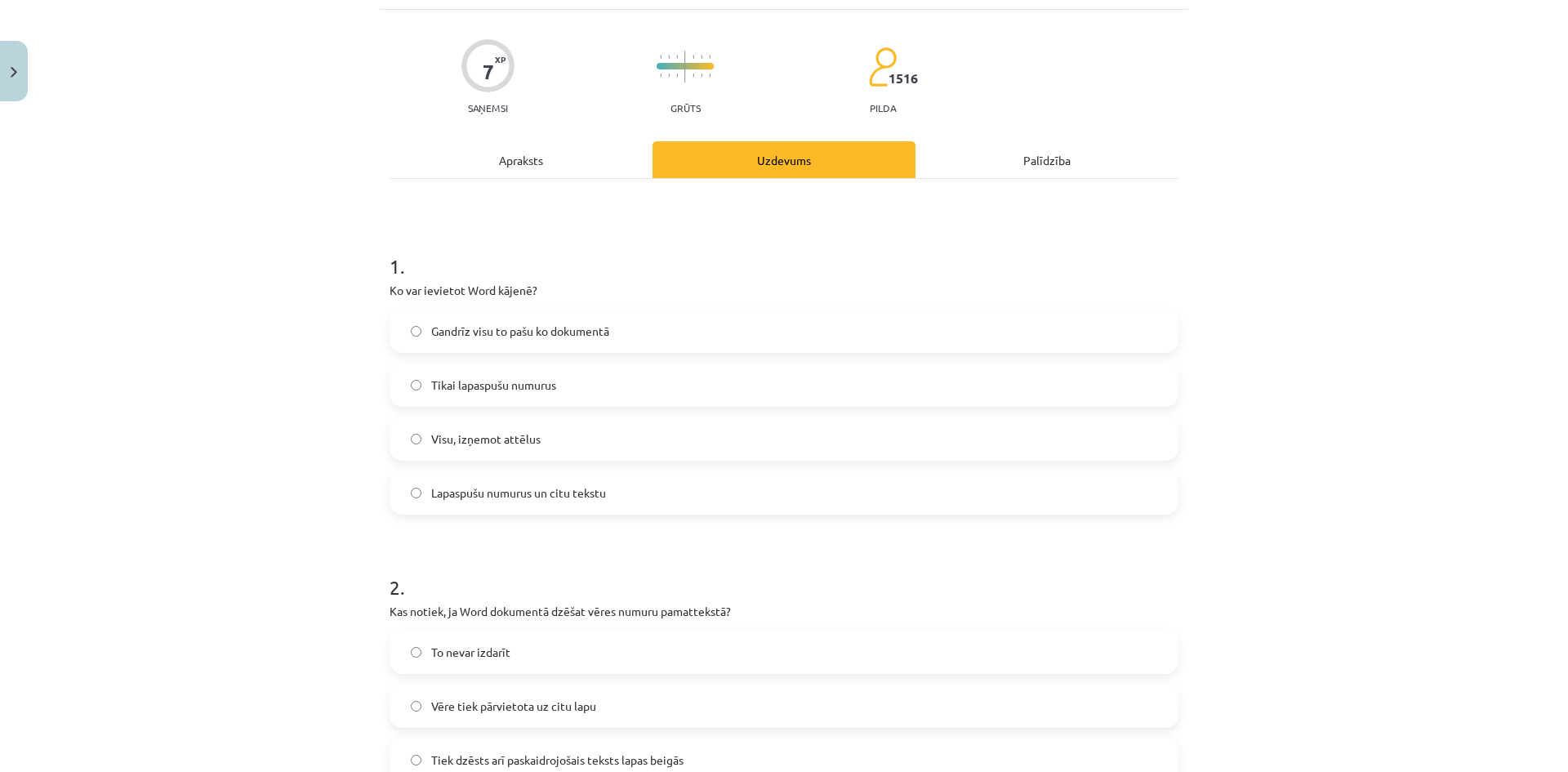
scroll to position [41, 0]
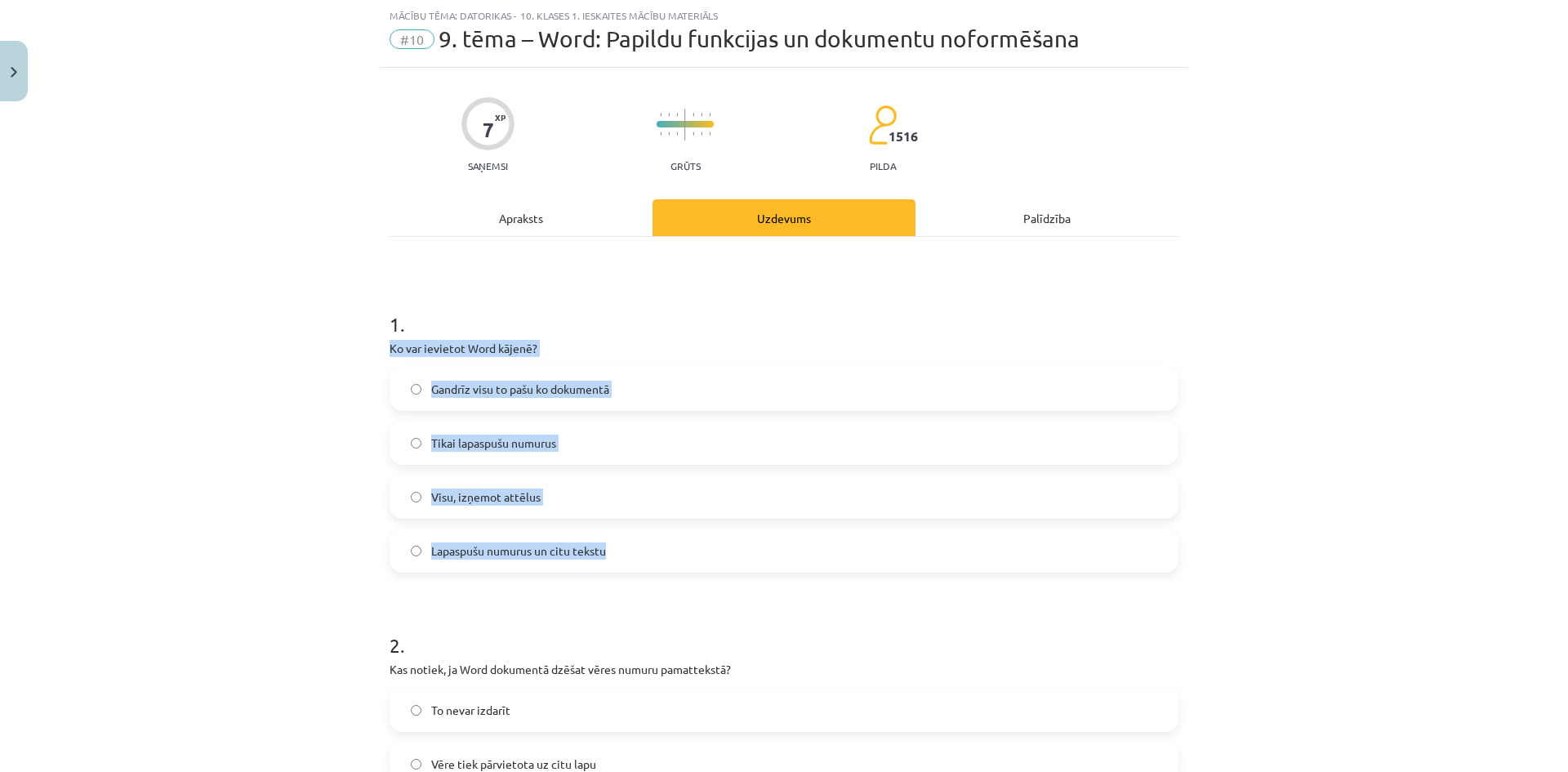
drag, startPoint x: 386, startPoint y: 348, endPoint x: 569, endPoint y: 476, distance: 223.3
click at [631, 560] on div "1 . Ko var ievietot Word kājenē? Gandrīz visu to pašu ko dokumentā Tikai lapasp…" at bounding box center [784, 429] width 789 height 289
click at [573, 547] on span "Lapaspušu numurus un citu tekstu" at bounding box center [518, 552] width 174 height 18
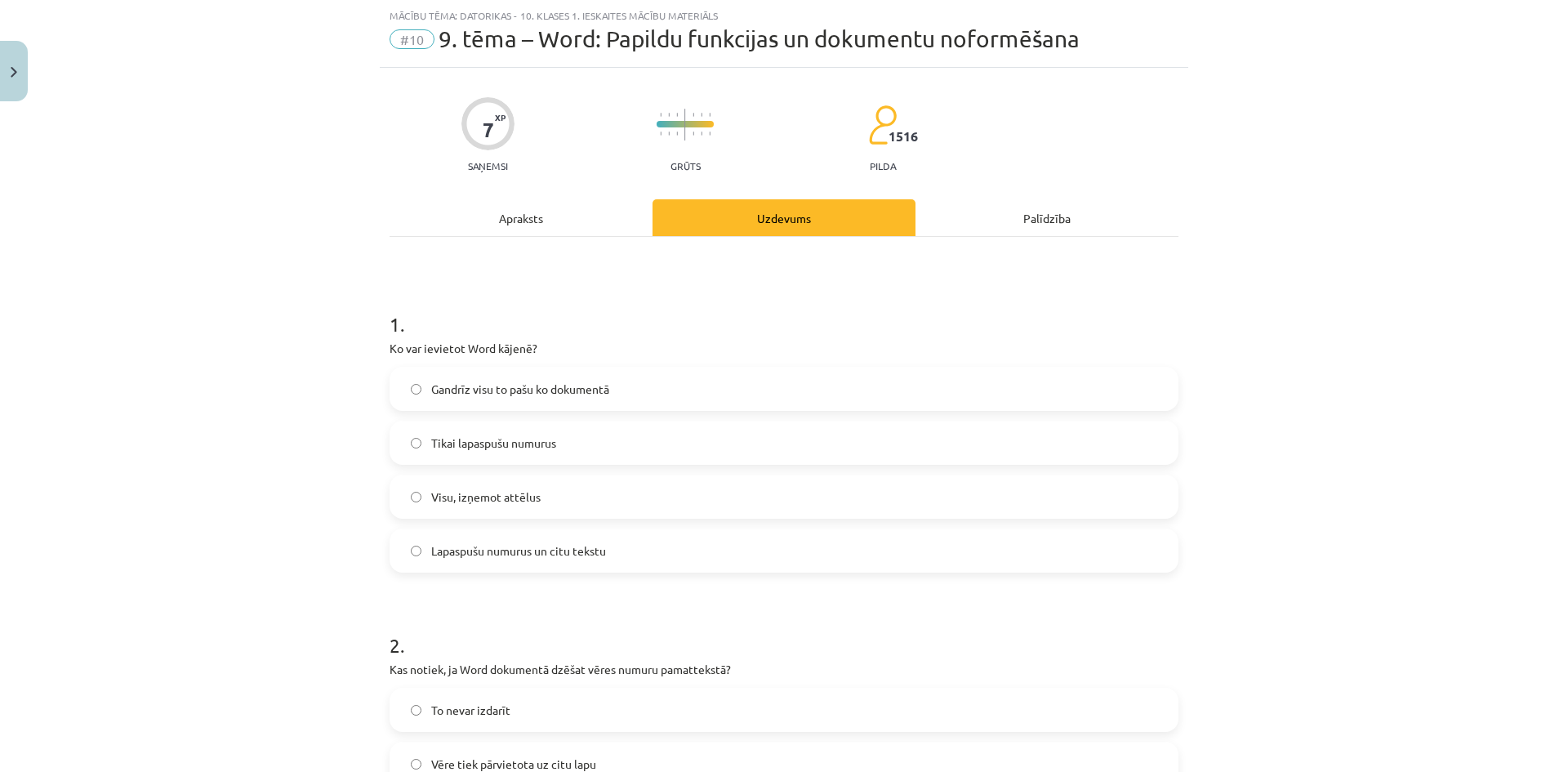
scroll to position [449, 0]
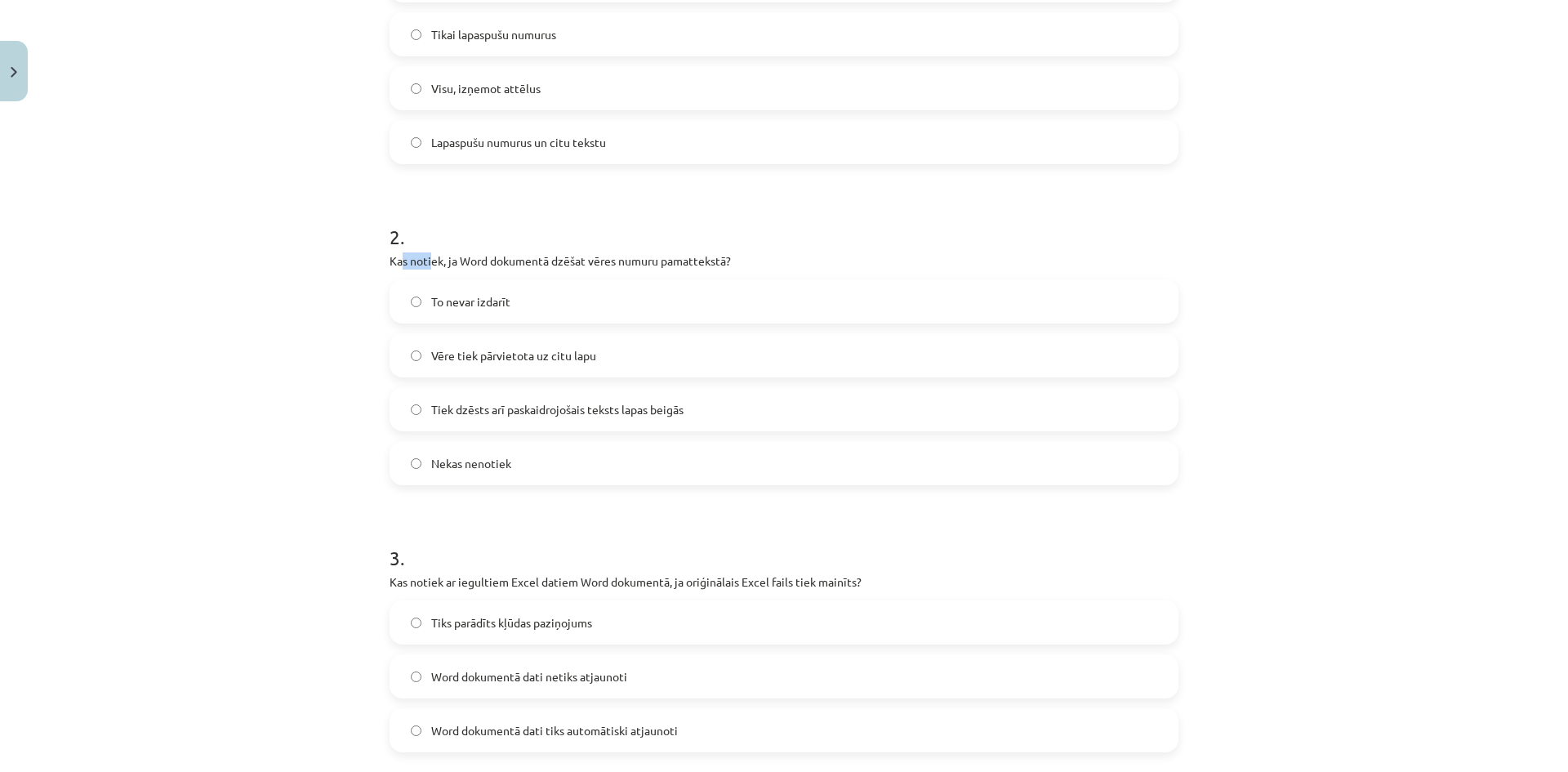
drag, startPoint x: 397, startPoint y: 260, endPoint x: 424, endPoint y: 267, distance: 27.9
click at [424, 267] on p "Kas notiek, ja Word dokumentā dzēšat vēres numuru pamattekstā?" at bounding box center [784, 261] width 789 height 18
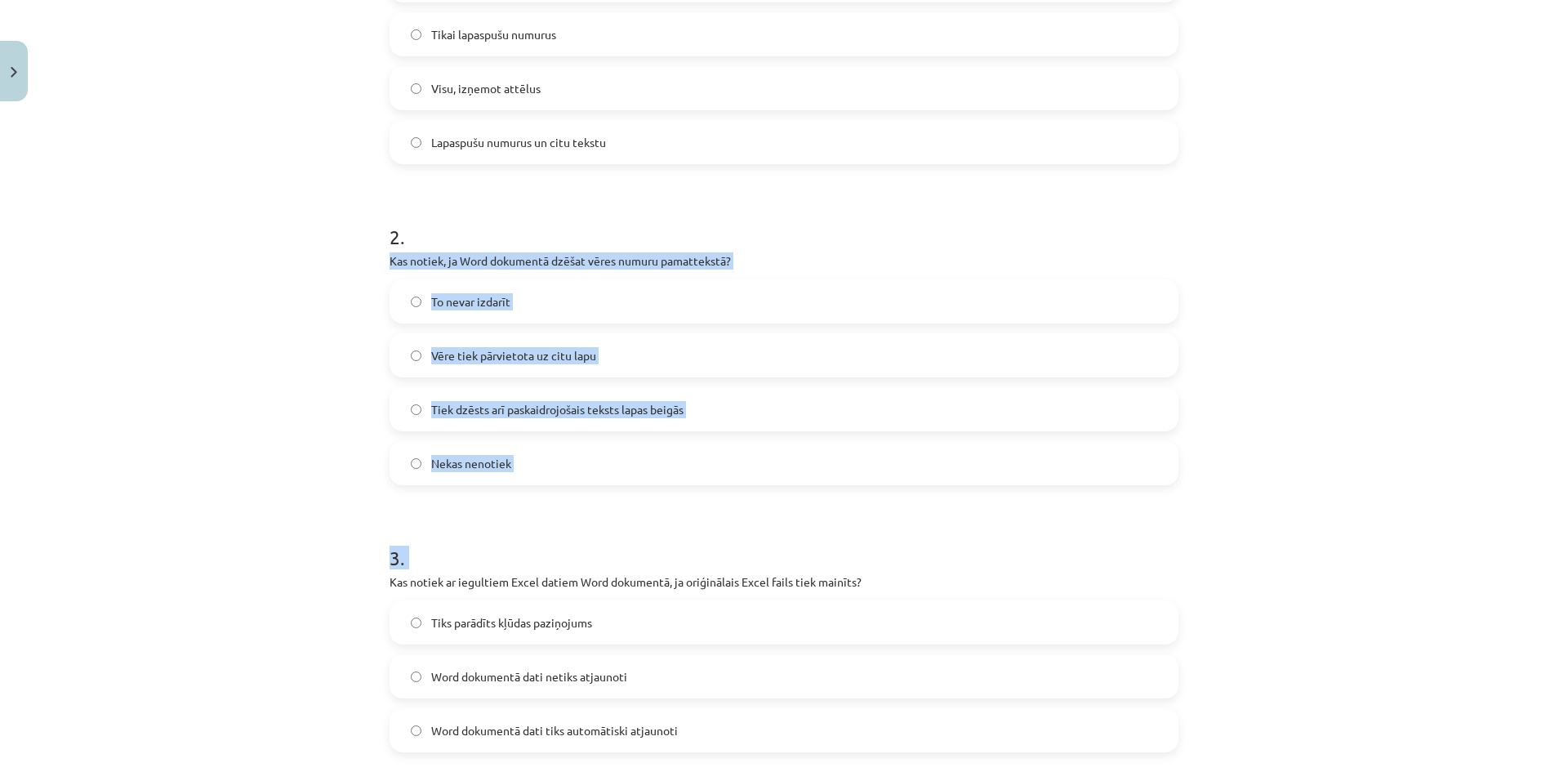
drag, startPoint x: 383, startPoint y: 264, endPoint x: 654, endPoint y: 460, distance: 334.5
click at [653, 444] on label "Nekas nenotiek" at bounding box center [784, 463] width 785 height 41
click at [495, 409] on span "Tiek dzēsts arī paskaidrojošais teksts lapas beigās" at bounding box center [557, 410] width 252 height 18
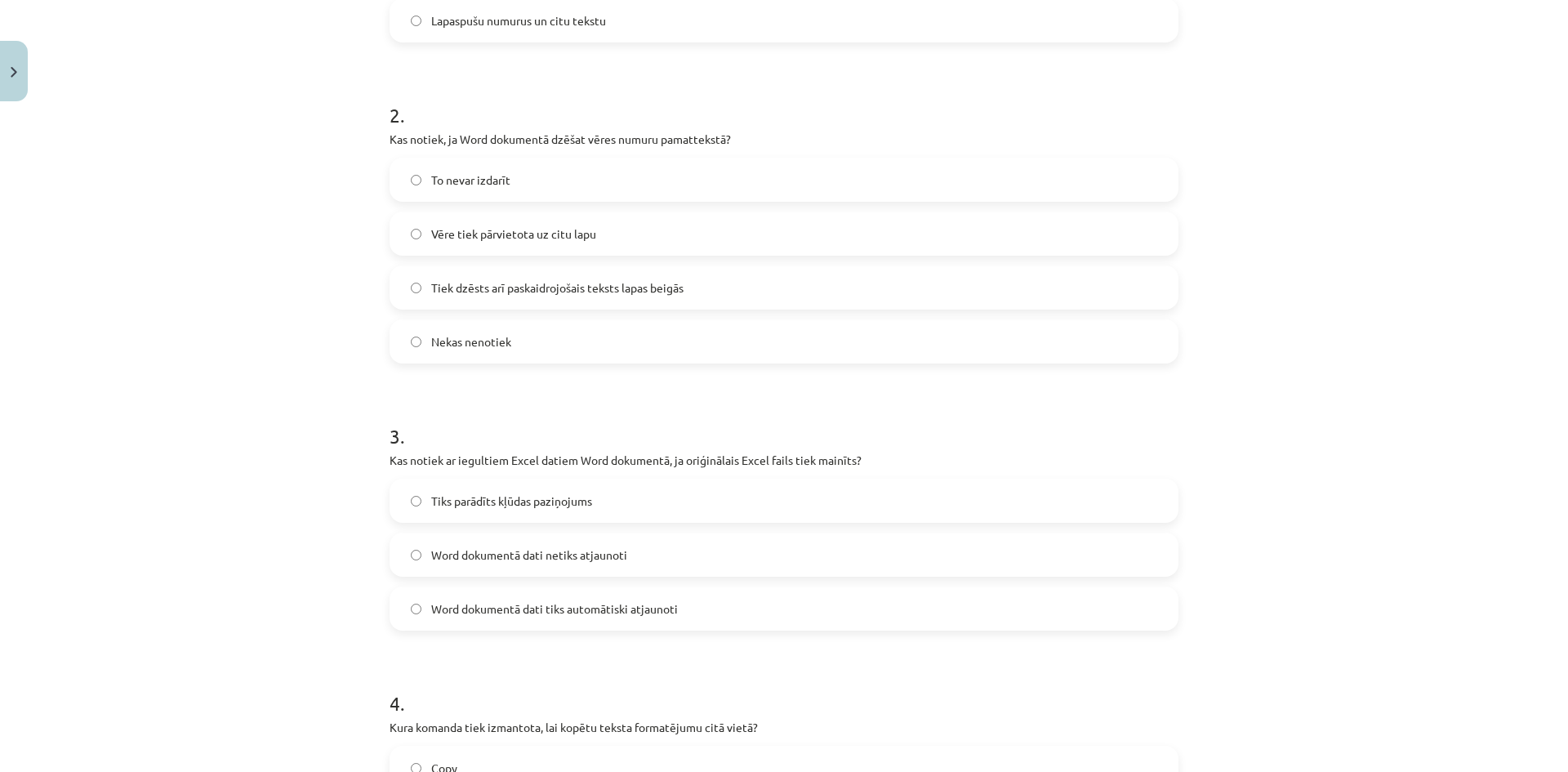
scroll to position [695, 0]
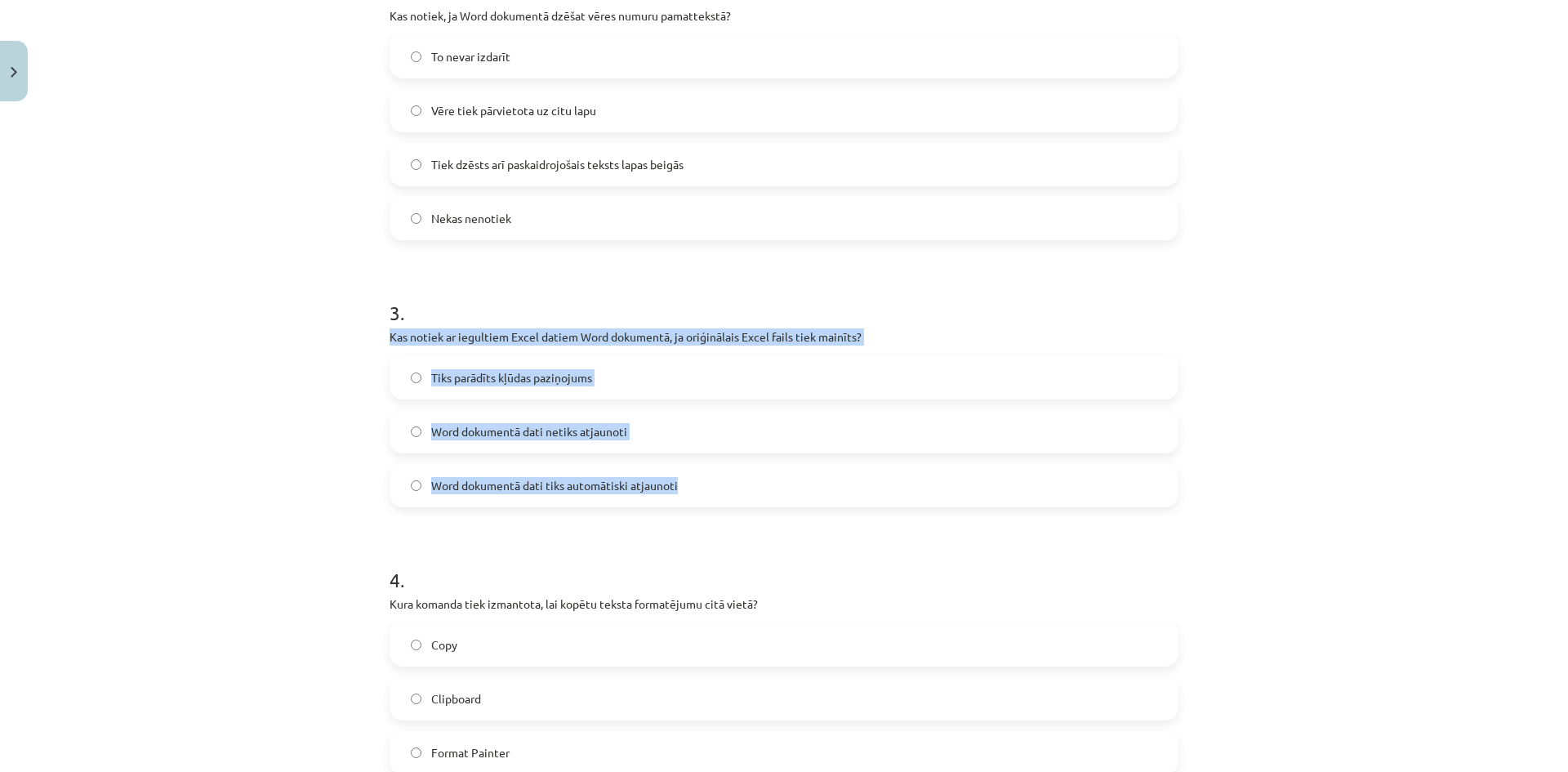
drag, startPoint x: 383, startPoint y: 331, endPoint x: 720, endPoint y: 492, distance: 373.5
click at [720, 492] on div "3 . Kas notiek ar iegultiem Excel datiem Word dokumentā, ja oriģinālais Excel f…" at bounding box center [784, 390] width 789 height 235
click at [654, 437] on label "Word dokumentā dati netiks atjaunoti" at bounding box center [784, 432] width 785 height 41
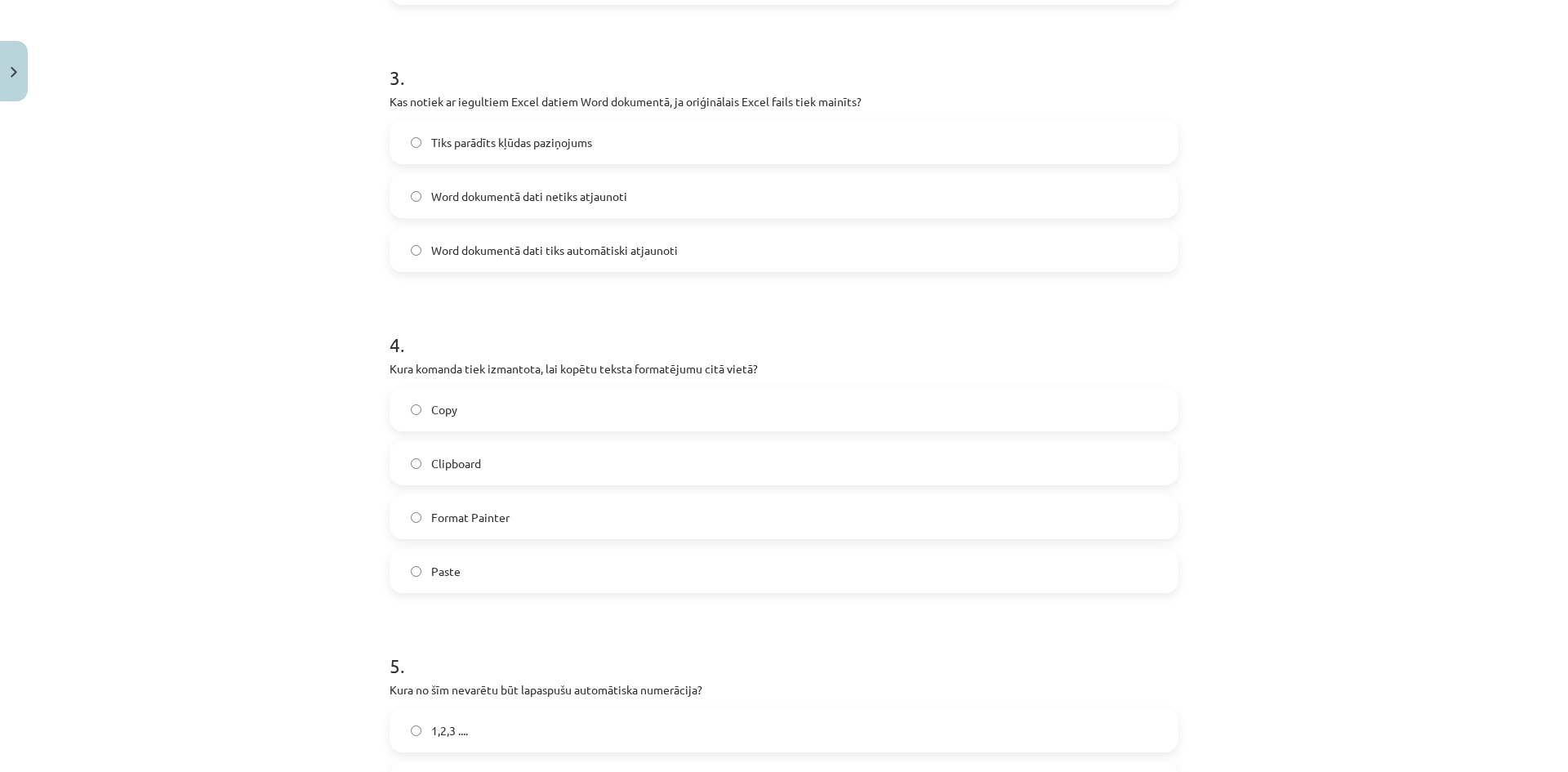
scroll to position [940, 0]
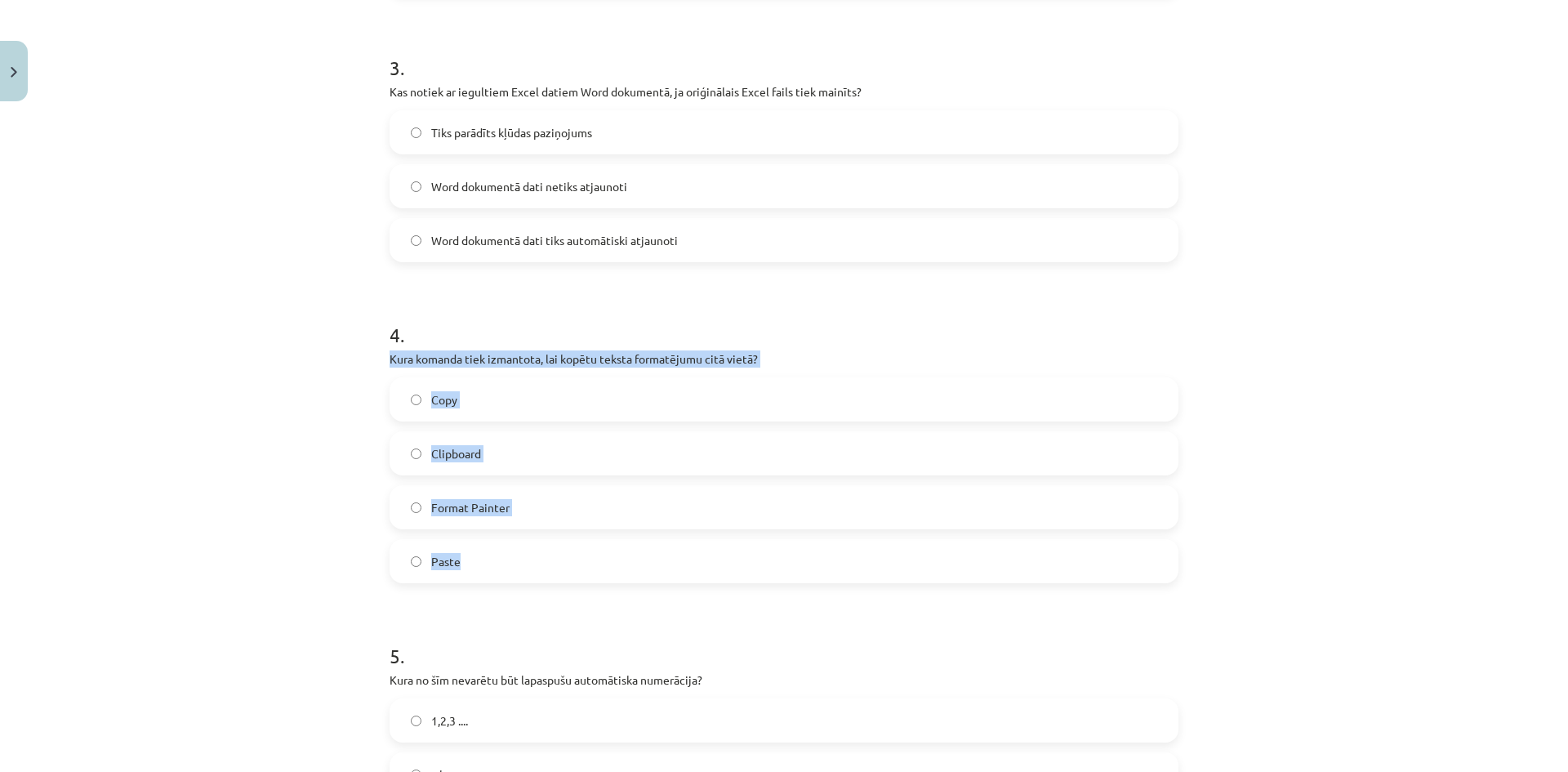
drag, startPoint x: 391, startPoint y: 357, endPoint x: 589, endPoint y: 568, distance: 289.4
click at [589, 568] on div "4 . Kura komanda tiek izmantota, lai kopētu teksta formatējumu citā vietā? Copy…" at bounding box center [784, 440] width 789 height 289
click at [589, 500] on label "Format Painter" at bounding box center [784, 508] width 785 height 41
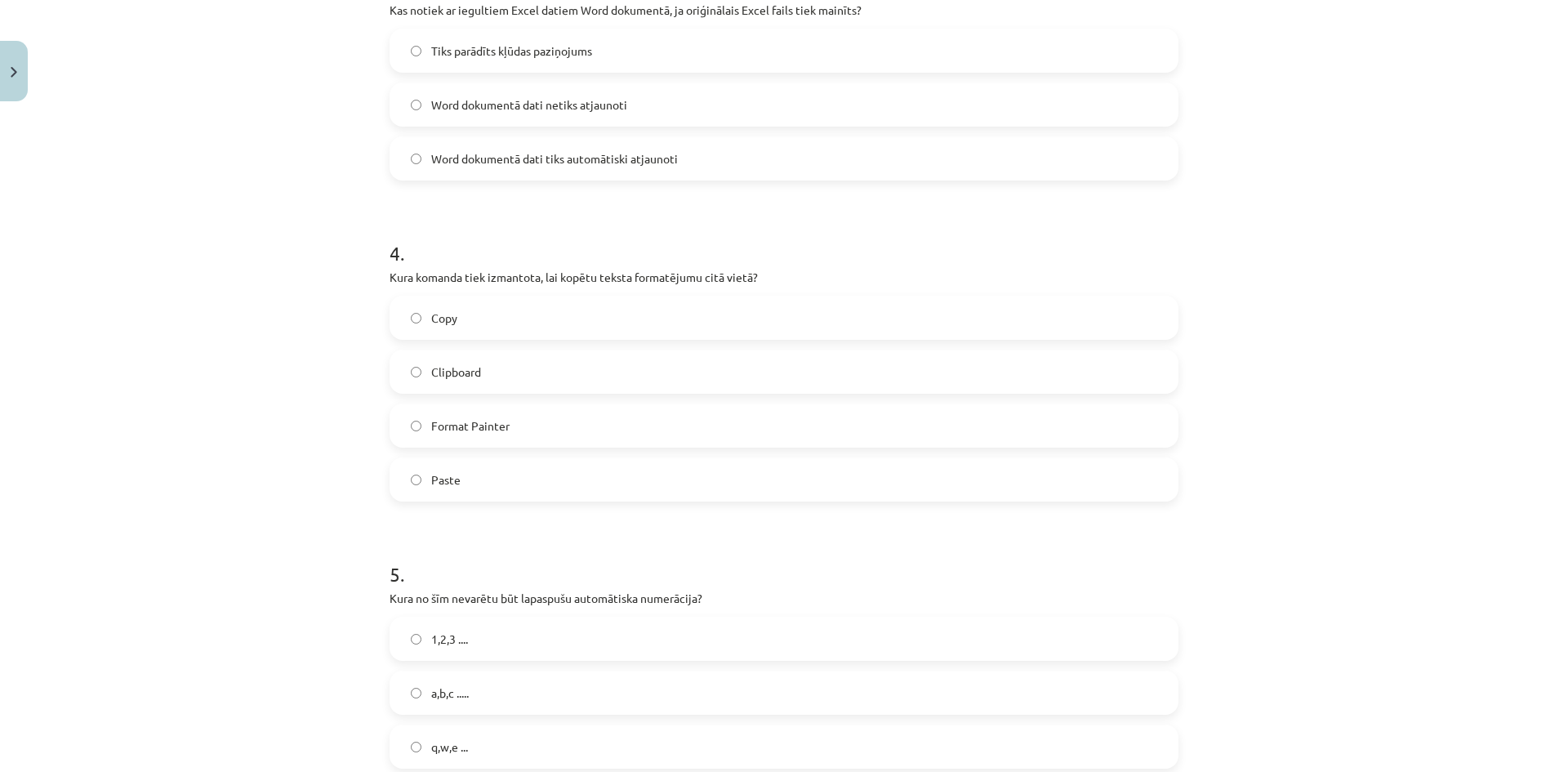
scroll to position [1266, 0]
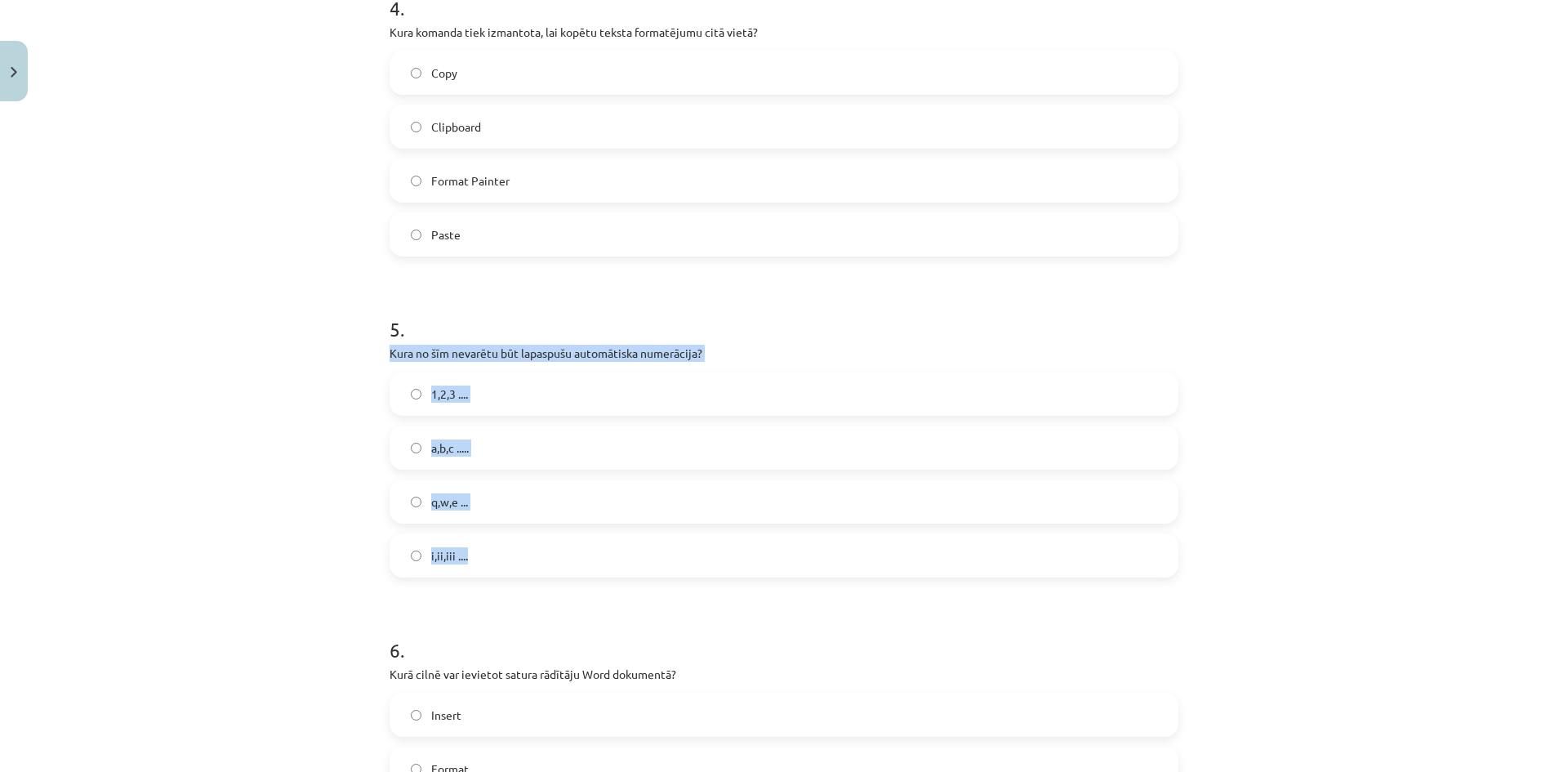
drag, startPoint x: 375, startPoint y: 348, endPoint x: 559, endPoint y: 554, distance: 276.2
click at [559, 554] on div "7 XP Saņemsi Grūts 1516 pilda Apraksts Uzdevums Palīdzība 1 . Ko var ievietot W…" at bounding box center [784, 78] width 809 height 2473
click at [527, 507] on label "q,w,e ..." at bounding box center [784, 502] width 785 height 41
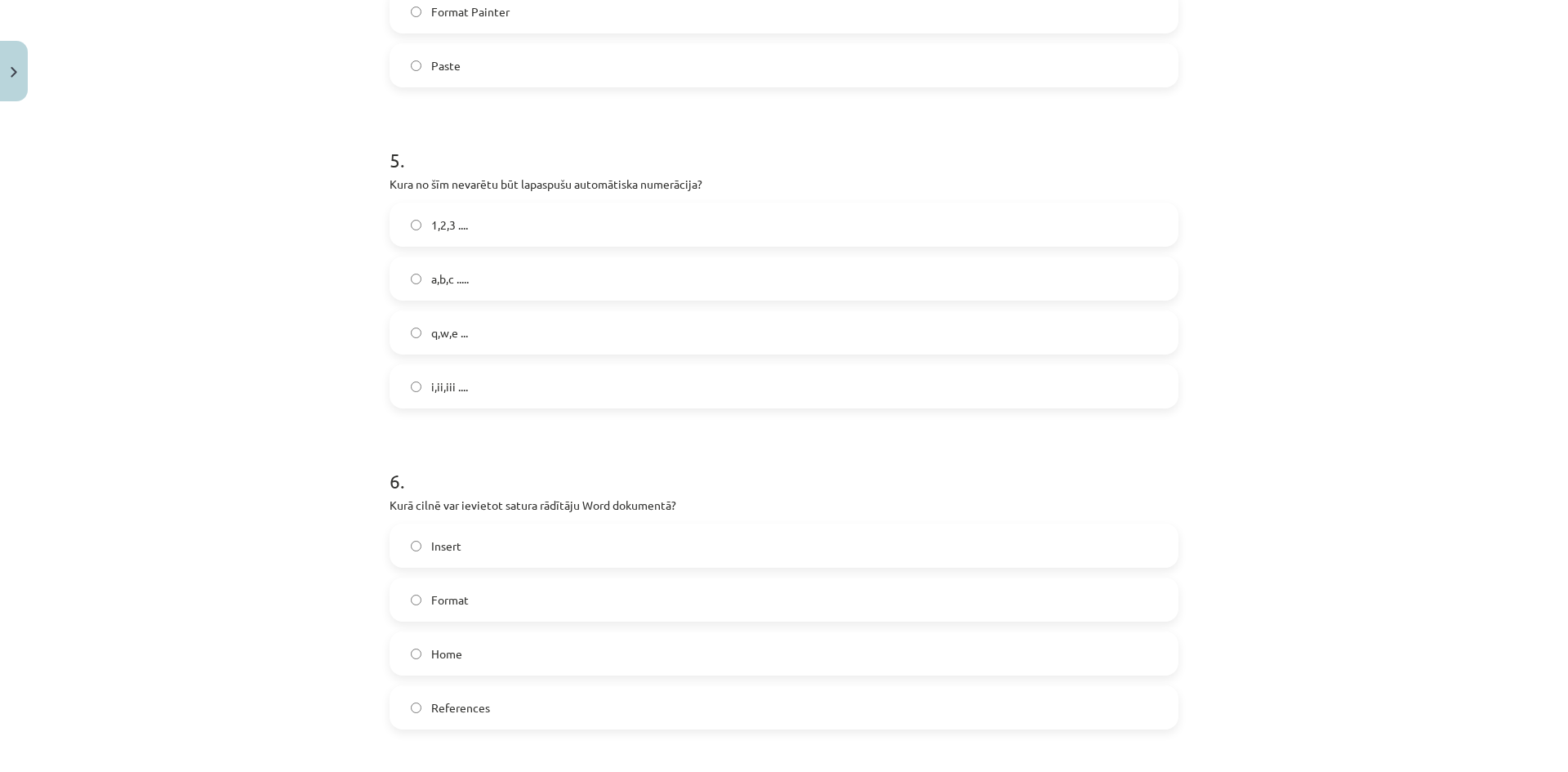
scroll to position [1675, 0]
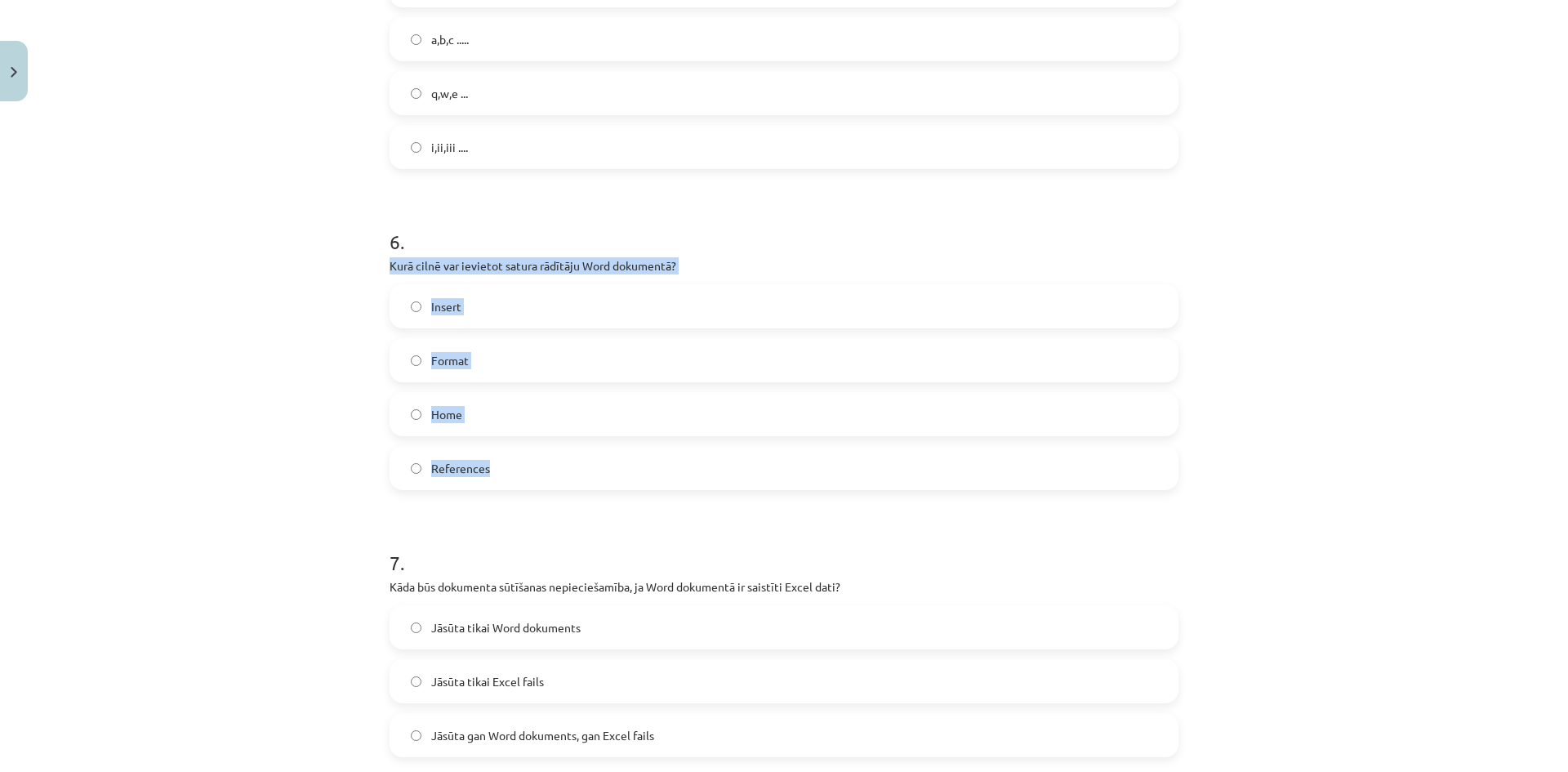
drag, startPoint x: 380, startPoint y: 274, endPoint x: 533, endPoint y: 488, distance: 263.1
click at [533, 471] on label "References" at bounding box center [784, 468] width 785 height 41
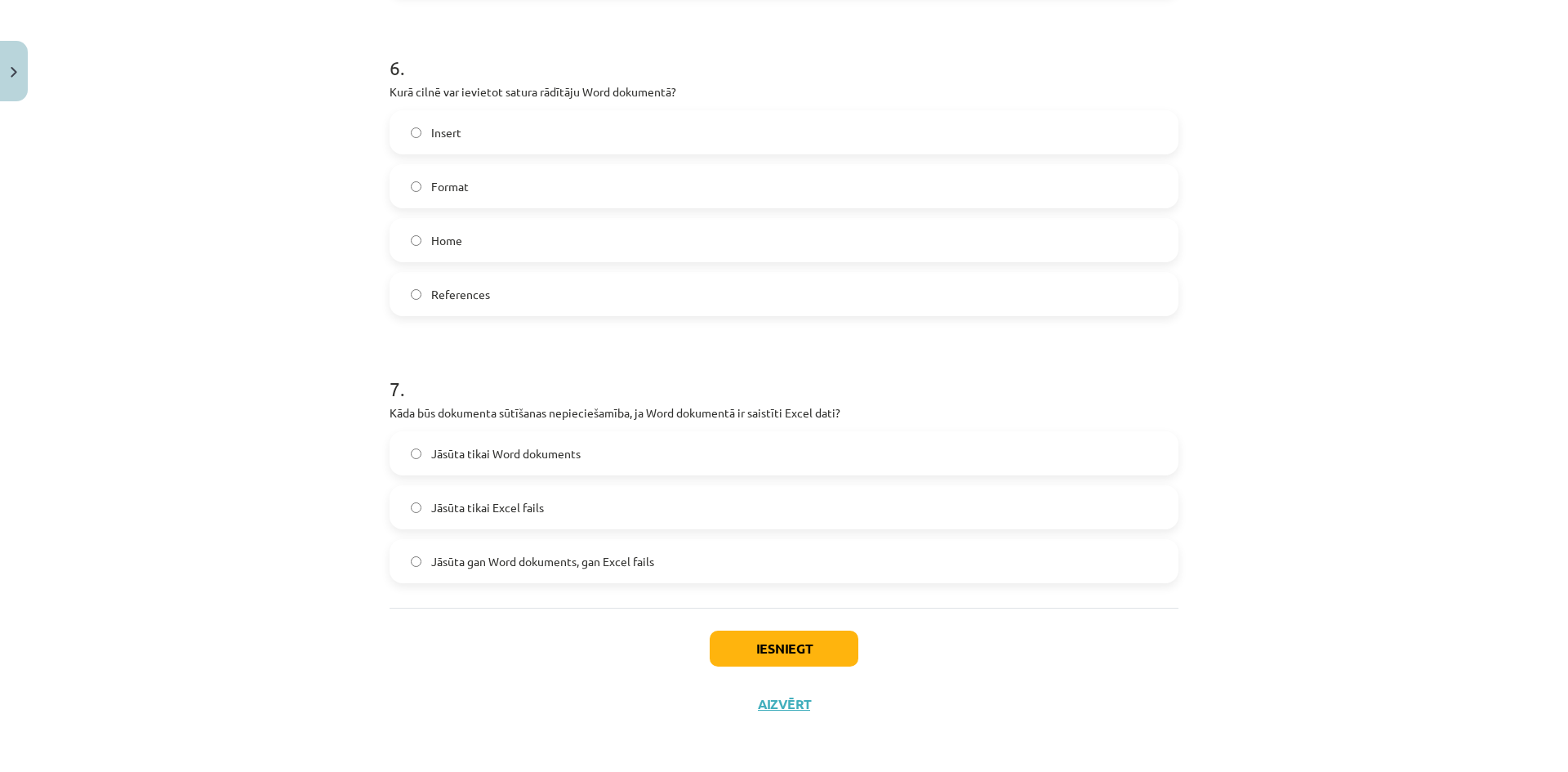
scroll to position [1850, 0]
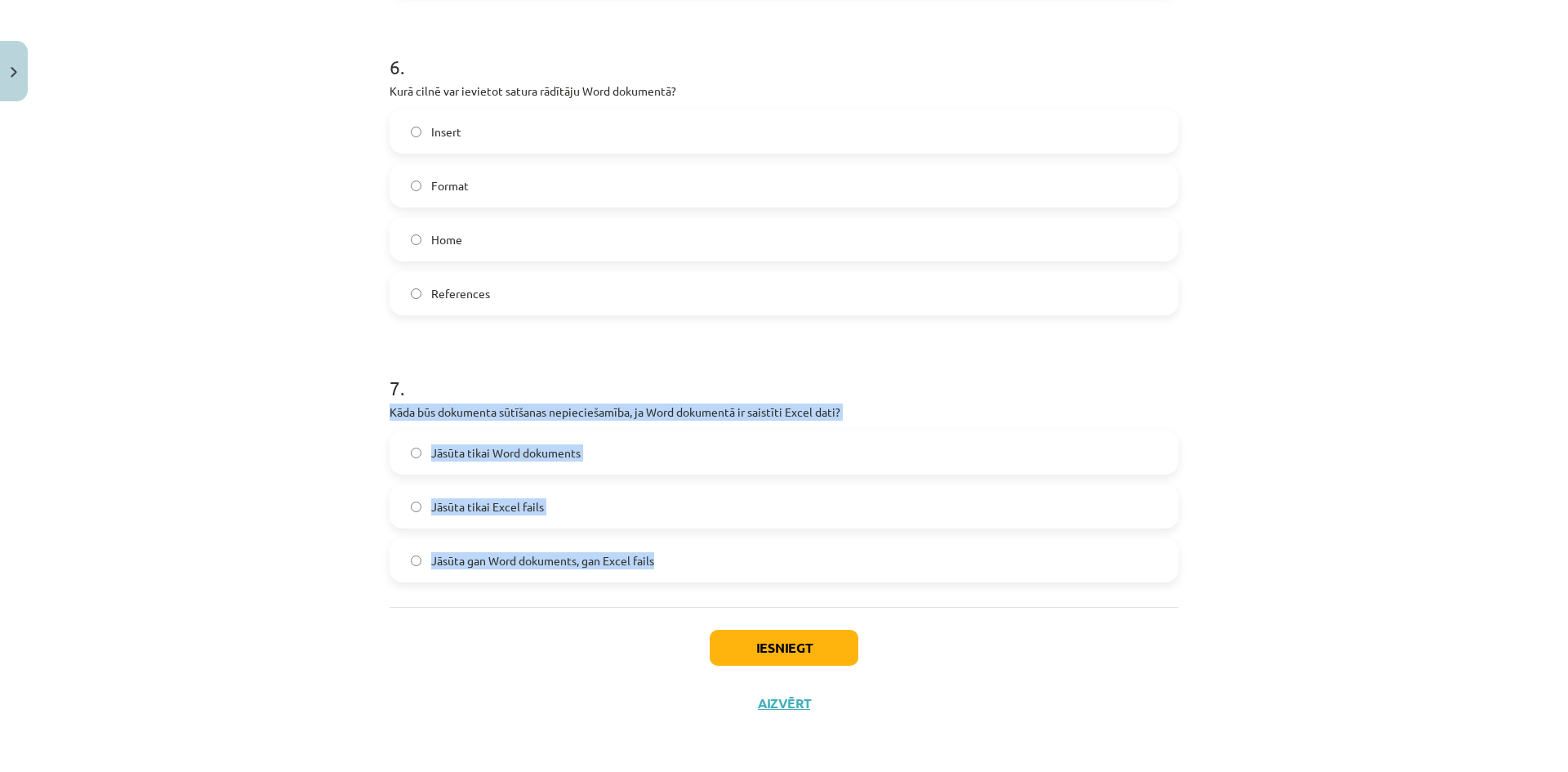
drag, startPoint x: 384, startPoint y: 411, endPoint x: 668, endPoint y: 544, distance: 313.6
click at [686, 557] on div "7 . Kāda būs dokumenta sūtīšanas nepieciešamība, ja Word dokumentā ir saistīti …" at bounding box center [784, 465] width 789 height 235
click at [589, 566] on span "Jāsūta gan Word dokuments, gan Excel fails" at bounding box center [543, 561] width 223 height 18
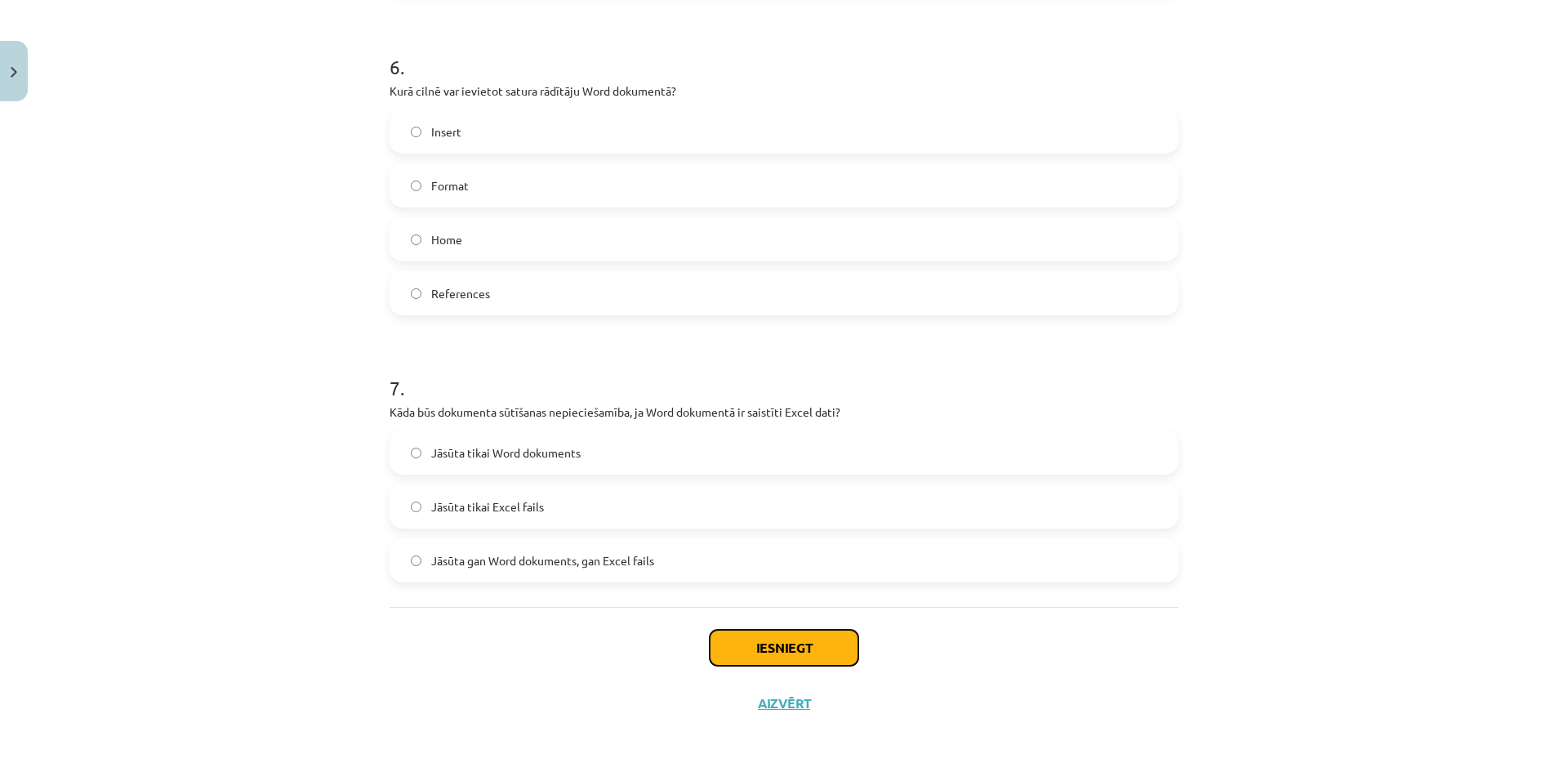
click at [745, 654] on button "Iesniegt" at bounding box center [784, 647] width 149 height 36
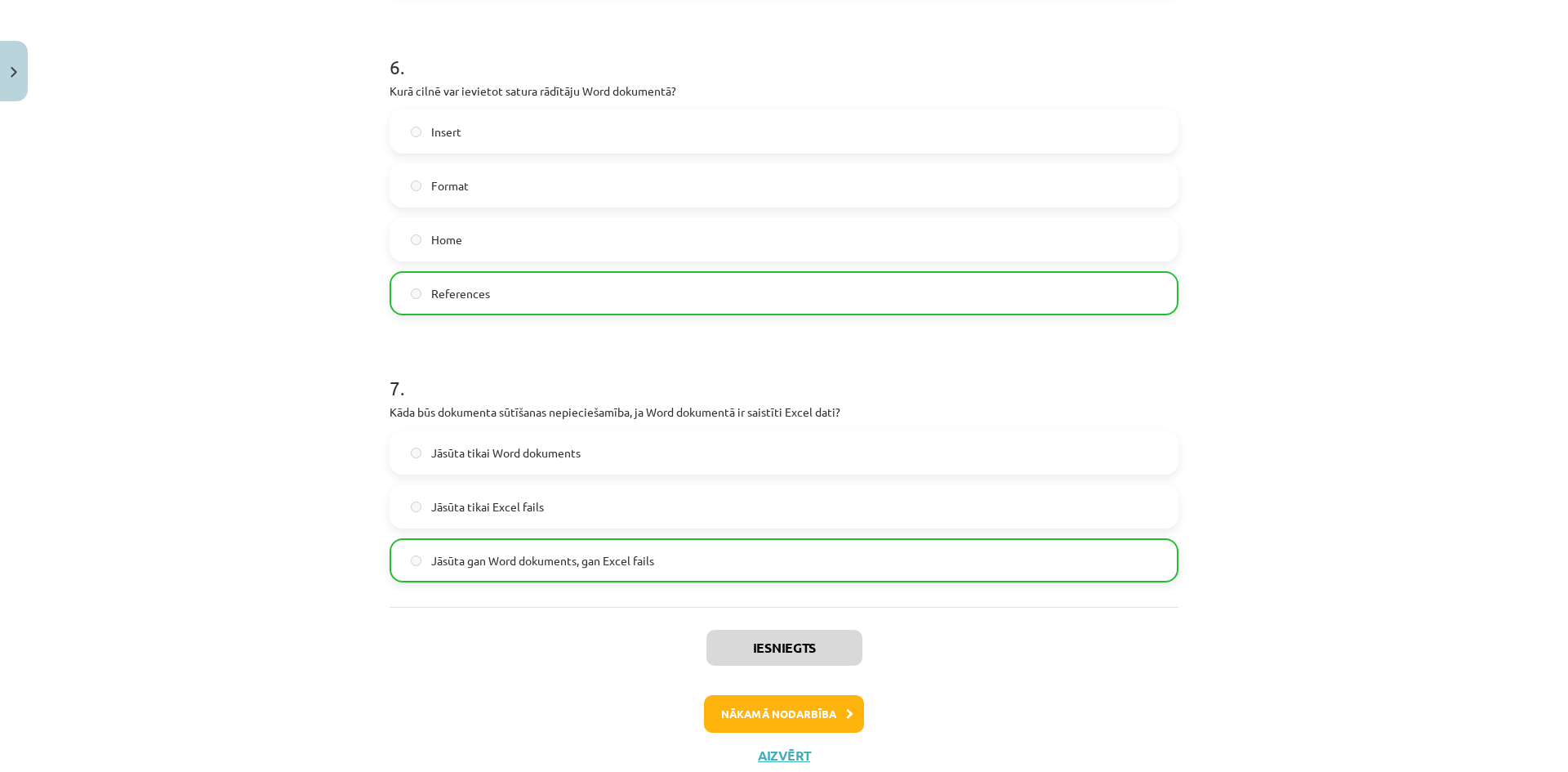
click at [593, 521] on label "Jāsūta tikai Excel fails" at bounding box center [784, 507] width 785 height 41
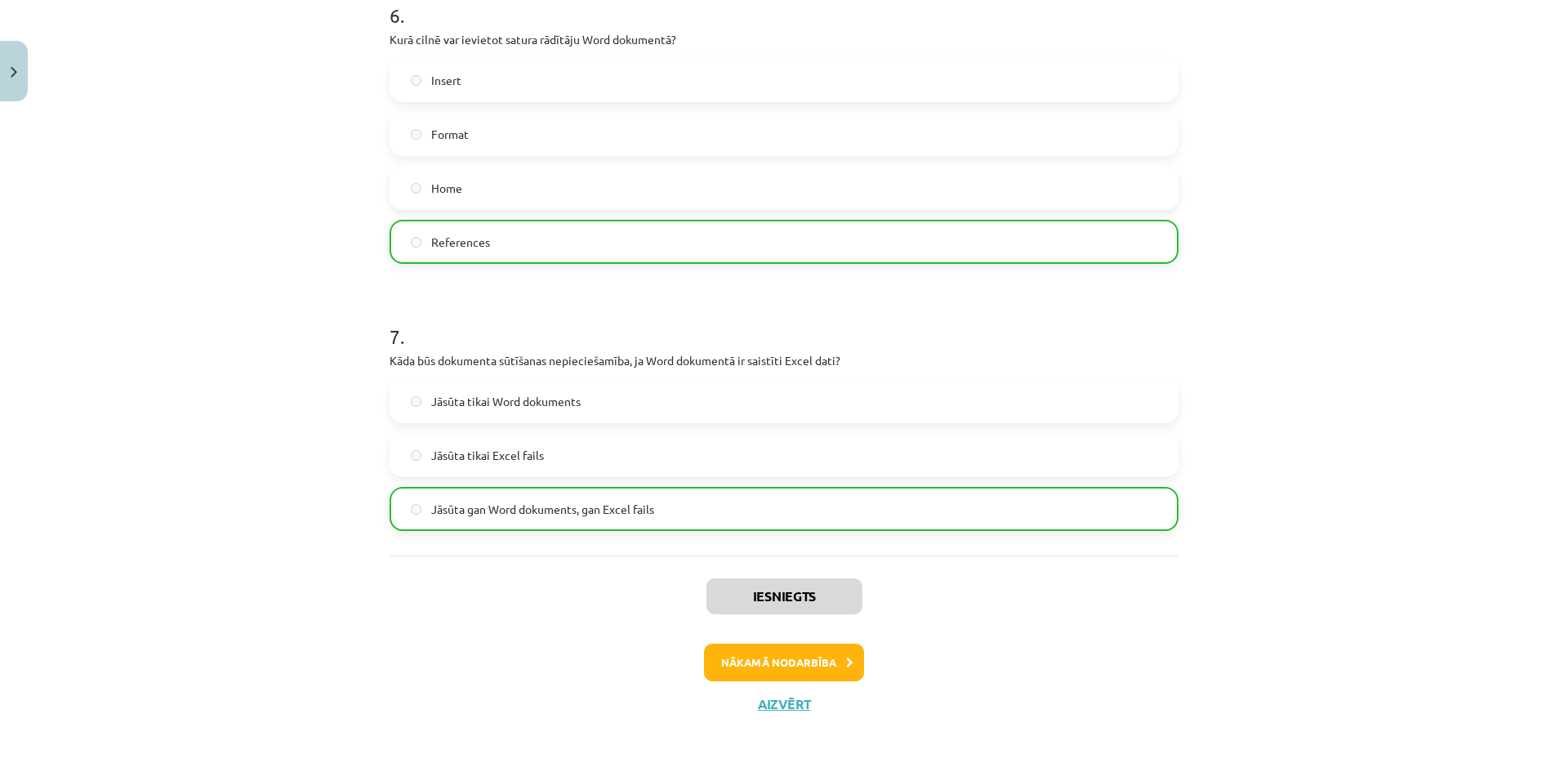
scroll to position [1902, 0]
click at [765, 650] on button "Nākamā nodarbība" at bounding box center [784, 662] width 160 height 38
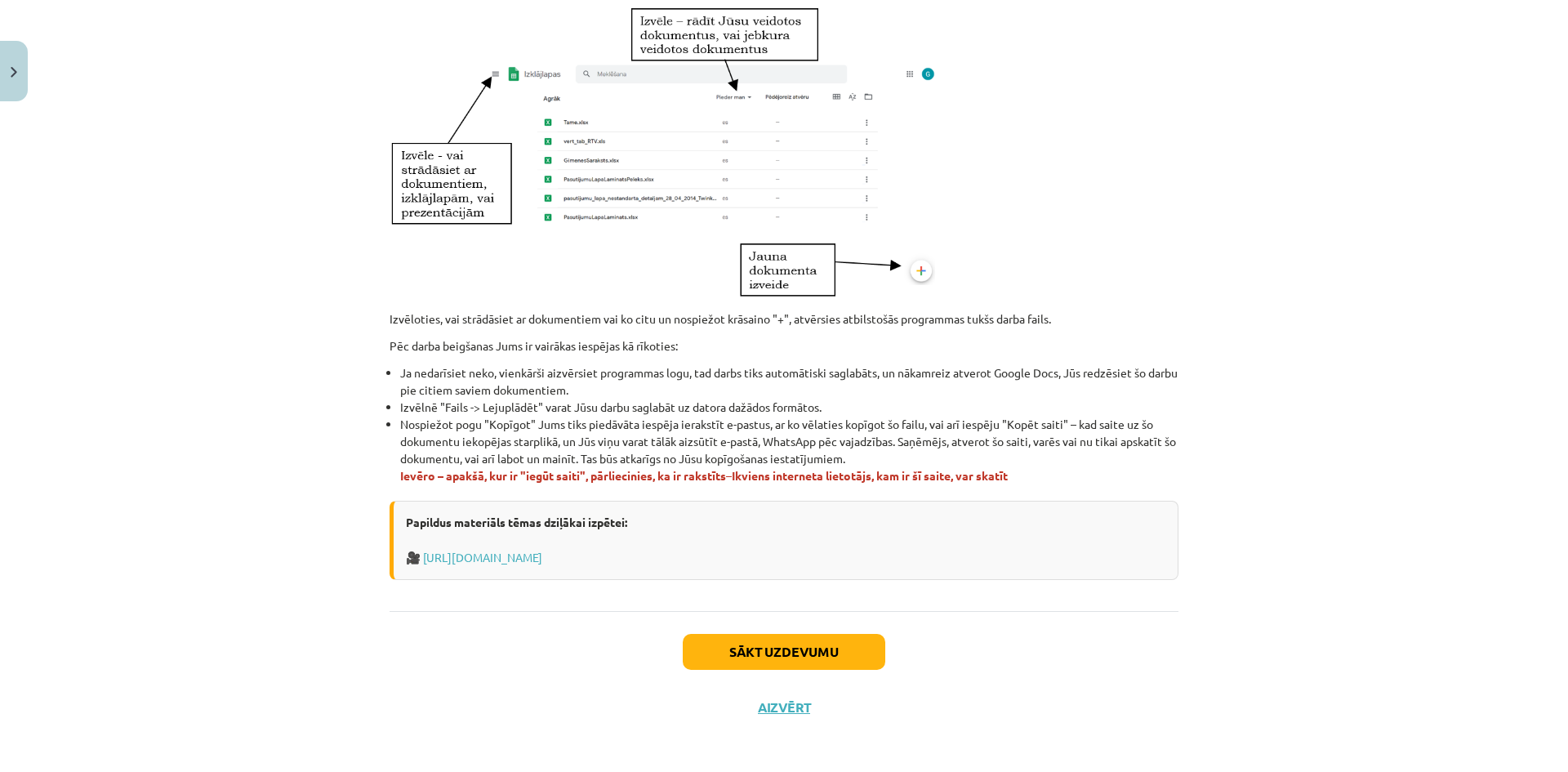
scroll to position [806, 0]
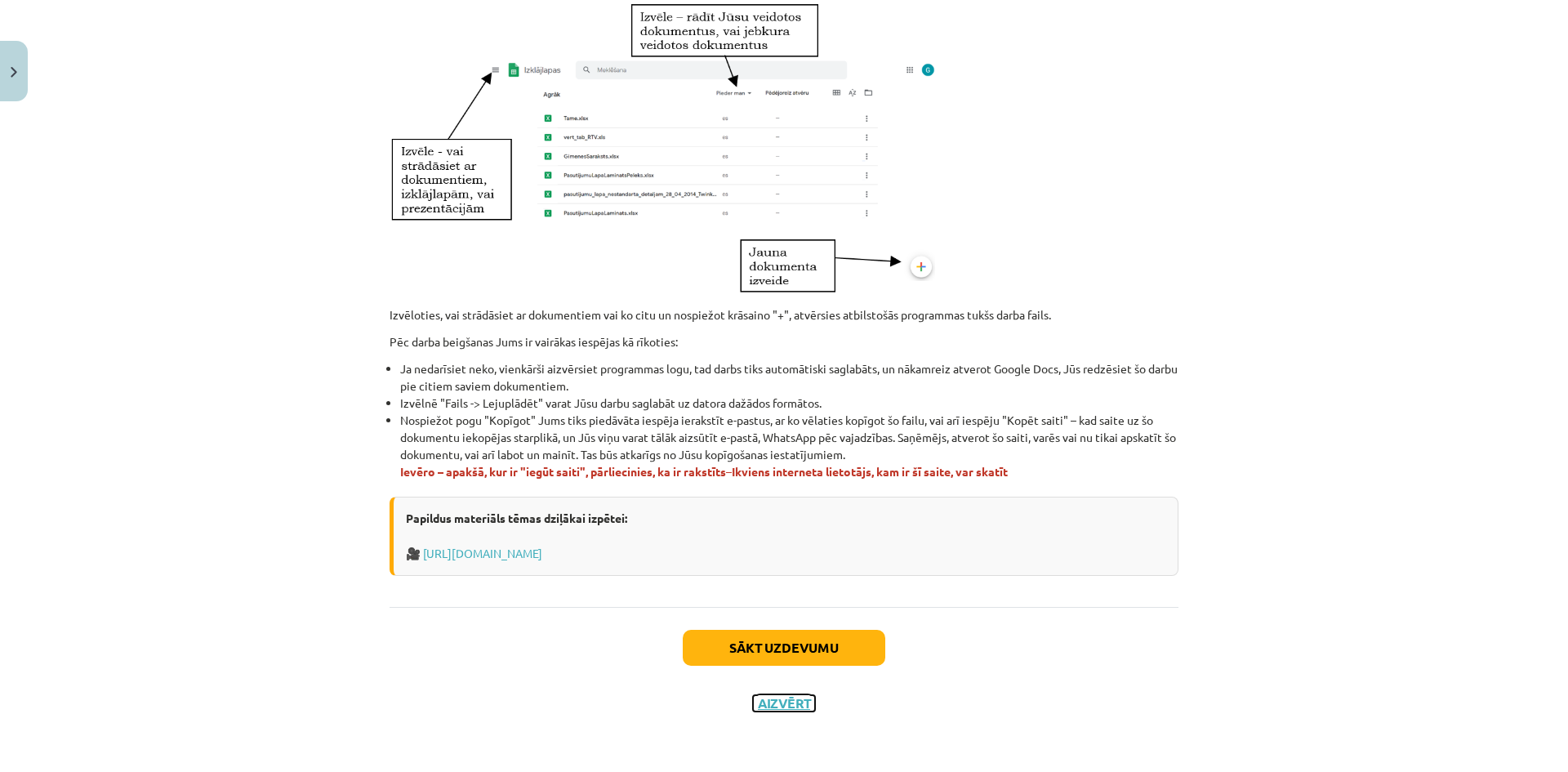
click at [784, 700] on button "Aizvērt" at bounding box center [784, 703] width 62 height 17
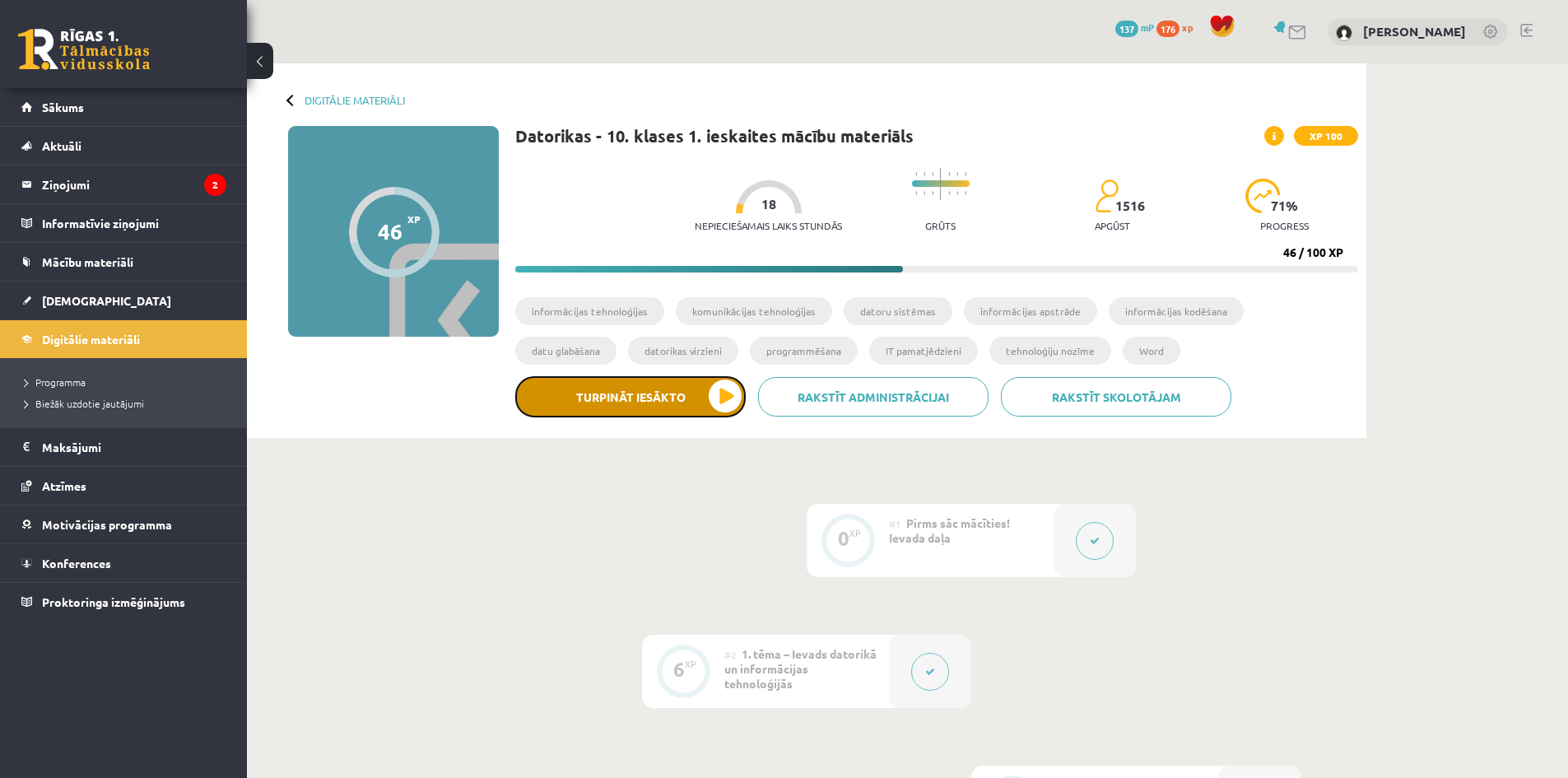
click at [669, 384] on button "Turpināt iesākto" at bounding box center [630, 397] width 231 height 41
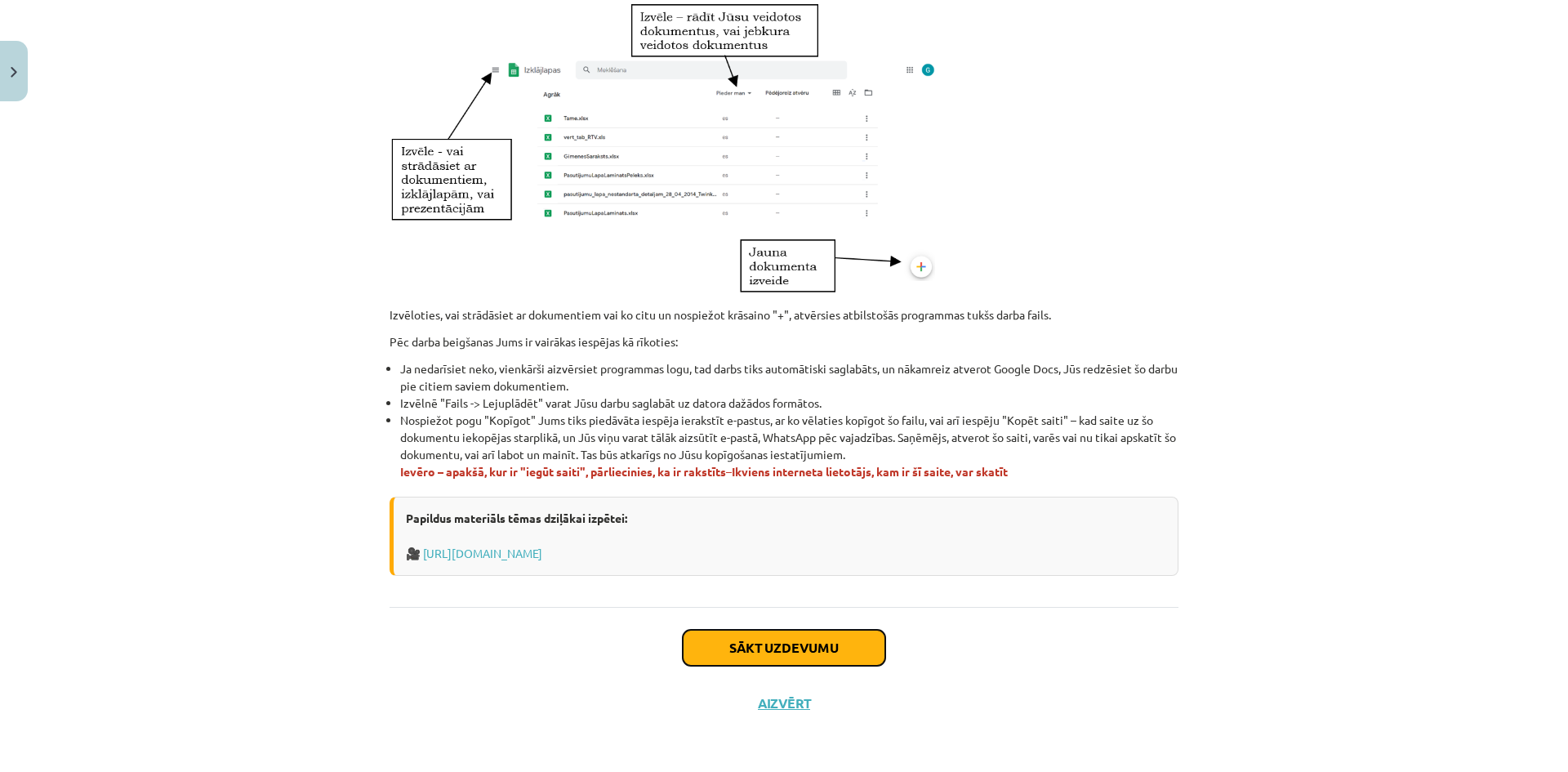
click at [784, 657] on button "Sākt uzdevumu" at bounding box center [784, 647] width 203 height 36
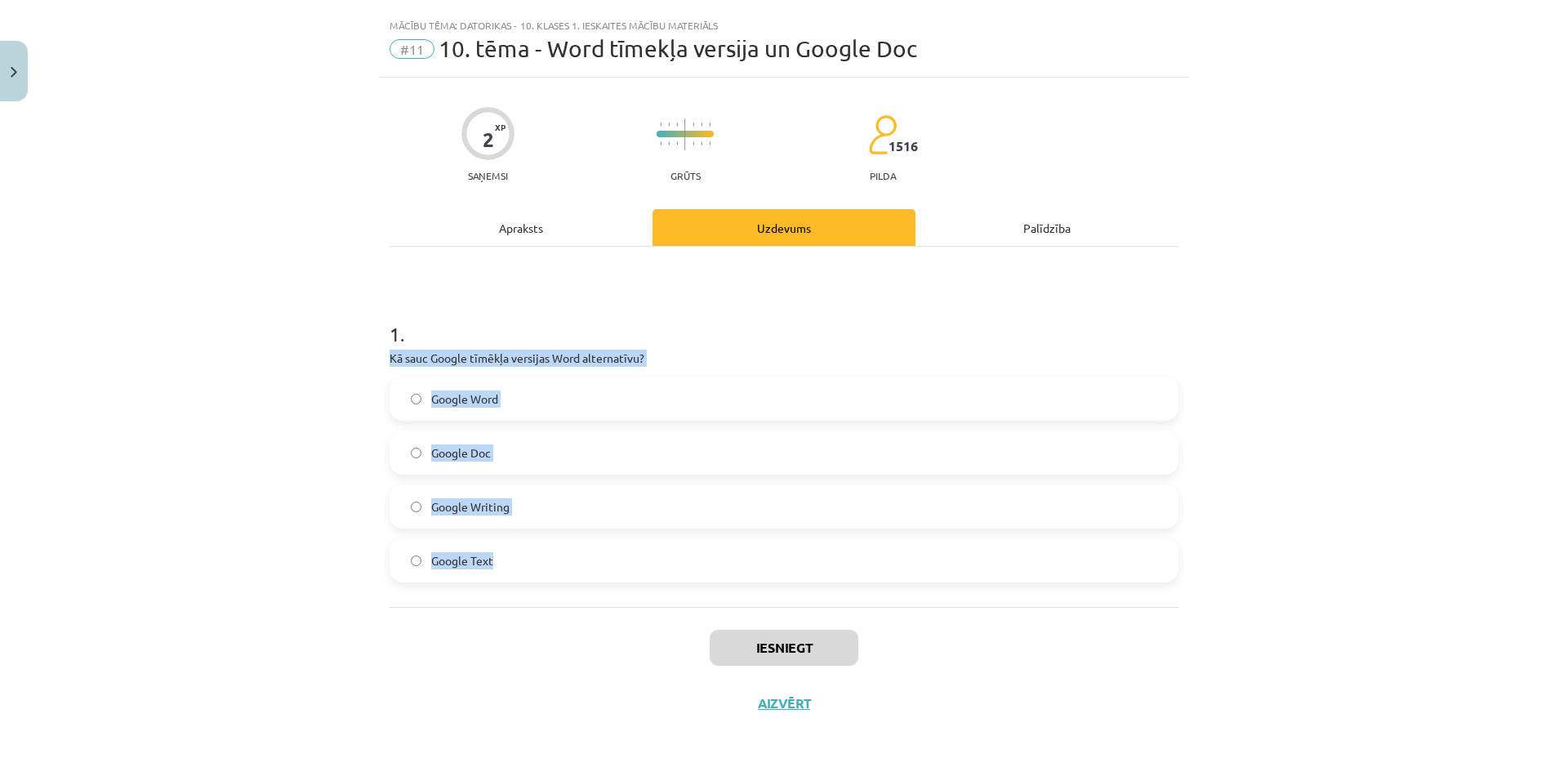
drag, startPoint x: 381, startPoint y: 353, endPoint x: 621, endPoint y: 556, distance: 314.3
click at [621, 556] on div "2 XP Saņemsi Grūts 1516 pilda Apraksts Uzdevums Palīdzība 1 . Kā sauc Google tī…" at bounding box center [784, 405] width 809 height 654
click at [484, 457] on span "Google Doc" at bounding box center [461, 453] width 59 height 18
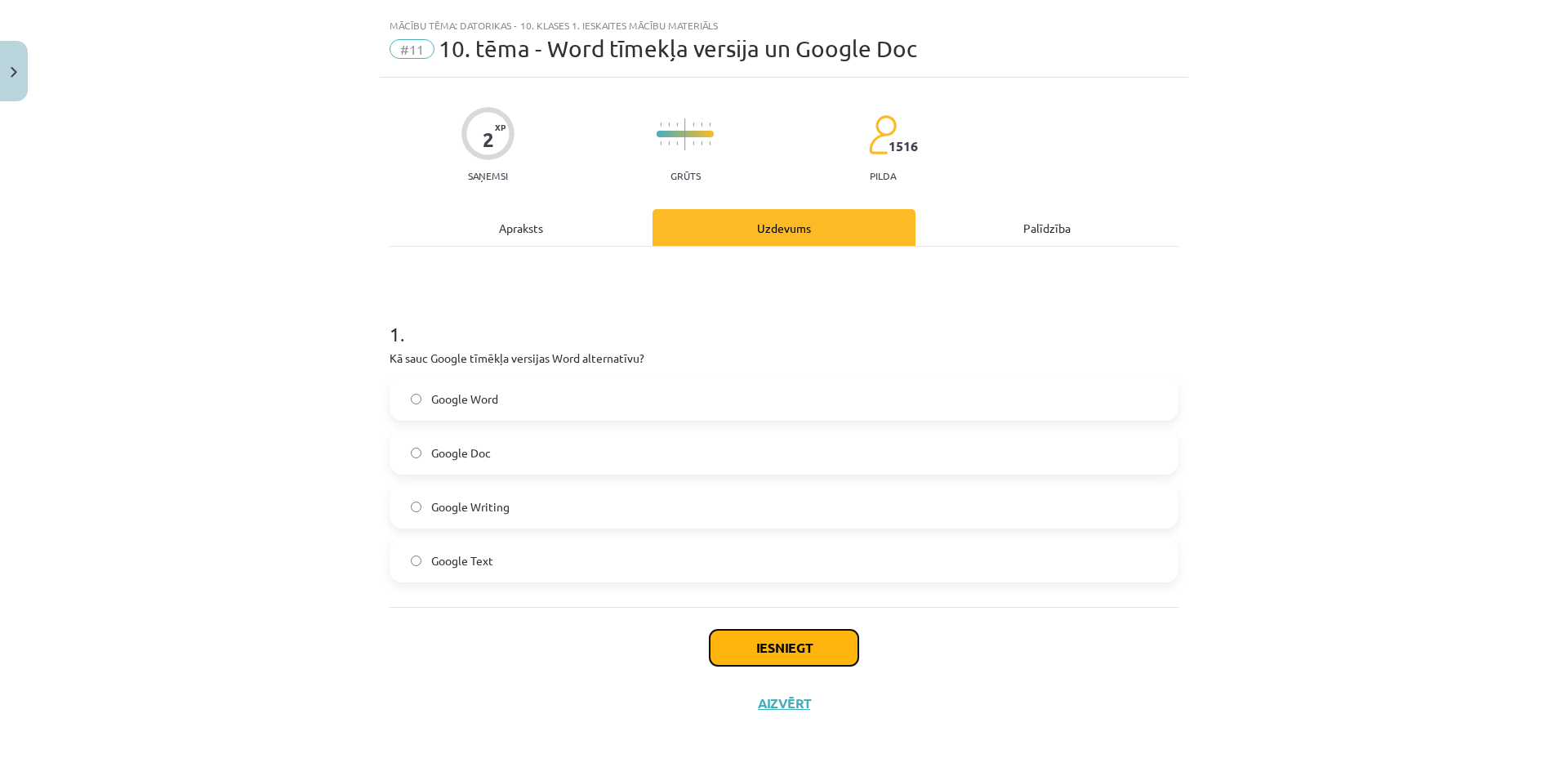
click at [774, 654] on button "Iesniegt" at bounding box center [784, 647] width 149 height 36
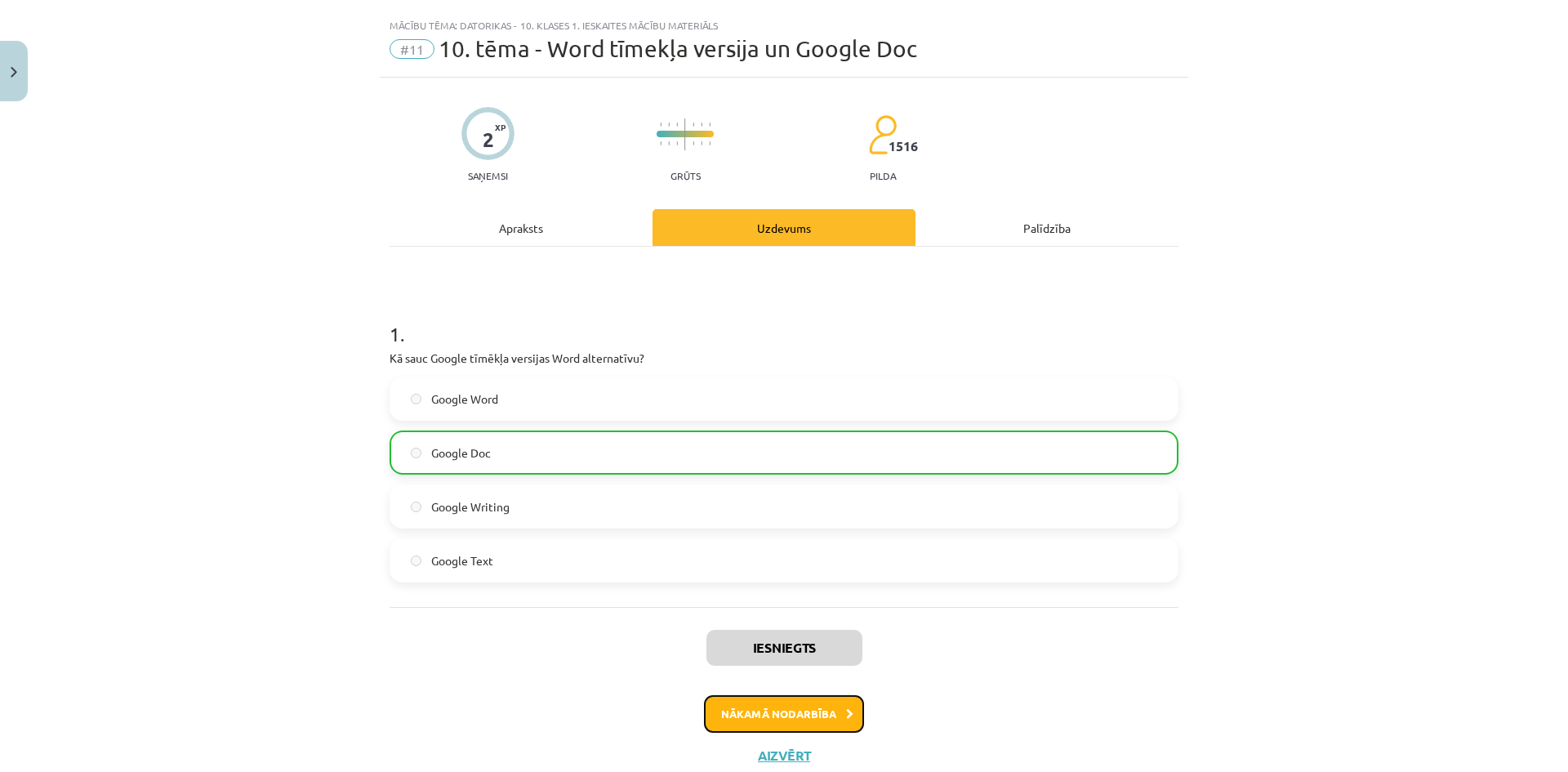
click at [792, 715] on button "Nākamā nodarbība" at bounding box center [784, 714] width 160 height 38
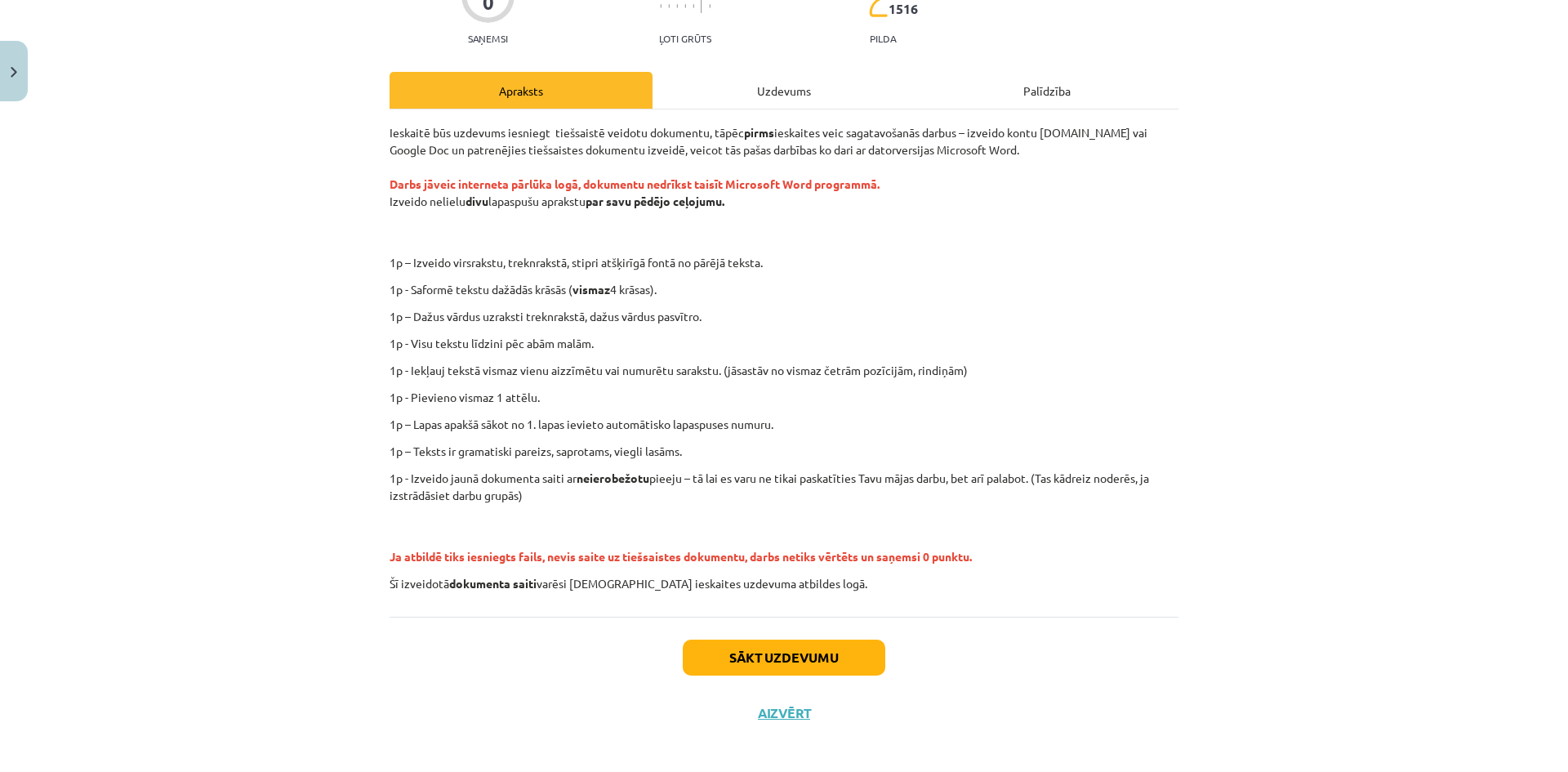
scroll to position [178, 0]
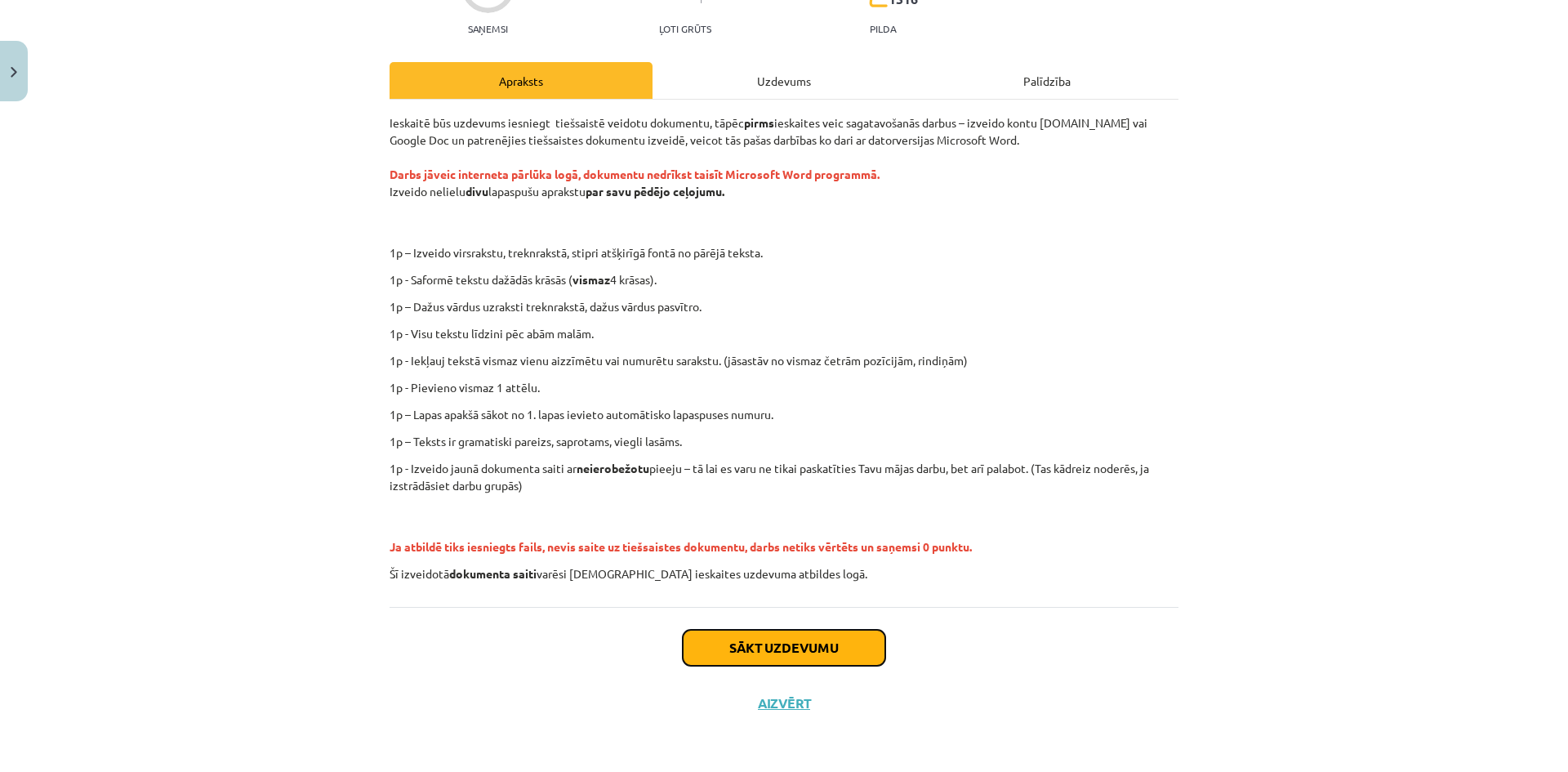
click at [740, 639] on button "Sākt uzdevumu" at bounding box center [784, 647] width 203 height 36
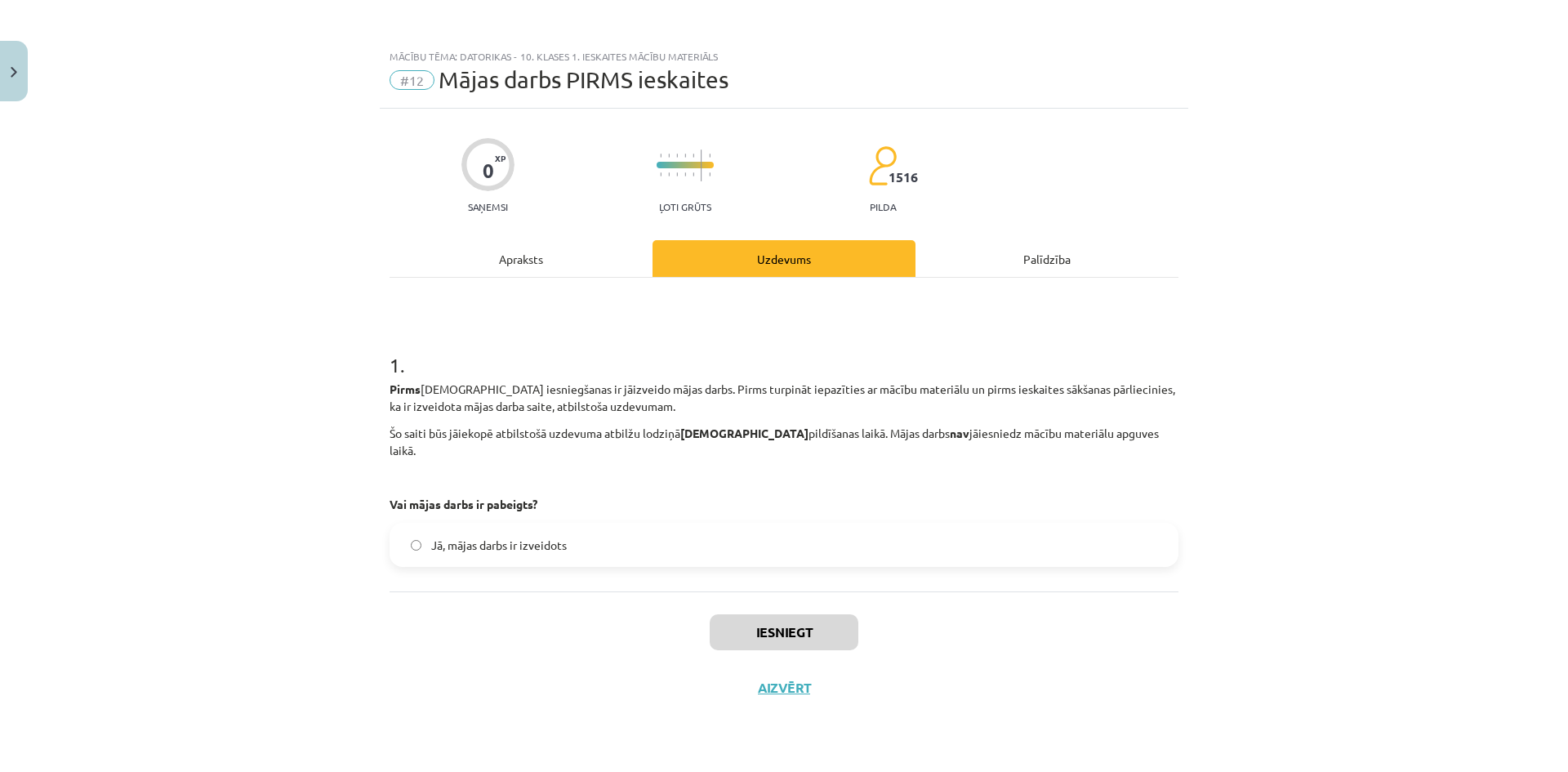
scroll to position [0, 0]
click at [651, 529] on label "Jā, mājas darbs ir izveidots" at bounding box center [784, 545] width 785 height 41
click at [781, 614] on button "Iesniegt" at bounding box center [784, 632] width 149 height 36
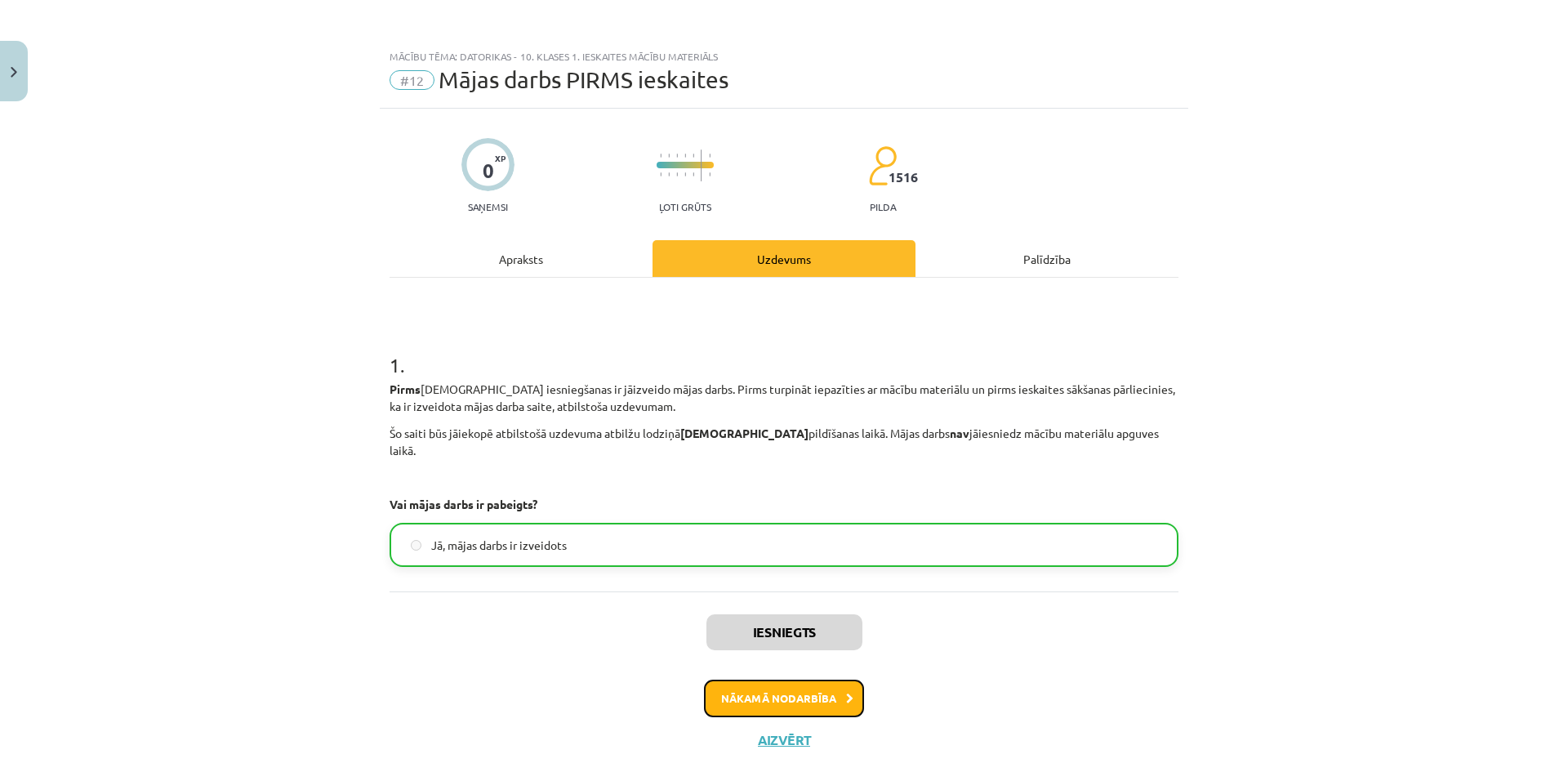
click at [751, 680] on button "Nākamā nodarbība" at bounding box center [784, 698] width 160 height 38
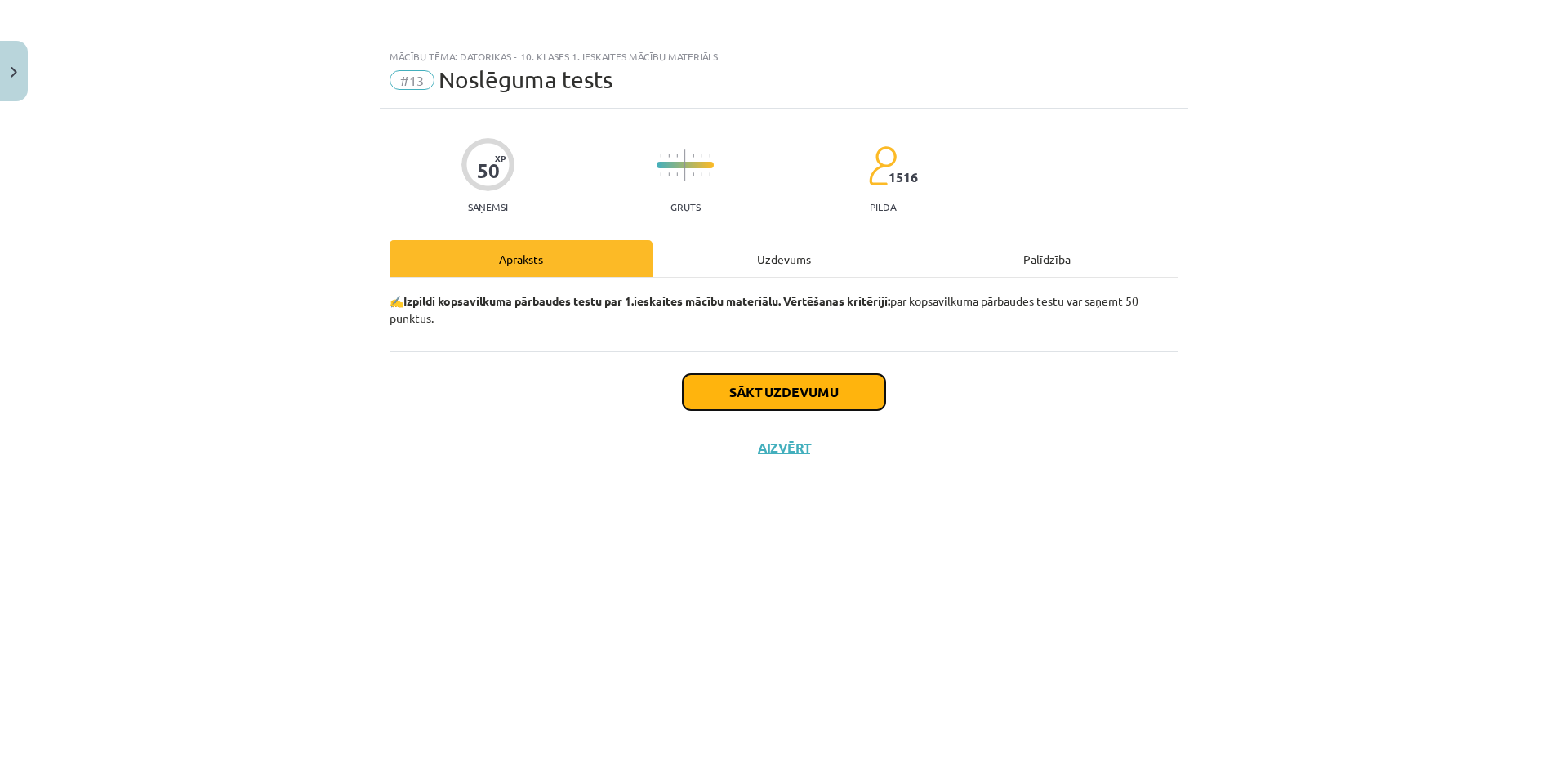
click at [753, 397] on button "Sākt uzdevumu" at bounding box center [784, 392] width 203 height 36
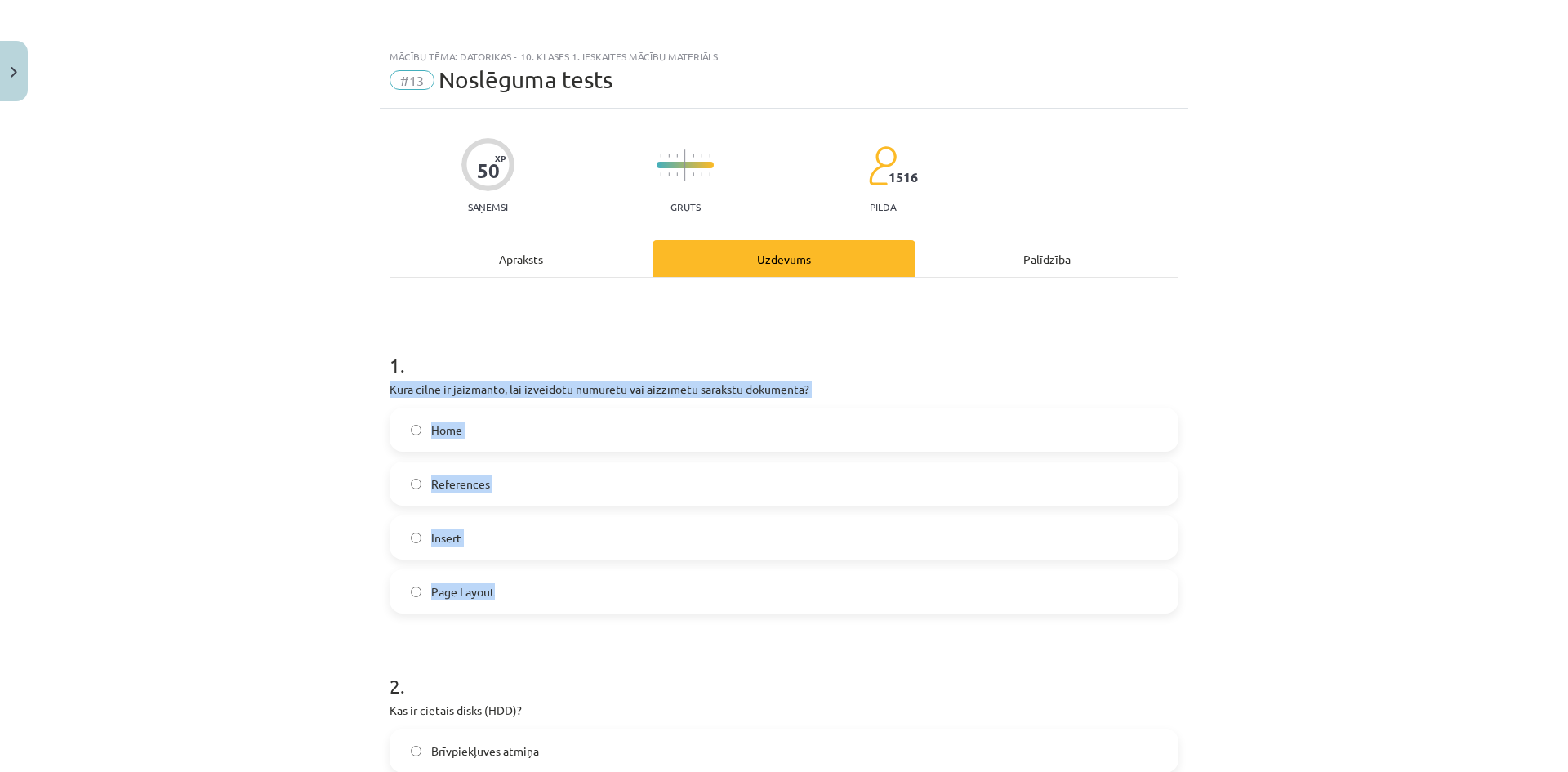
drag, startPoint x: 437, startPoint y: 394, endPoint x: 590, endPoint y: 592, distance: 250.2
click at [529, 417] on label "Home" at bounding box center [784, 430] width 785 height 41
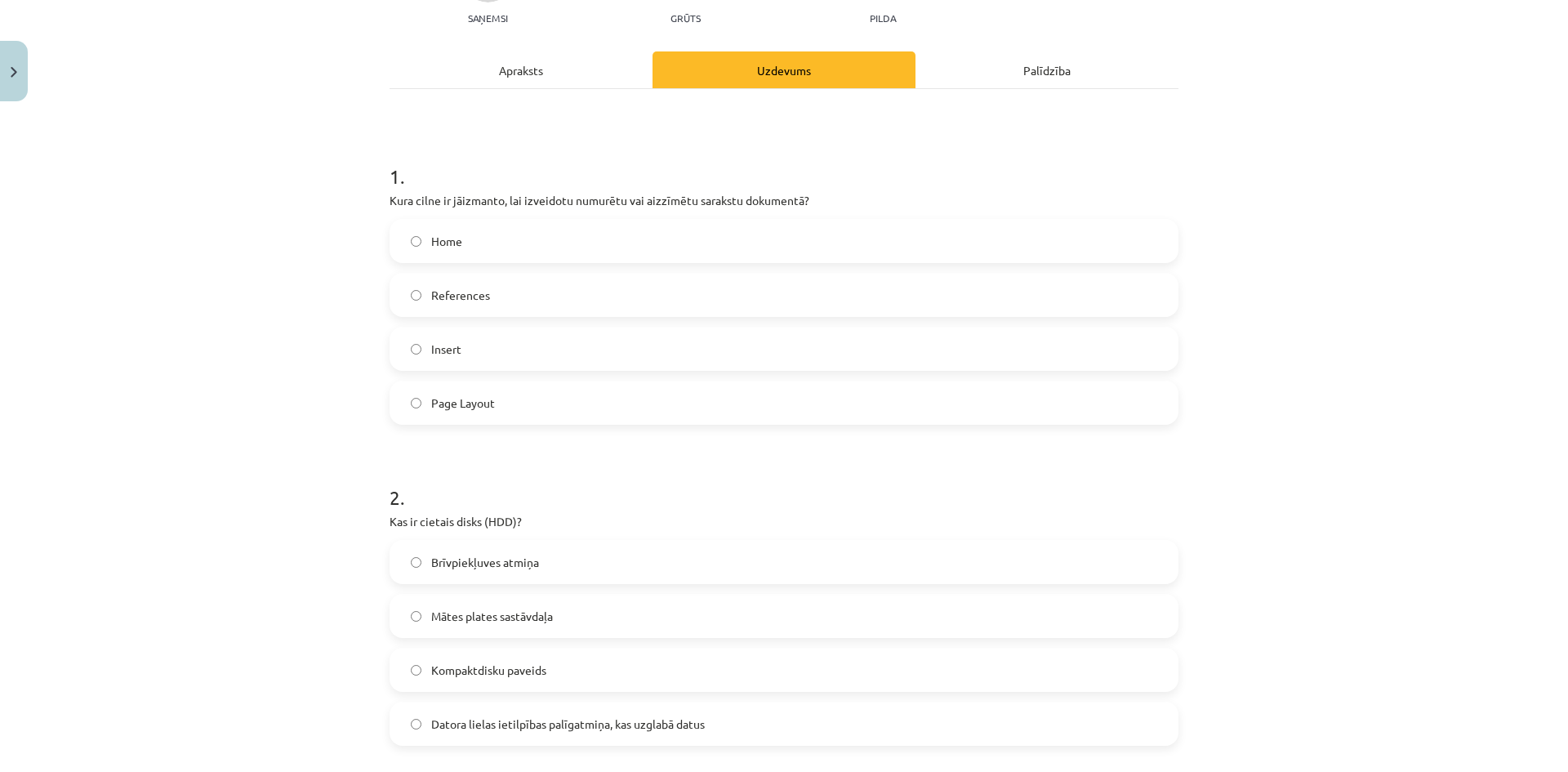
scroll to position [327, 0]
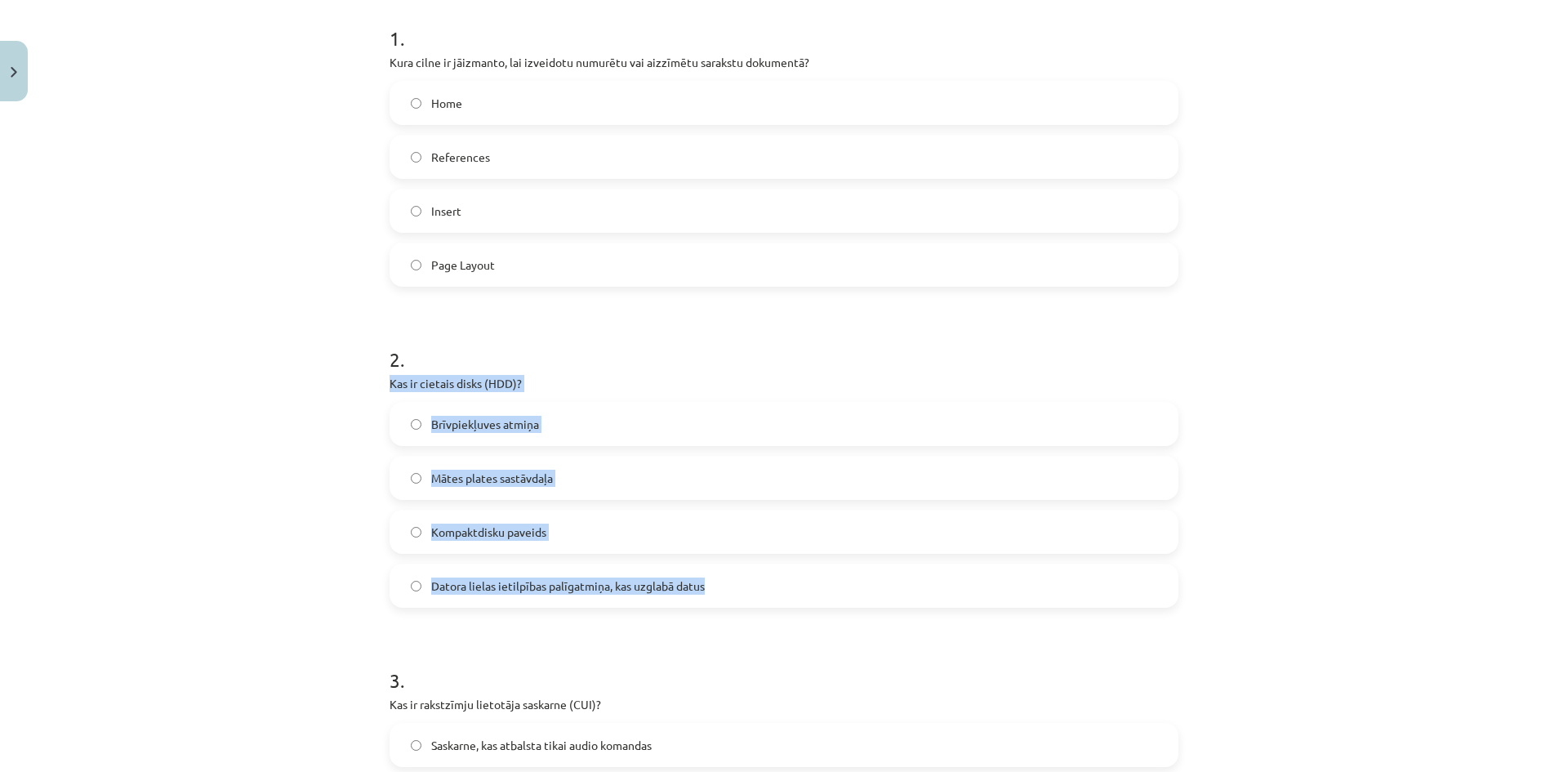
drag, startPoint x: 372, startPoint y: 375, endPoint x: 730, endPoint y: 587, distance: 416.1
click at [730, 587] on div "Mācību tēma: Datorikas - 10. klases 1. ieskaites mācību materiāls #13 Noslēguma…" at bounding box center [784, 386] width 1568 height 772
click at [538, 576] on label "Datora lielas ietilpības palīgatmiņa, kas uzglabā datus" at bounding box center [784, 586] width 785 height 41
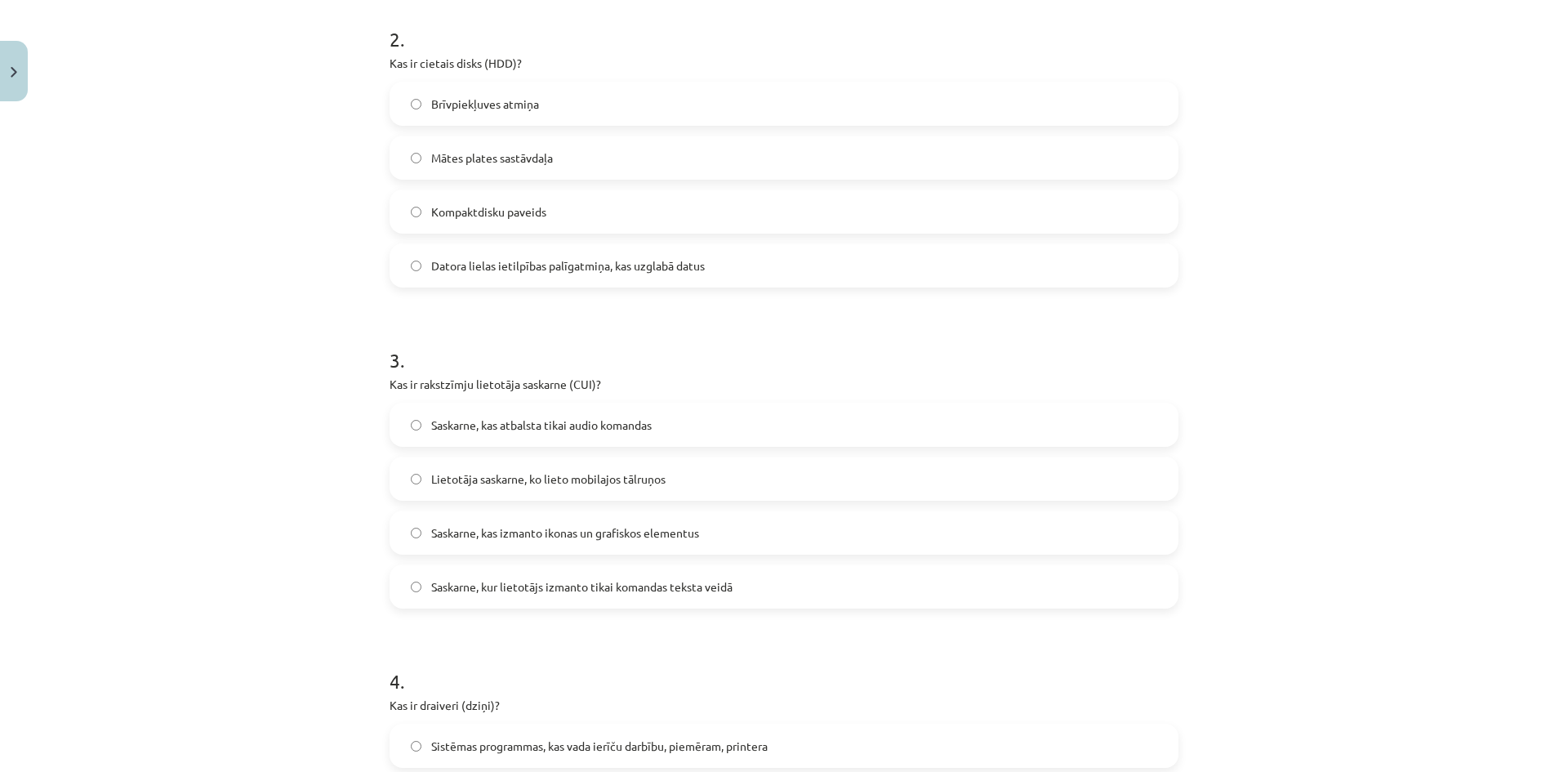
scroll to position [654, 0]
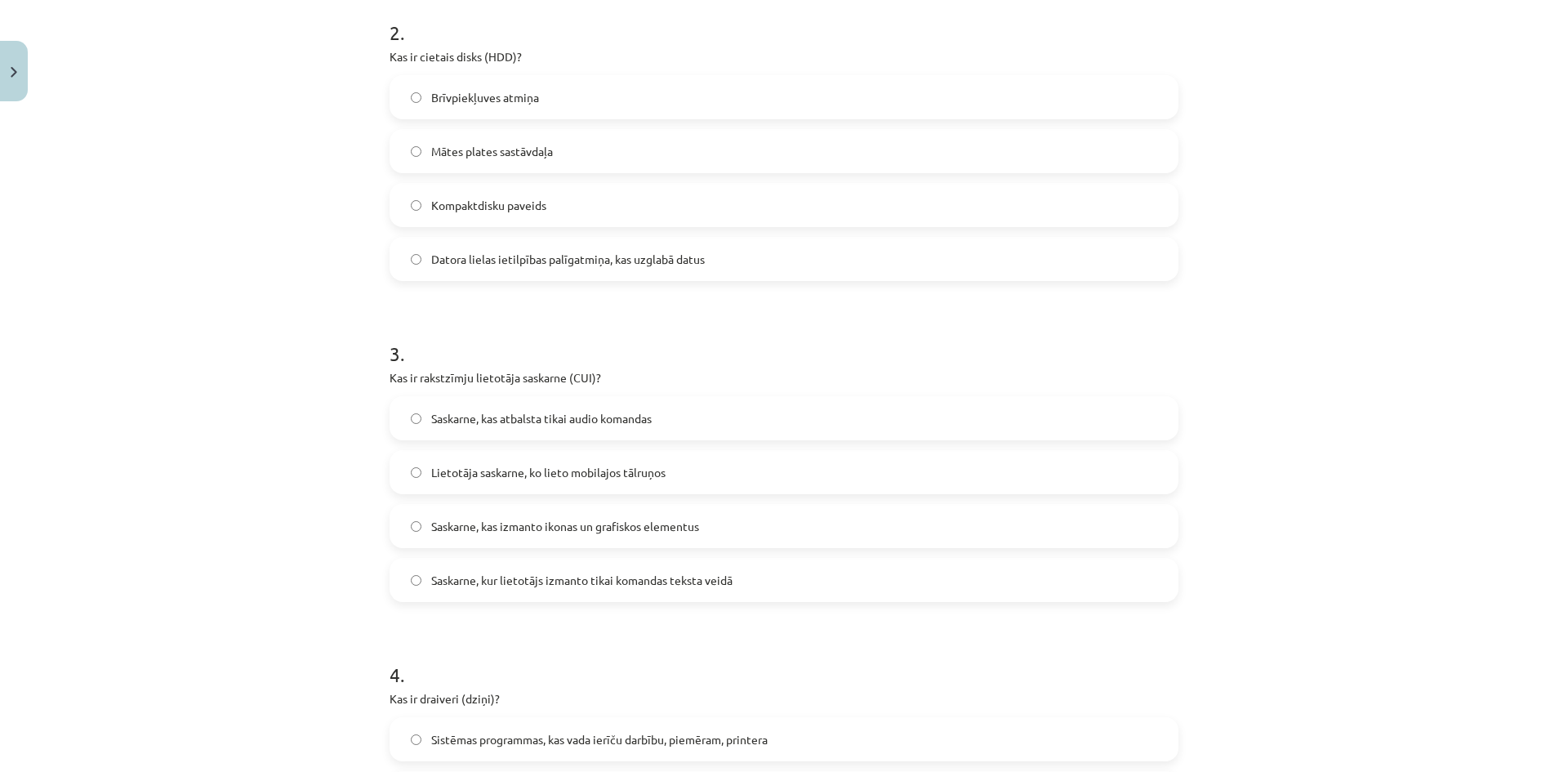
drag, startPoint x: 378, startPoint y: 367, endPoint x: 741, endPoint y: 598, distance: 430.3
click at [640, 584] on span "Saskarne, kur lietotājs izmanto tikai komandas teksta veidā" at bounding box center [582, 581] width 301 height 18
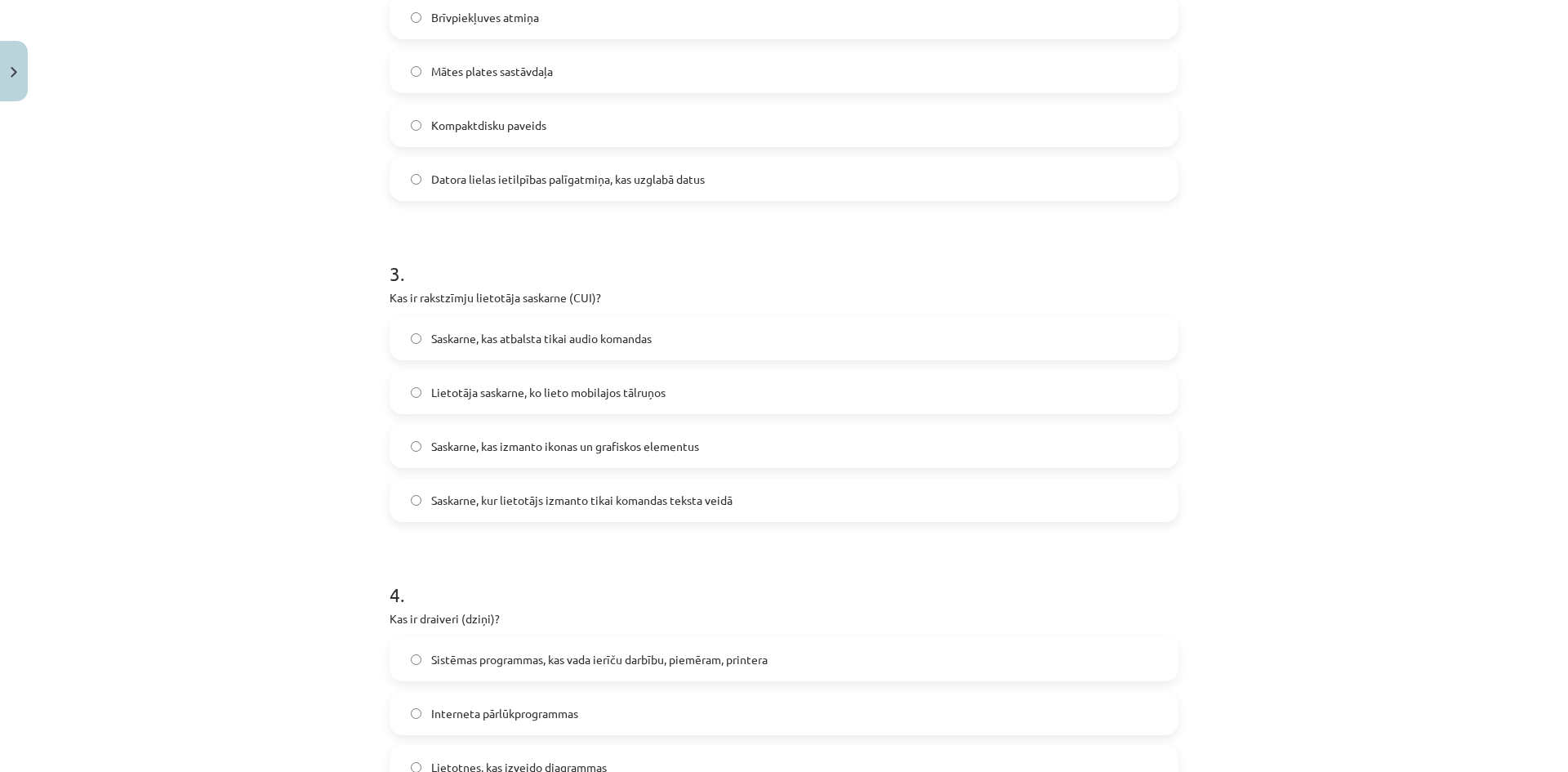
scroll to position [981, 0]
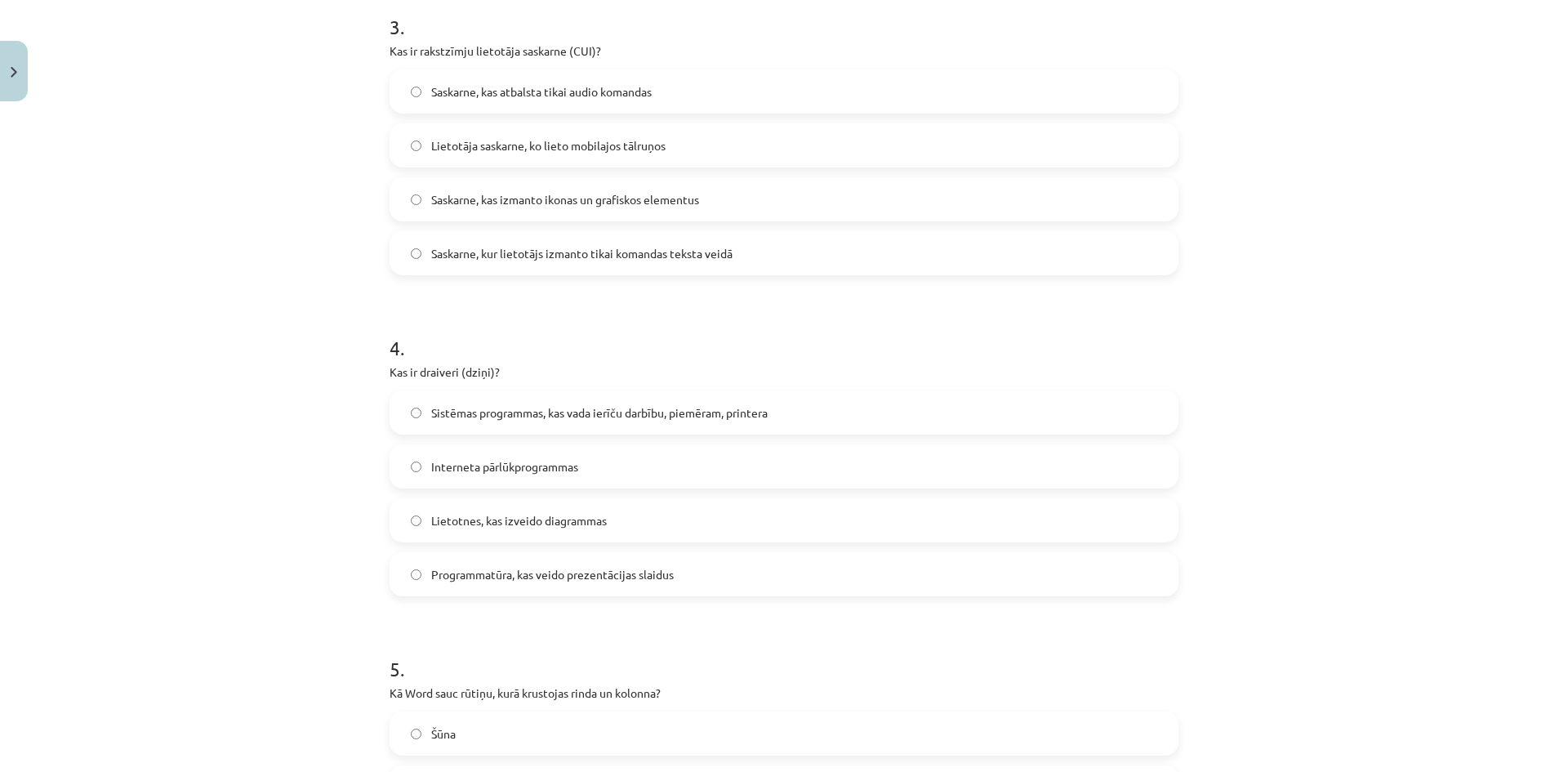
click at [397, 367] on p "Kas ir draiveri (dziņi)?" at bounding box center [784, 372] width 789 height 18
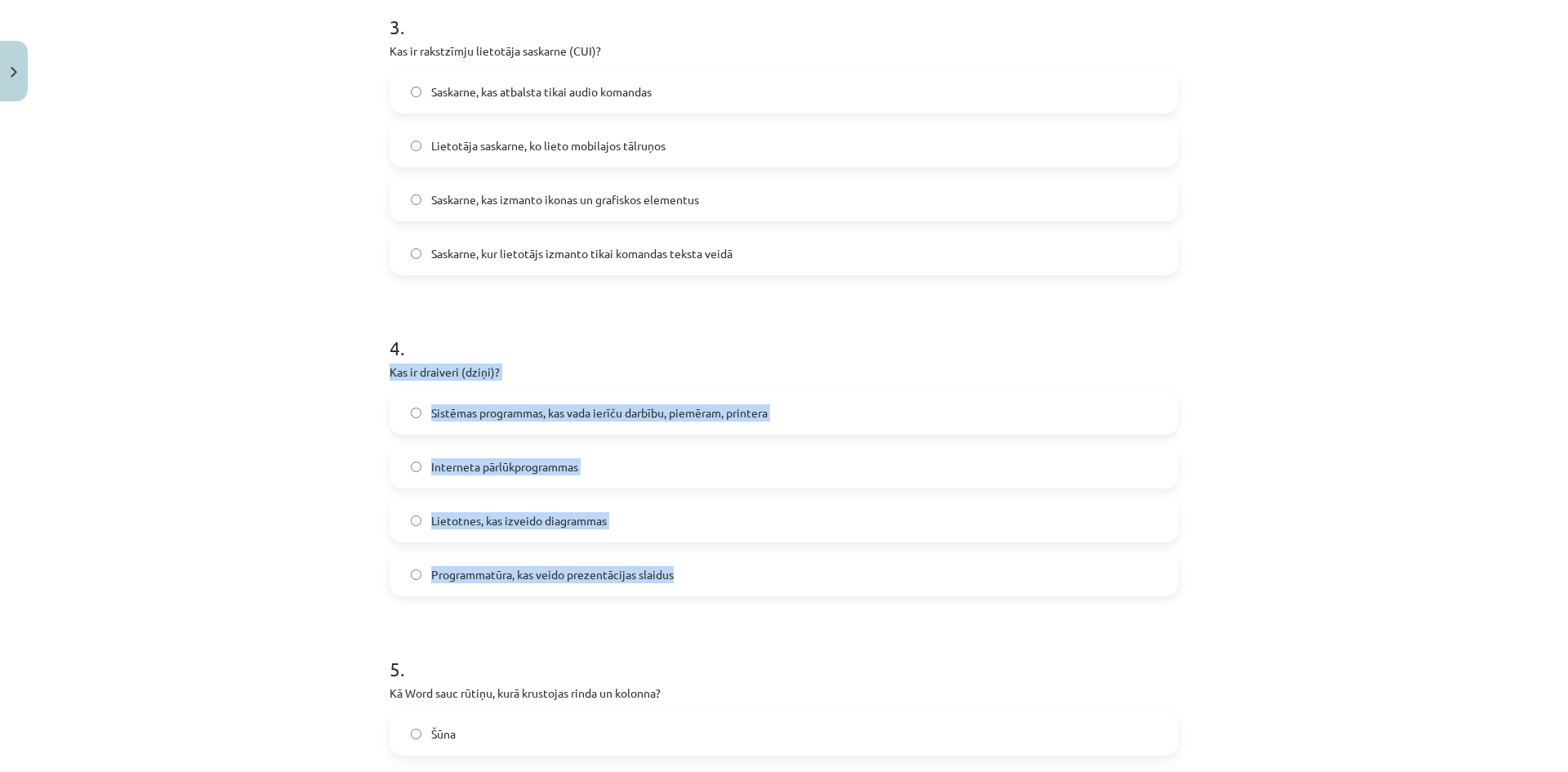
drag, startPoint x: 381, startPoint y: 367, endPoint x: 677, endPoint y: 577, distance: 362.9
click at [507, 417] on span "Sistēmas programmas, kas vada ierīču darbību, piemēram, printera" at bounding box center [599, 413] width 336 height 18
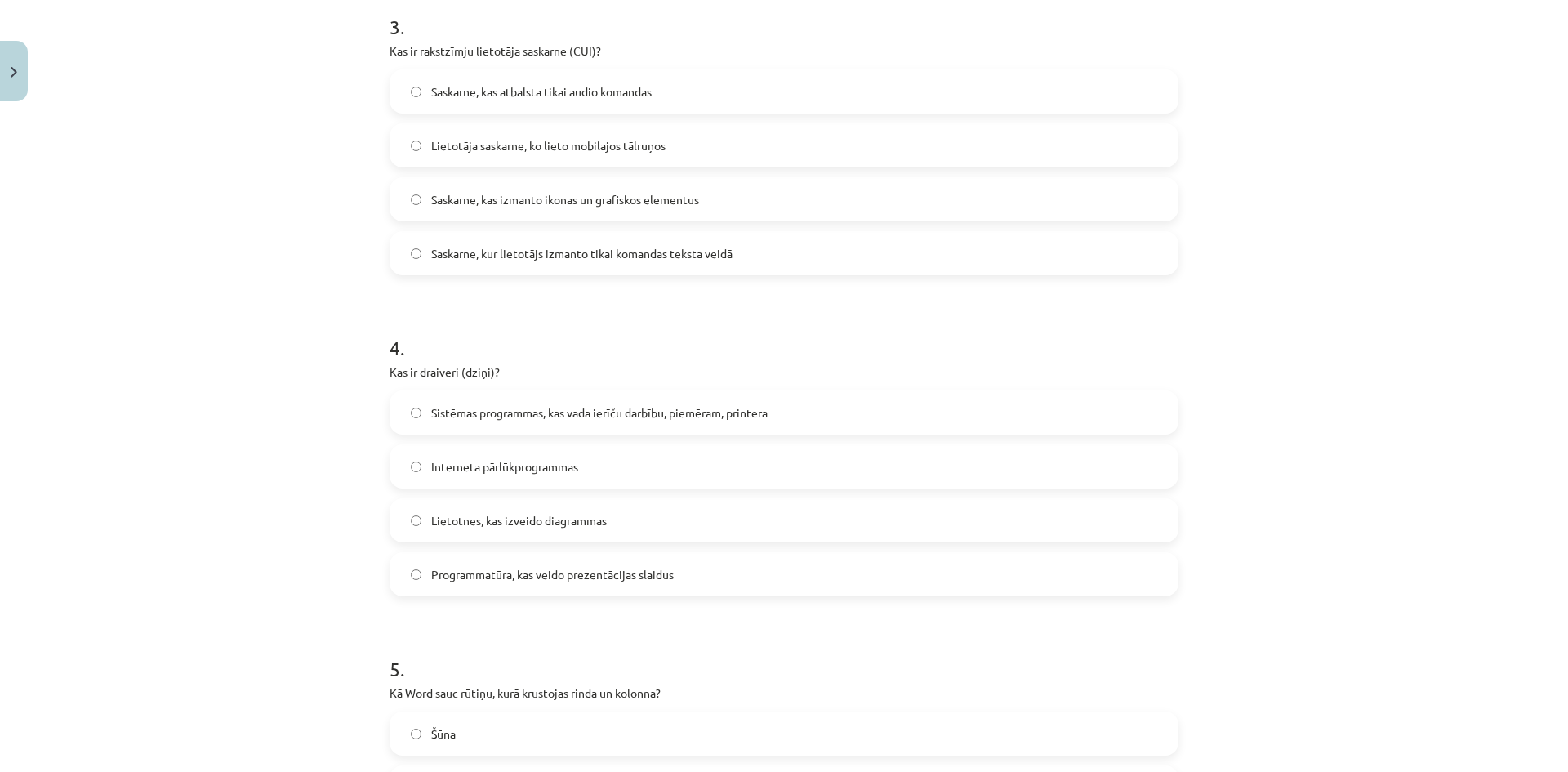
scroll to position [1307, 0]
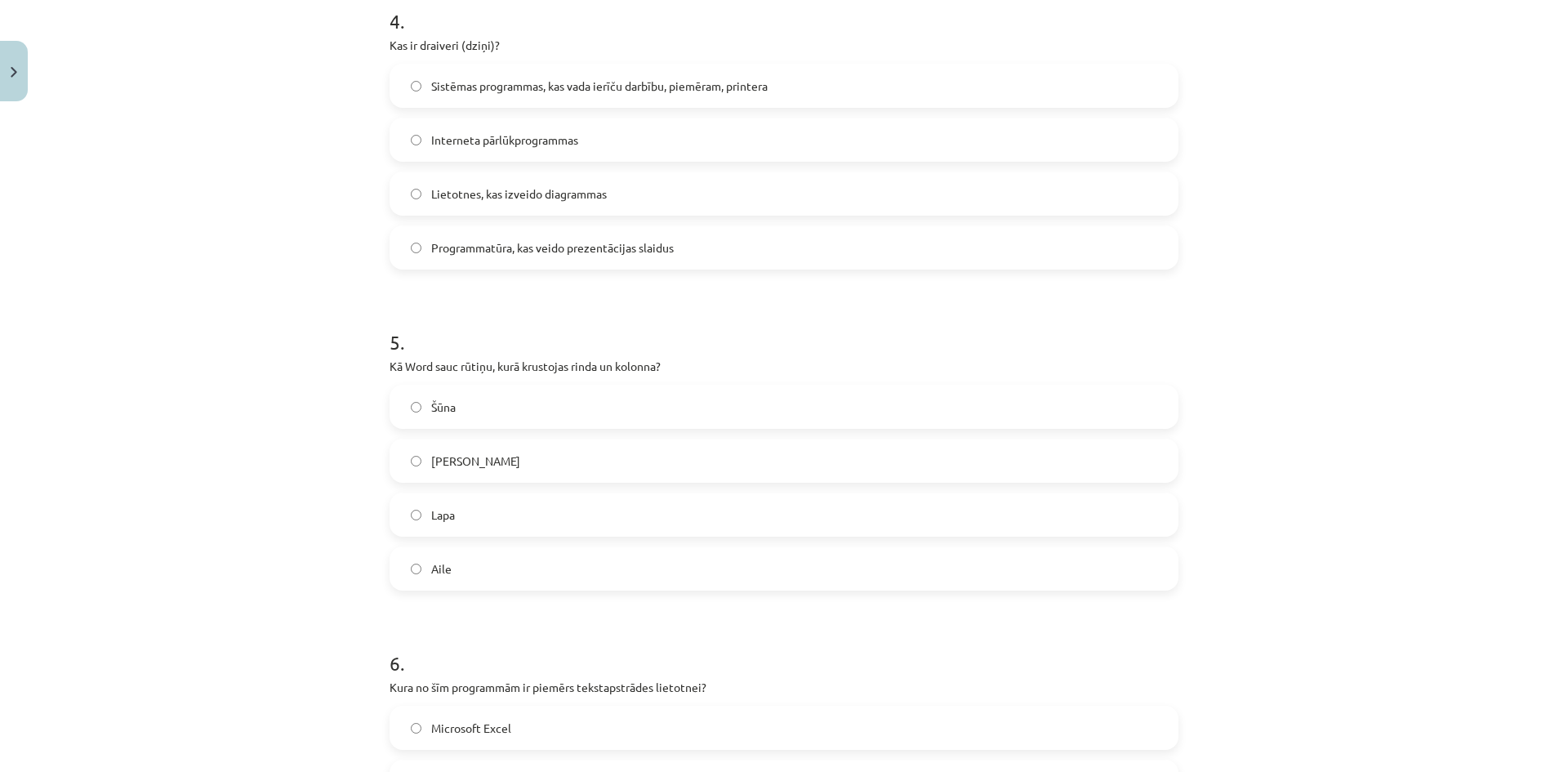
drag, startPoint x: 381, startPoint y: 367, endPoint x: 555, endPoint y: 572, distance: 268.9
click at [555, 572] on div "50 XP Saņemsi Grūts 1516 pilda Apraksts Uzdevums Palīdzība 1 . Kura cilne ir jā…" at bounding box center [784, 558] width 809 height 3513
click at [497, 405] on label "Šūna" at bounding box center [784, 406] width 785 height 41
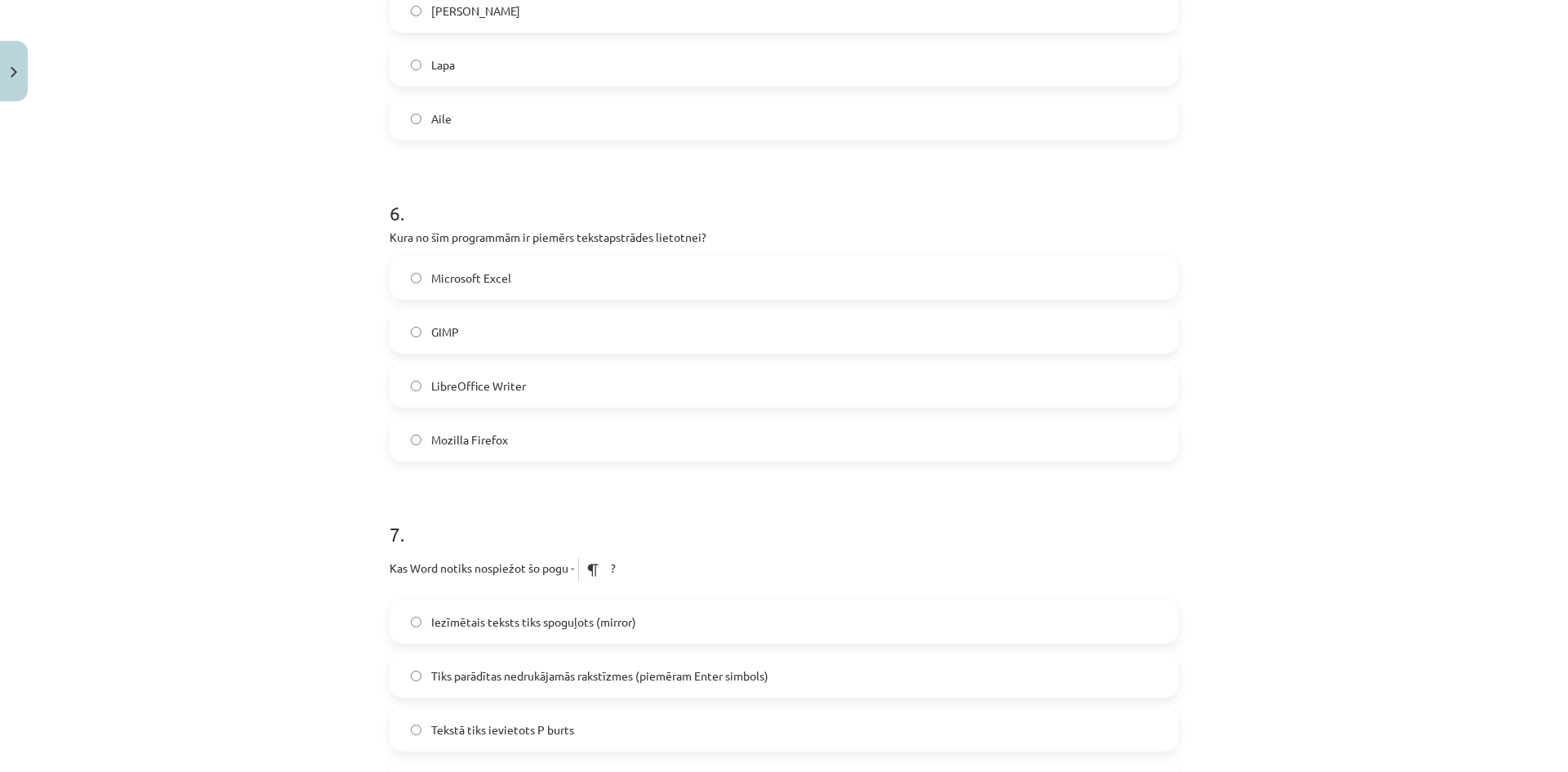
scroll to position [1797, 0]
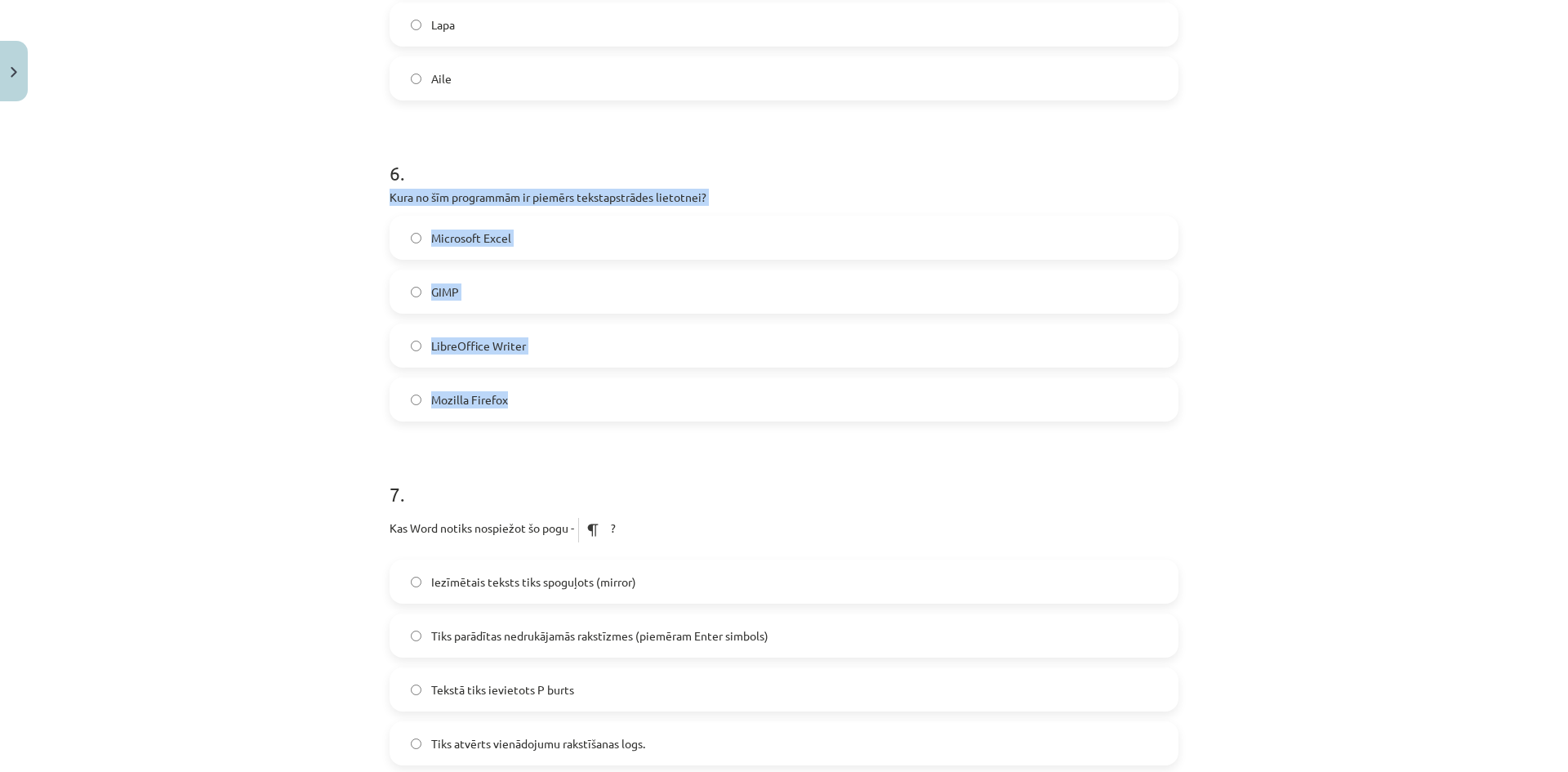
drag, startPoint x: 382, startPoint y: 199, endPoint x: 568, endPoint y: 401, distance: 274.6
click at [568, 401] on div "50 XP Saņemsi Grūts 1516 pilda Apraksts Uzdevums Palīdzība 1 . Kura cilne ir jā…" at bounding box center [784, 67] width 809 height 3513
click at [502, 346] on span "LibreOffice Writer" at bounding box center [478, 346] width 95 height 18
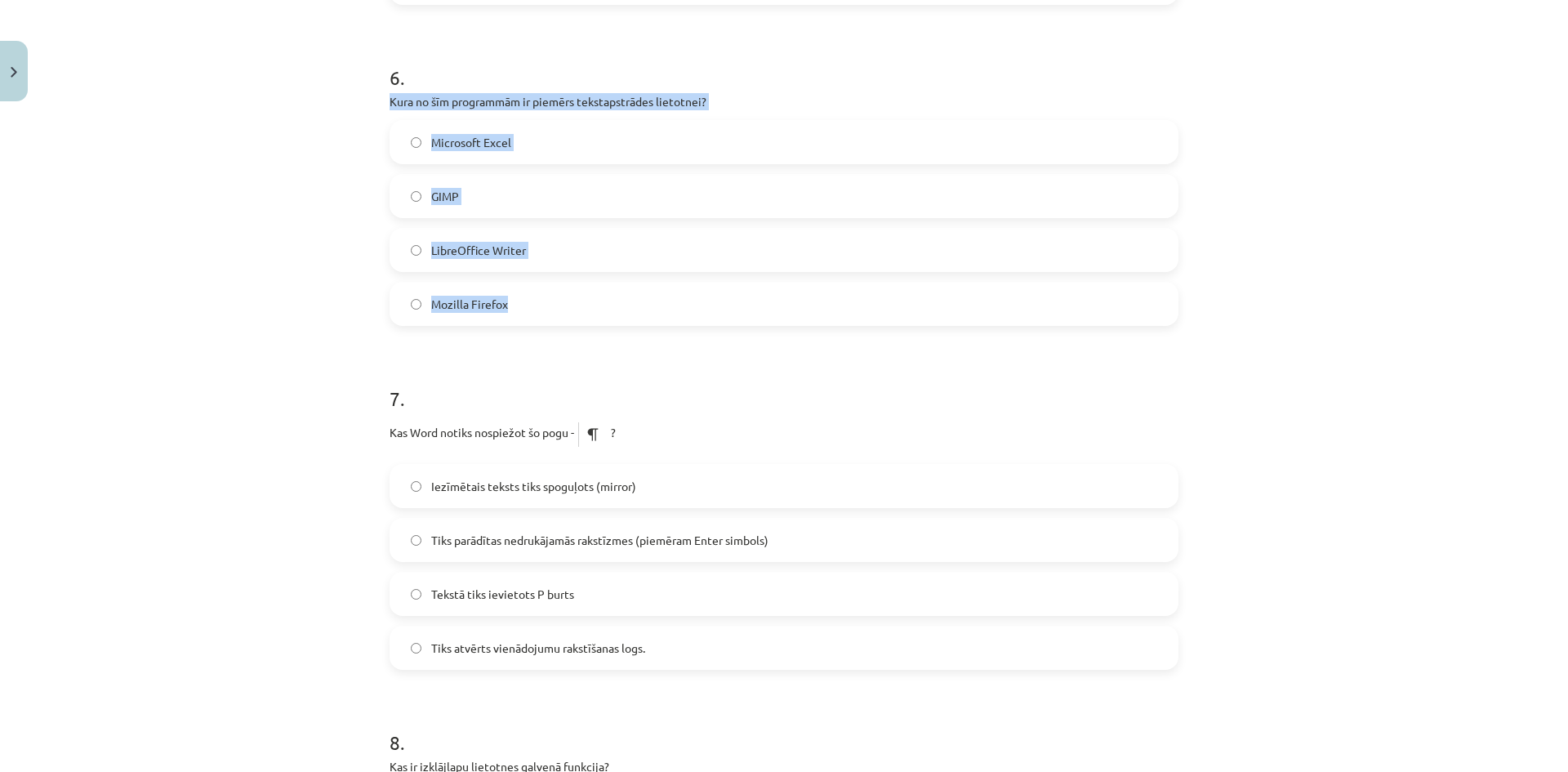
scroll to position [2043, 0]
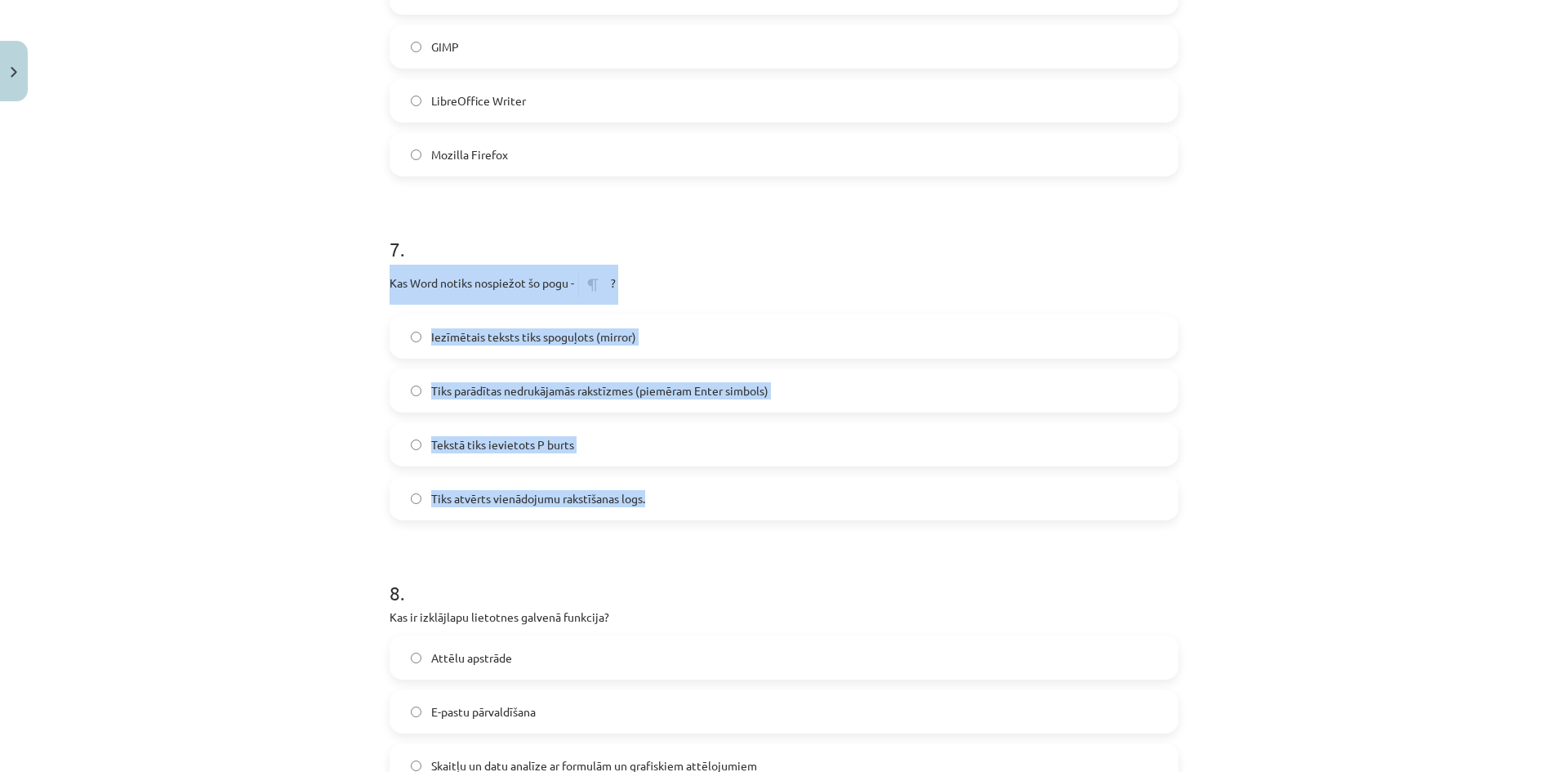
drag, startPoint x: 386, startPoint y: 286, endPoint x: 658, endPoint y: 501, distance: 346.7
click at [658, 501] on div "7 . Kas Word notiks nospiežot šo pogu - ? Iezīmētais teksts tiks spoguļots (mir…" at bounding box center [784, 365] width 789 height 311
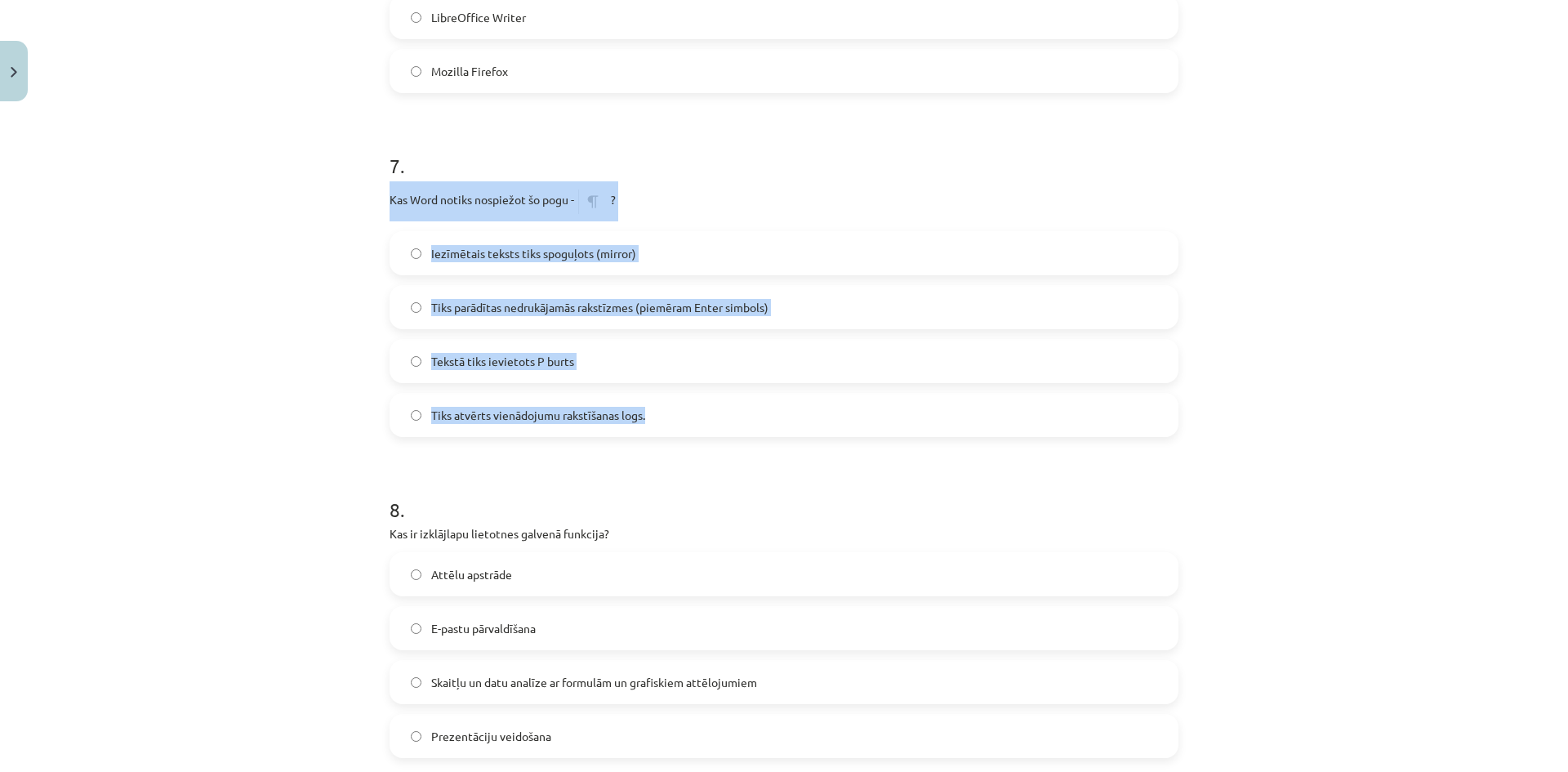
scroll to position [2288, 0]
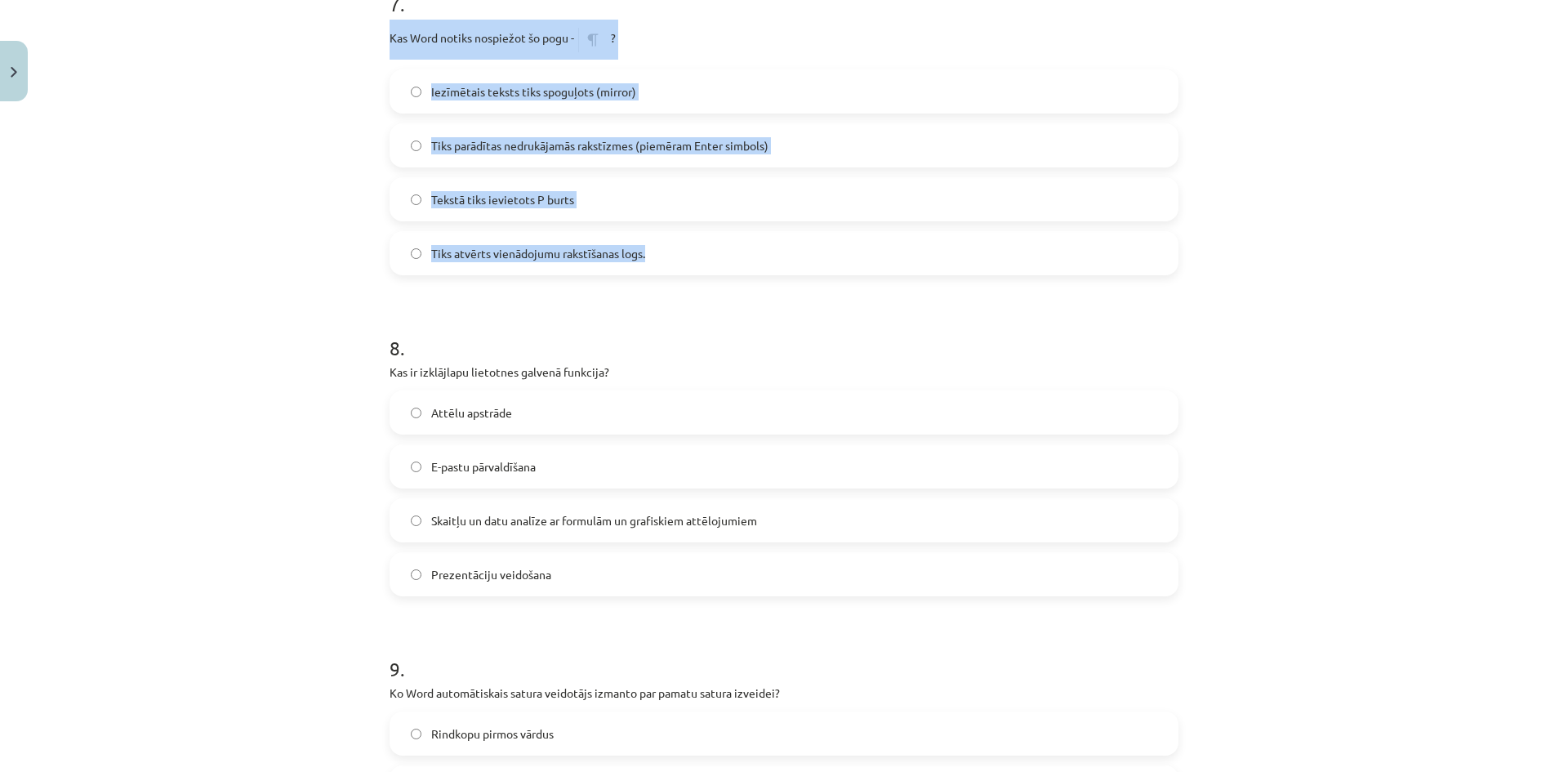
drag, startPoint x: 386, startPoint y: 367, endPoint x: 746, endPoint y: 573, distance: 414.8
click at [517, 518] on span "Skaitļu un datu analīze ar formulām un grafiskiem attēlojumiem" at bounding box center [594, 521] width 325 height 18
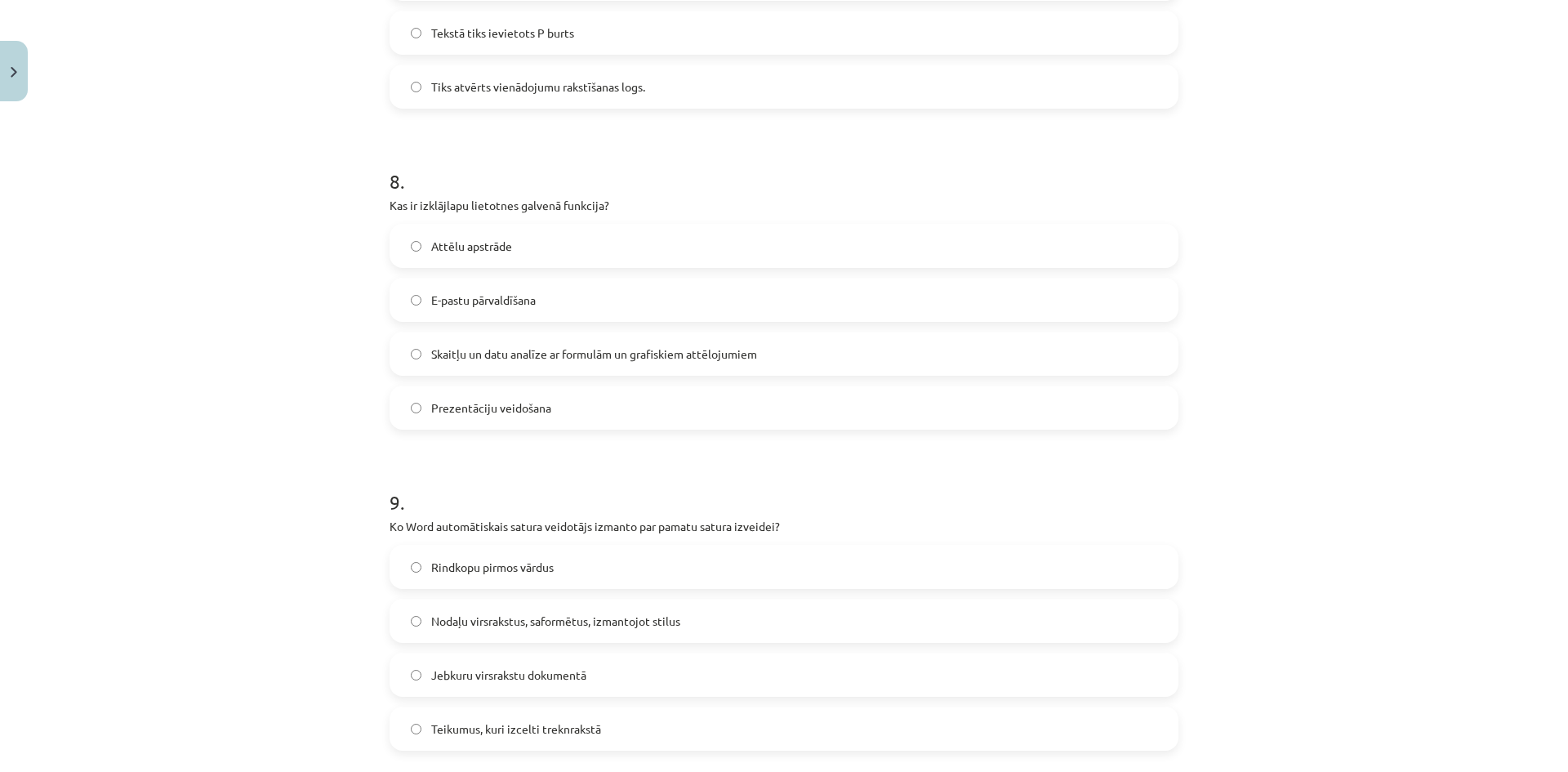
scroll to position [2614, 0]
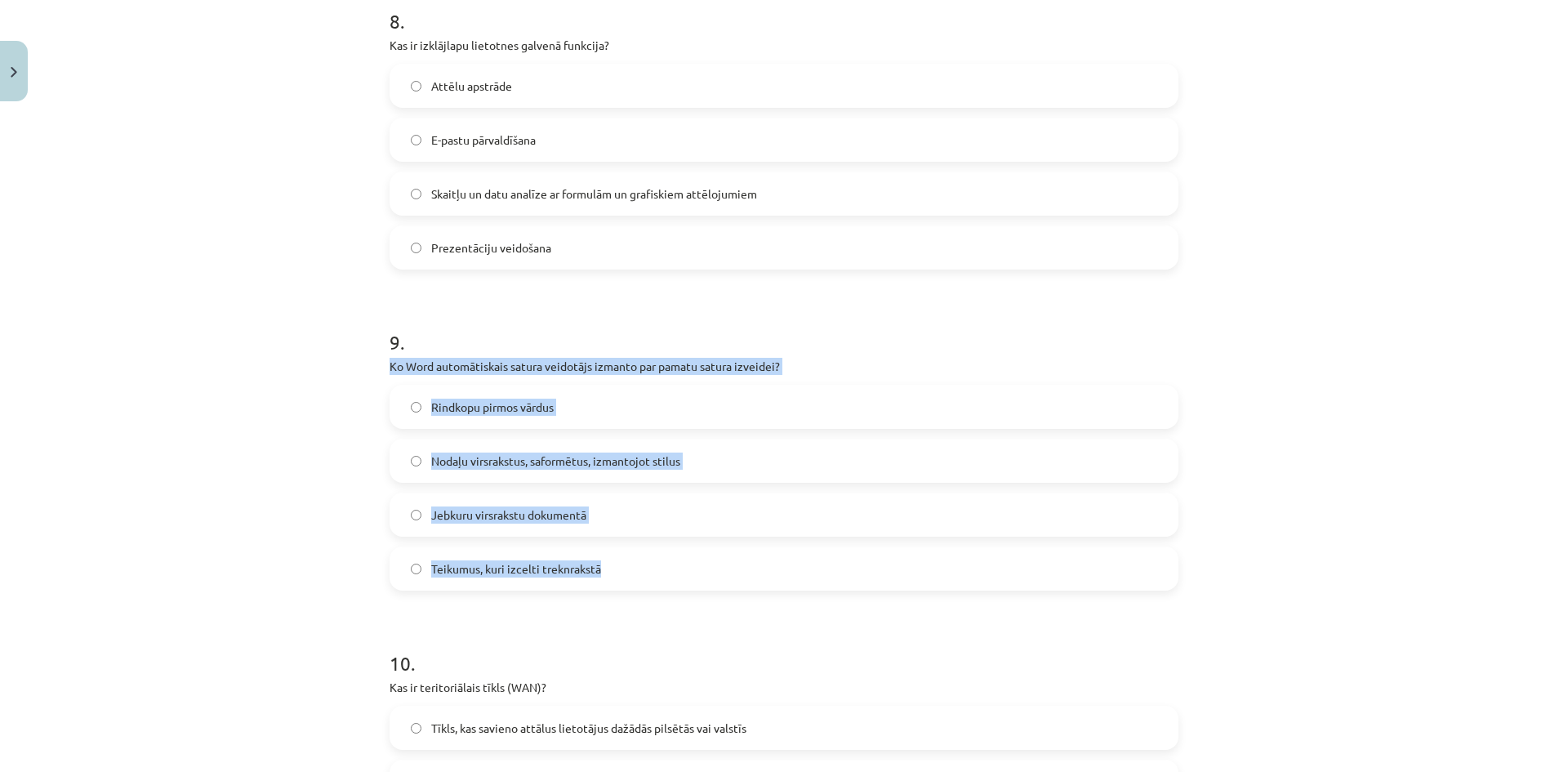
drag, startPoint x: 417, startPoint y: 379, endPoint x: 670, endPoint y: 561, distance: 311.7
click at [528, 459] on span "Nodaļu virsrakstus, saformētus, izmantojot stilus" at bounding box center [556, 461] width 249 height 18
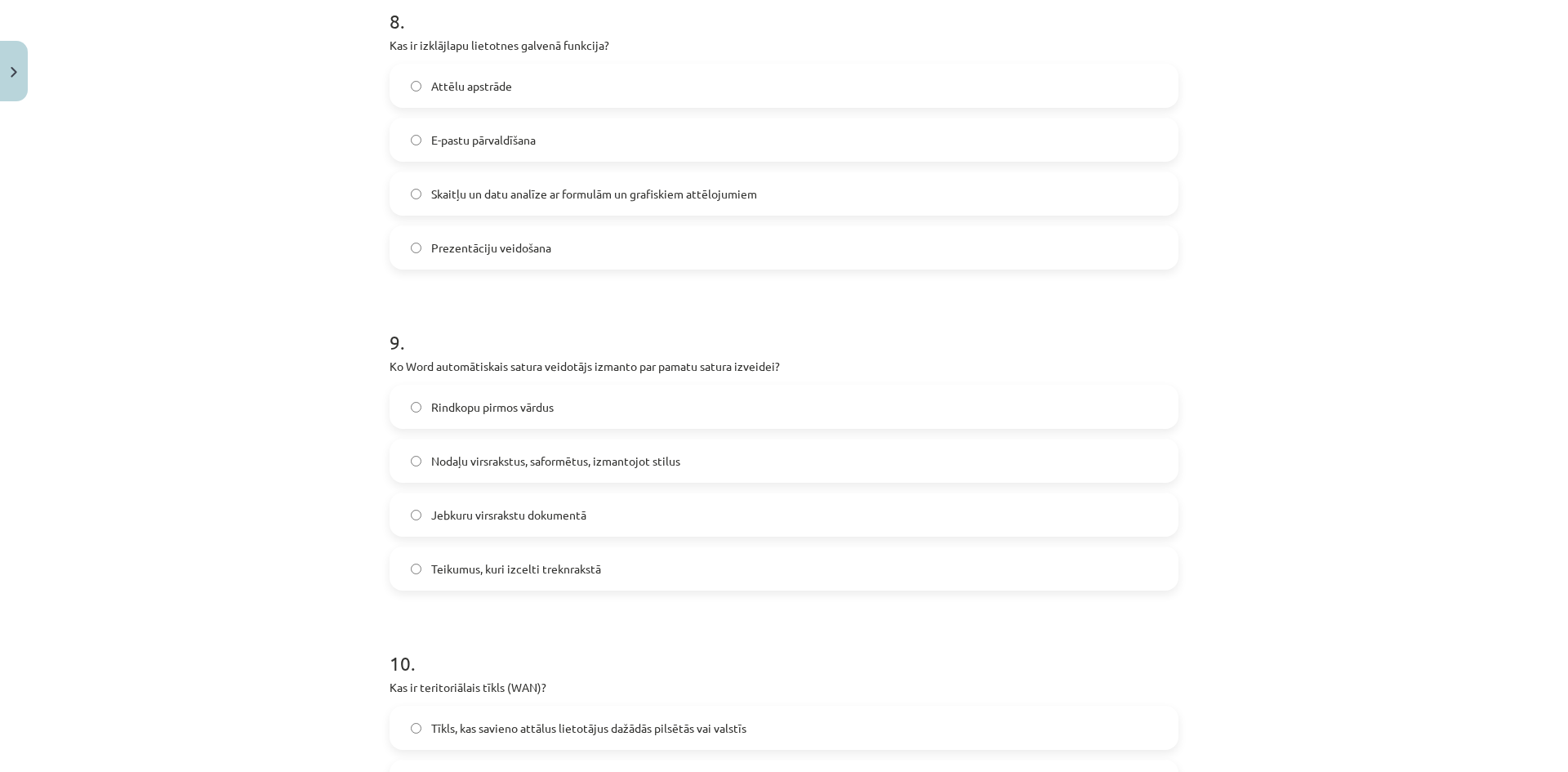
scroll to position [2778, 0]
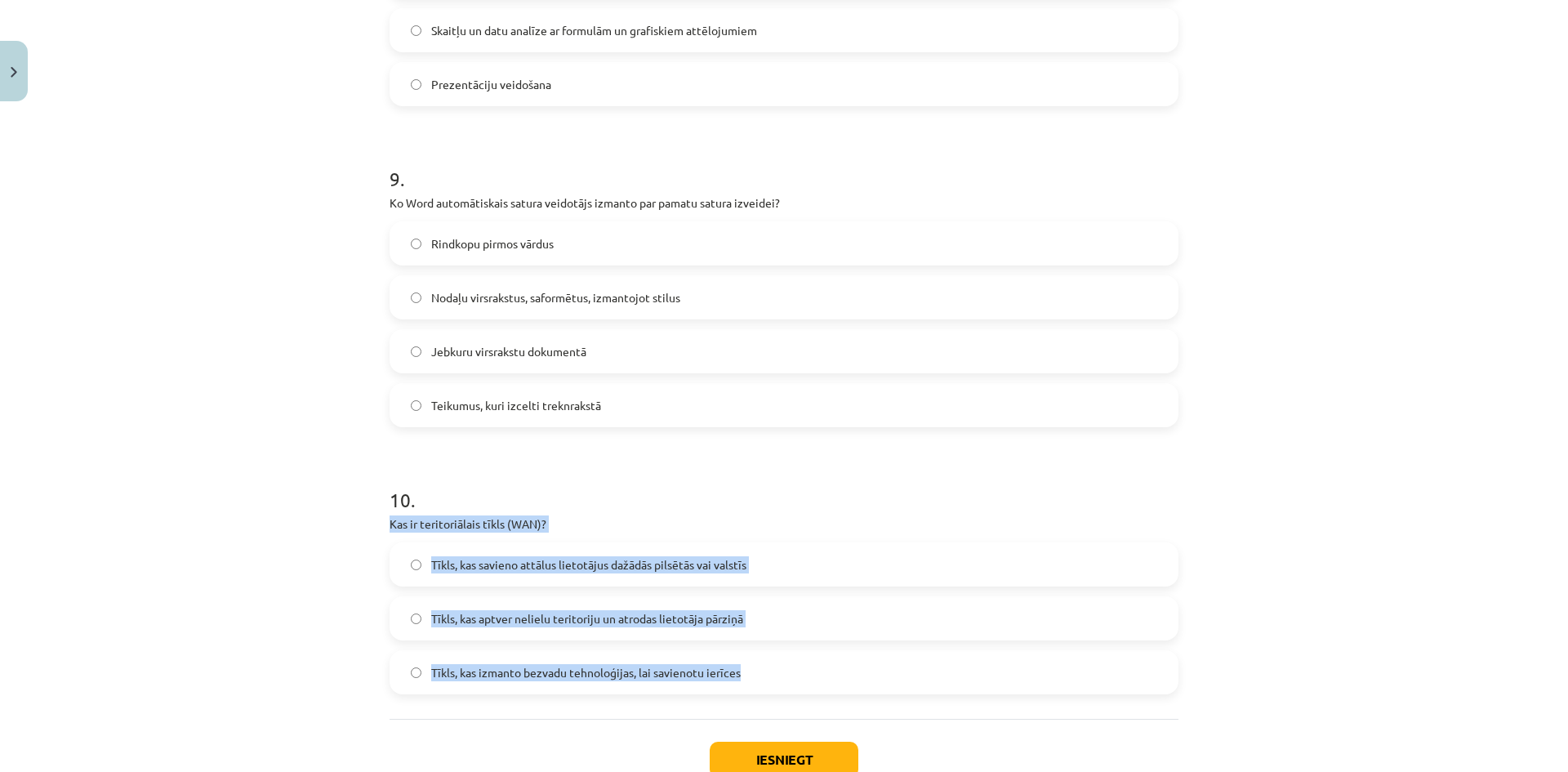
drag, startPoint x: 385, startPoint y: 523, endPoint x: 770, endPoint y: 684, distance: 417.3
click at [770, 684] on div "10 . Kas ir teritoriālais tīkls (WAN)? Tīkls, kas savieno attālus lietotājus da…" at bounding box center [784, 577] width 789 height 235
click at [563, 569] on span "Tīkls, kas savieno attālus lietotājus dažādās pilsētās vai valstīs" at bounding box center [590, 565] width 316 height 18
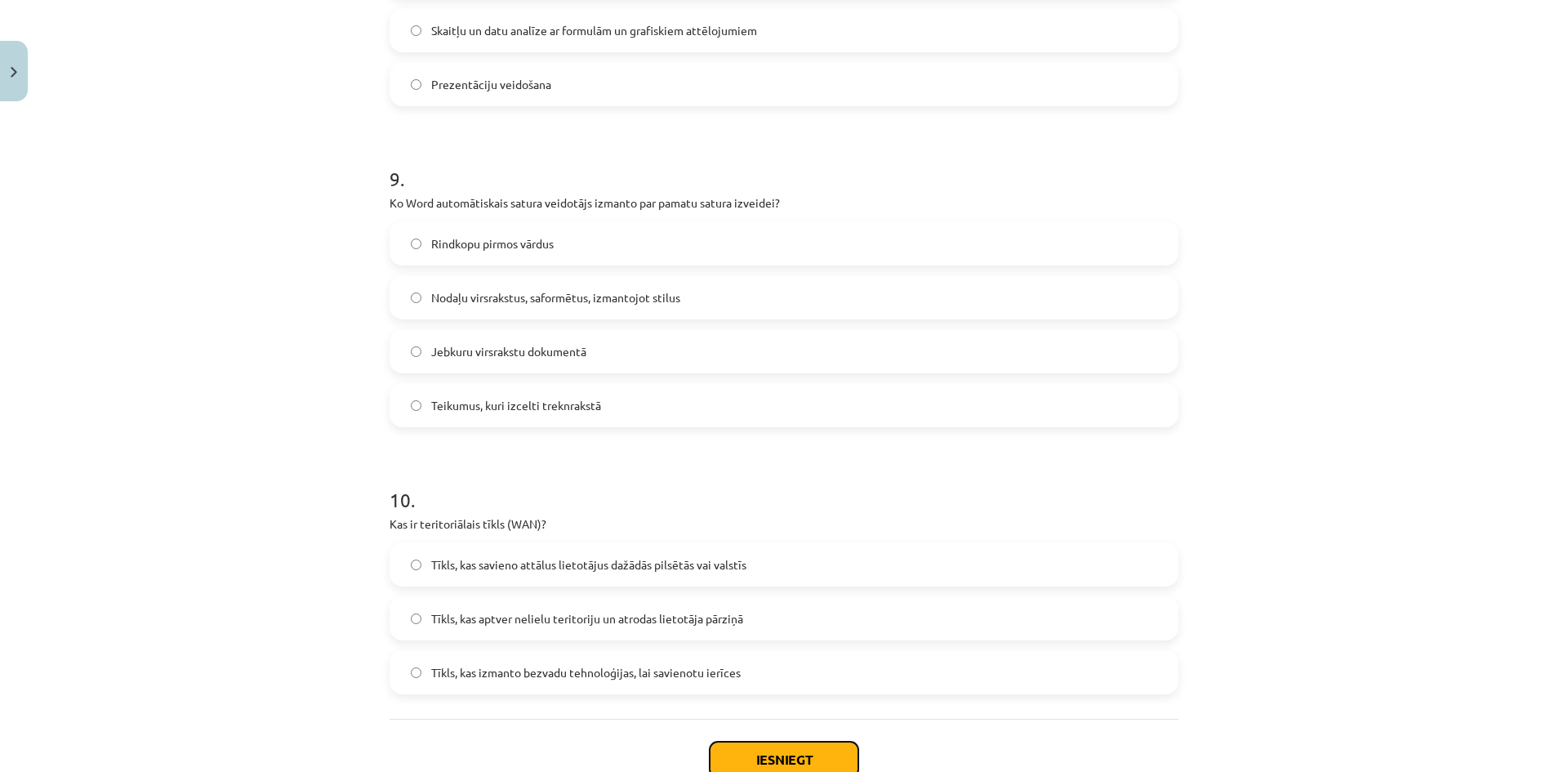
click at [744, 763] on button "Iesniegt" at bounding box center [784, 759] width 149 height 36
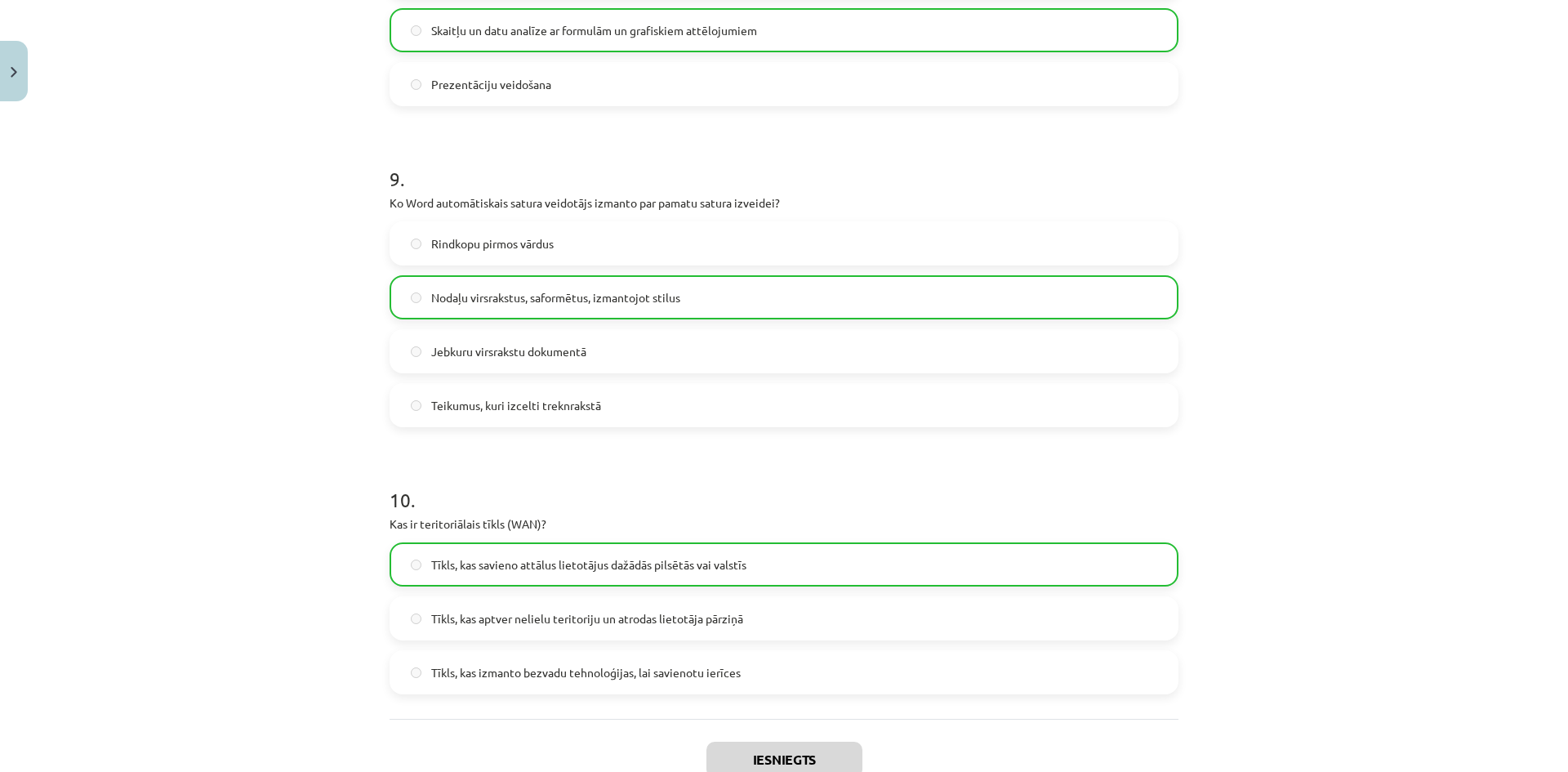
scroll to position [2942, 0]
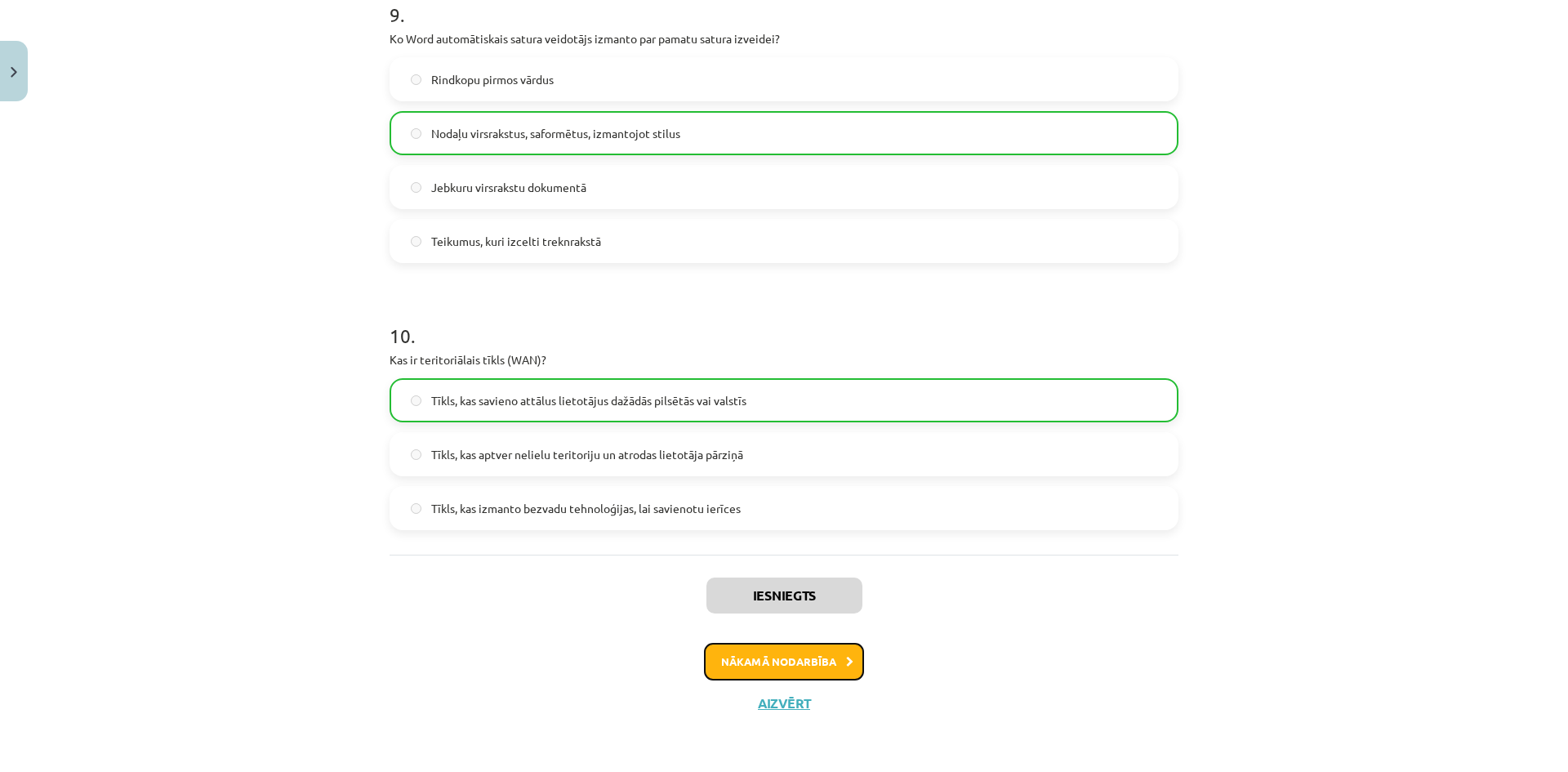
click at [758, 671] on button "Nākamā nodarbība" at bounding box center [784, 662] width 160 height 38
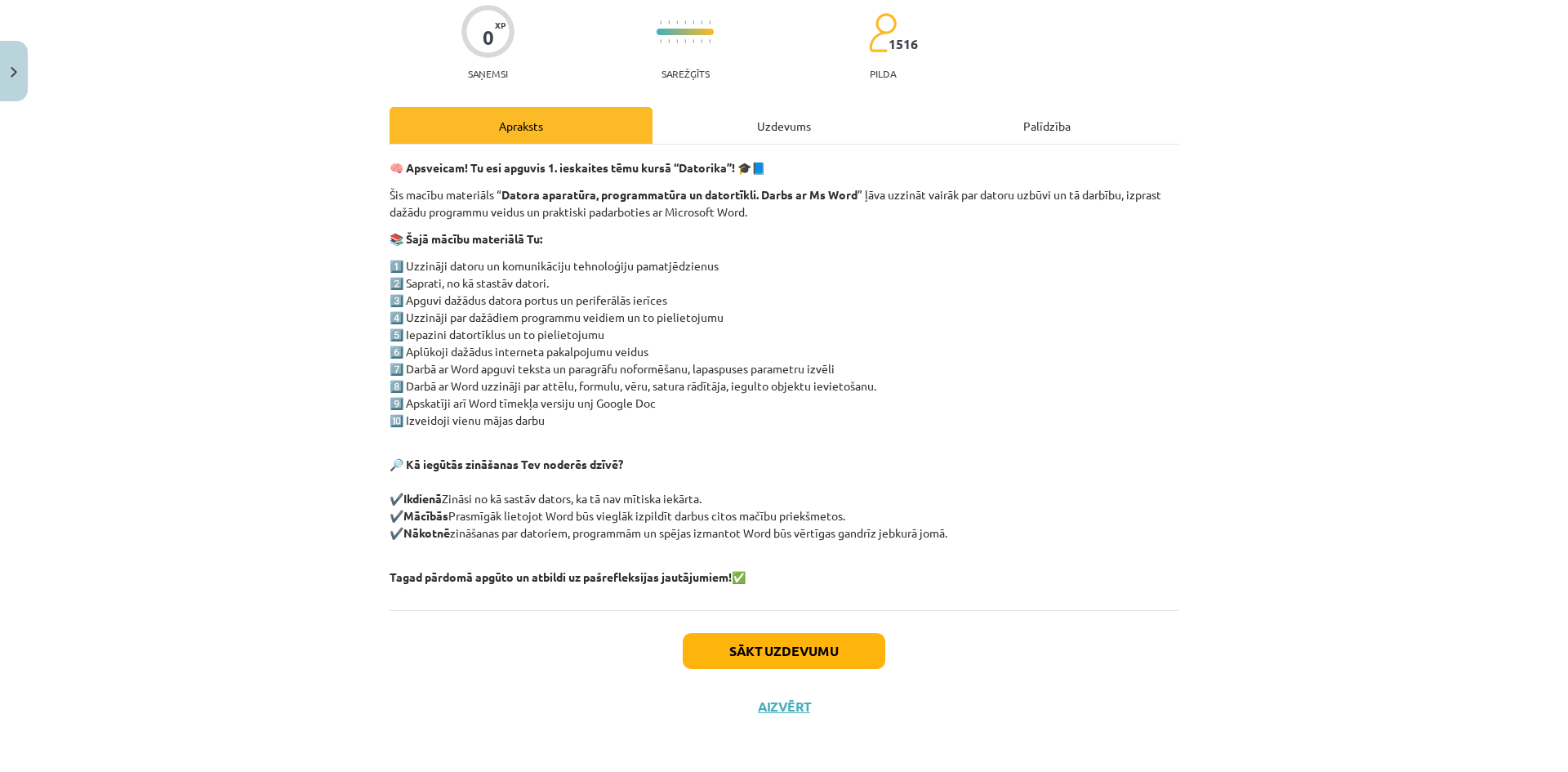
scroll to position [136, 0]
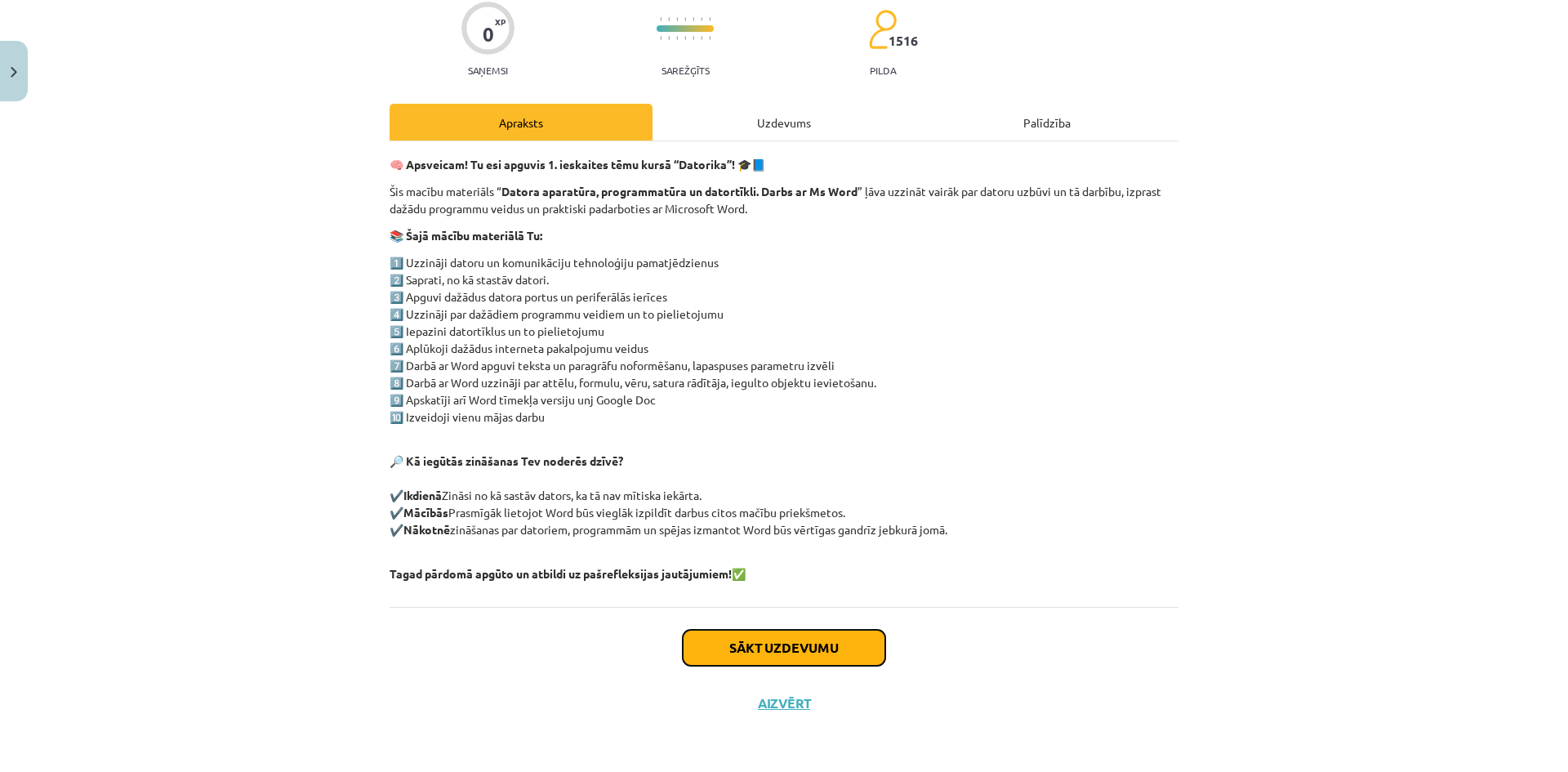
click at [752, 657] on button "Sākt uzdevumu" at bounding box center [784, 647] width 203 height 36
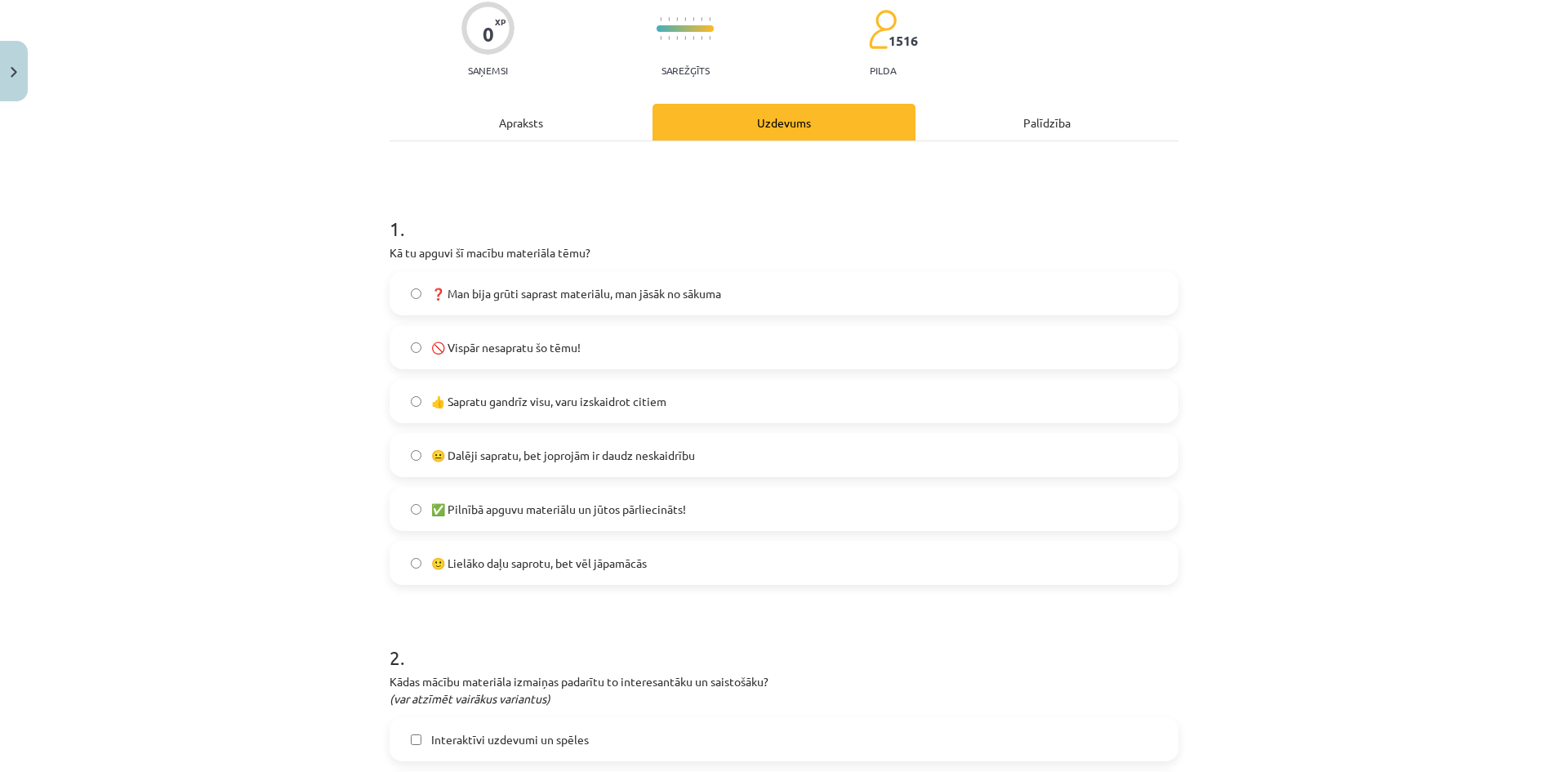
scroll to position [41, 0]
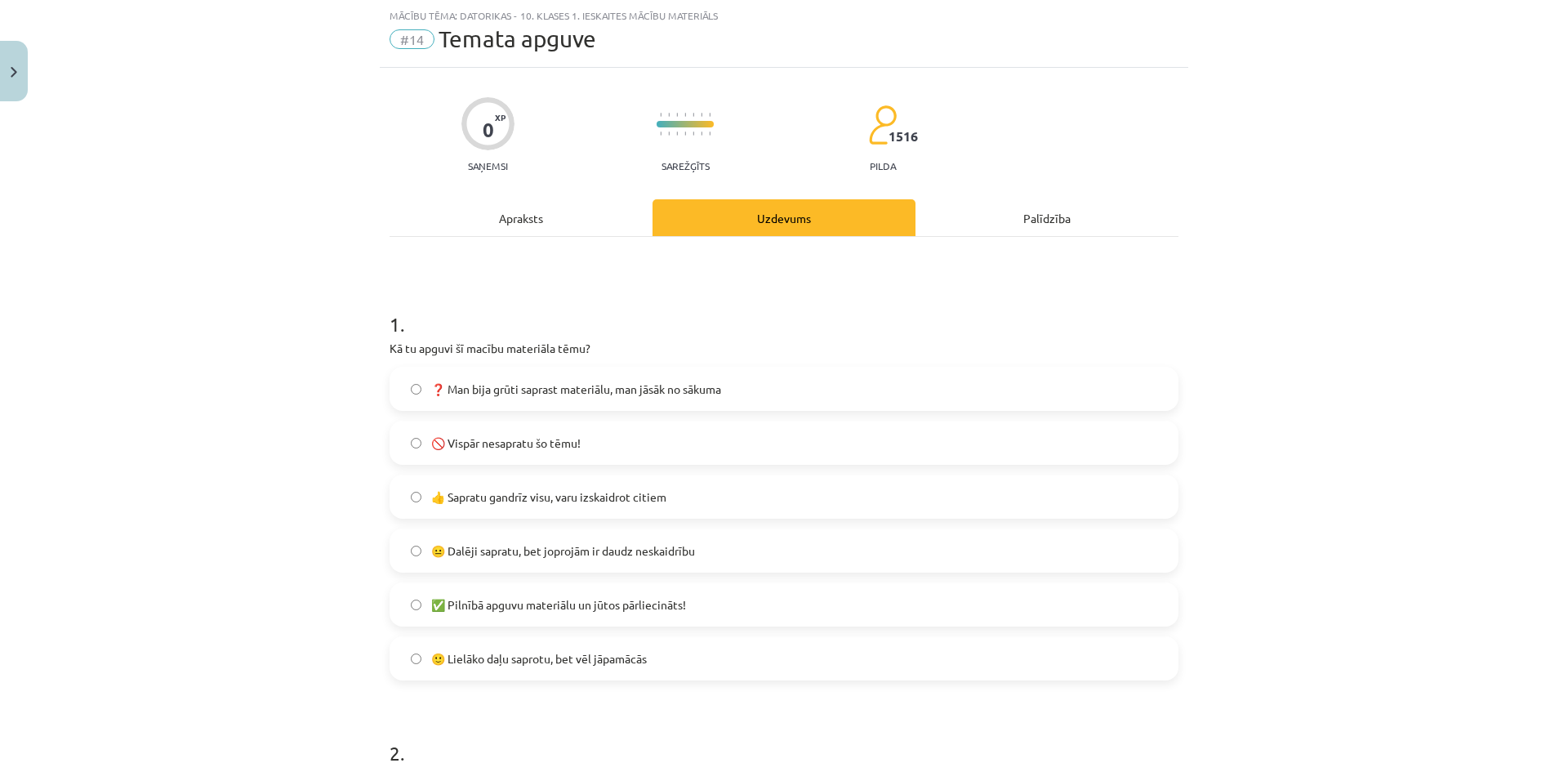
click at [564, 503] on span "👍 Sapratu gandrīz visu, varu izskaidrot citiem" at bounding box center [549, 497] width 235 height 18
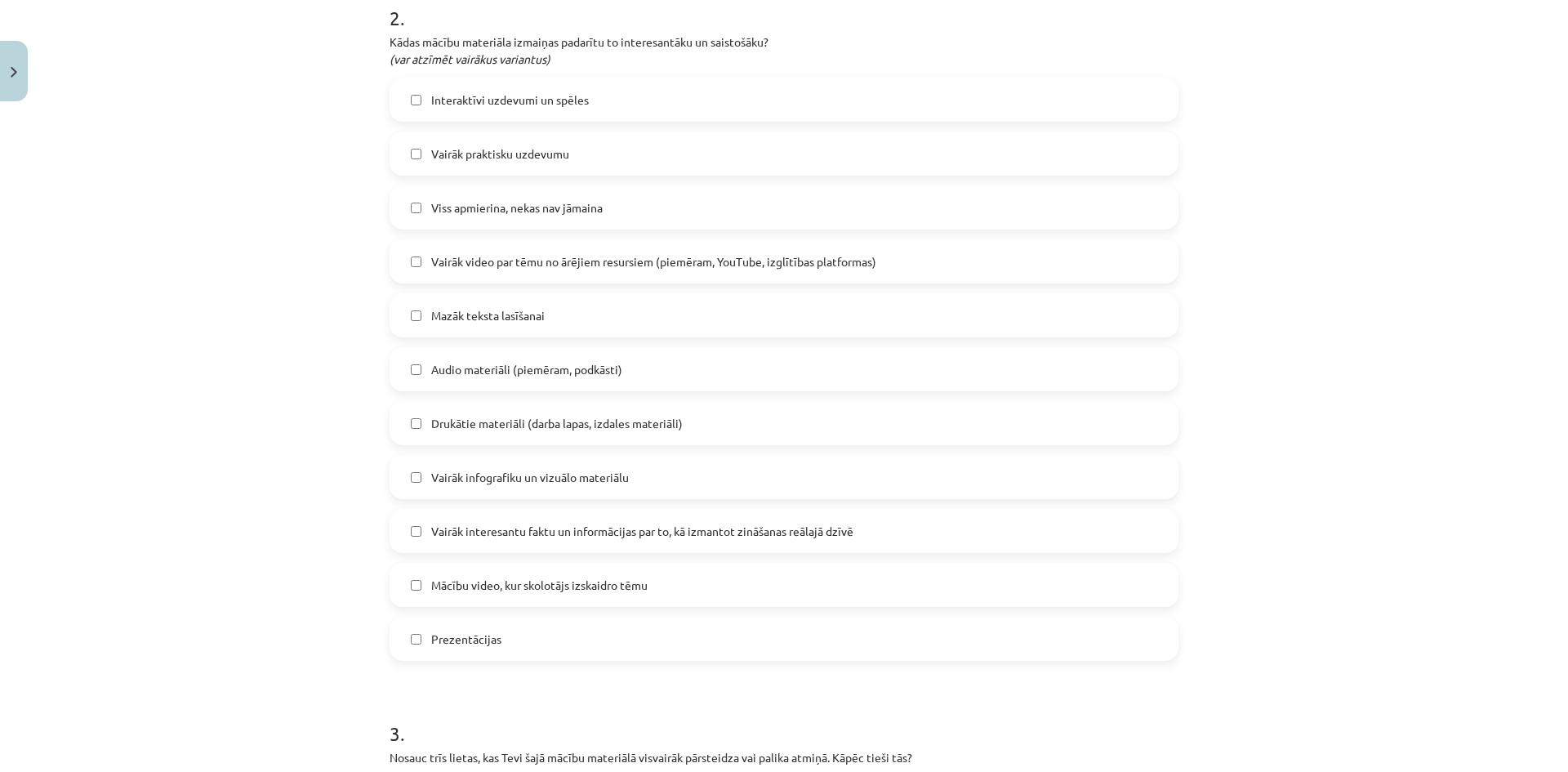
scroll to position [695, 0]
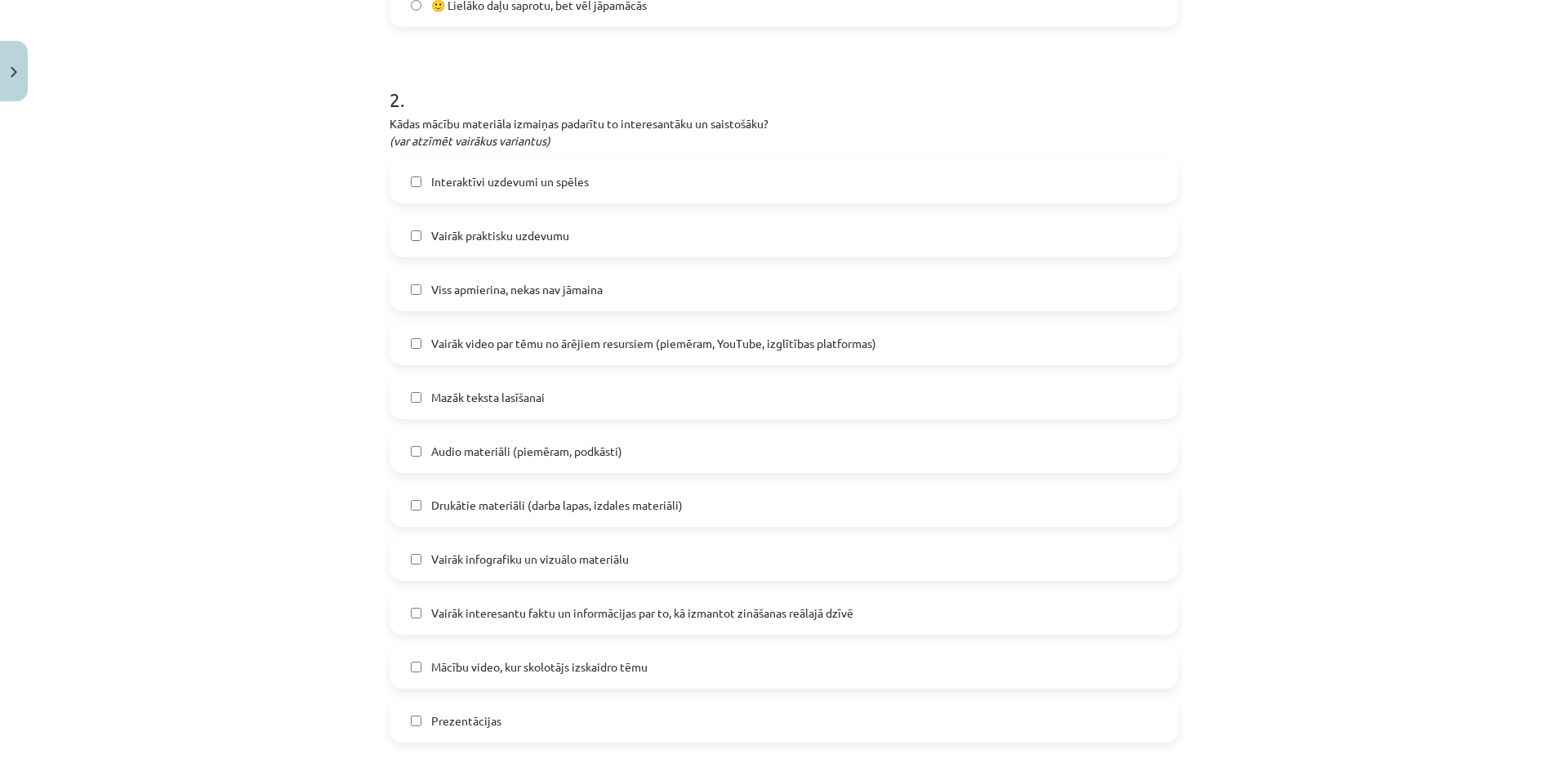
click at [526, 293] on span "Viss apmierina, nekas nav jāmaina" at bounding box center [517, 290] width 172 height 18
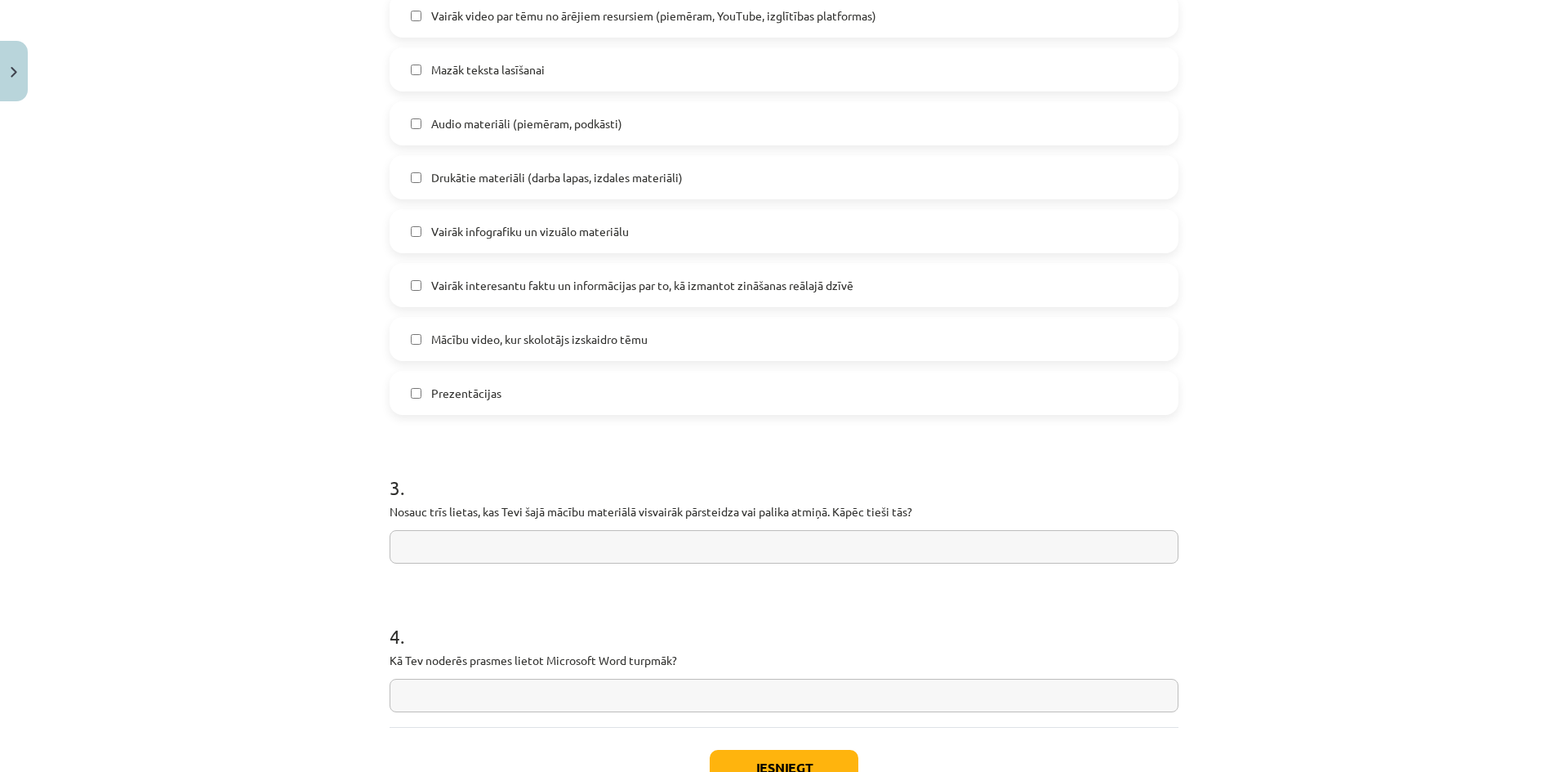
scroll to position [1142, 0]
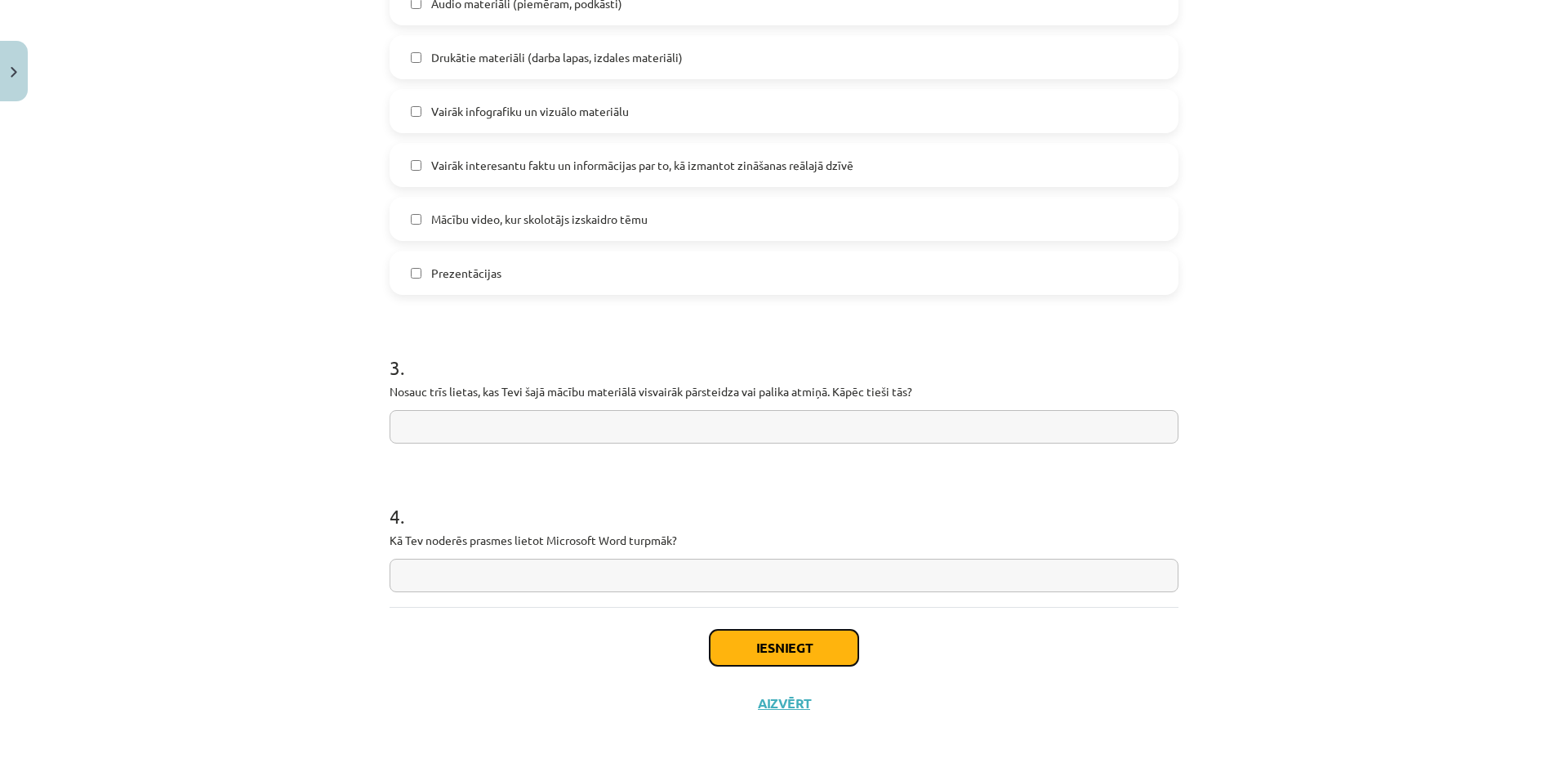
click at [765, 646] on button "Iesniegt" at bounding box center [784, 647] width 149 height 36
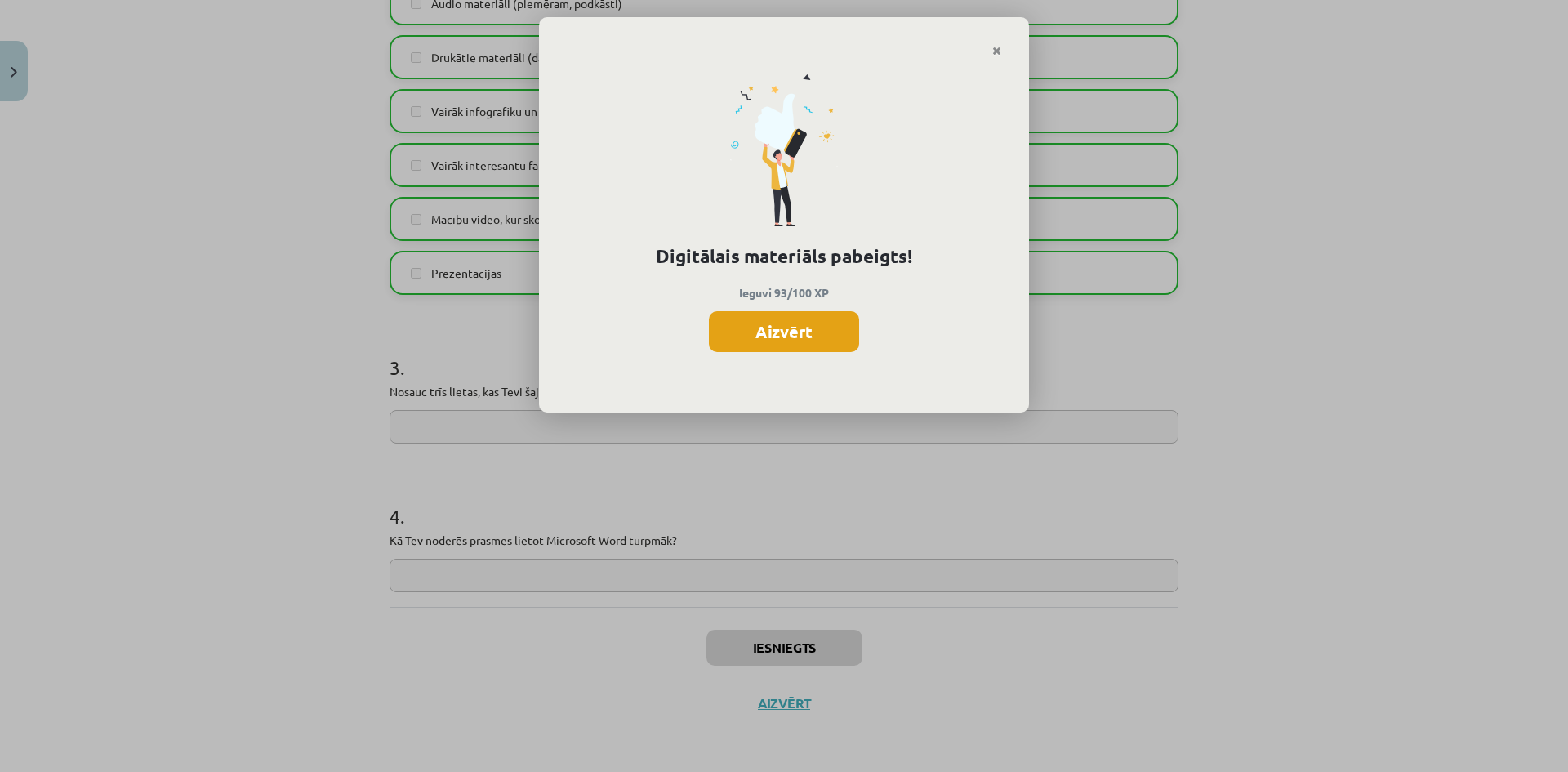
click at [755, 341] on button "Aizvērt" at bounding box center [784, 331] width 150 height 41
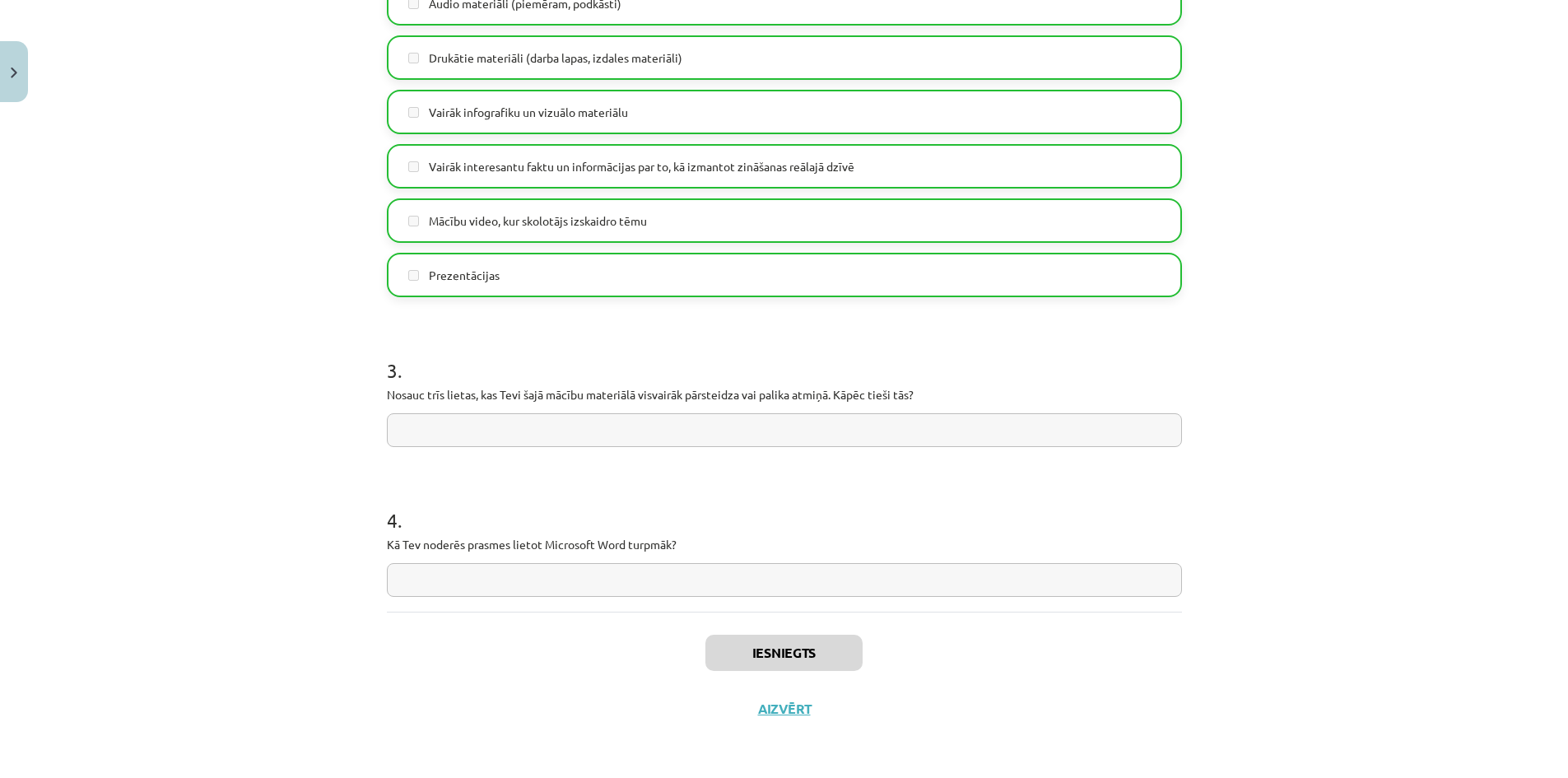
scroll to position [165, 0]
click at [777, 713] on button "Aizvērt" at bounding box center [784, 708] width 63 height 17
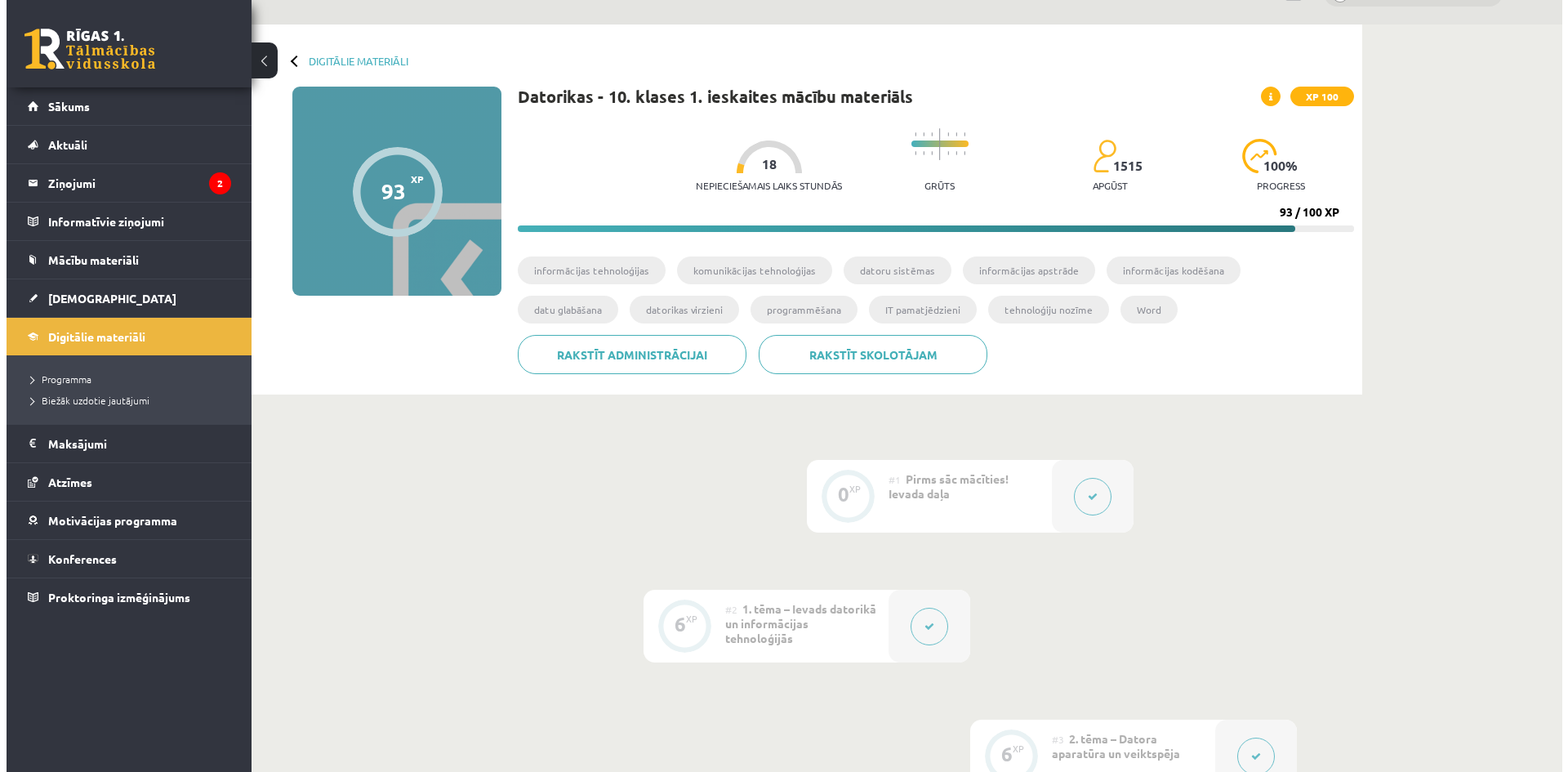
scroll to position [0, 0]
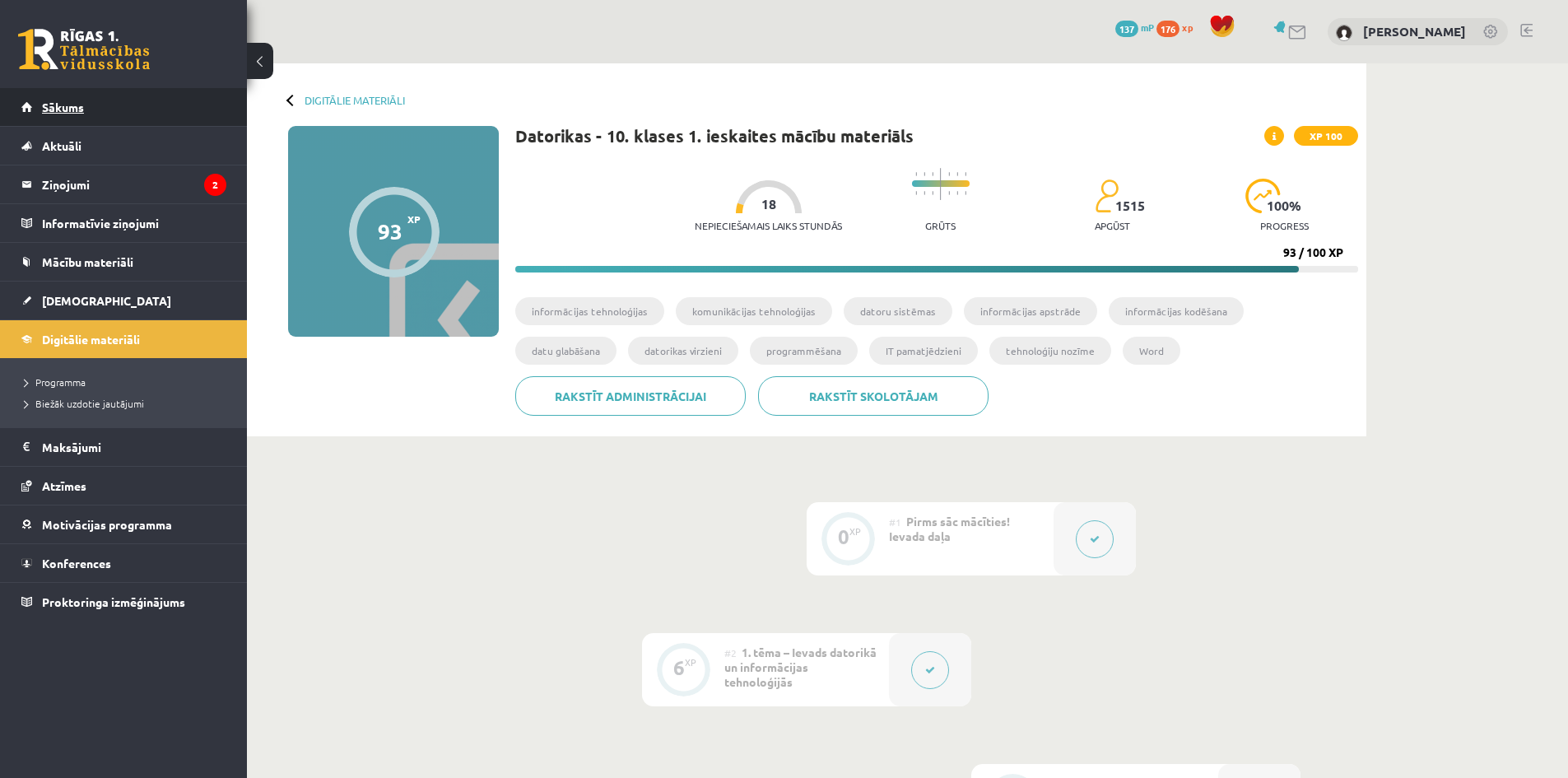
click at [68, 107] on span "Sākums" at bounding box center [63, 106] width 42 height 15
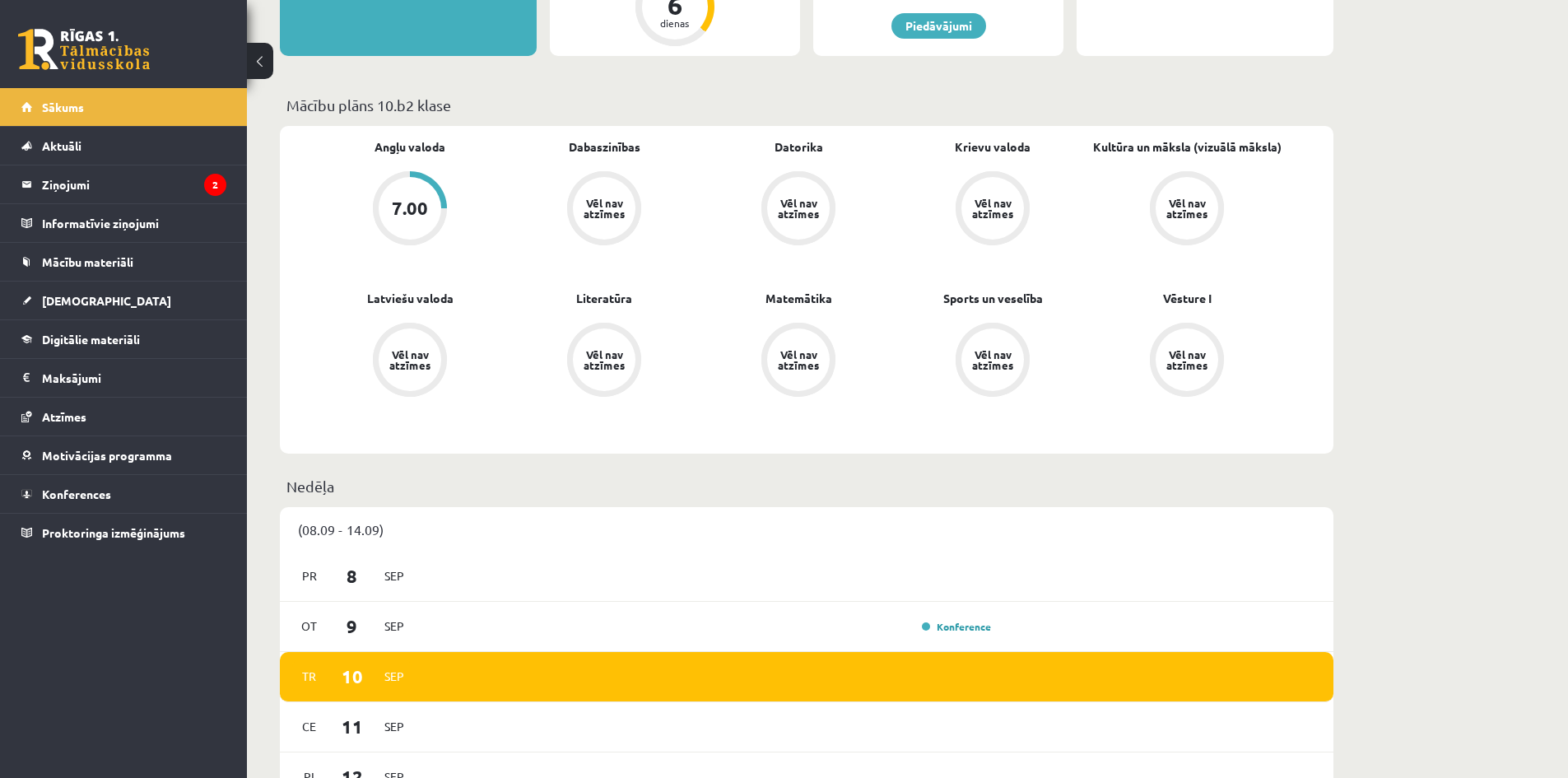
scroll to position [494, 0]
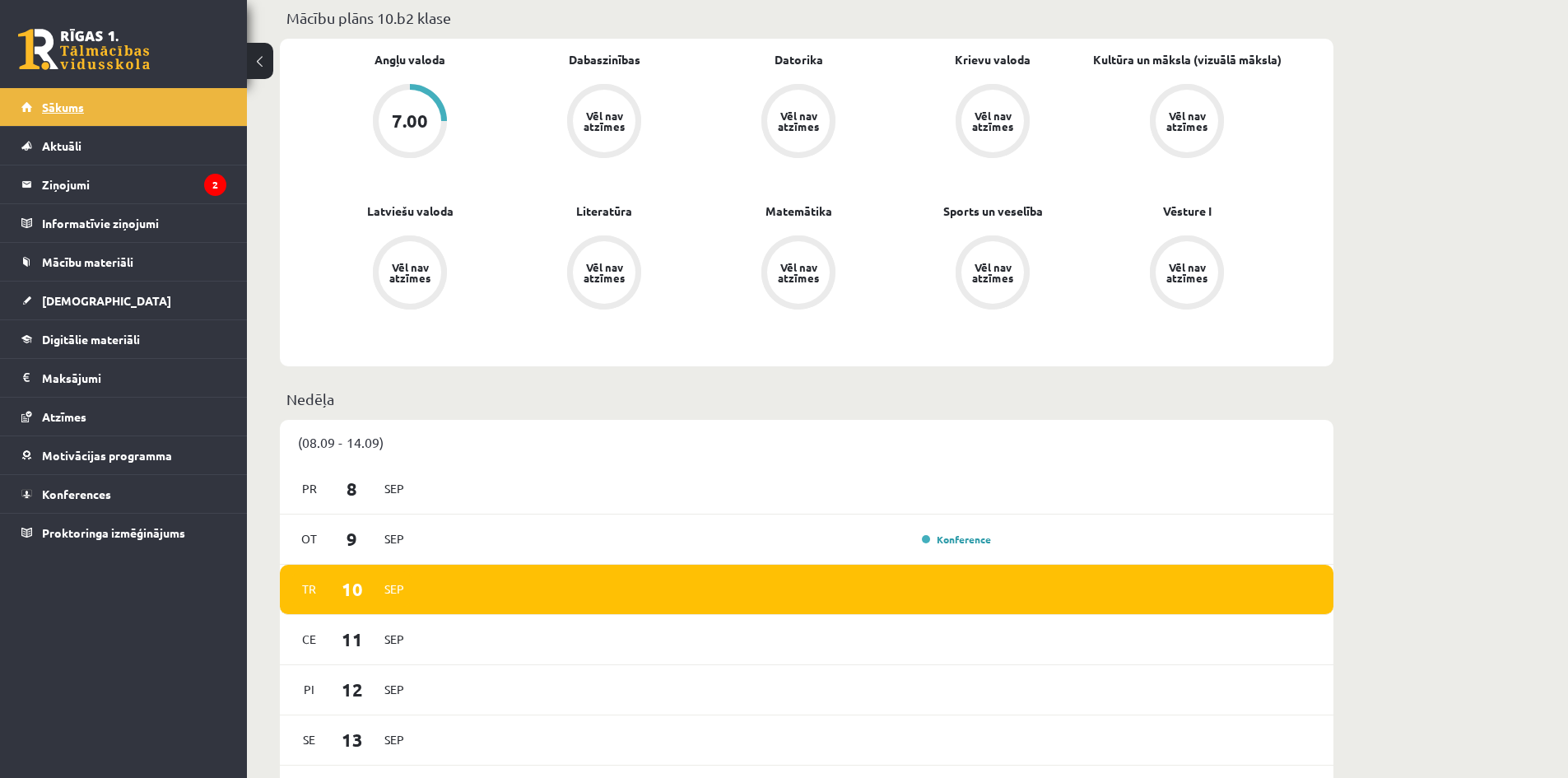
click at [90, 111] on link "Sākums" at bounding box center [124, 107] width 205 height 38
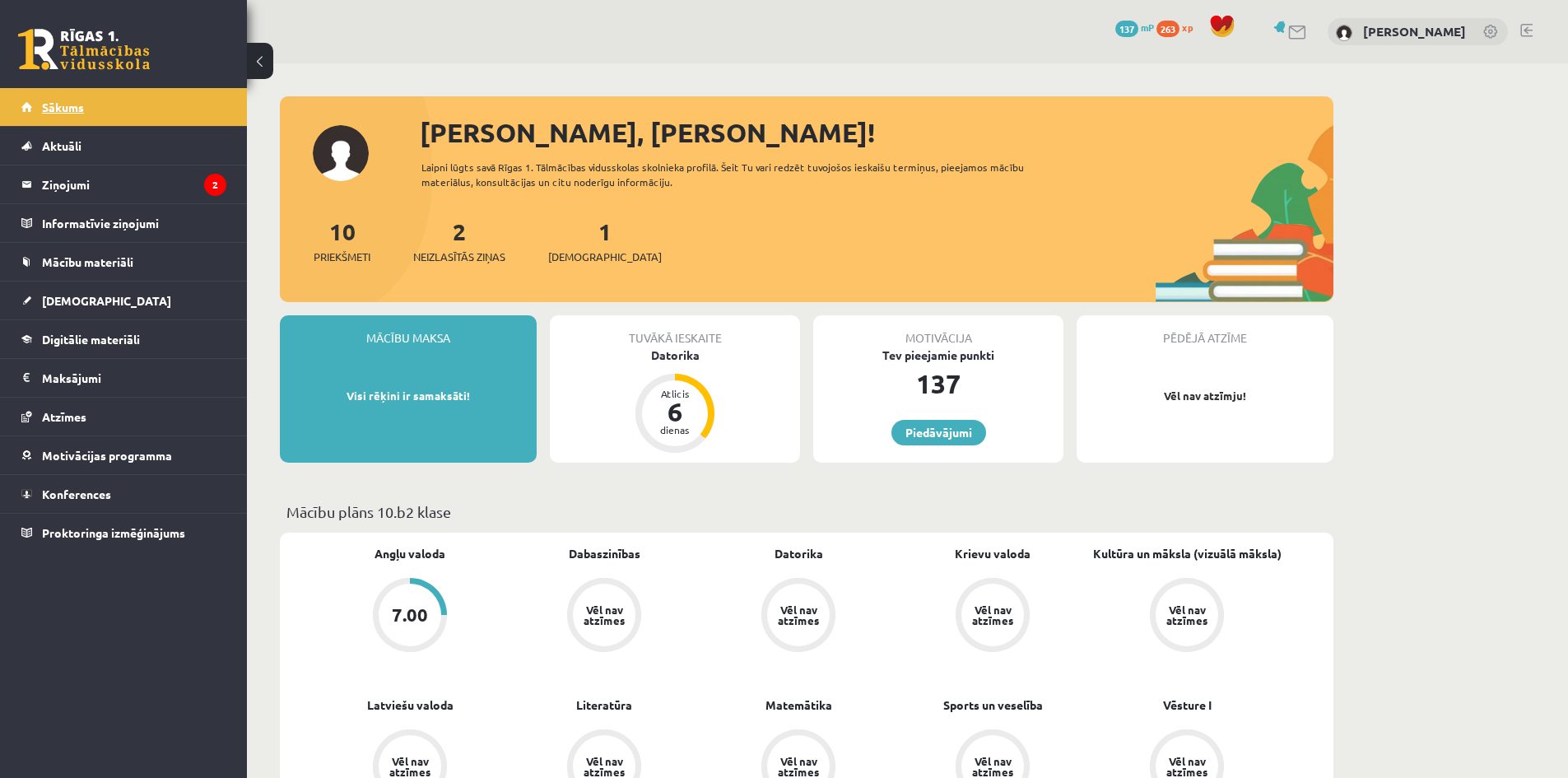
click at [42, 100] on link "Sākums" at bounding box center [124, 107] width 205 height 38
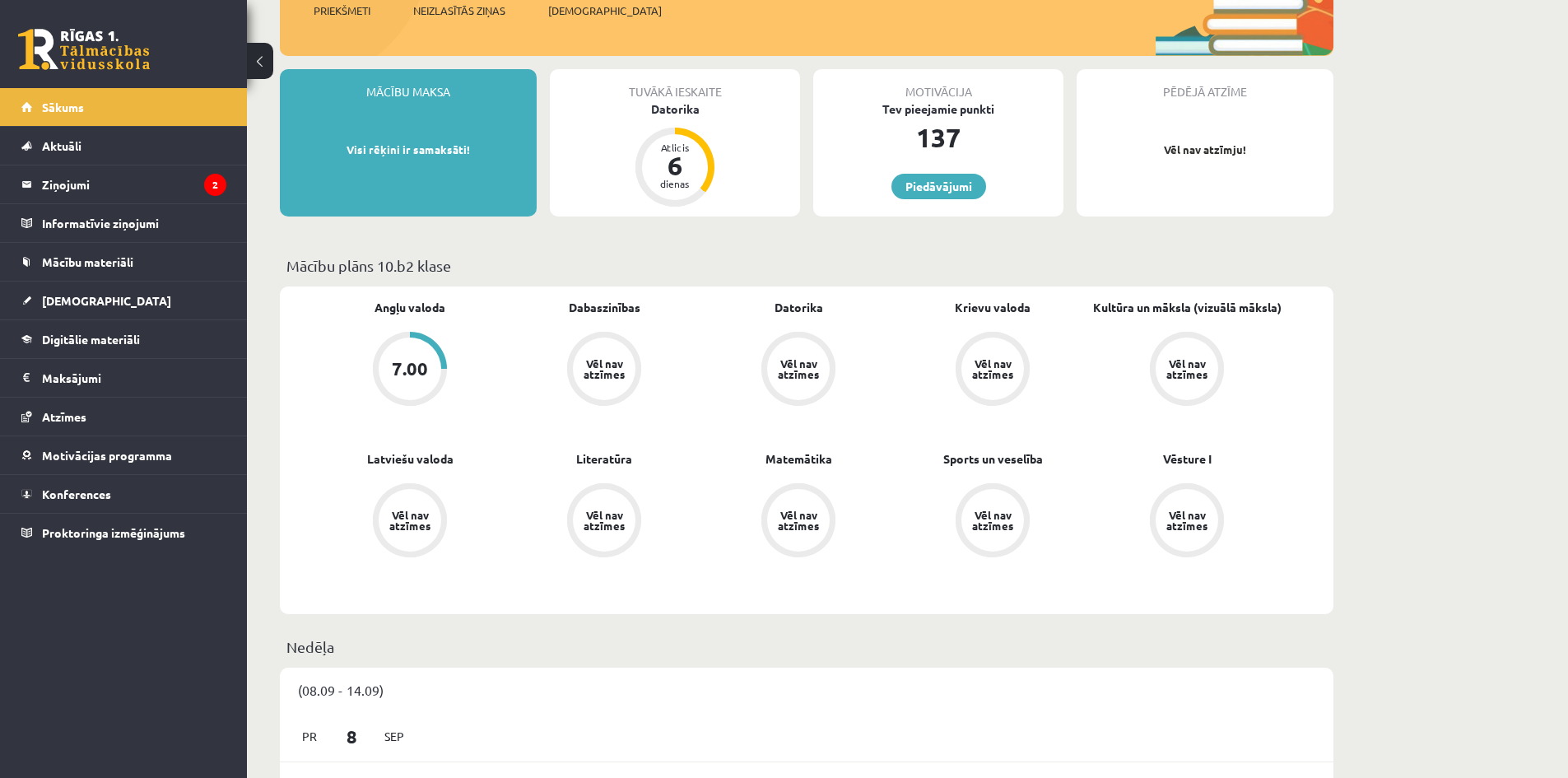
scroll to position [247, 0]
click at [81, 298] on span "[DEMOGRAPHIC_DATA]" at bounding box center [107, 300] width 130 height 15
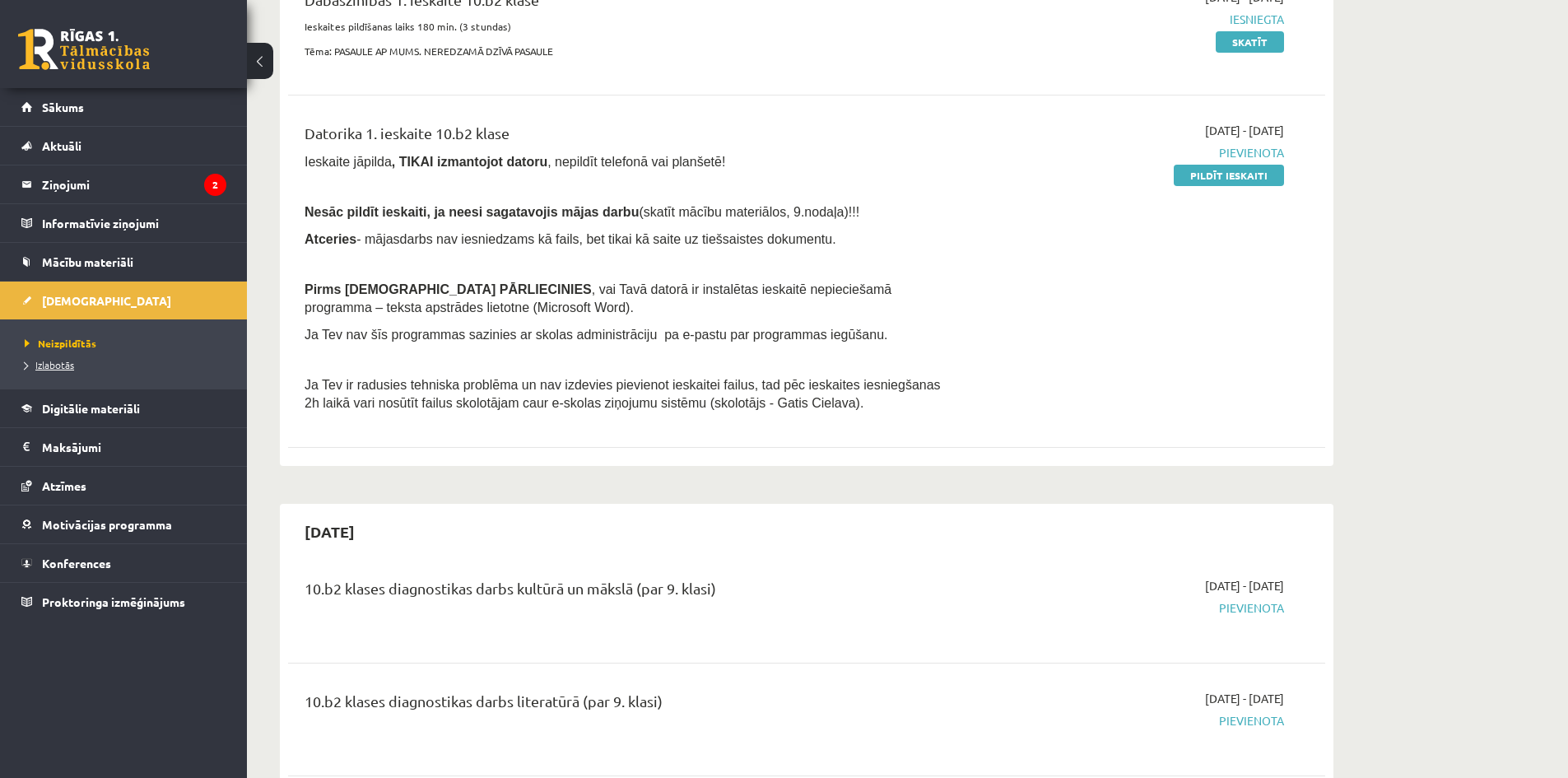
click at [74, 361] on span "Izlabotās" at bounding box center [49, 364] width 49 height 13
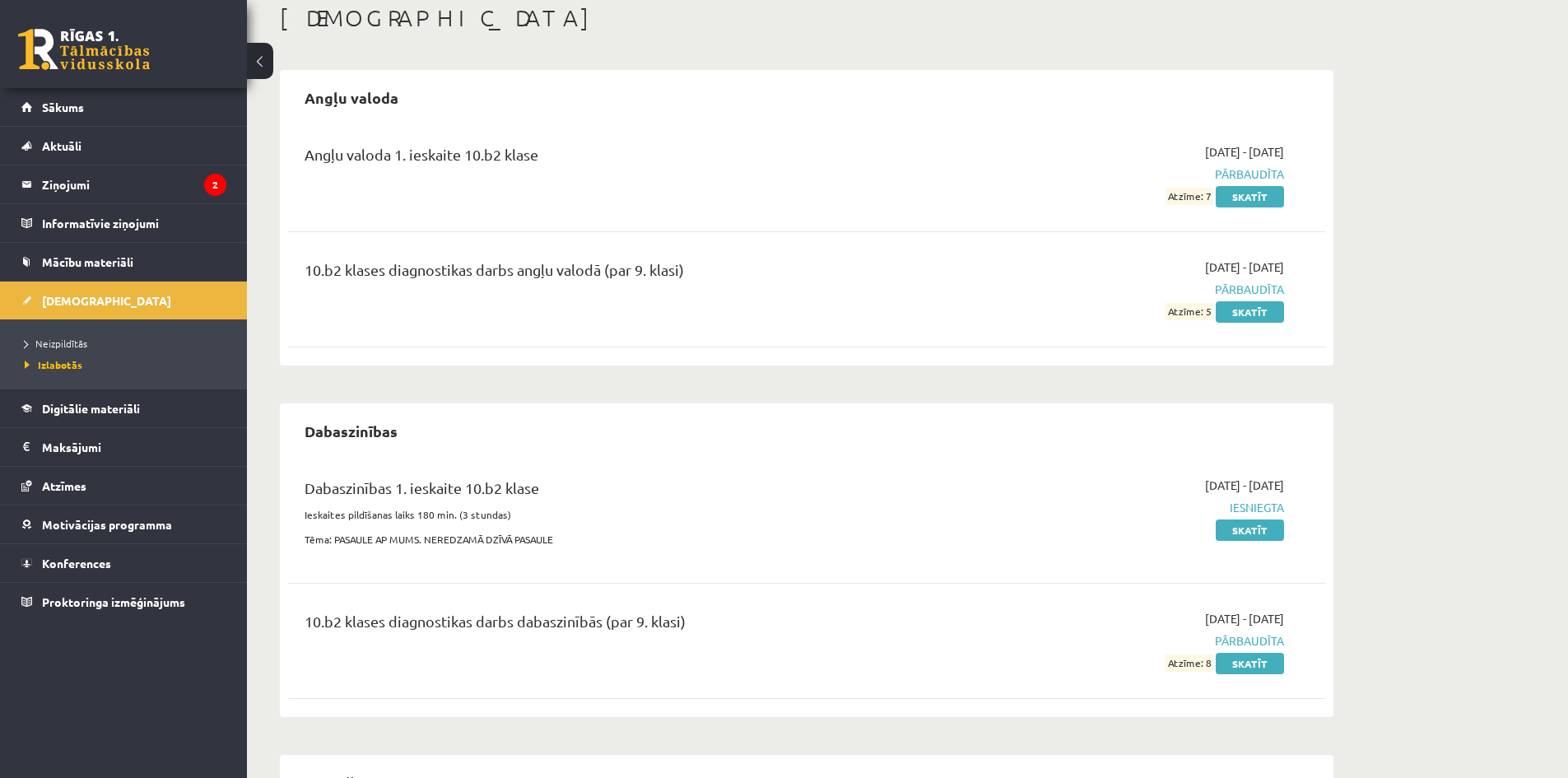
scroll to position [118, 0]
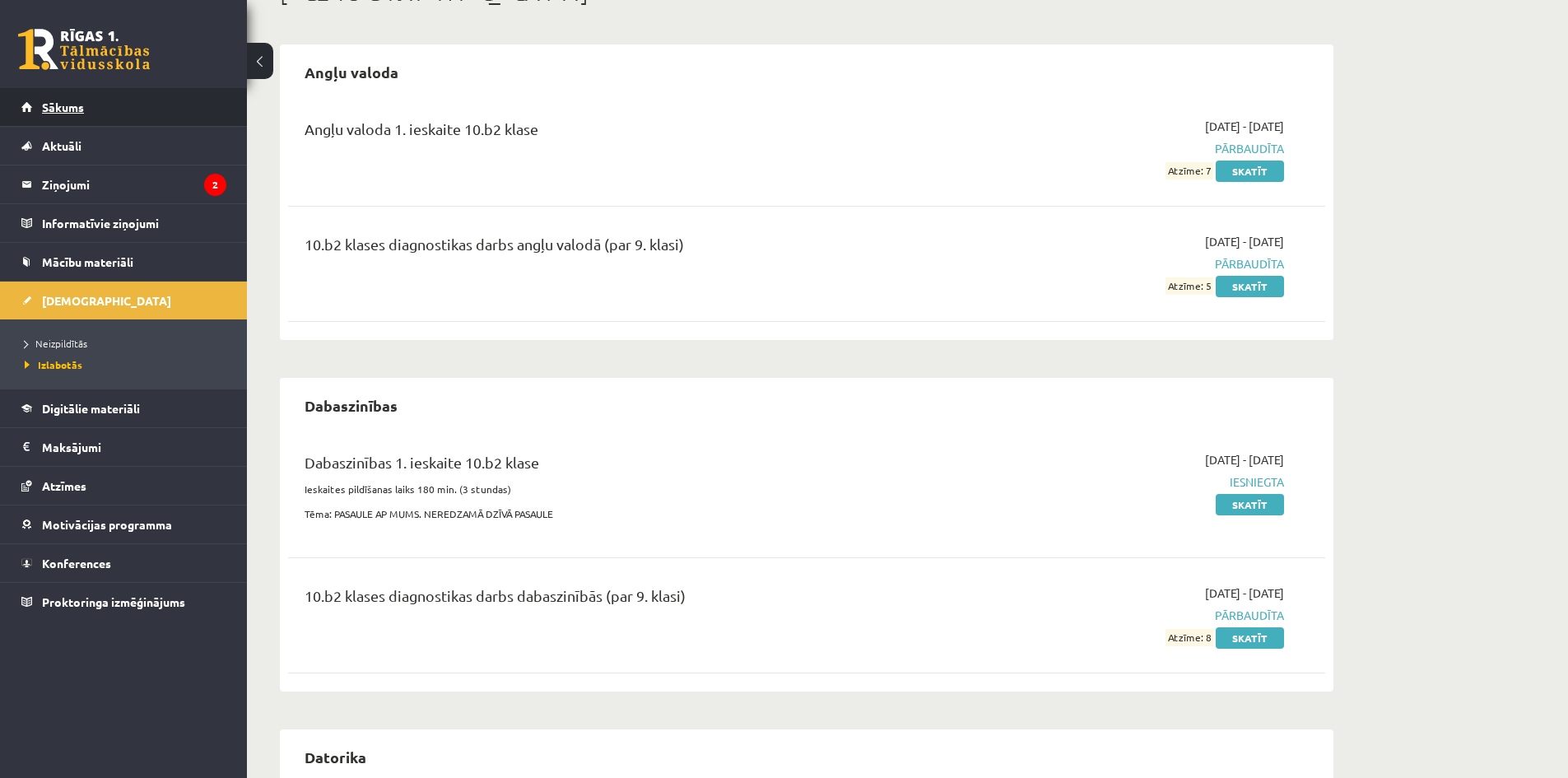
click at [117, 102] on link "Sākums" at bounding box center [124, 107] width 205 height 38
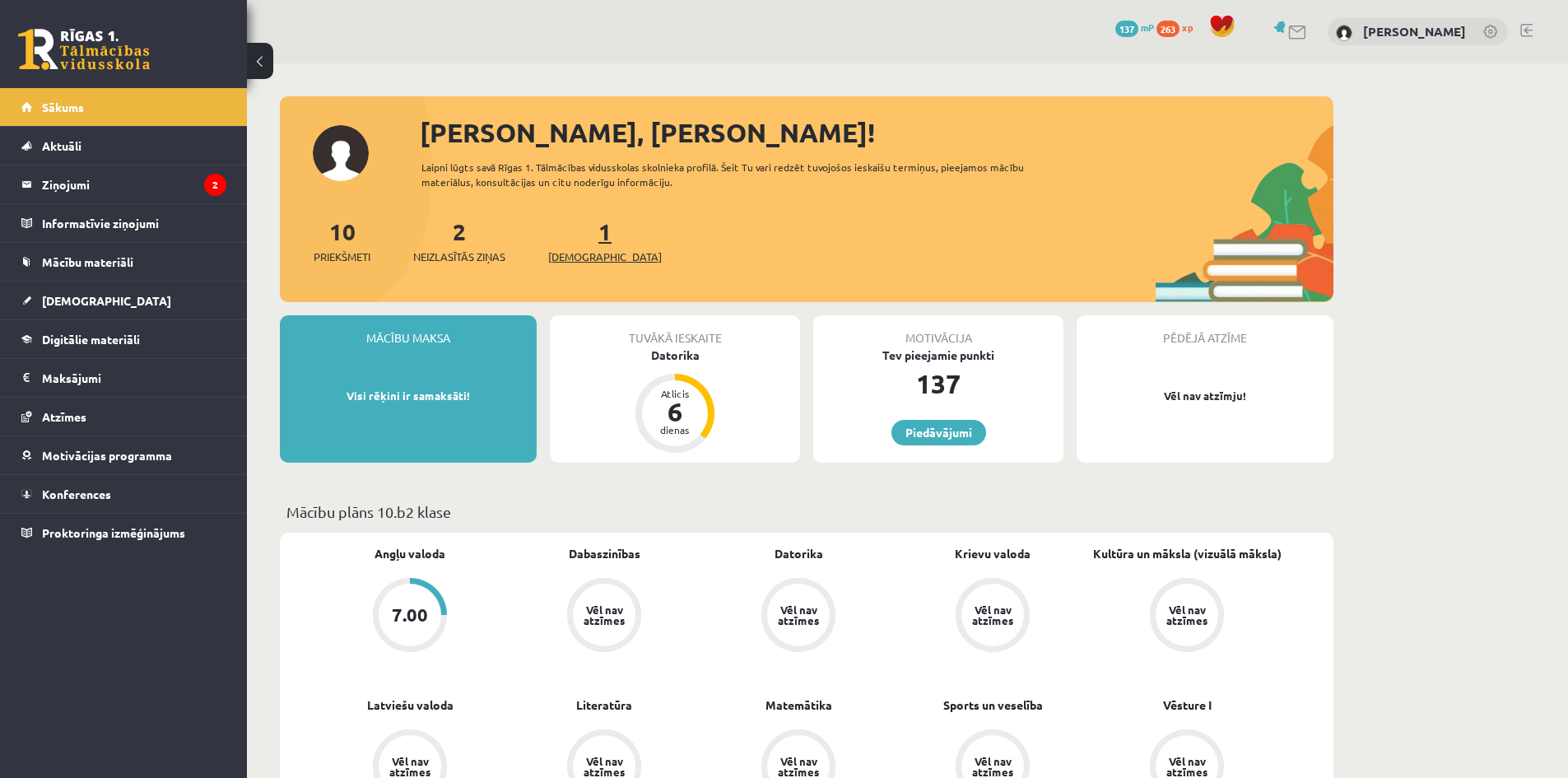
click at [568, 254] on span "[DEMOGRAPHIC_DATA]" at bounding box center [605, 256] width 114 height 17
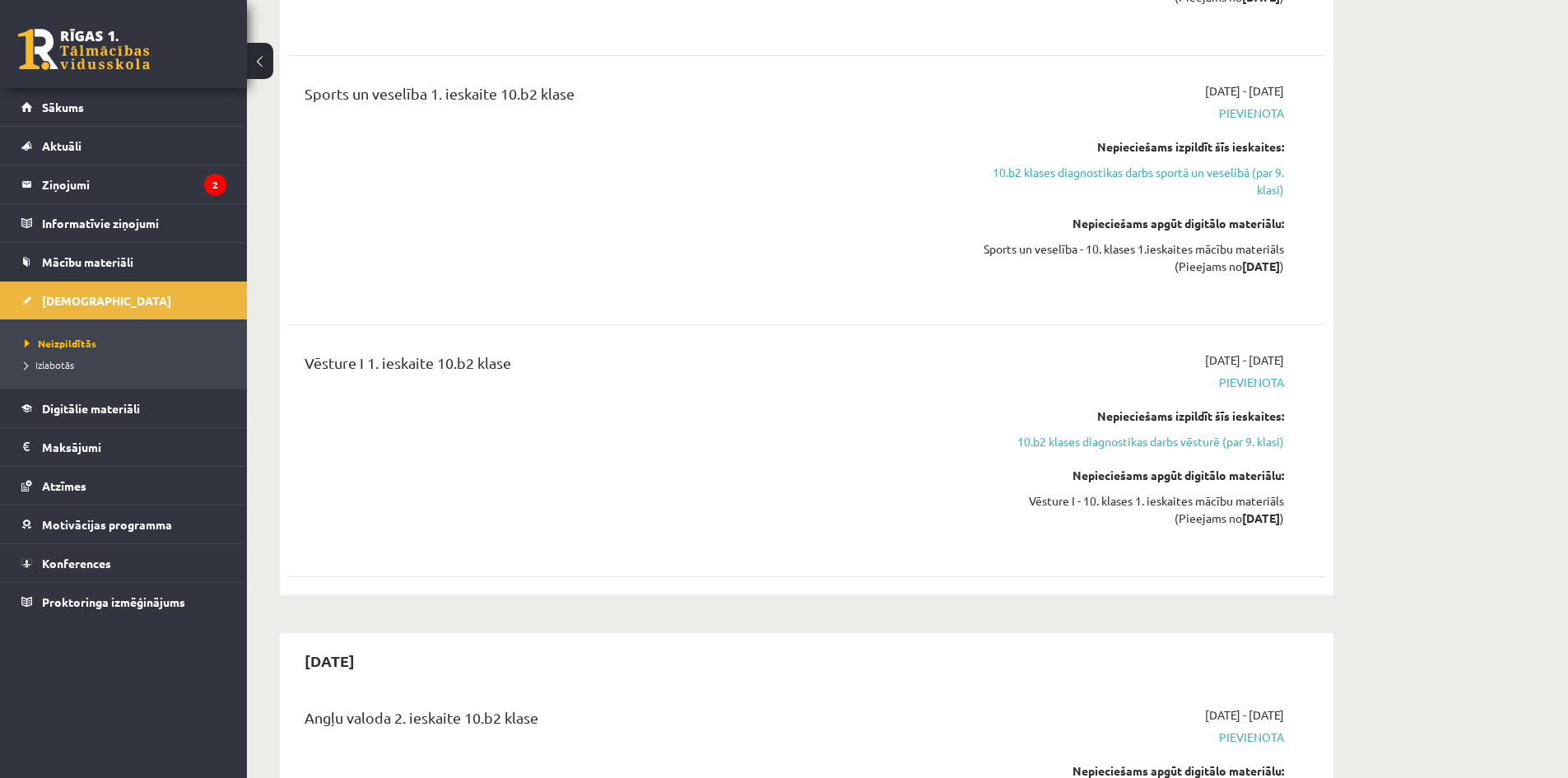
scroll to position [3459, 0]
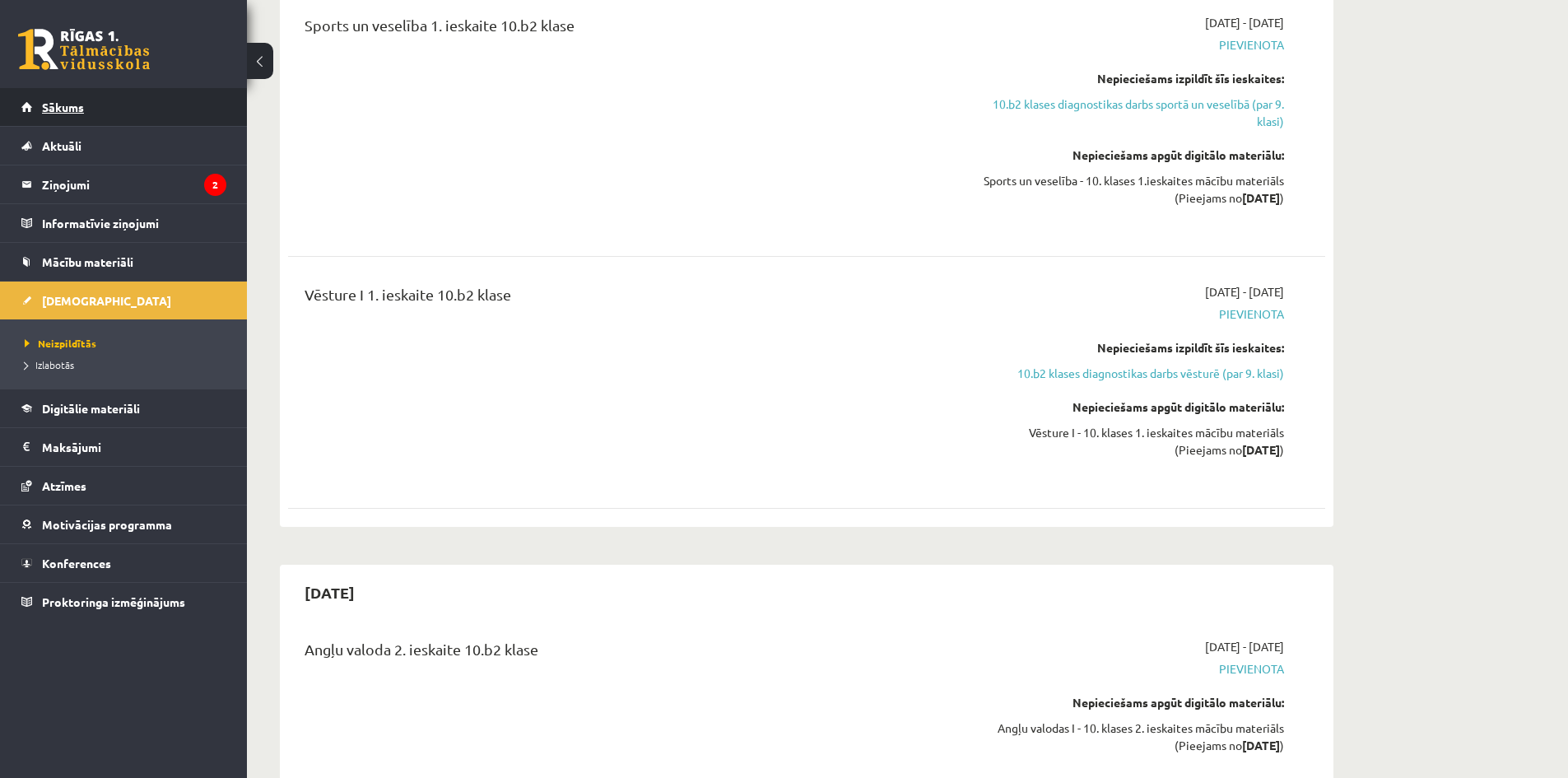
click at [69, 106] on span "Sākums" at bounding box center [63, 106] width 42 height 15
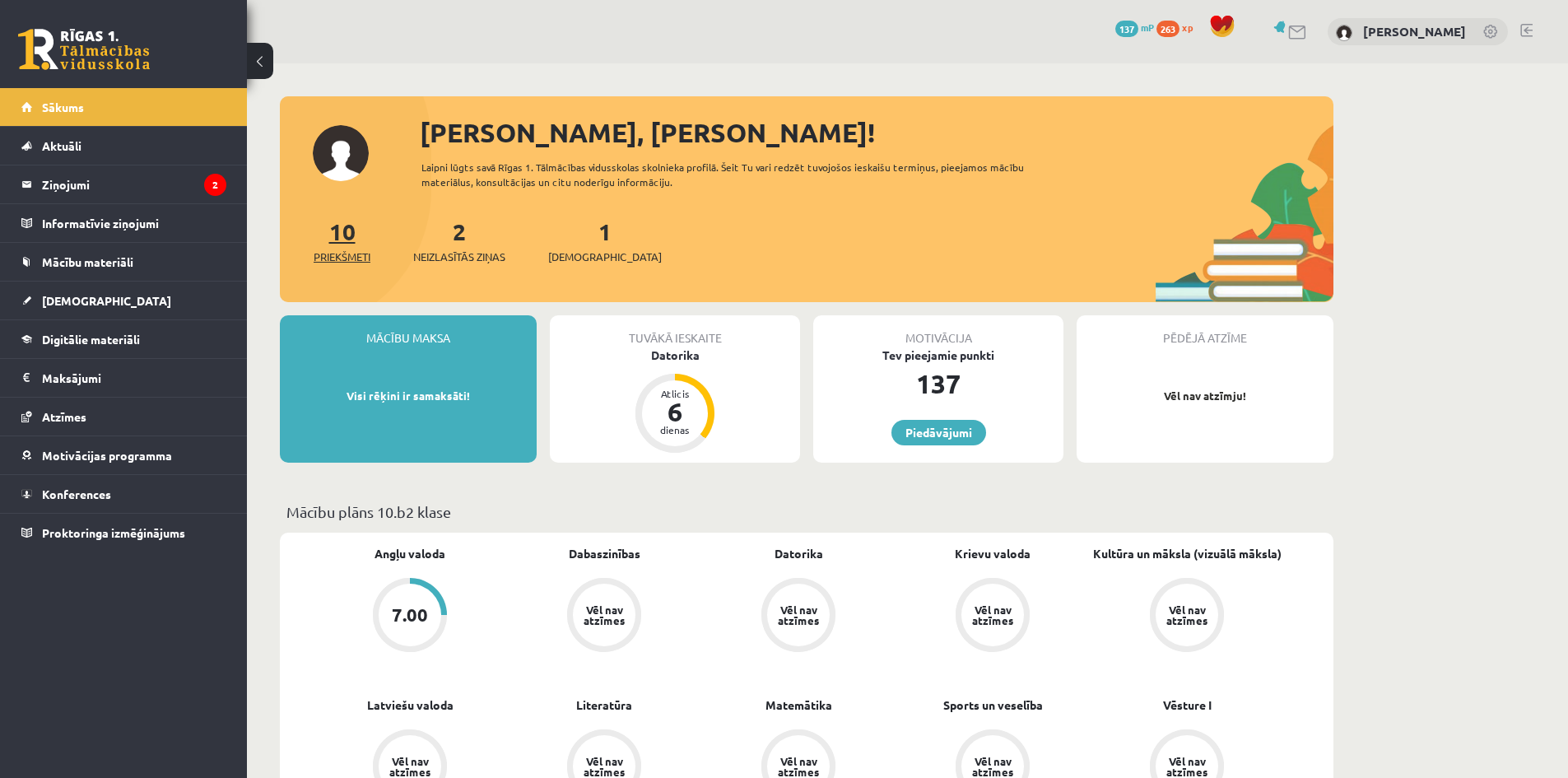
click at [344, 250] on span "Priekšmeti" at bounding box center [342, 256] width 57 height 17
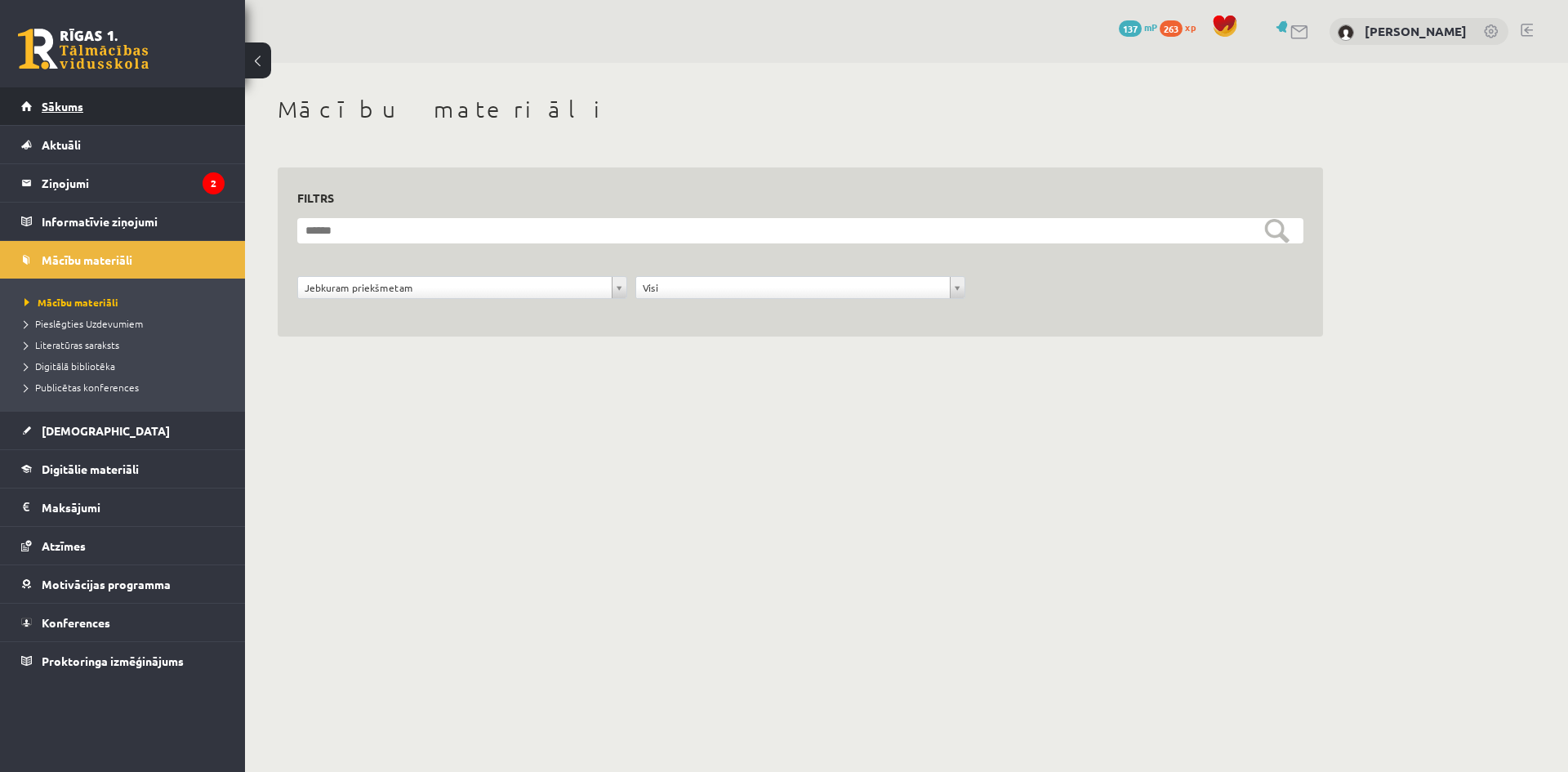
click at [85, 112] on link "Sākums" at bounding box center [123, 106] width 204 height 38
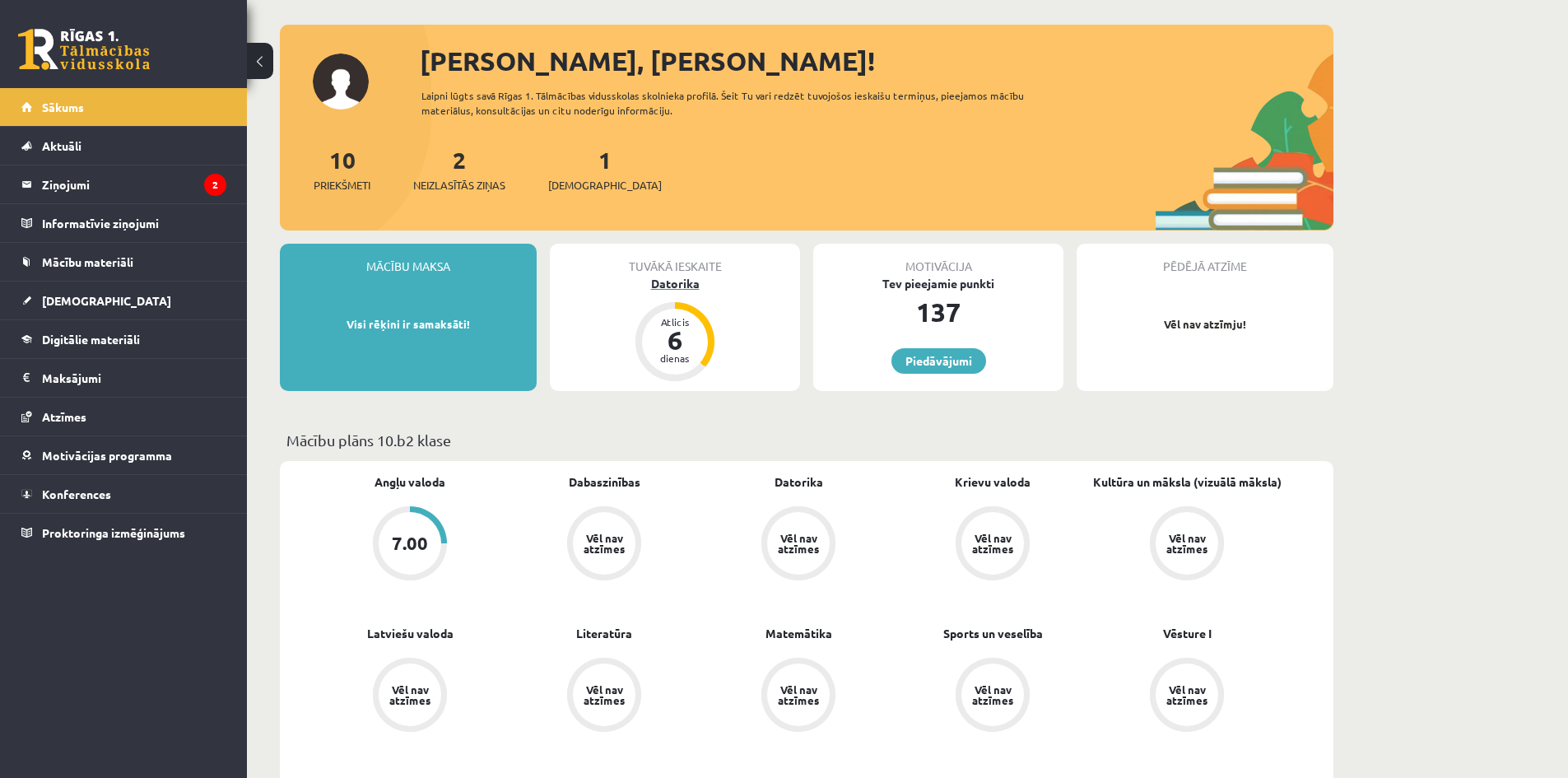
scroll to position [165, 0]
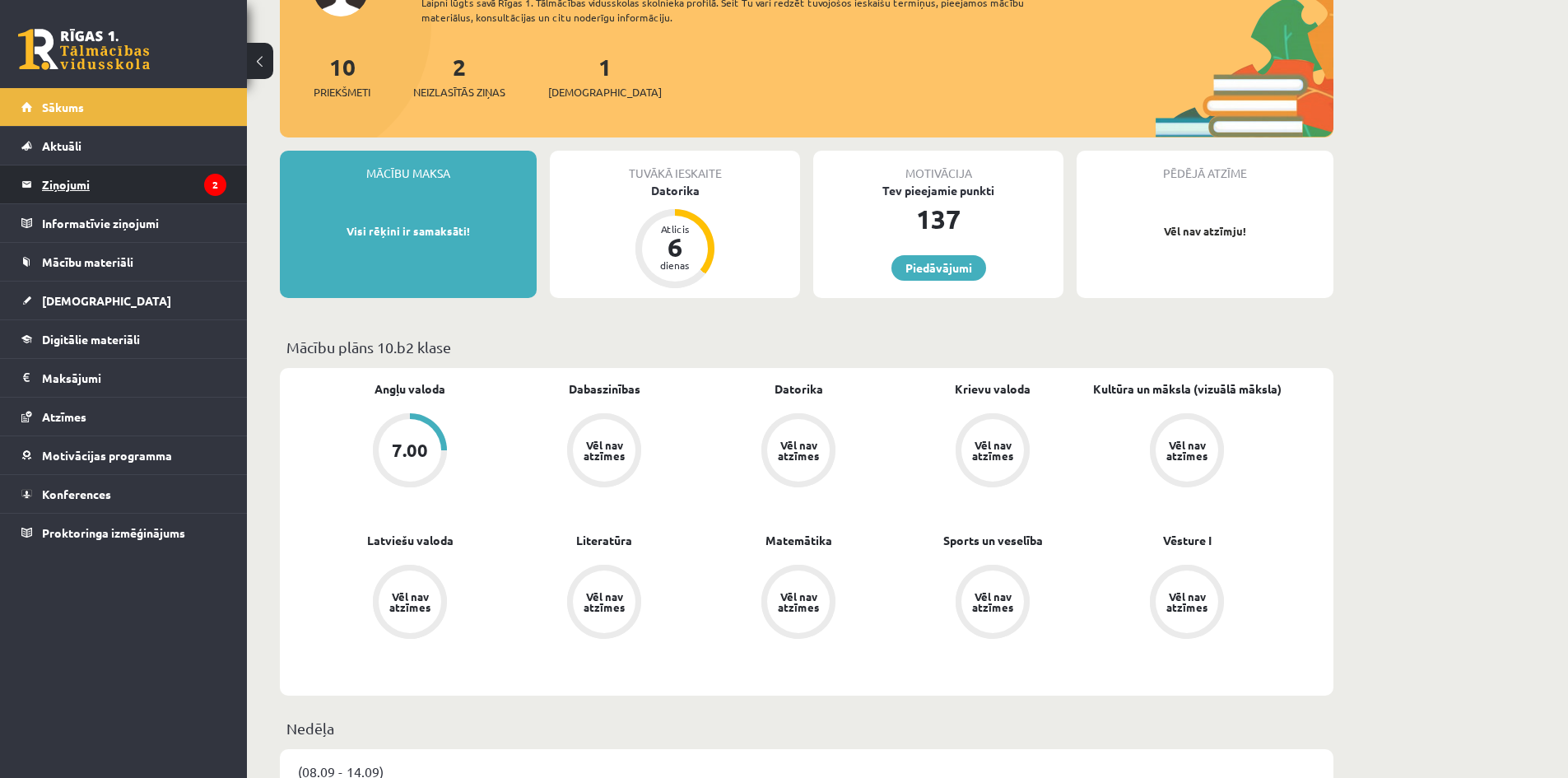
click at [90, 191] on legend "Ziņojumi 2" at bounding box center [135, 184] width 185 height 38
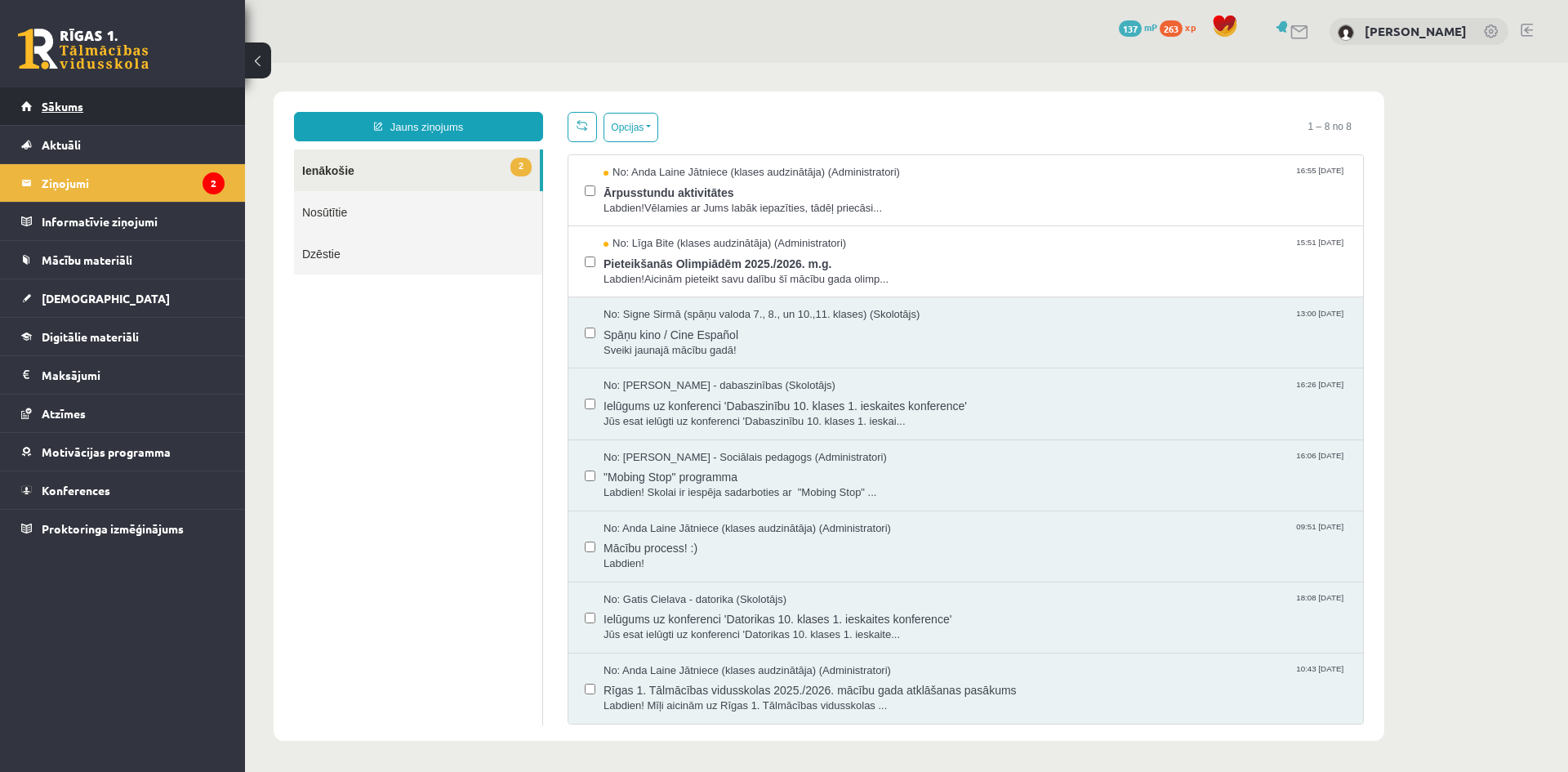
click at [93, 101] on link "Sākums" at bounding box center [123, 106] width 204 height 38
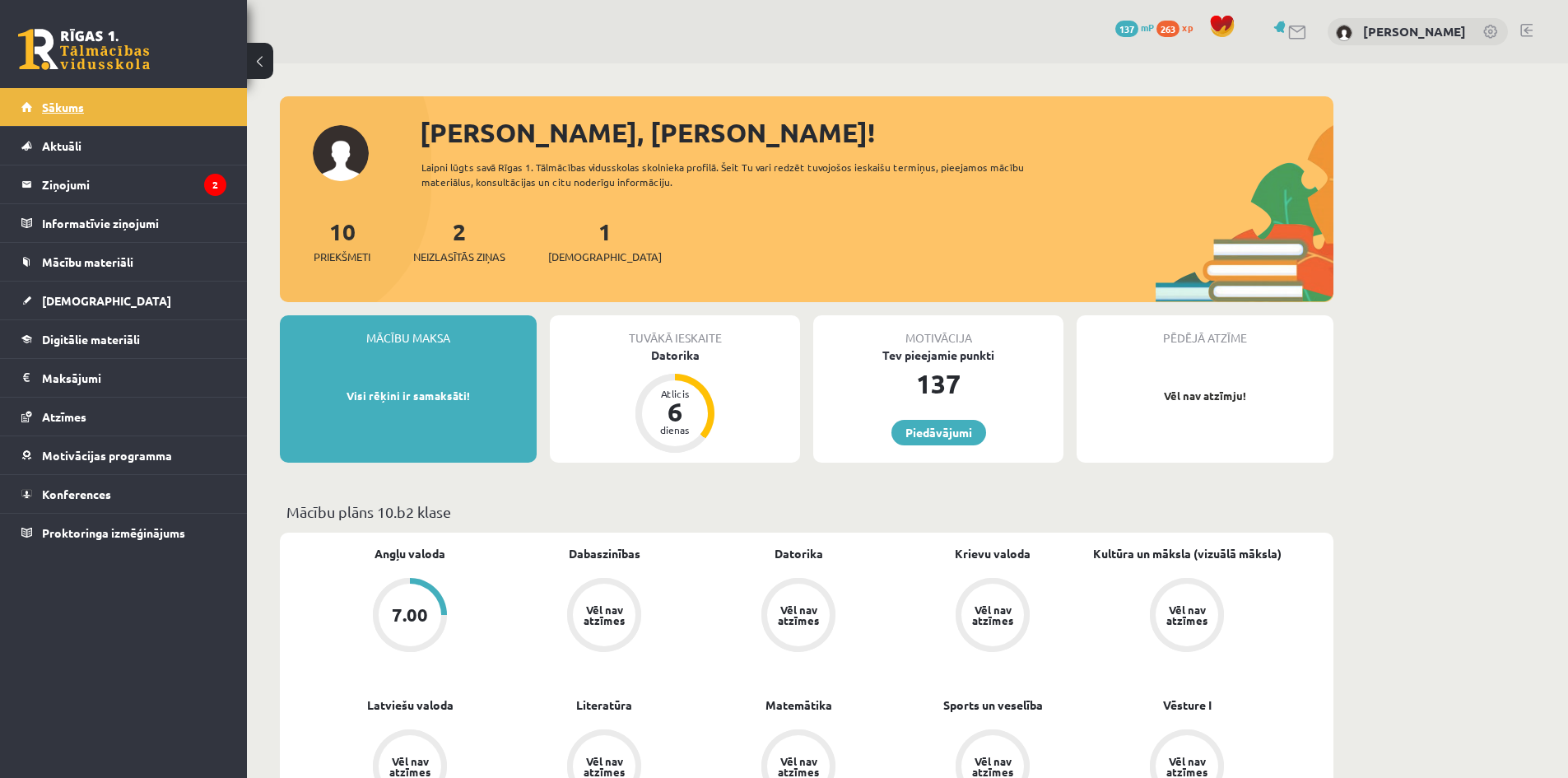
click at [116, 116] on link "Sākums" at bounding box center [124, 107] width 205 height 38
click at [121, 107] on link "Sākums" at bounding box center [124, 107] width 205 height 38
click at [94, 192] on legend "Ziņojumi 2" at bounding box center [135, 184] width 185 height 38
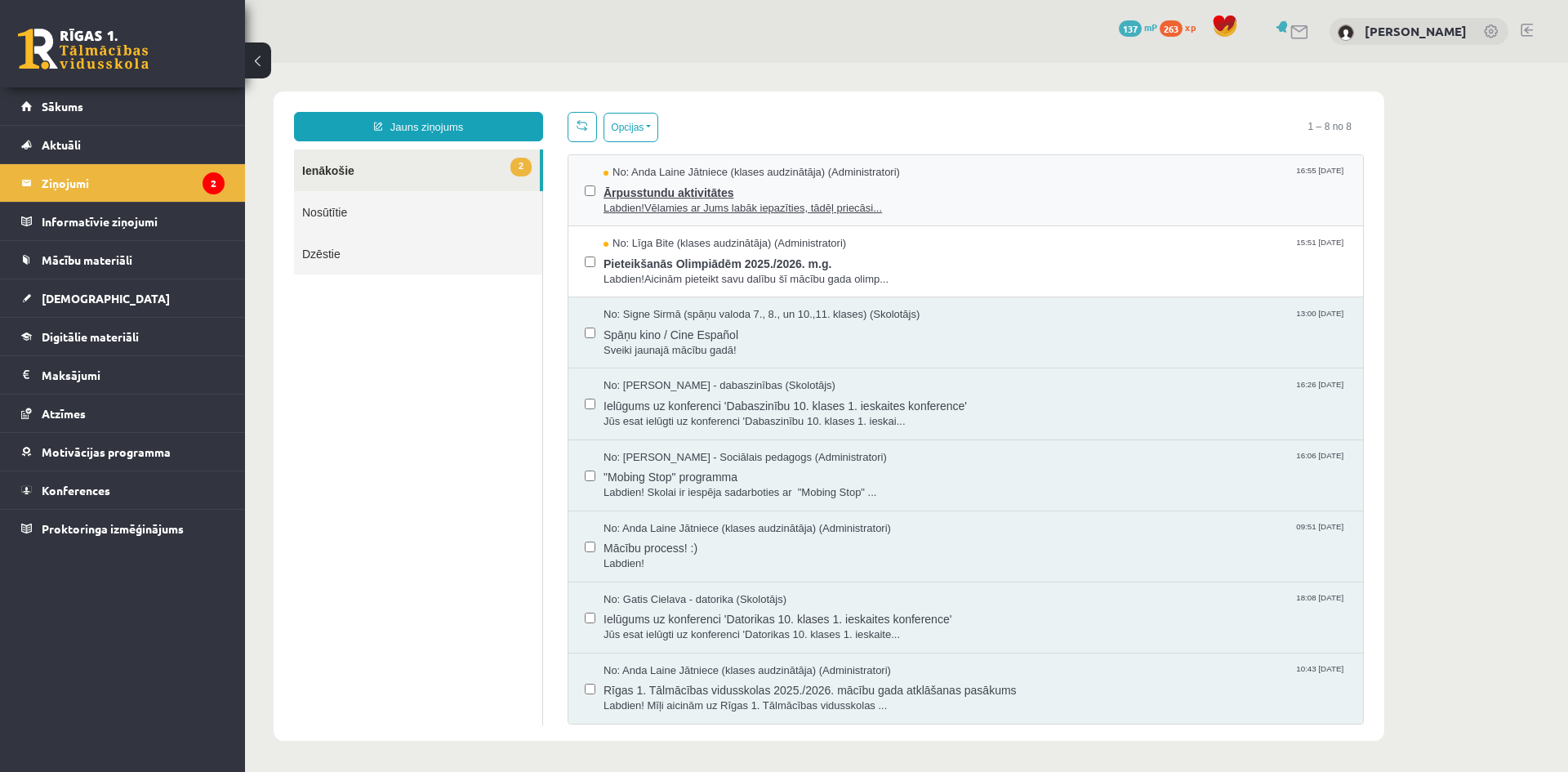
click at [654, 202] on span "Labdien!Vēlamies ar Jums labāk iepazīties, tādēļ priecāsi..." at bounding box center [975, 209] width 744 height 16
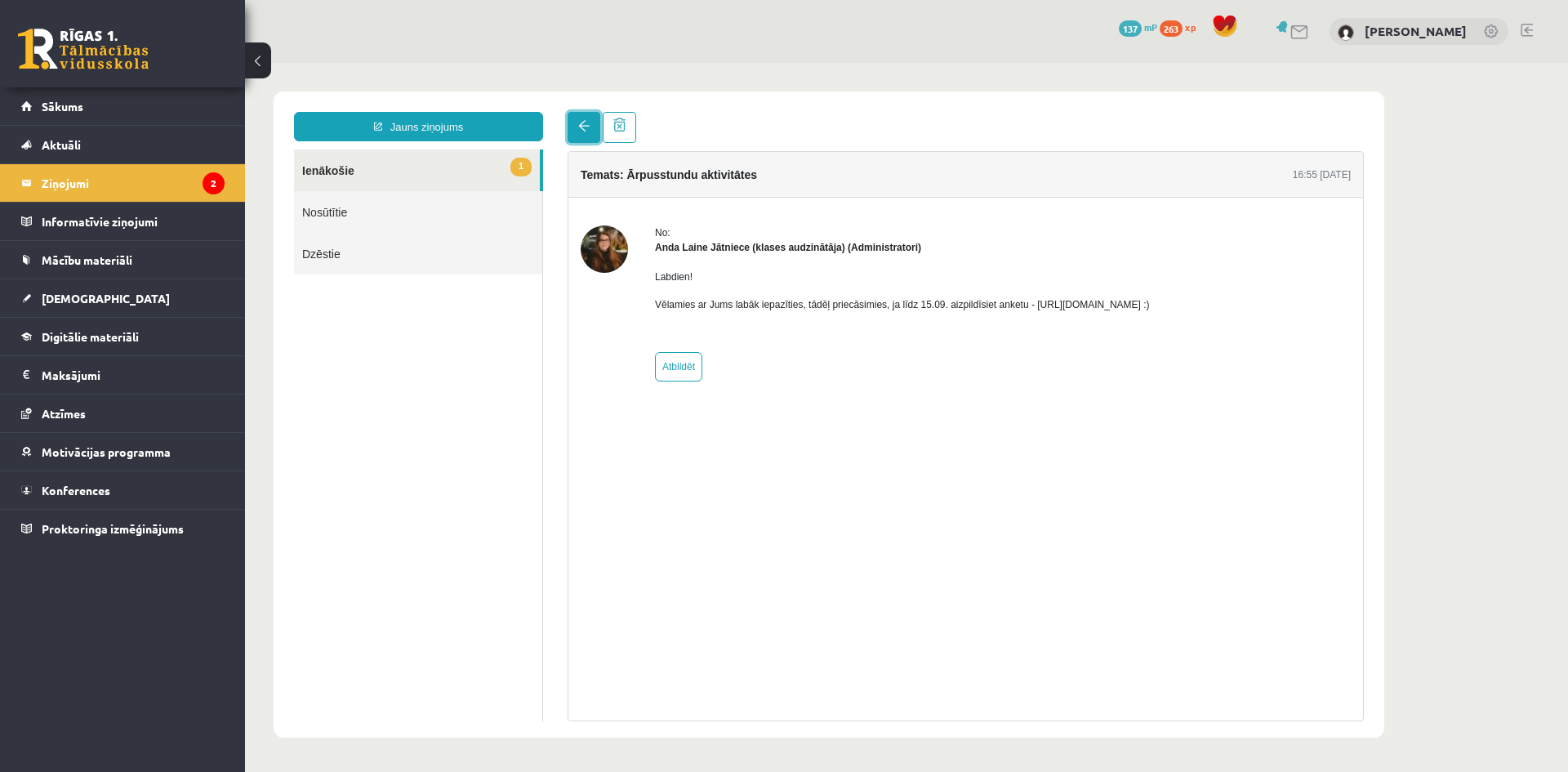
click at [593, 119] on link at bounding box center [585, 128] width 33 height 31
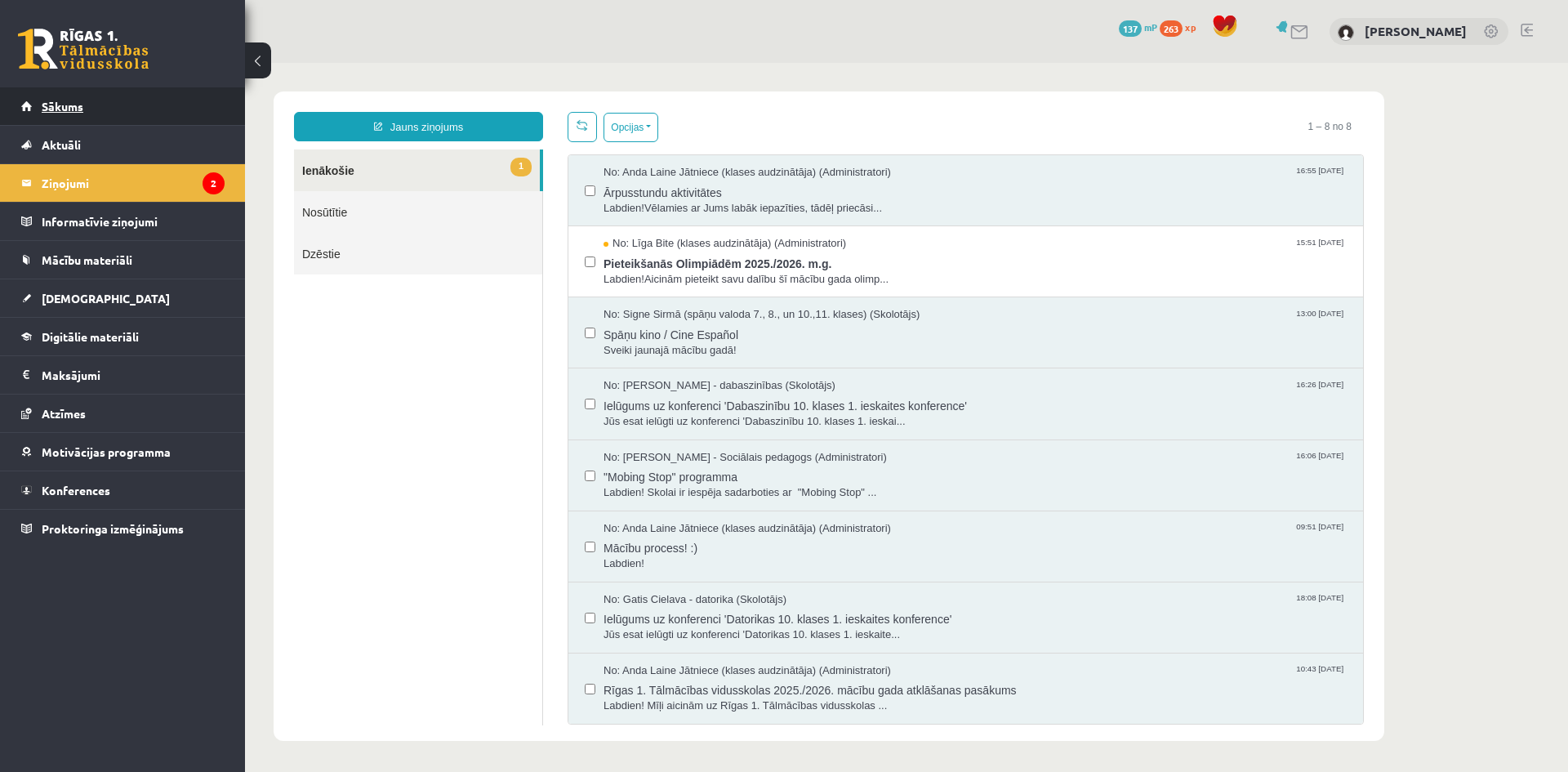
click at [129, 114] on link "Sākums" at bounding box center [123, 106] width 204 height 38
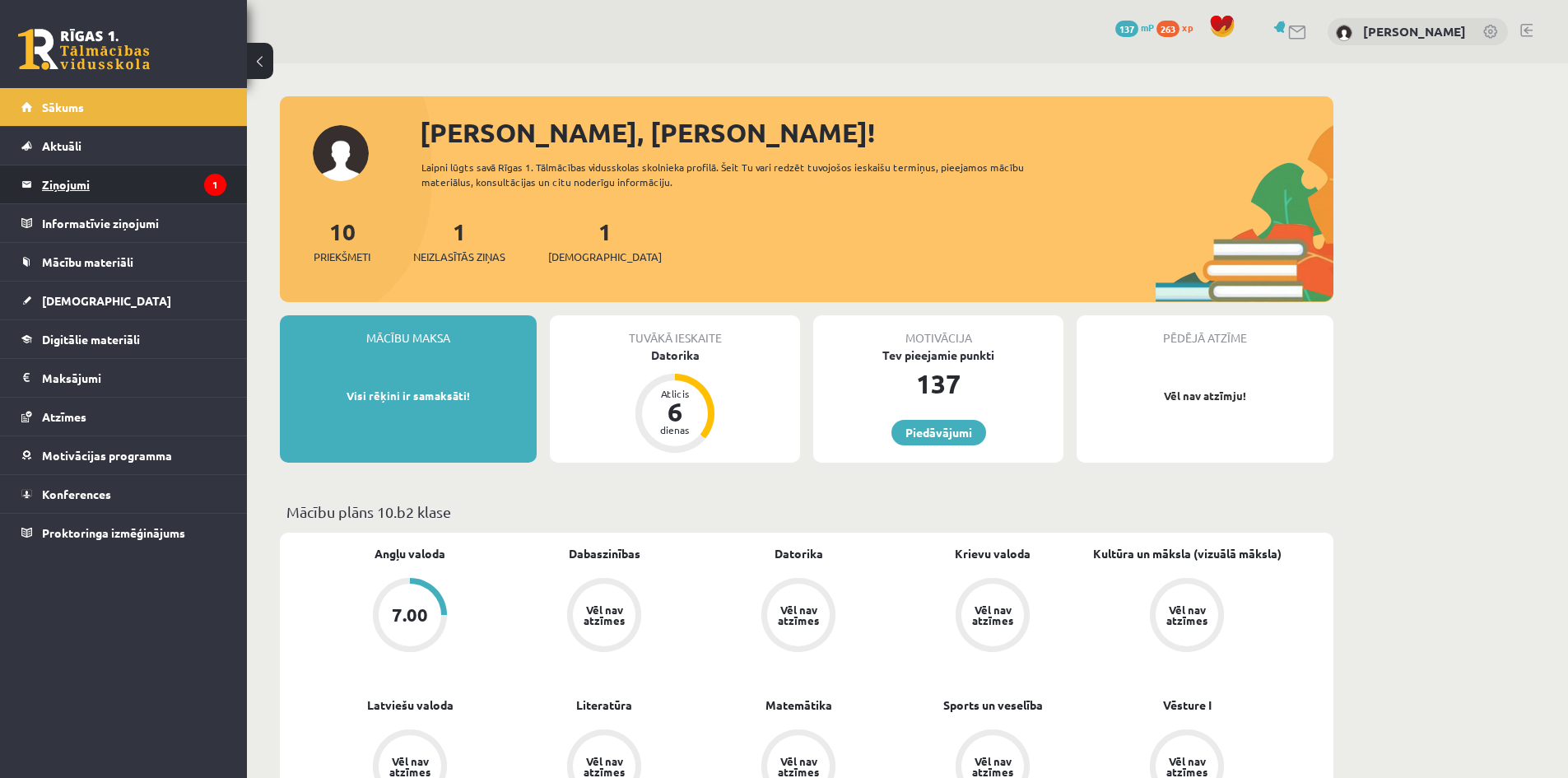
click at [117, 174] on legend "Ziņojumi 1" at bounding box center [135, 184] width 185 height 38
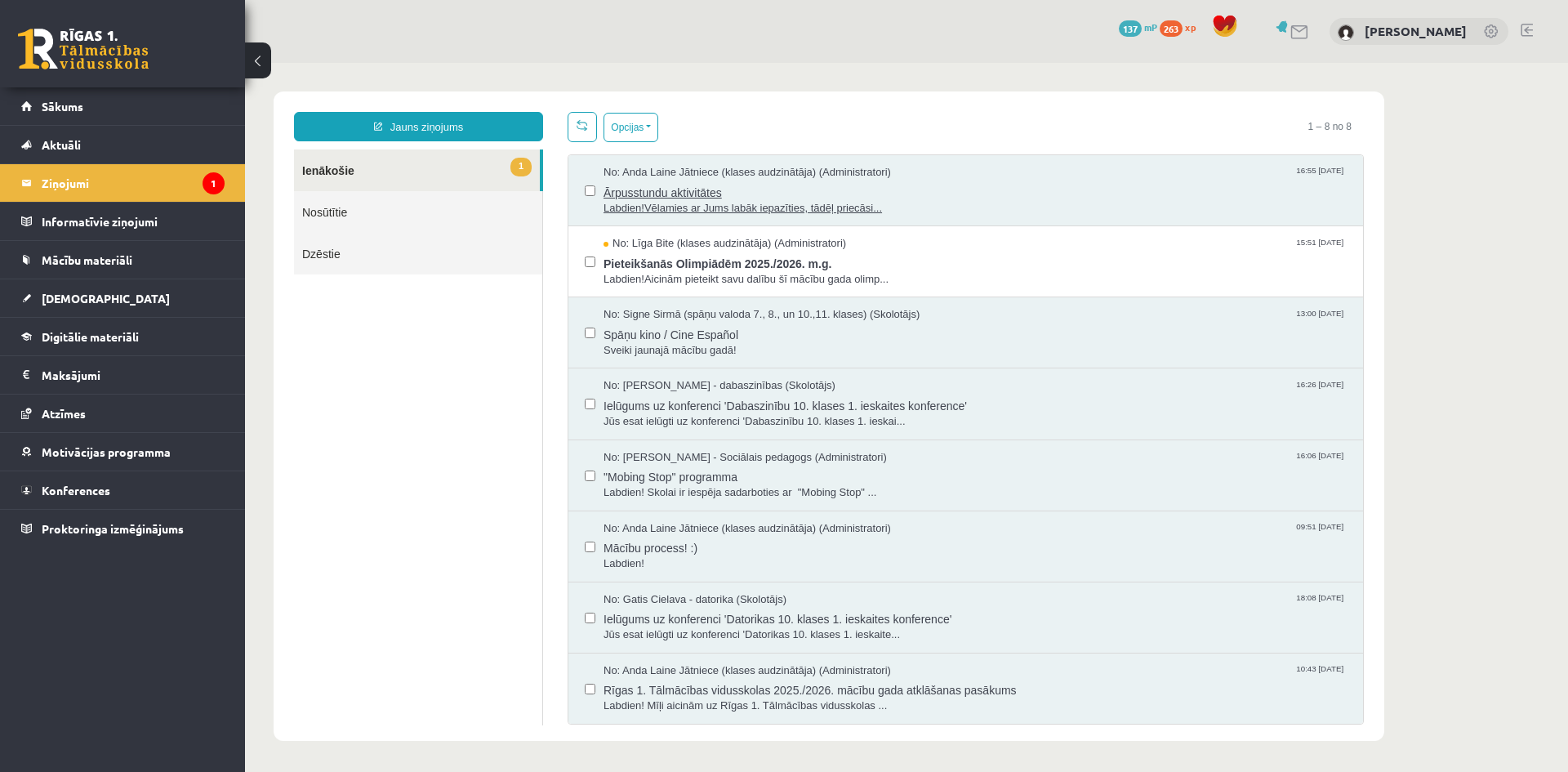
click at [737, 187] on span "Ārpusstundu aktivitātes" at bounding box center [975, 190] width 744 height 20
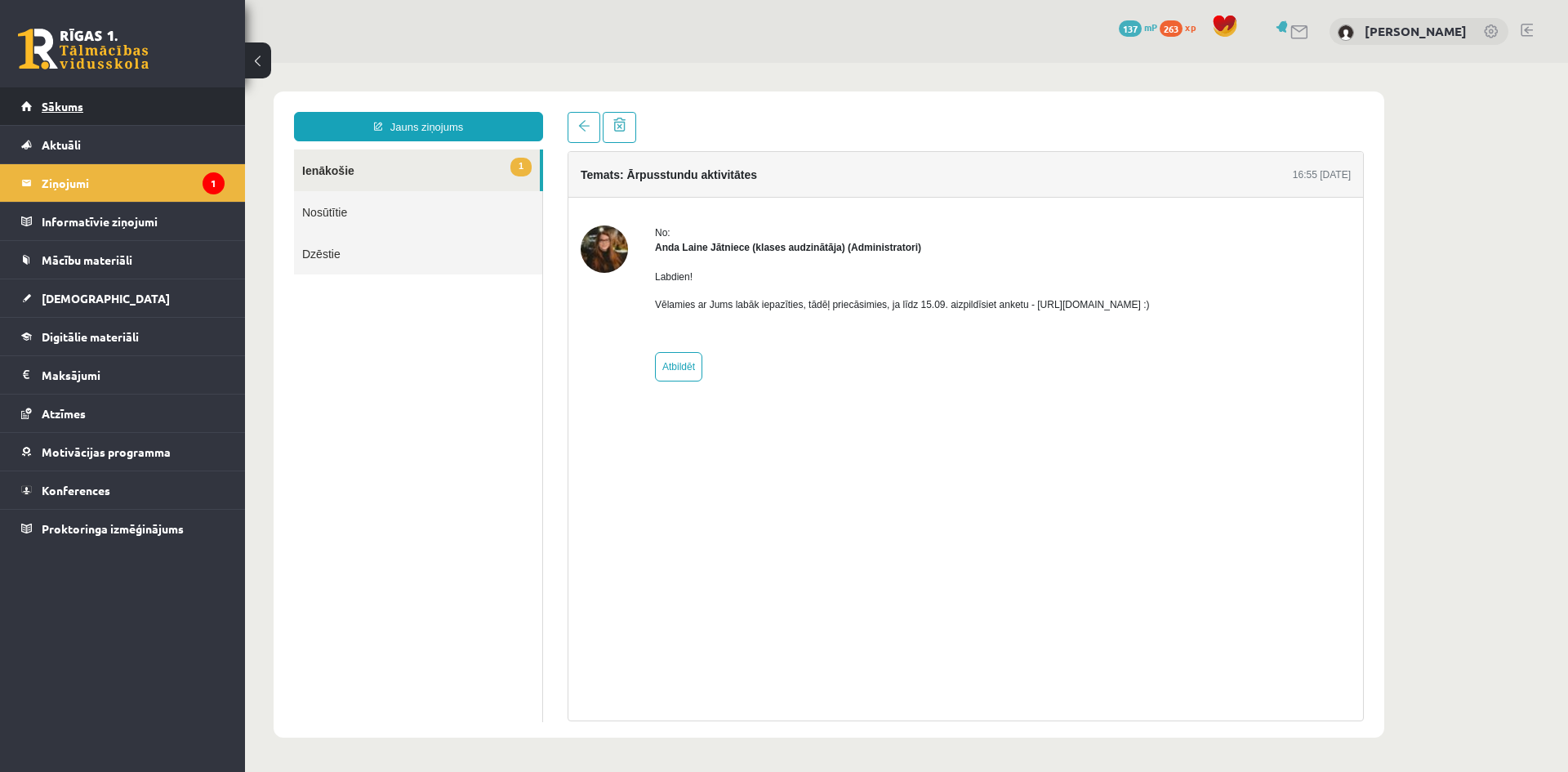
click at [98, 111] on link "Sākums" at bounding box center [123, 106] width 204 height 38
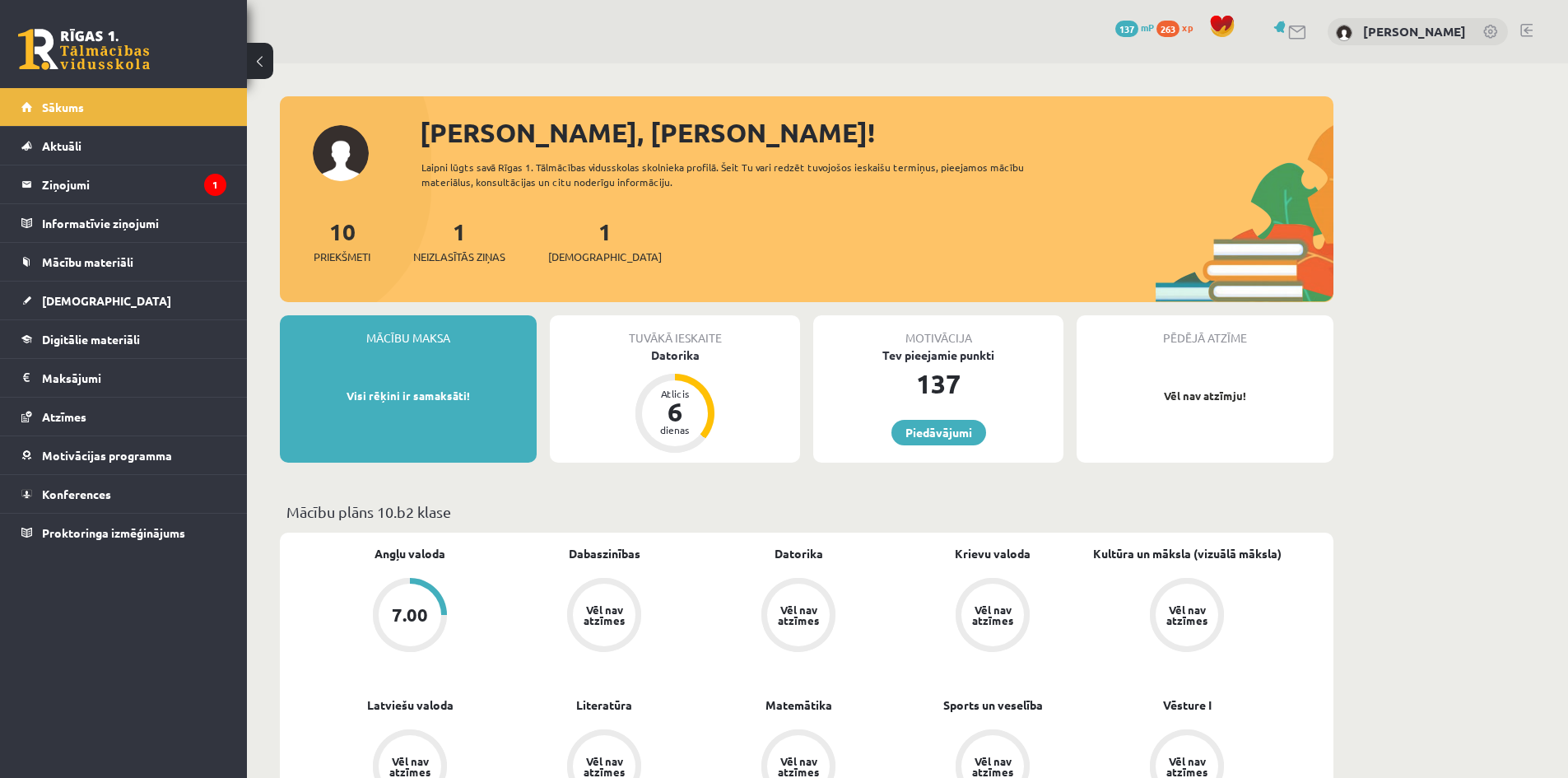
click at [1169, 29] on span "263" at bounding box center [1167, 28] width 23 height 17
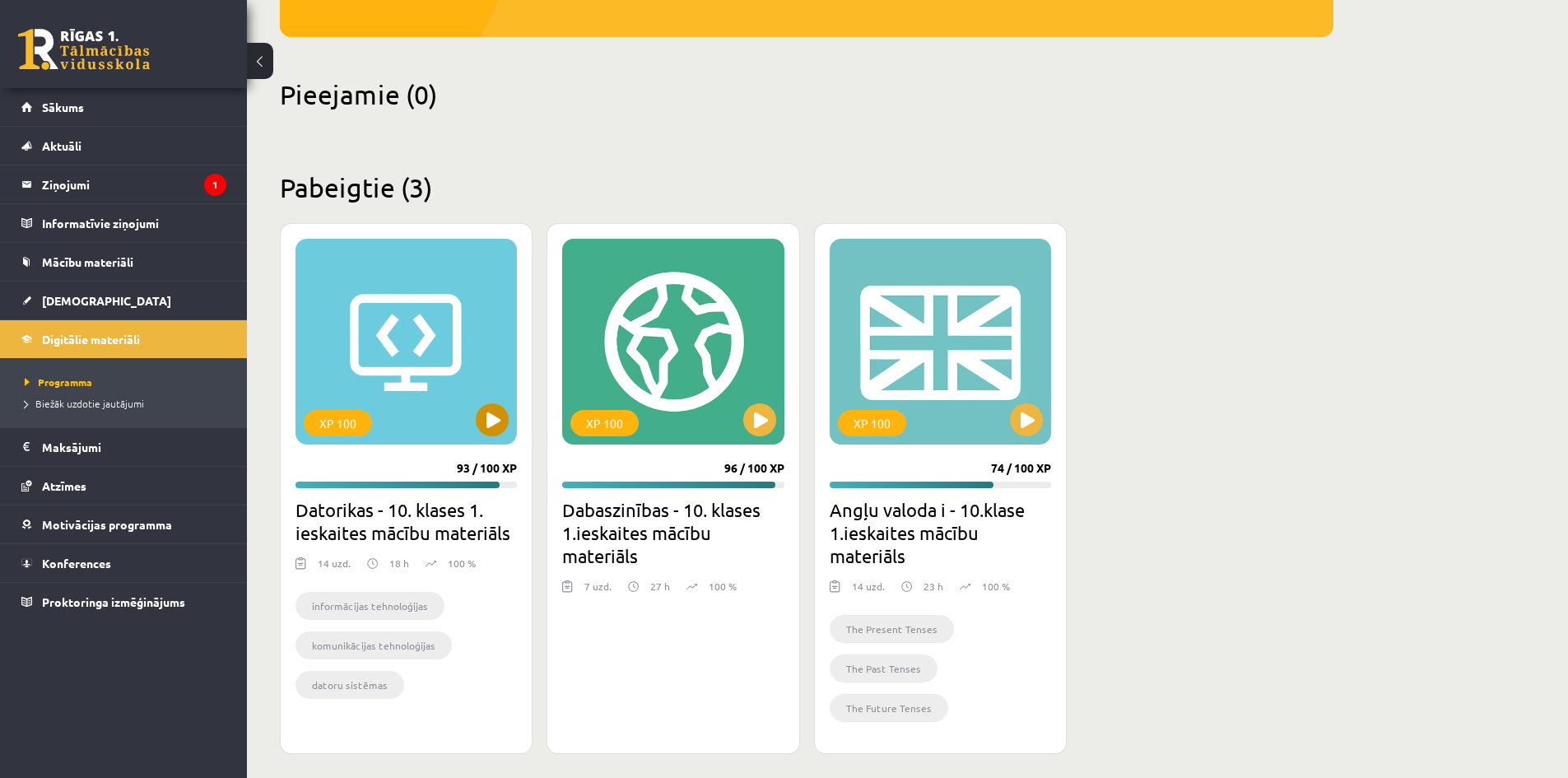
scroll to position [349, 0]
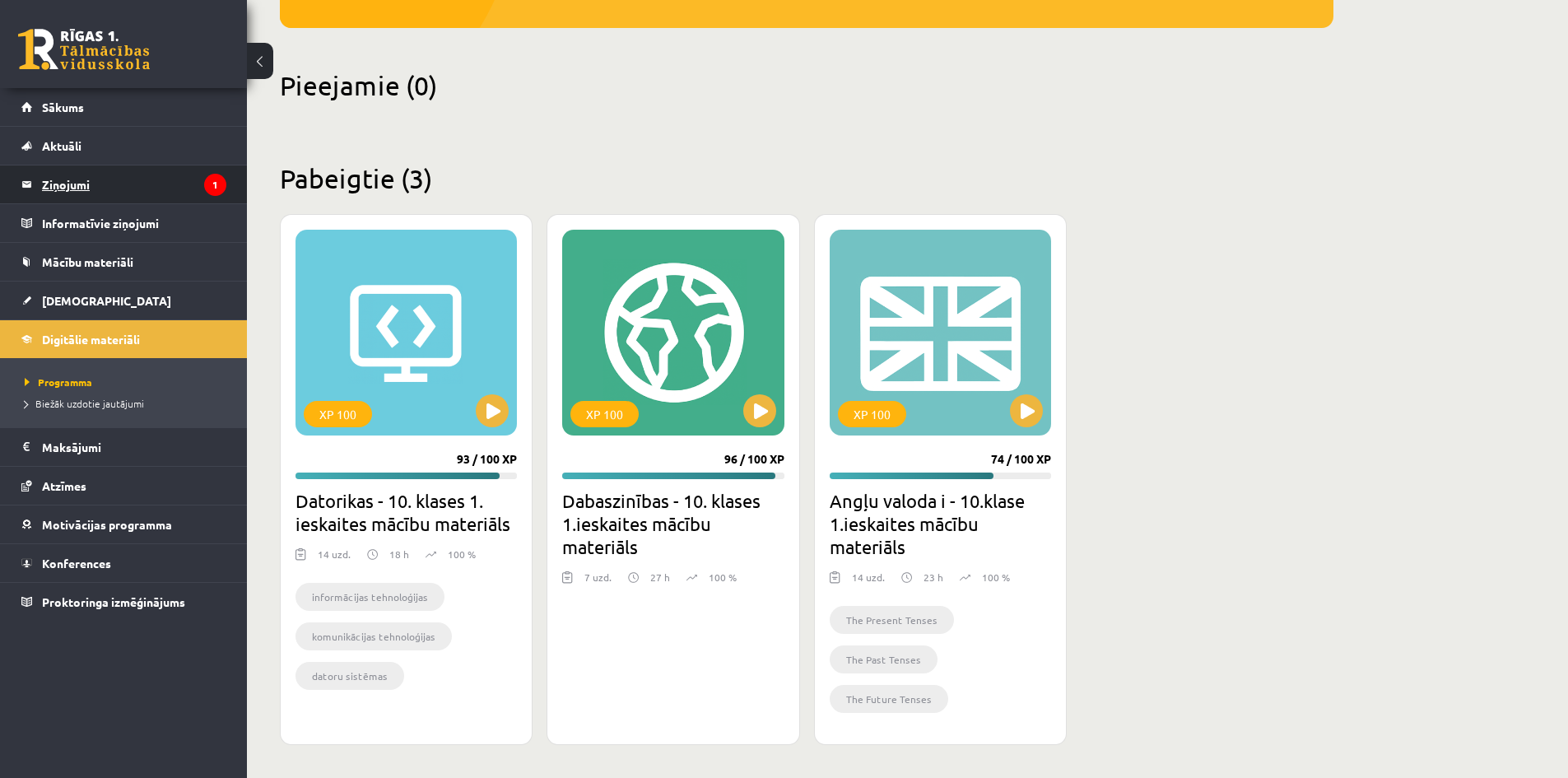
click at [109, 176] on legend "Ziņojumi 1" at bounding box center [135, 184] width 185 height 38
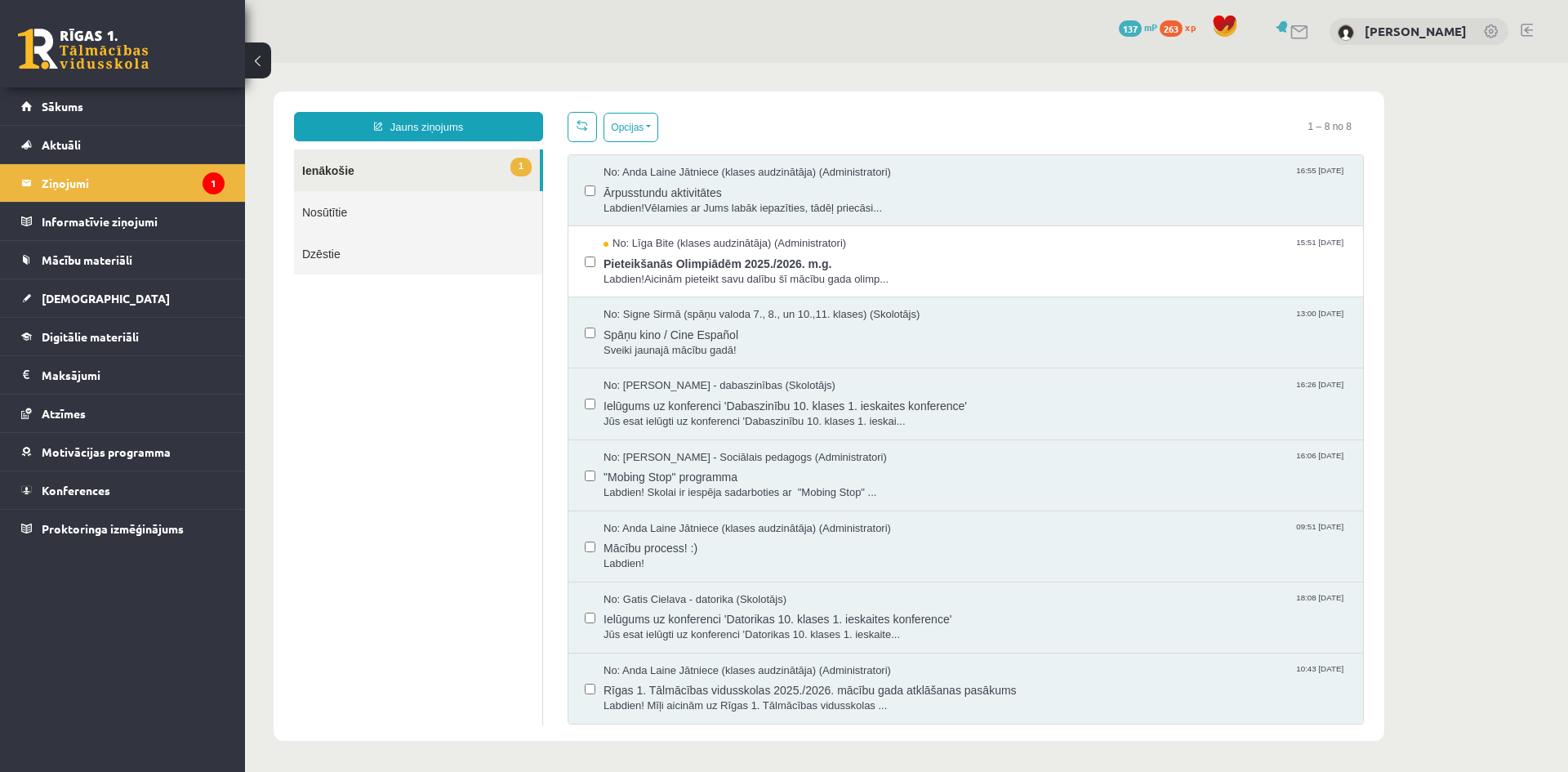
click at [372, 167] on link "1 Ienākošie" at bounding box center [417, 170] width 246 height 42
click at [124, 113] on link "Sākums" at bounding box center [123, 106] width 204 height 38
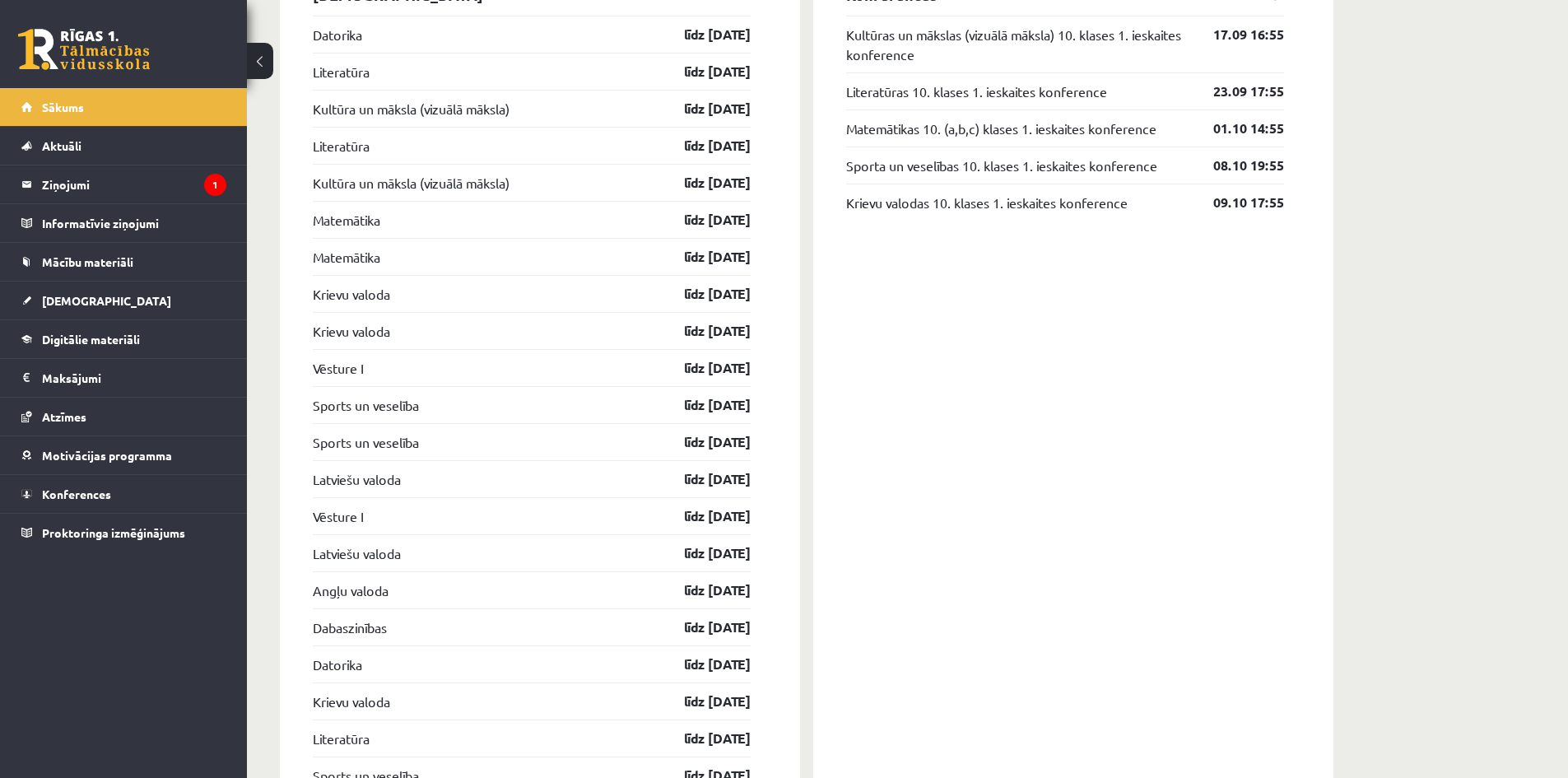
scroll to position [1482, 0]
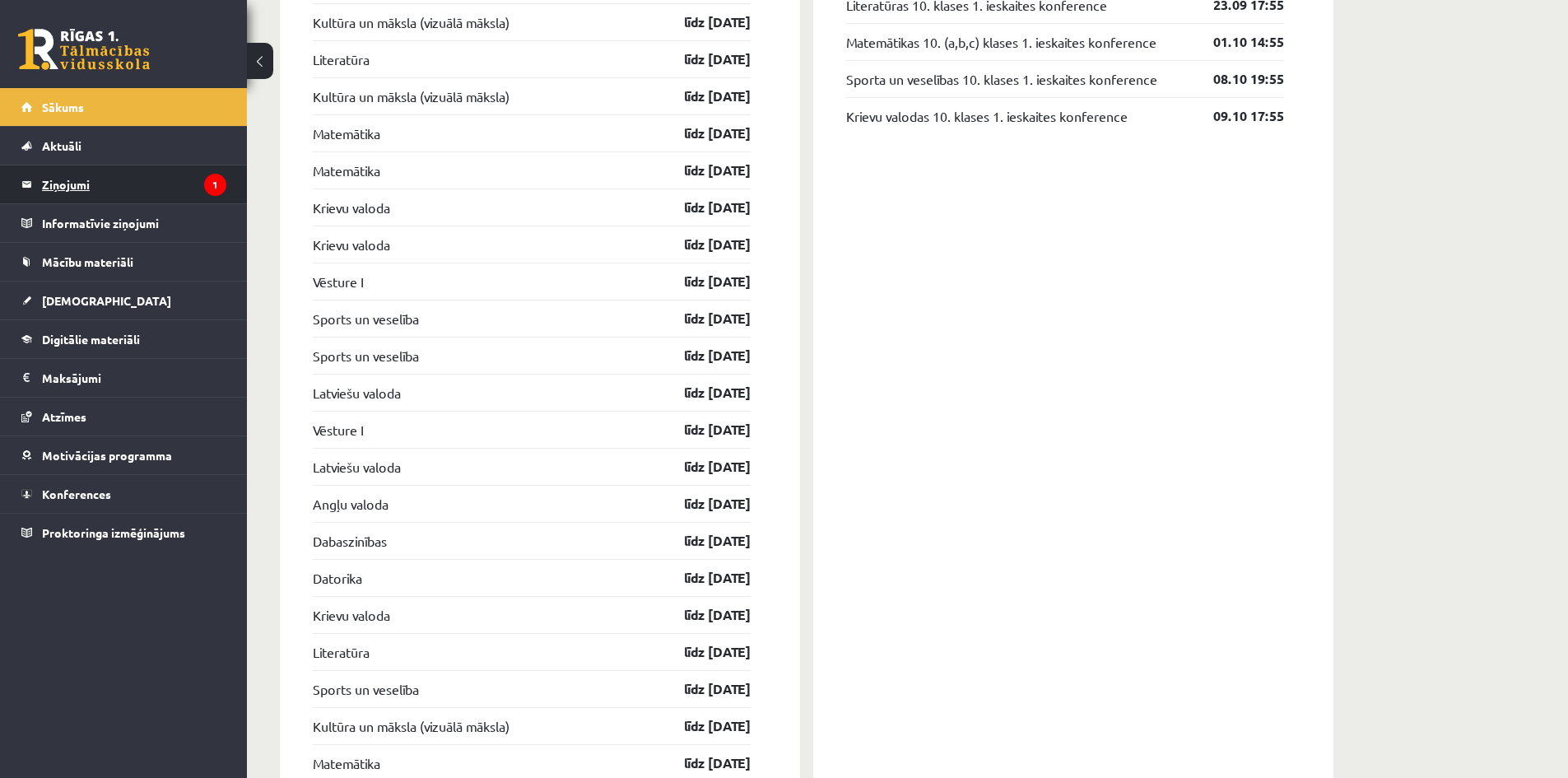
click at [143, 183] on legend "Ziņojumi 1" at bounding box center [135, 184] width 185 height 38
